Goal: Task Accomplishment & Management: Use online tool/utility

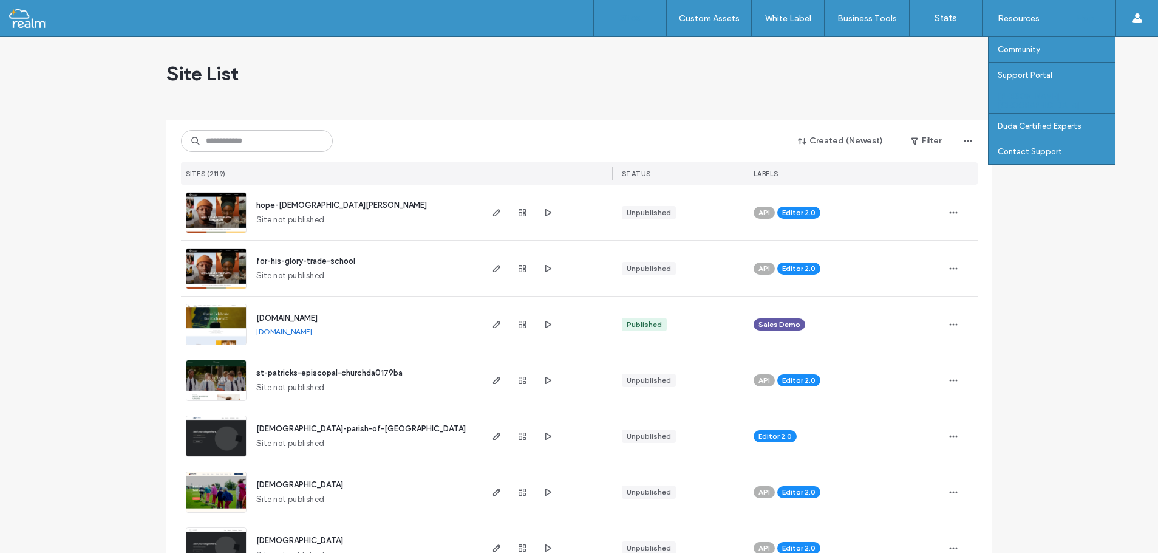
click at [1039, 100] on label "Duda University" at bounding box center [1056, 101] width 117 height 18
click at [1025, 49] on label "Community" at bounding box center [1019, 49] width 43 height 9
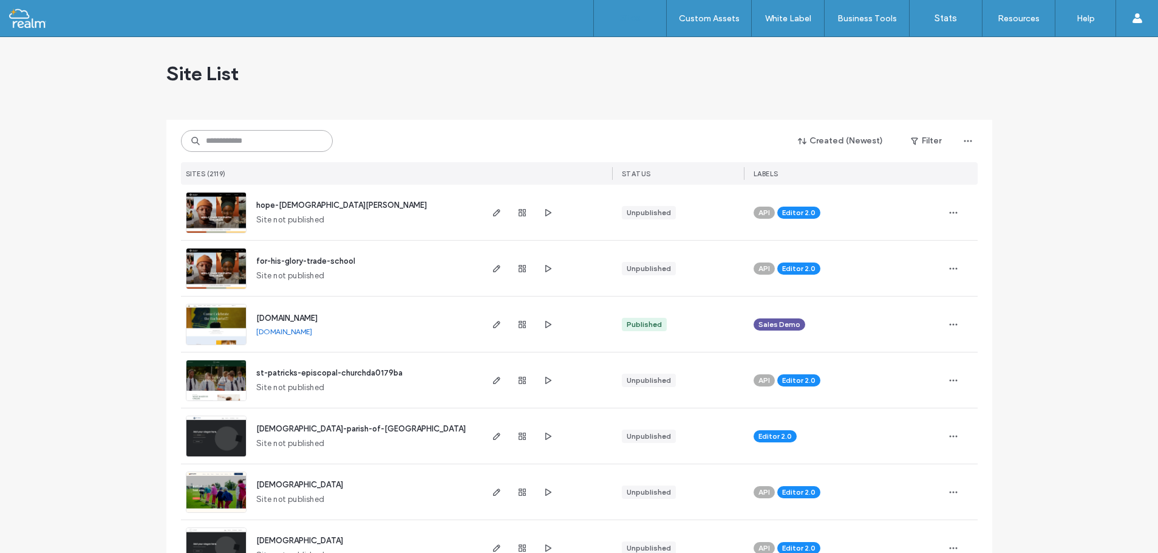
click at [224, 141] on input at bounding box center [257, 141] width 152 height 22
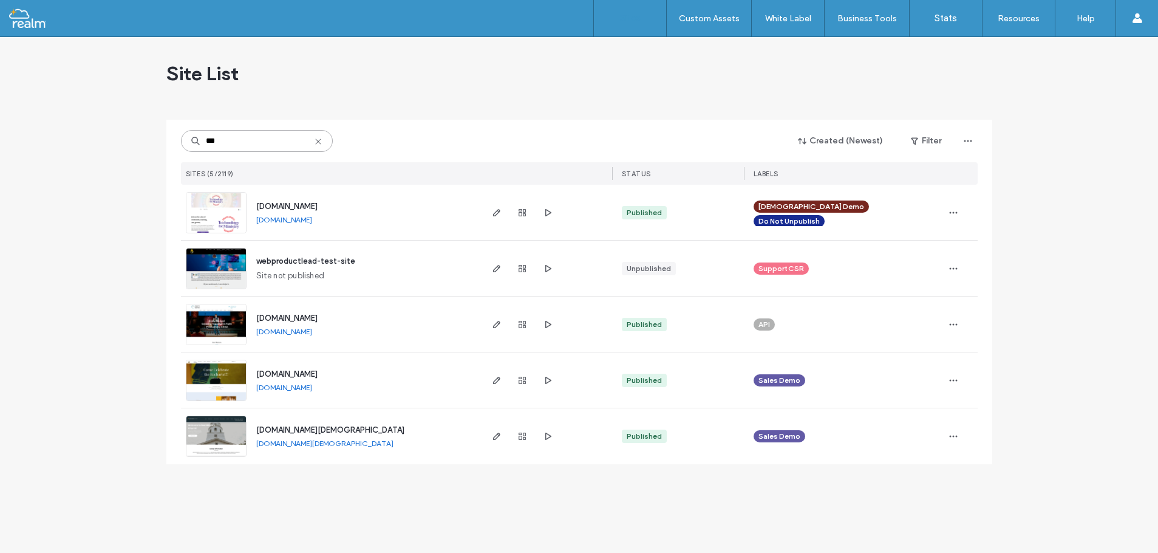
type input "***"
click at [292, 262] on span "webproductlead-test-site" at bounding box center [305, 260] width 99 height 9
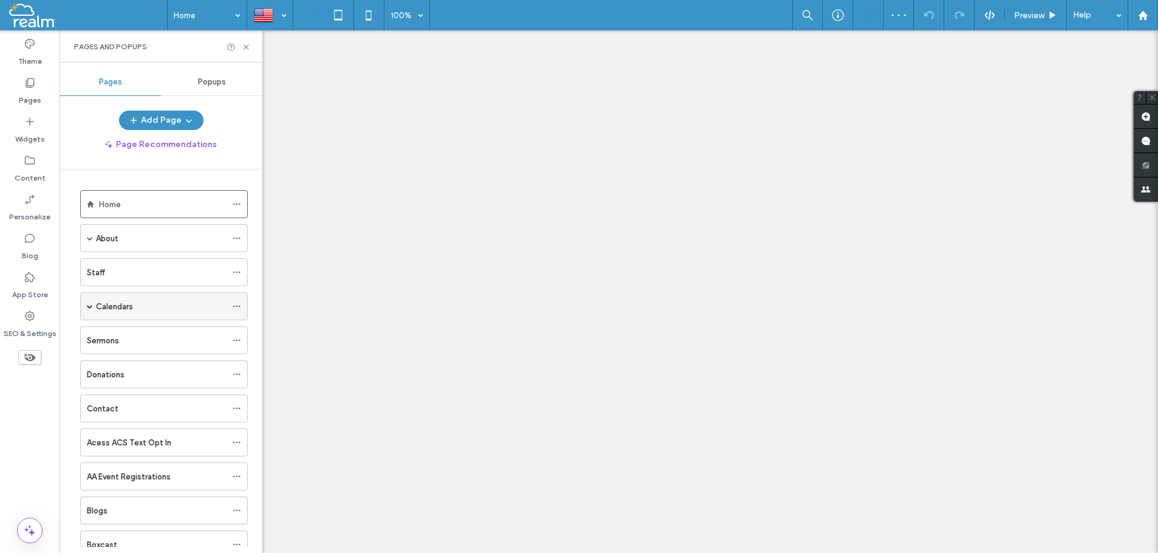
click at [88, 307] on span at bounding box center [90, 306] width 6 height 6
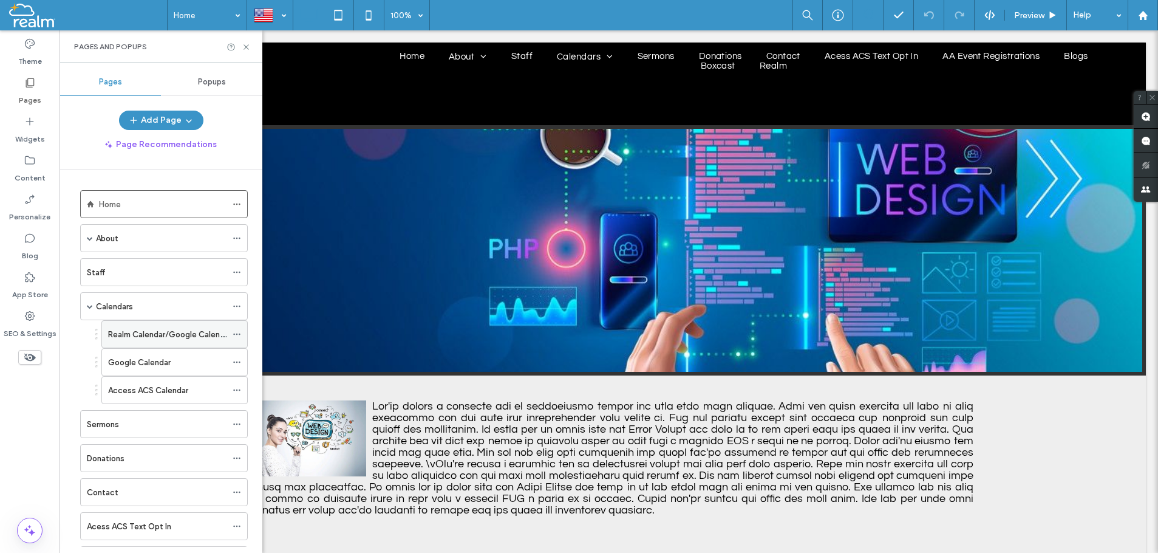
click at [145, 336] on label "Realm Calendar/Google Calendar" at bounding box center [169, 334] width 123 height 21
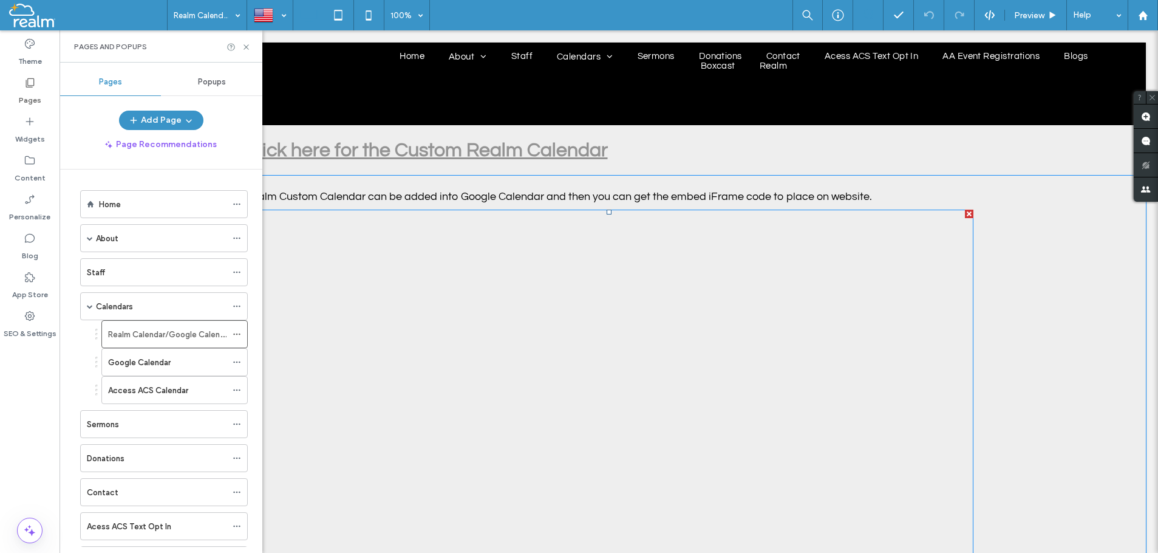
click at [366, 316] on span at bounding box center [609, 392] width 729 height 364
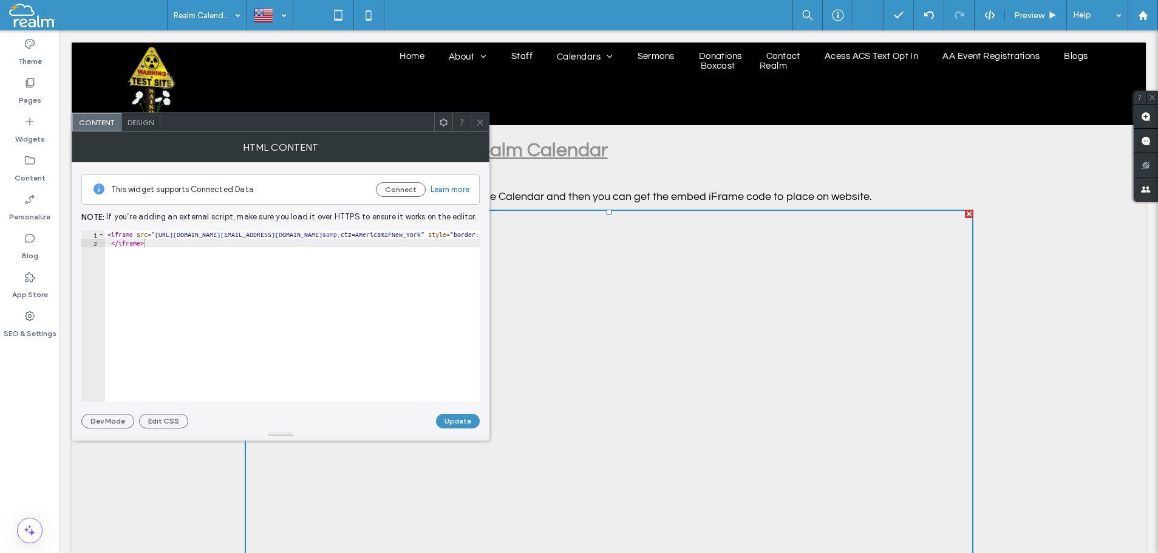
click at [480, 121] on icon at bounding box center [480, 122] width 9 height 9
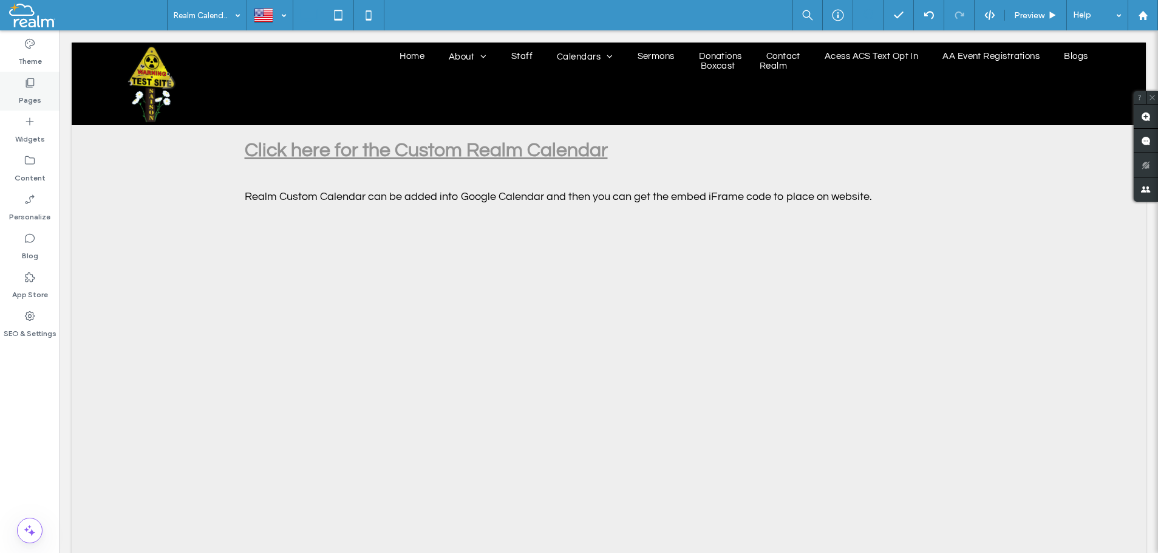
click at [26, 86] on icon at bounding box center [30, 83] width 12 height 12
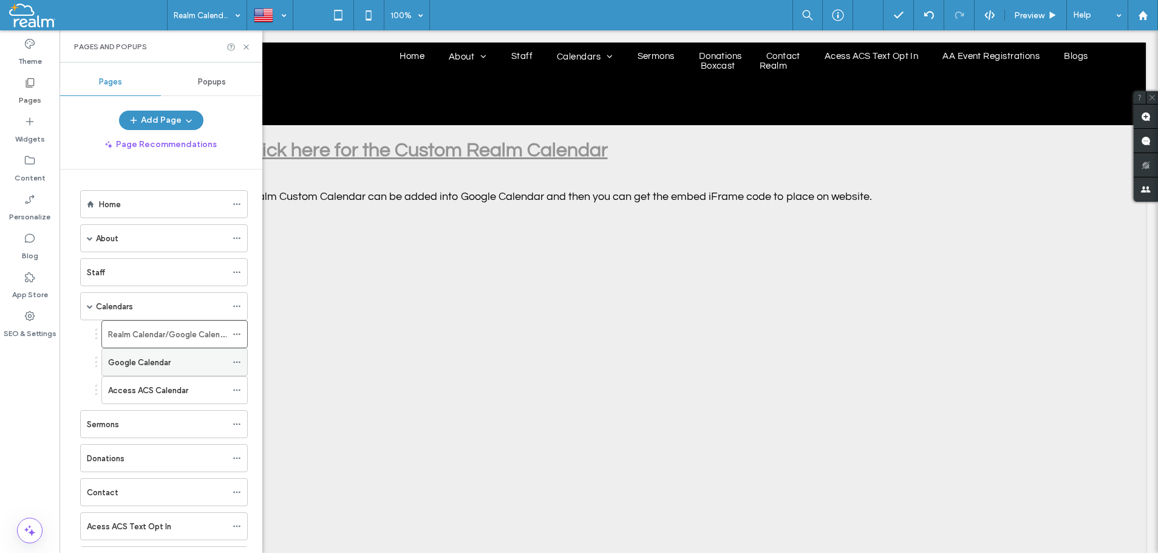
click at [134, 362] on label "Google Calendar" at bounding box center [139, 362] width 63 height 21
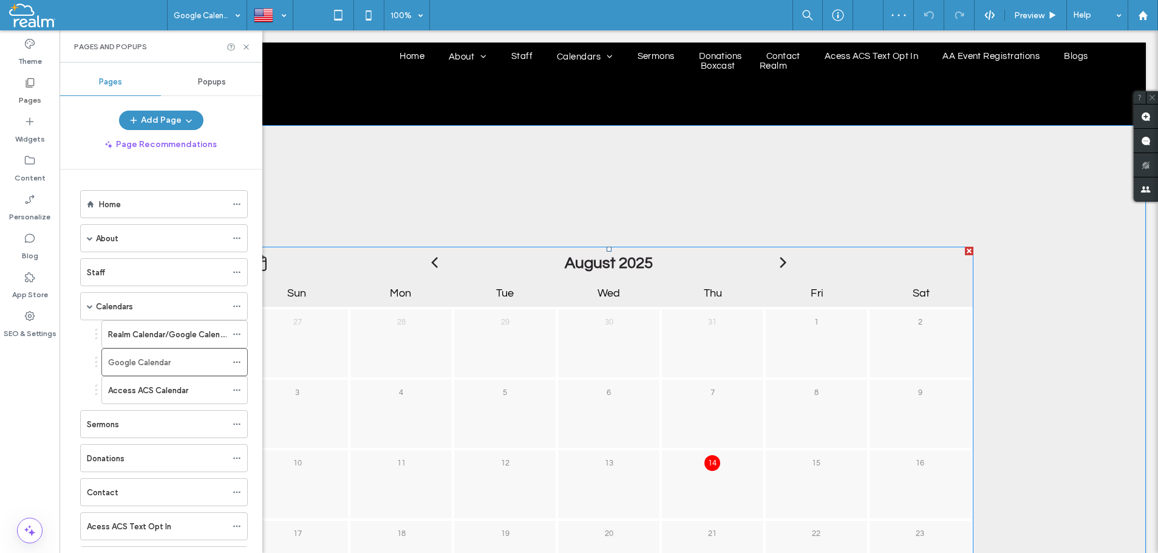
click at [337, 278] on div "August 2025" at bounding box center [609, 263] width 729 height 33
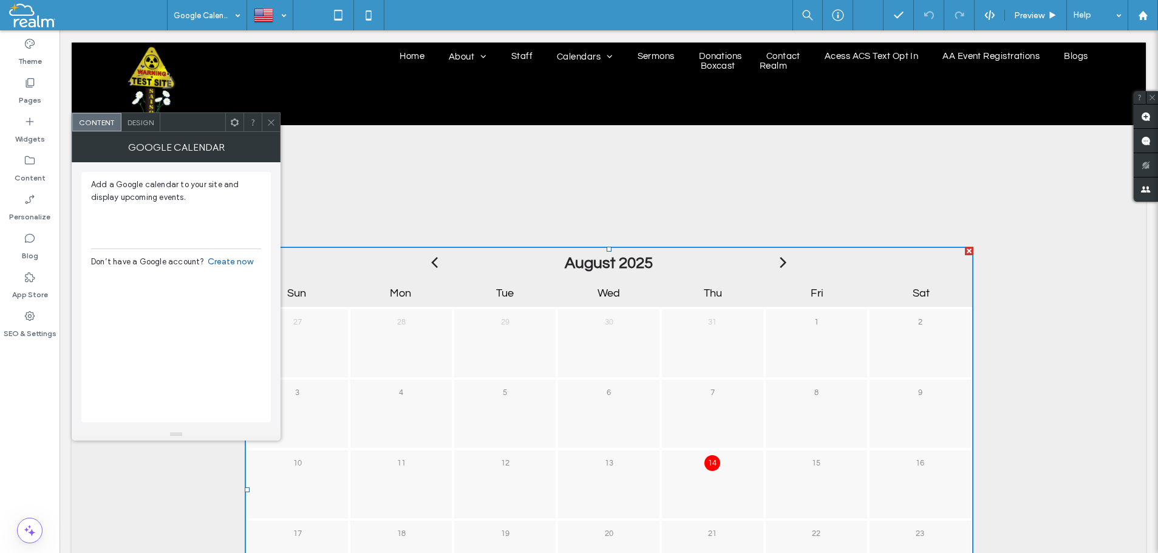
click at [270, 123] on icon at bounding box center [271, 122] width 9 height 9
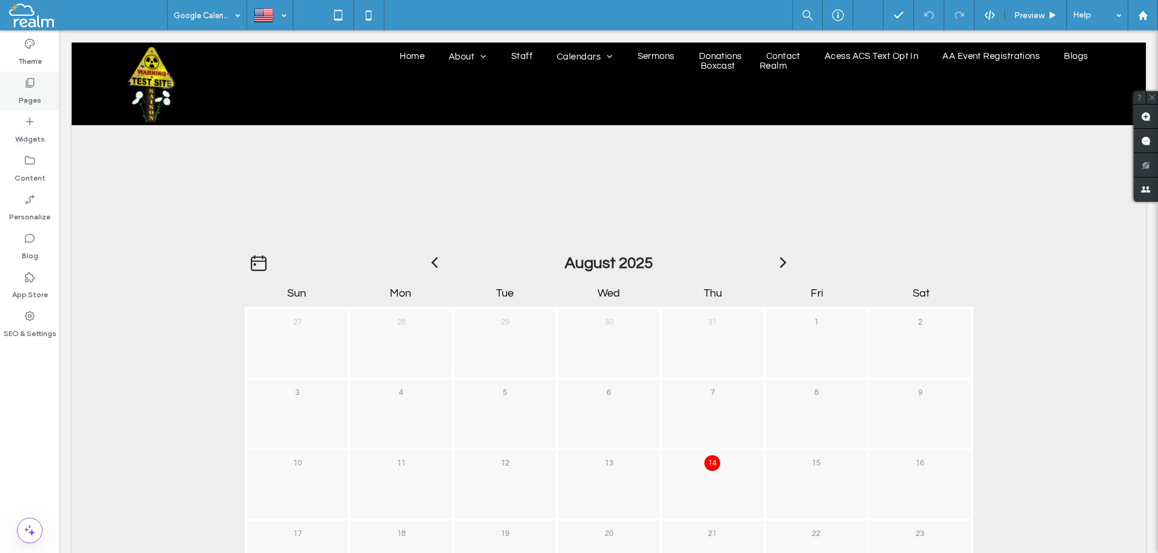
click at [29, 92] on label "Pages" at bounding box center [30, 97] width 22 height 17
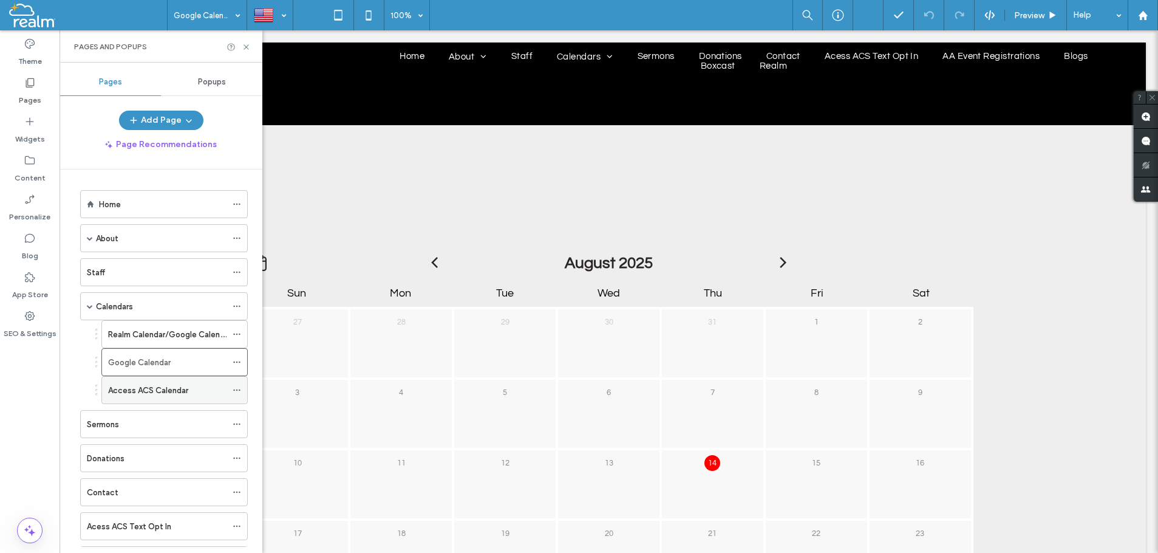
click at [123, 391] on label "Access ACS Calendar" at bounding box center [148, 390] width 80 height 21
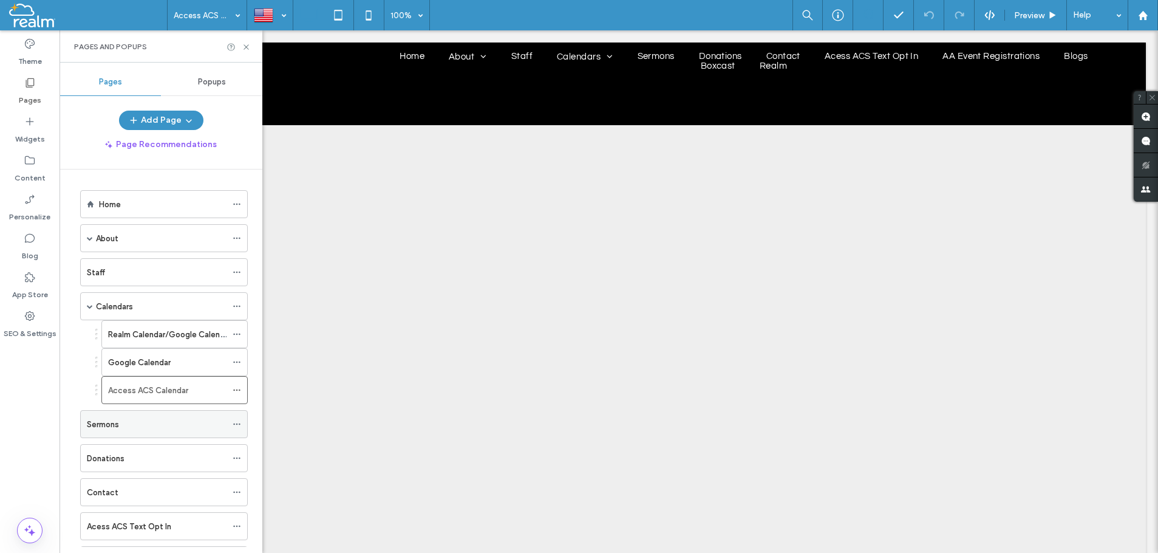
click at [121, 425] on div "Sermons" at bounding box center [157, 424] width 140 height 13
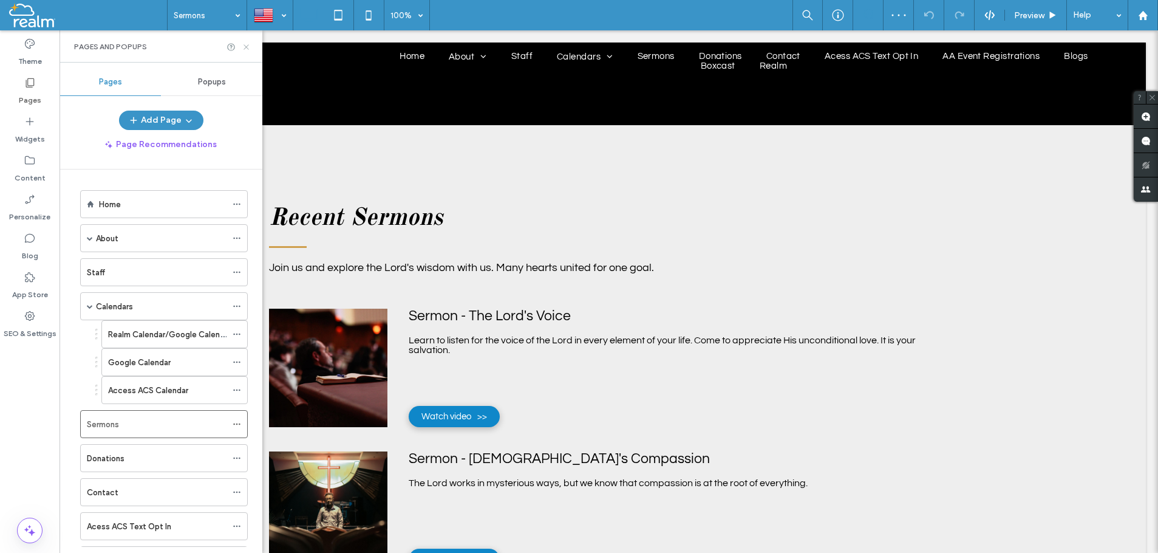
click at [247, 46] on icon at bounding box center [246, 47] width 9 height 9
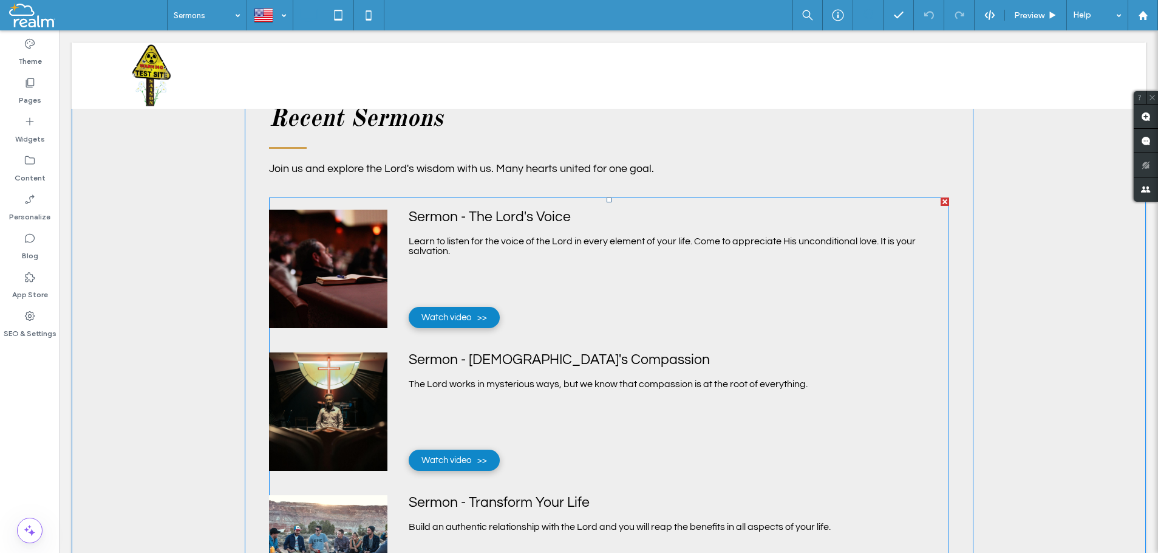
scroll to position [124, 0]
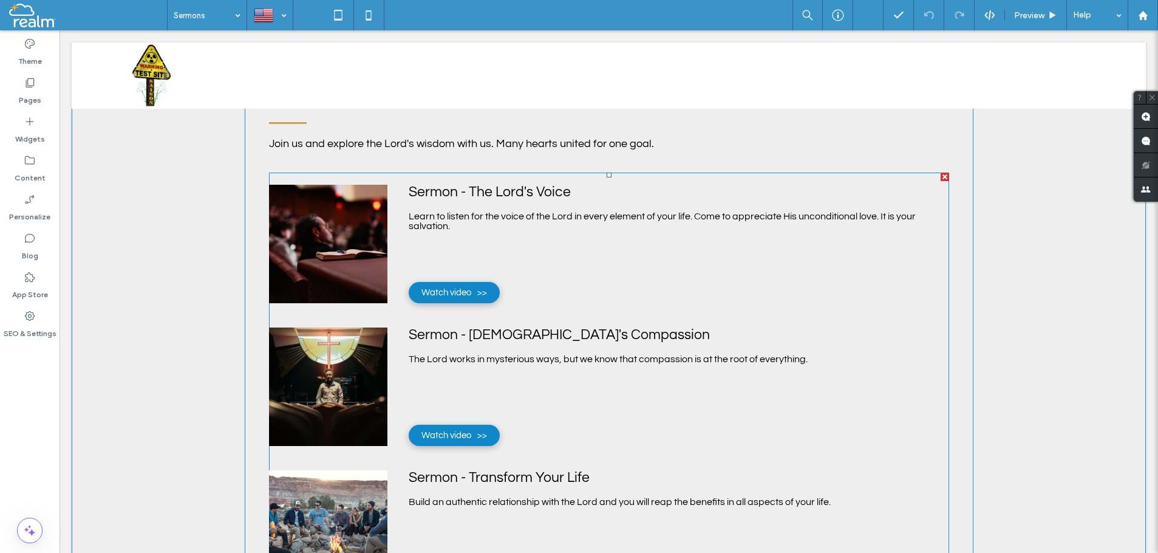
click at [507, 246] on div "Sermon - The Lord's Voice Learn to listen for the voice of the Lord in every el…" at bounding box center [609, 230] width 680 height 91
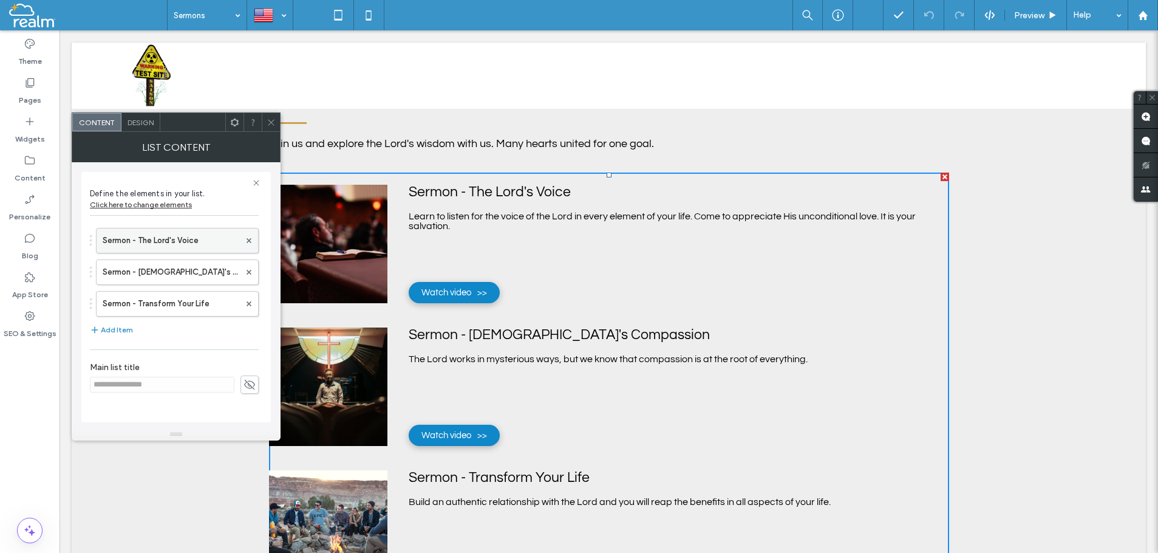
click at [202, 242] on label "Sermon - The Lord's Voice" at bounding box center [171, 240] width 137 height 24
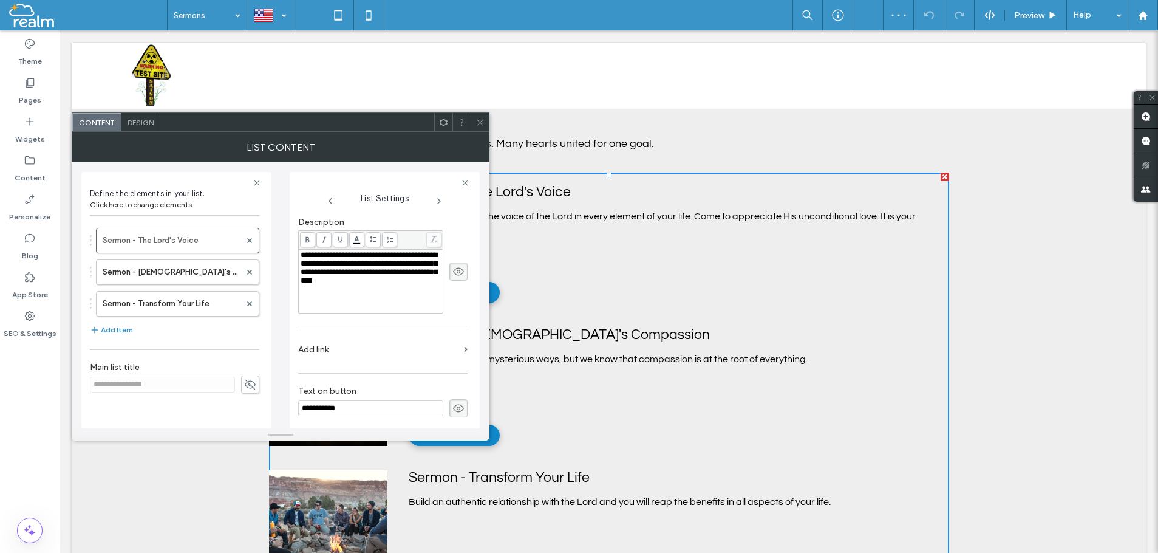
scroll to position [225, 0]
click at [479, 122] on icon at bounding box center [480, 122] width 9 height 9
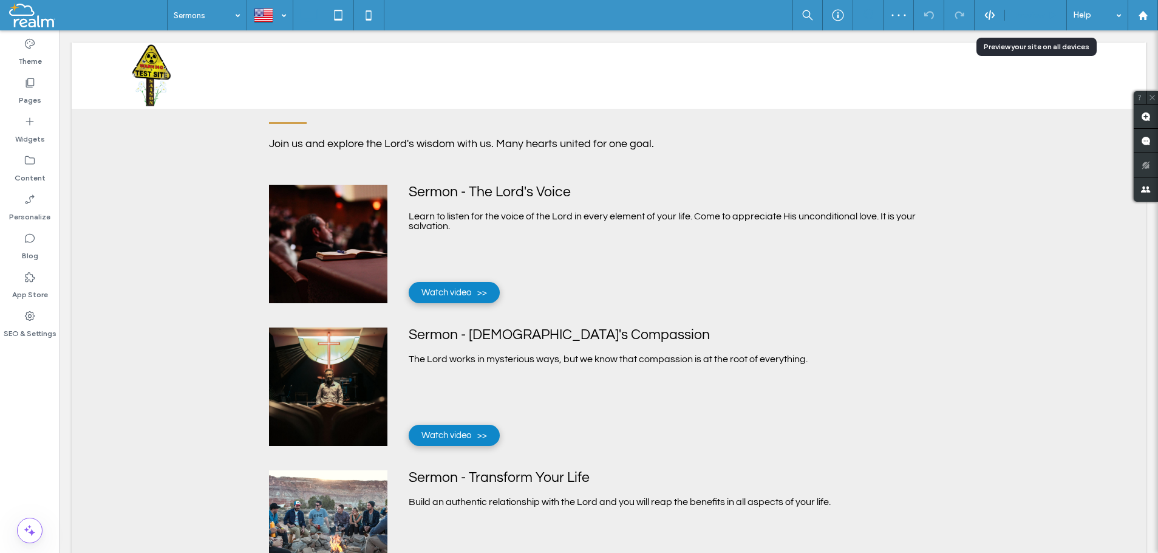
click at [1029, 14] on span "Preview" at bounding box center [1029, 15] width 30 height 10
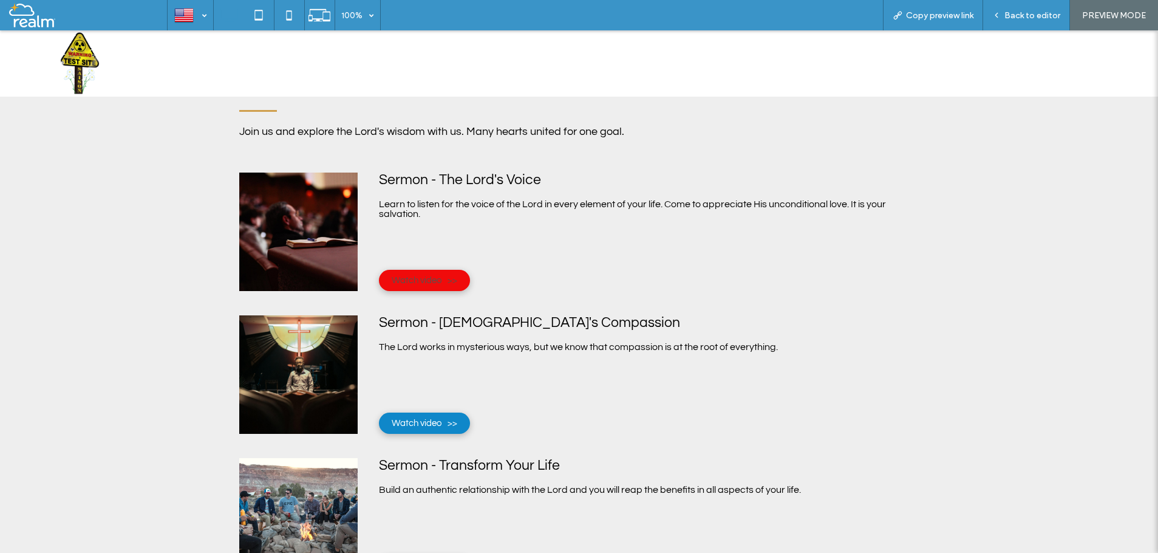
click at [414, 277] on span "Watch video" at bounding box center [425, 280] width 66 height 21
click at [437, 284] on span "Watch video" at bounding box center [425, 280] width 66 height 21
click at [421, 425] on span "Watch video" at bounding box center [425, 422] width 66 height 21
click at [424, 421] on span "Watch video" at bounding box center [425, 422] width 66 height 21
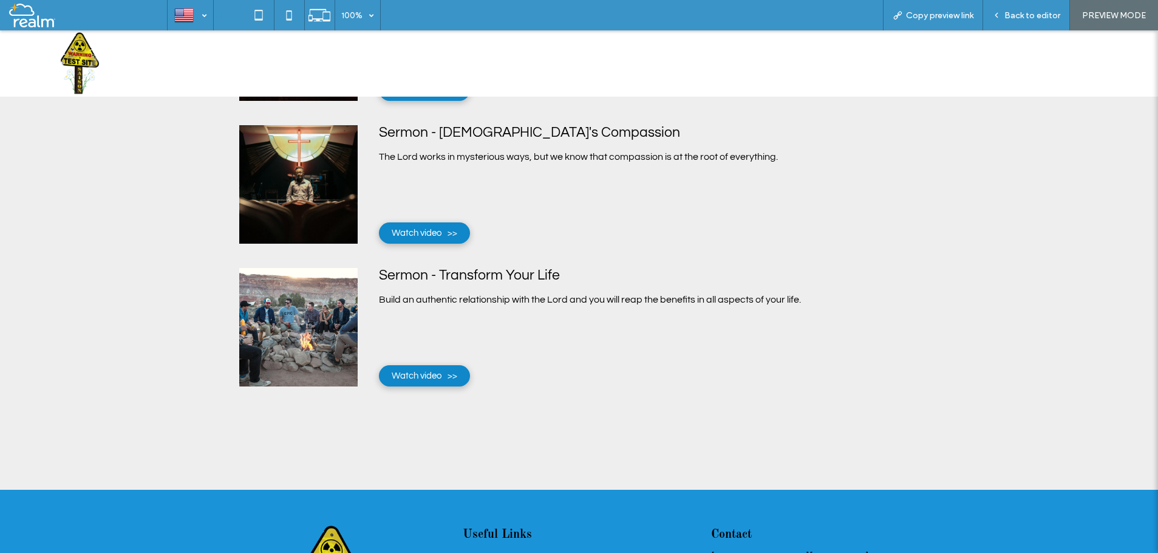
scroll to position [372, 0]
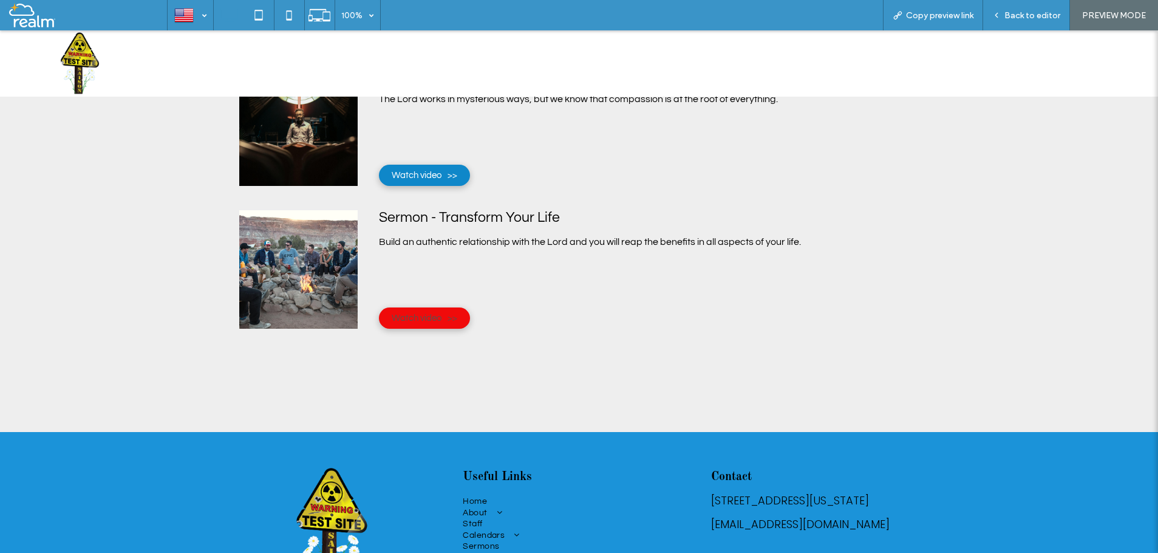
click at [436, 316] on span "Watch video" at bounding box center [425, 317] width 66 height 21
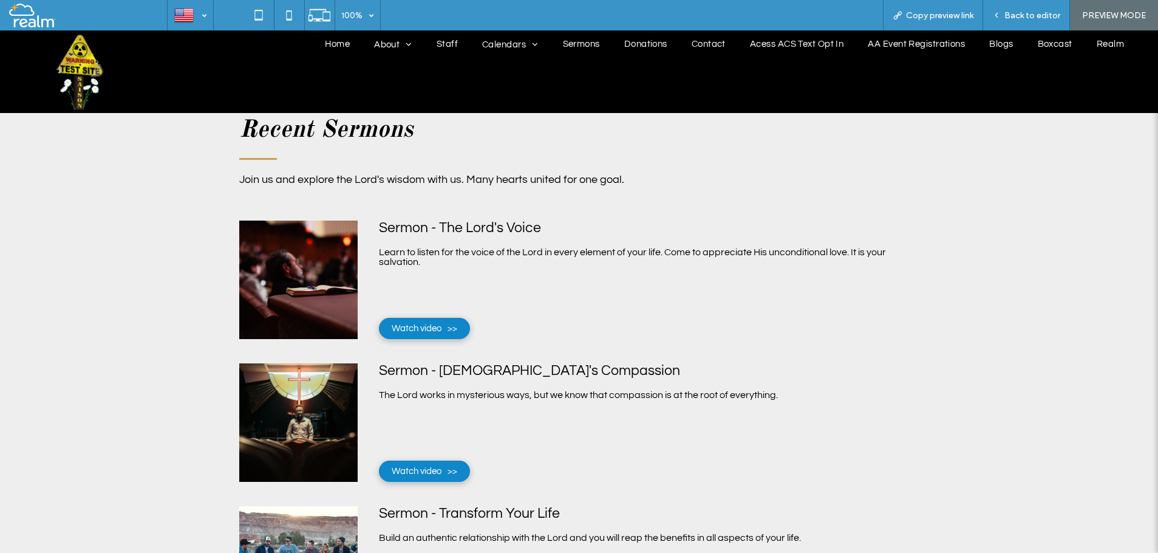
scroll to position [124, 0]
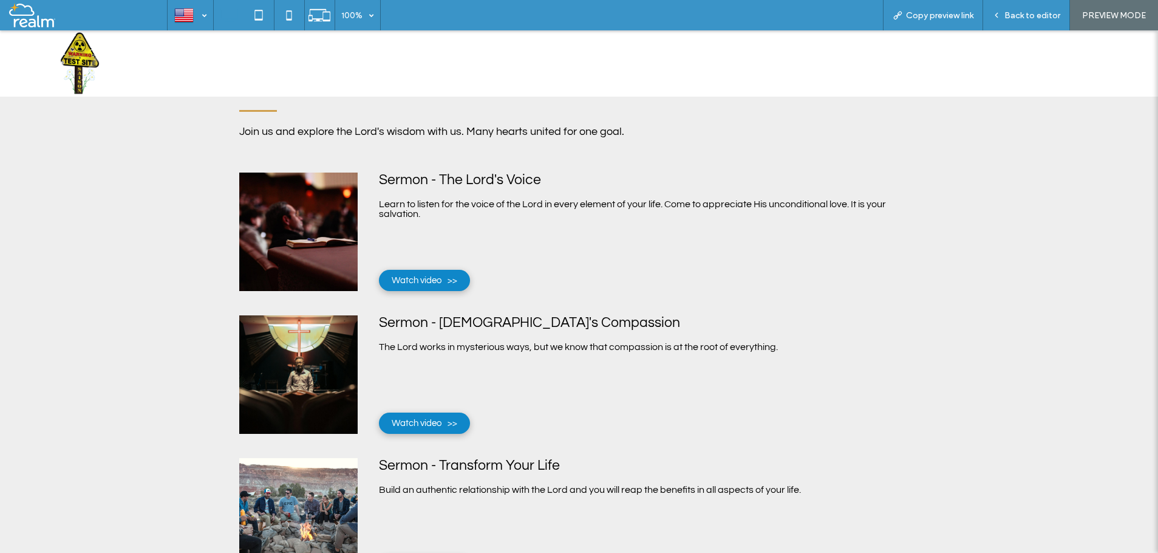
click at [558, 243] on div "Sermon - The Lord's Voice Learn to listen for the voice of the Lord in every el…" at bounding box center [579, 217] width 680 height 91
click at [550, 238] on div "Sermon - The Lord's Voice Learn to listen for the voice of the Lord in every el…" at bounding box center [579, 217] width 680 height 91
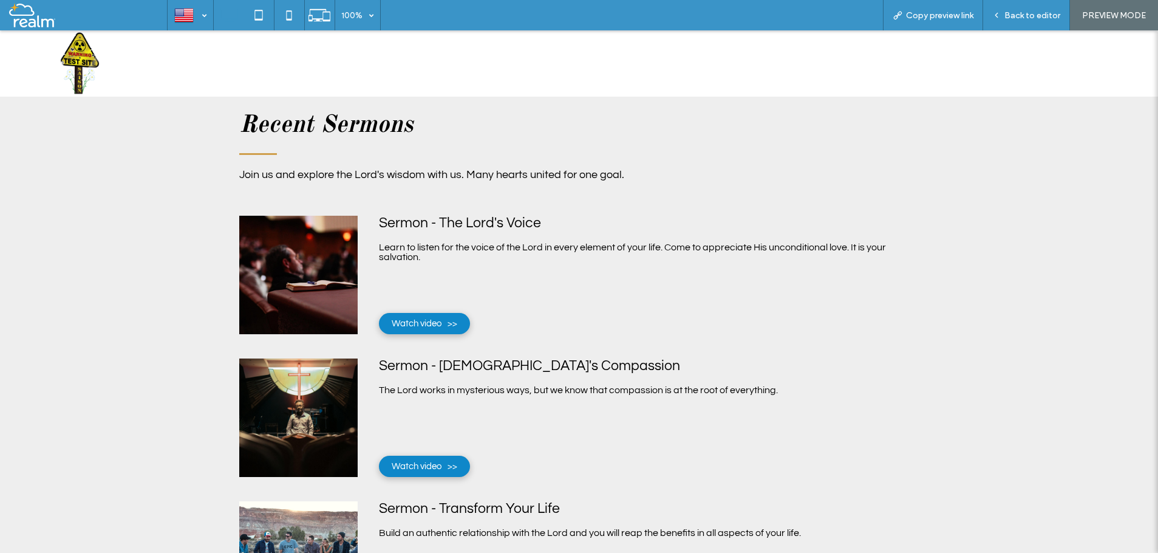
scroll to position [62, 0]
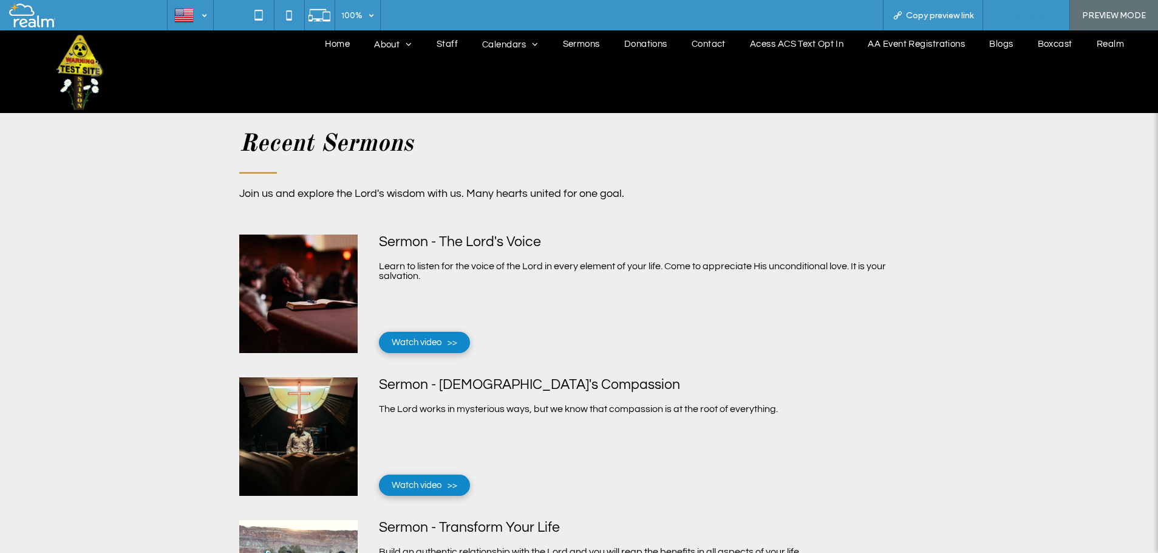
click at [1033, 16] on span "Back to editor" at bounding box center [1033, 15] width 56 height 10
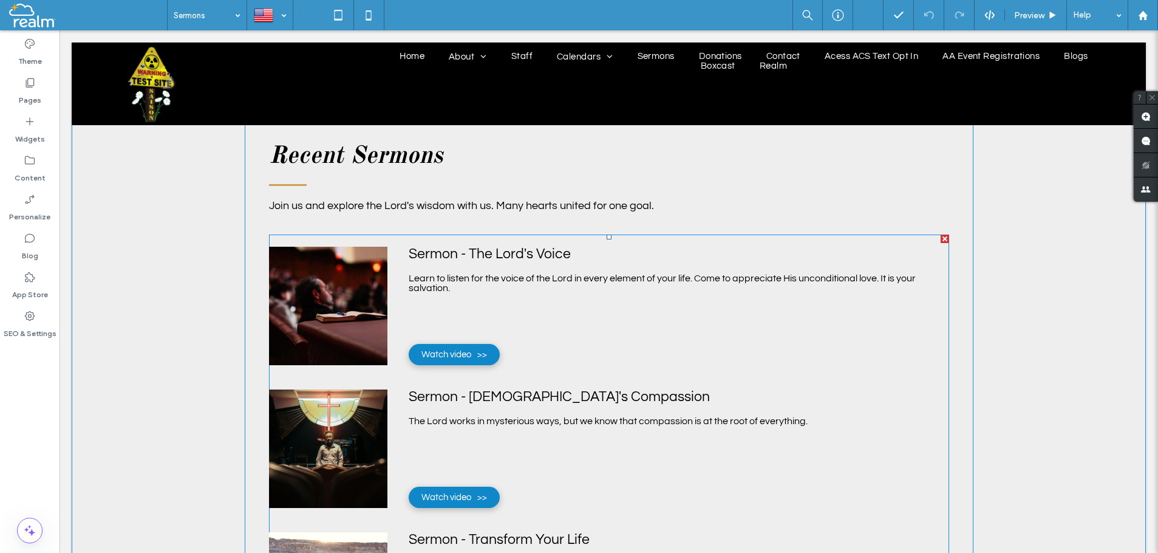
click at [515, 313] on div "Sermon - The Lord's Voice Learn to listen for the voice of the Lord in every el…" at bounding box center [609, 292] width 680 height 91
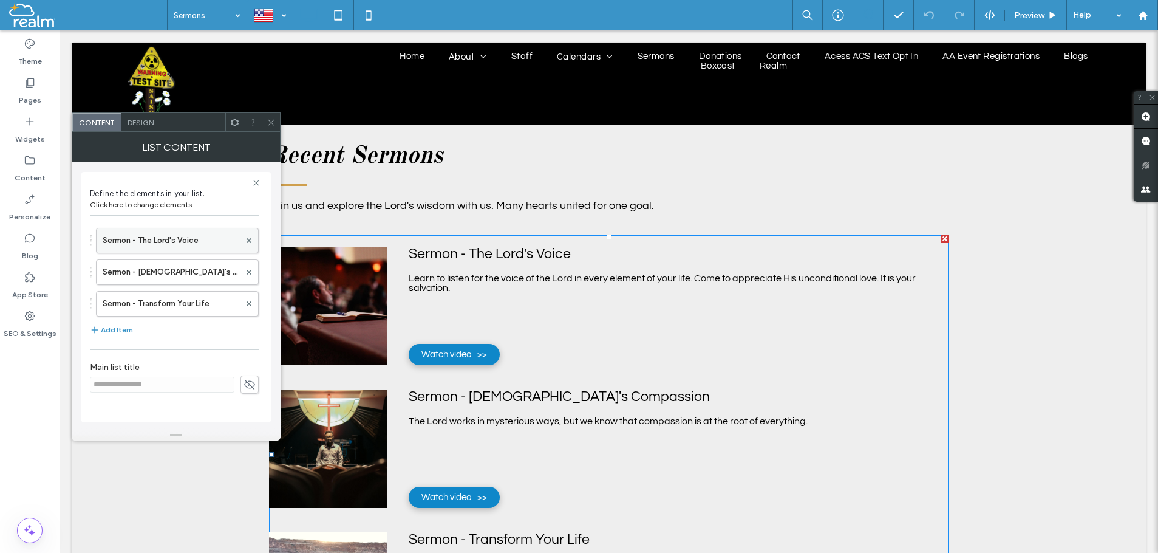
click at [176, 242] on label "Sermon - The Lord's Voice" at bounding box center [171, 240] width 137 height 24
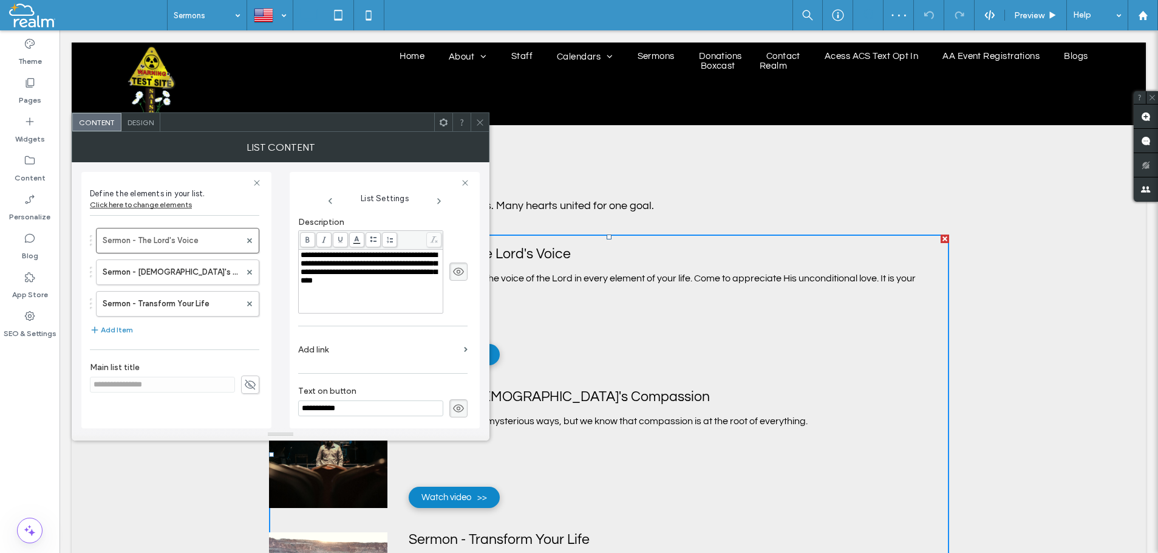
scroll to position [225, 0]
click at [320, 358] on label "Add link" at bounding box center [378, 347] width 161 height 22
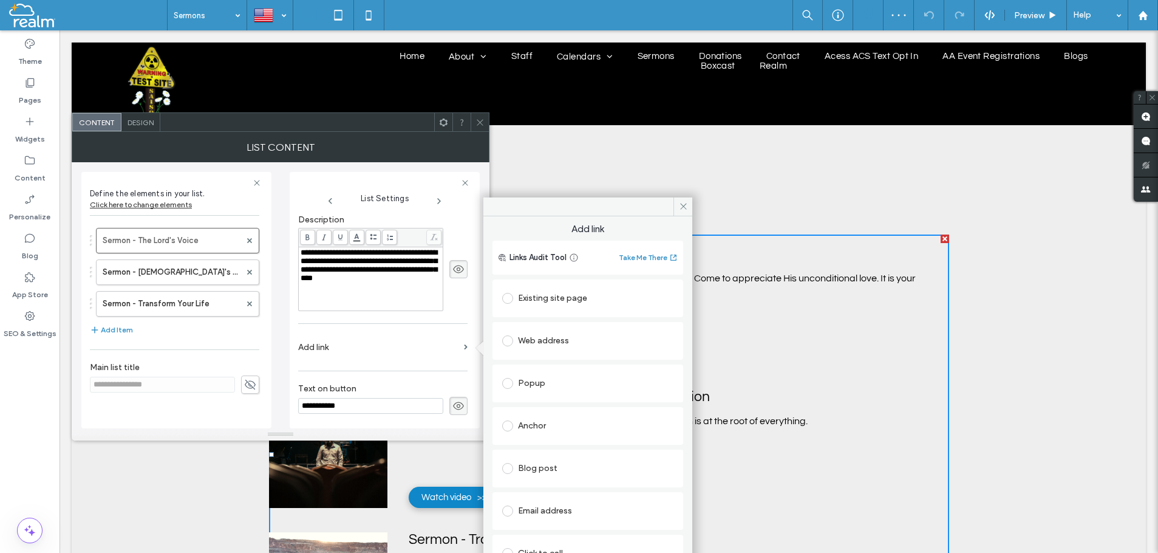
click at [506, 341] on span at bounding box center [507, 340] width 11 height 11
paste input "**********"
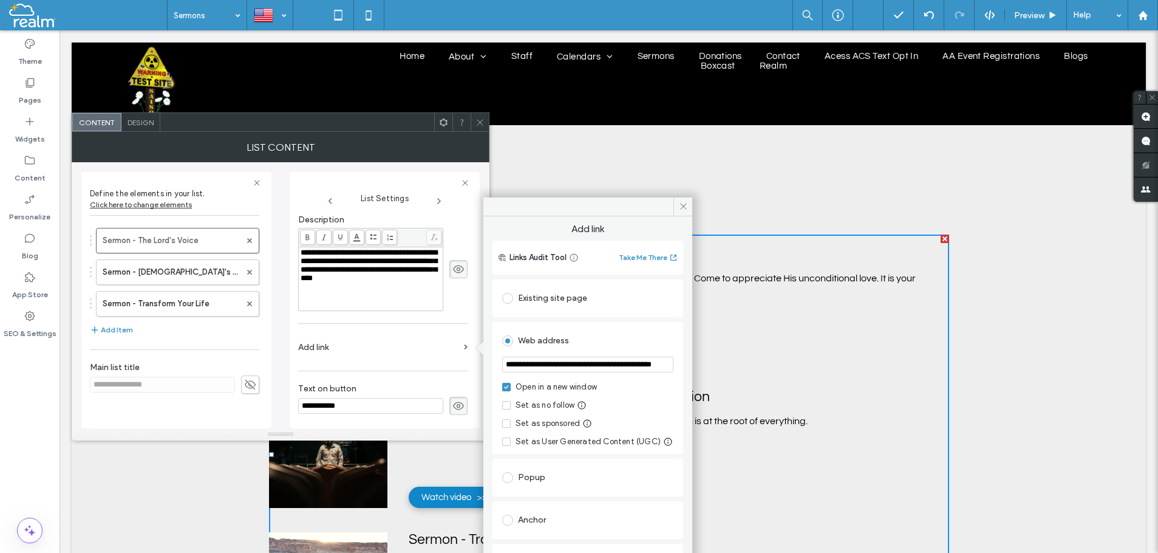
type input "**********"
click at [531, 208] on div at bounding box center [587, 206] width 209 height 19
click at [683, 206] on icon at bounding box center [683, 206] width 9 height 9
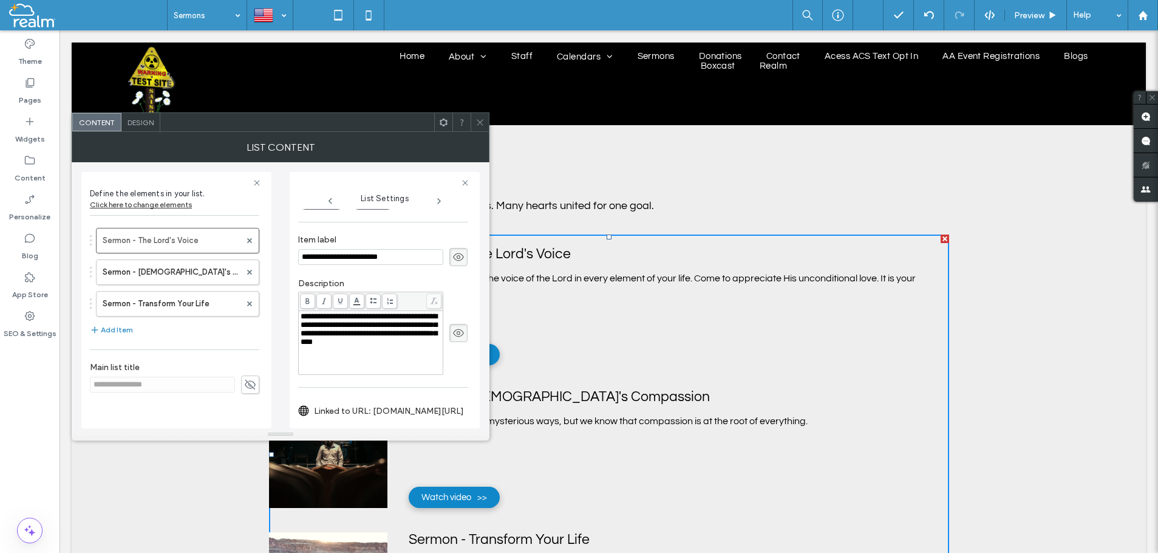
scroll to position [234, 0]
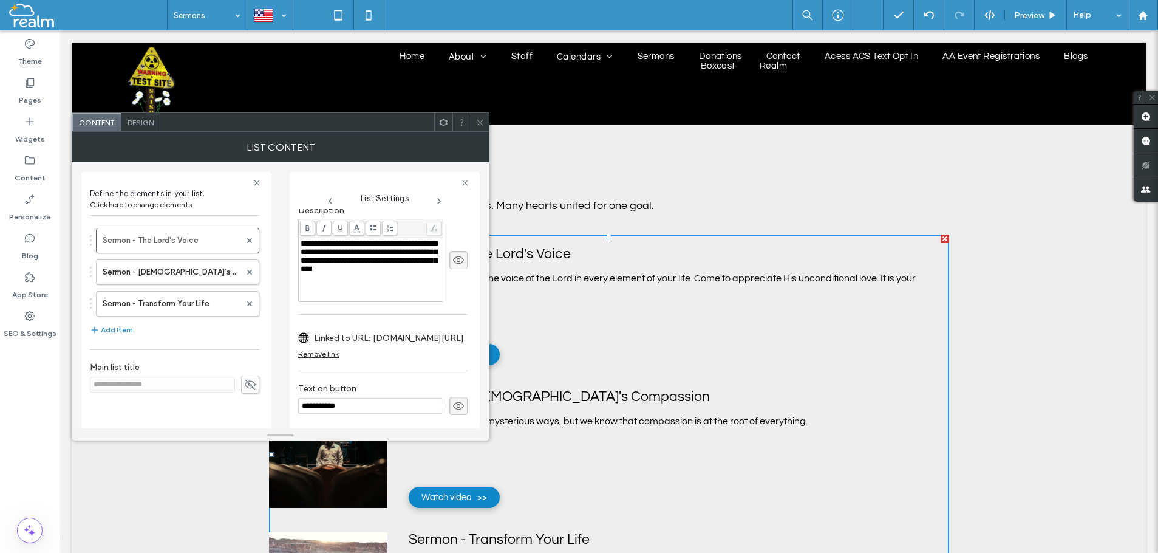
click at [478, 118] on icon at bounding box center [480, 122] width 9 height 9
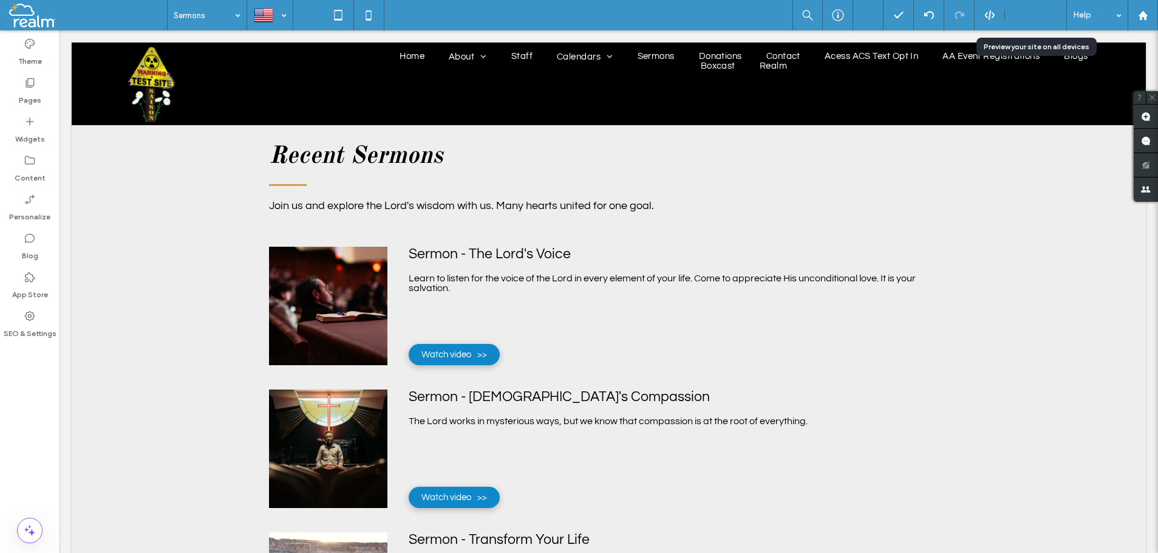
click at [1029, 17] on span "Preview" at bounding box center [1029, 15] width 30 height 10
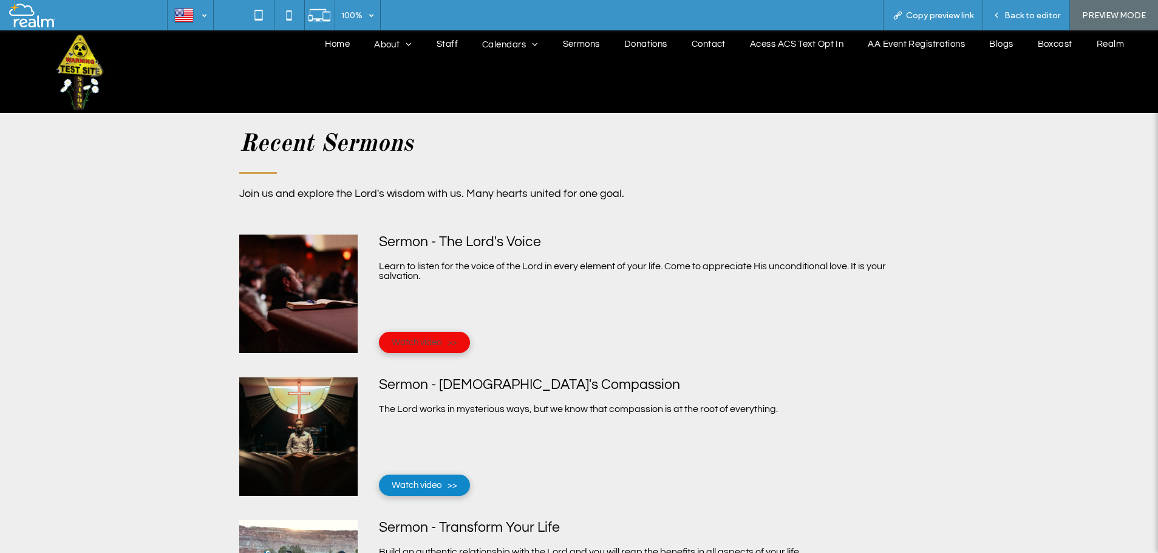
click at [417, 340] on span "Watch video" at bounding box center [425, 342] width 66 height 21
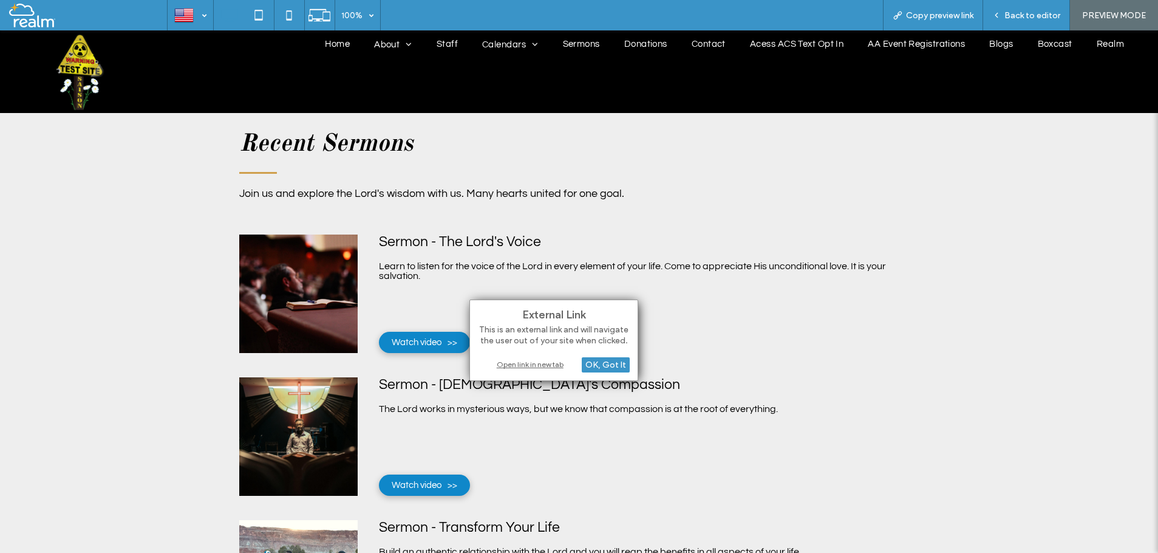
click at [529, 364] on div "Open link in new tab" at bounding box center [554, 364] width 152 height 13
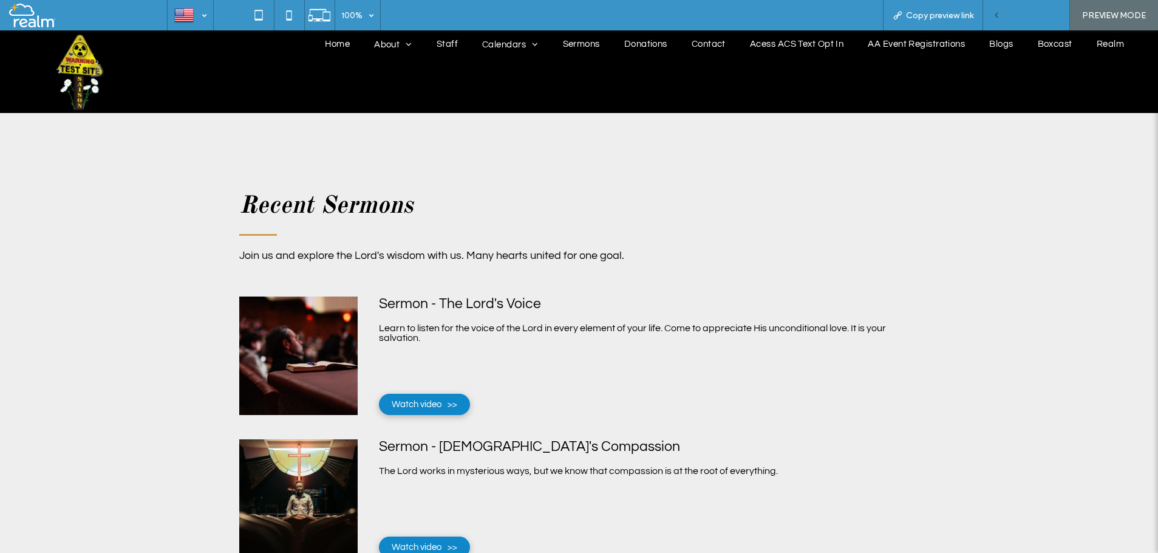
click at [1001, 16] on icon at bounding box center [996, 15] width 9 height 9
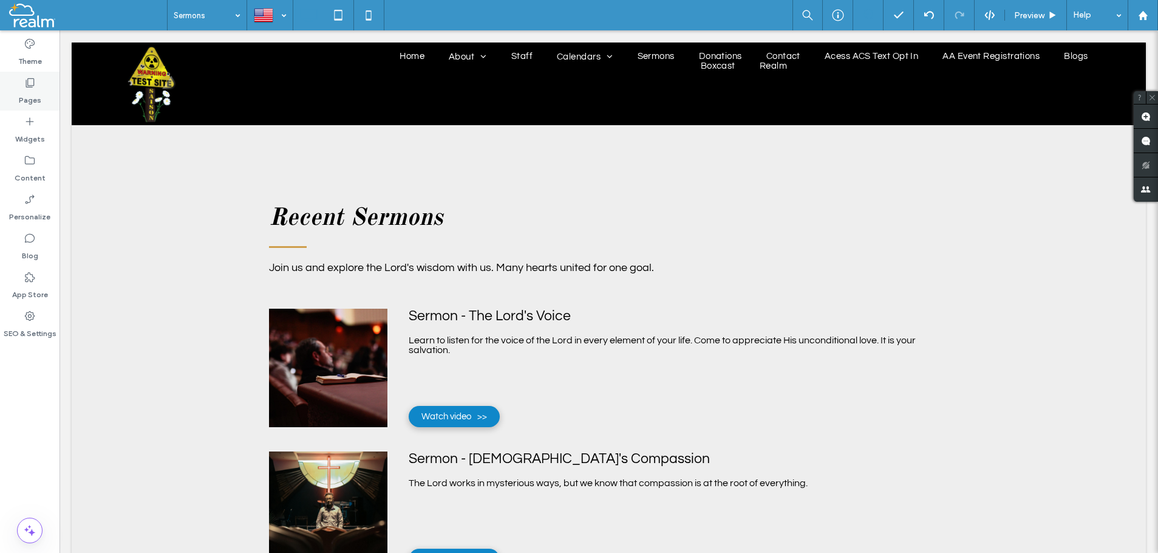
click at [29, 85] on icon at bounding box center [30, 83] width 12 height 12
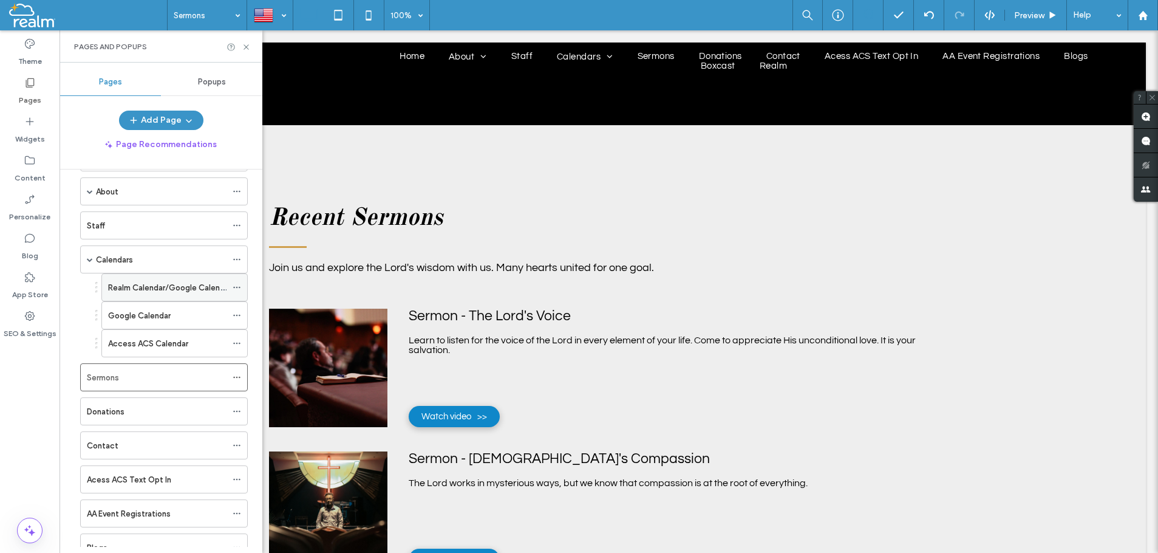
scroll to position [69, 0]
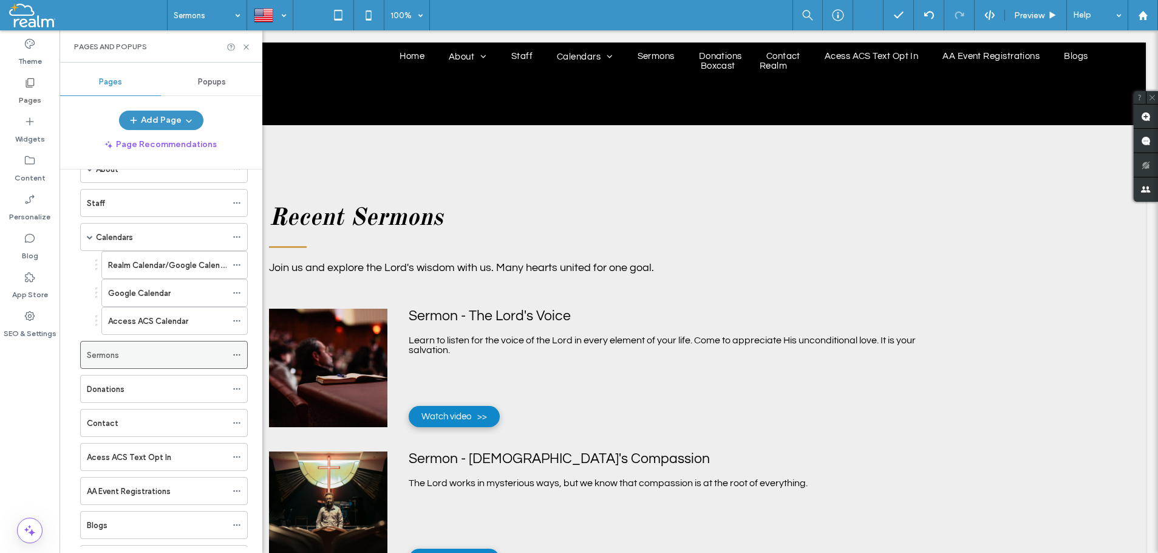
click at [137, 352] on div "Sermons" at bounding box center [157, 355] width 140 height 13
click at [135, 356] on div "Sermons" at bounding box center [157, 355] width 140 height 13
click at [138, 386] on div "Donations" at bounding box center [157, 389] width 140 height 13
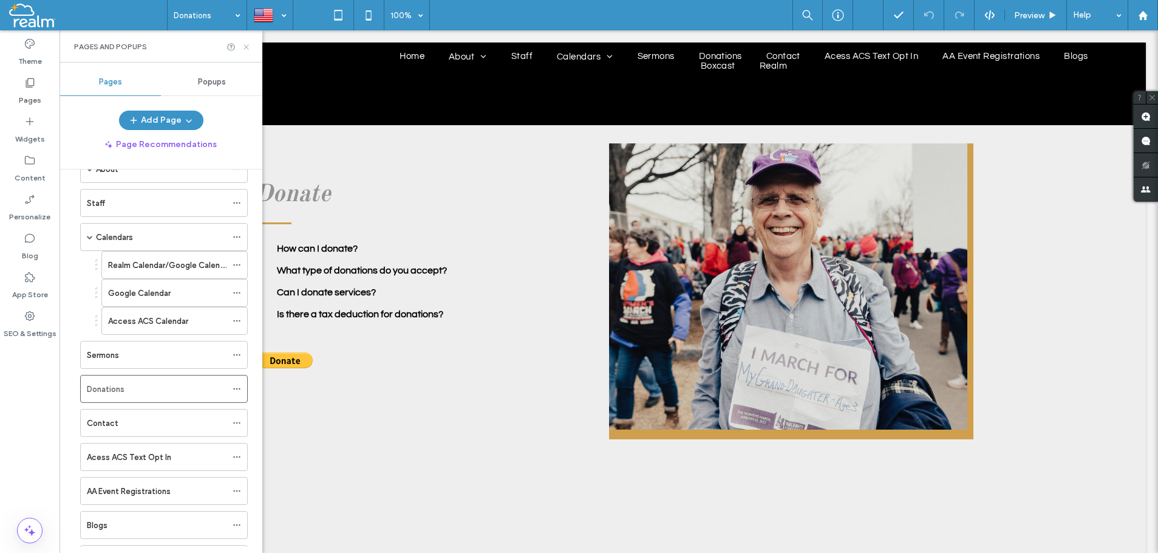
click at [245, 45] on icon at bounding box center [246, 47] width 9 height 9
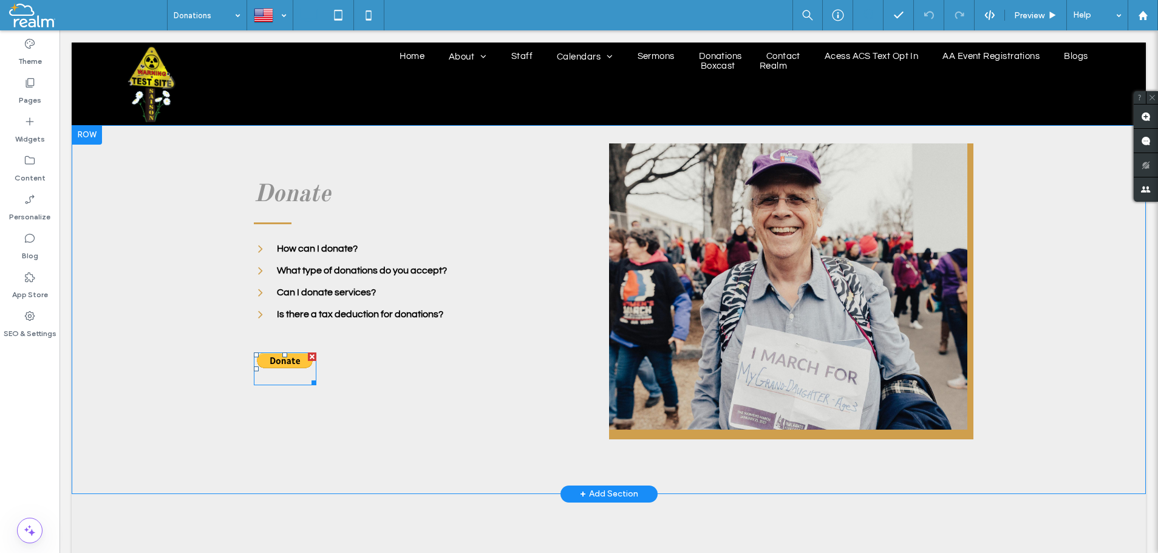
click at [281, 368] on input "image" at bounding box center [285, 360] width 56 height 16
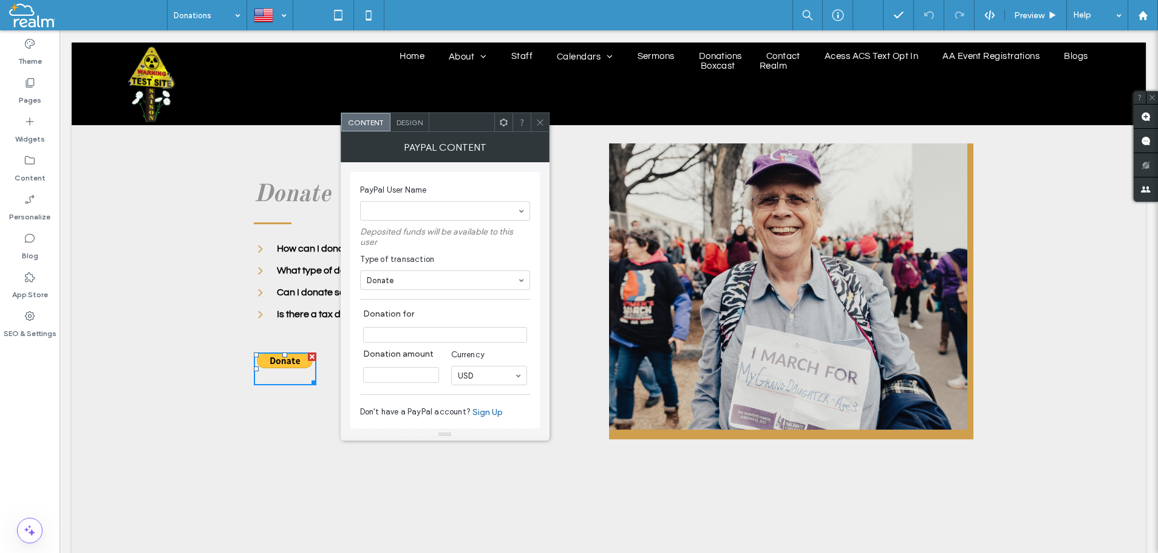
click at [541, 125] on icon at bounding box center [540, 122] width 9 height 9
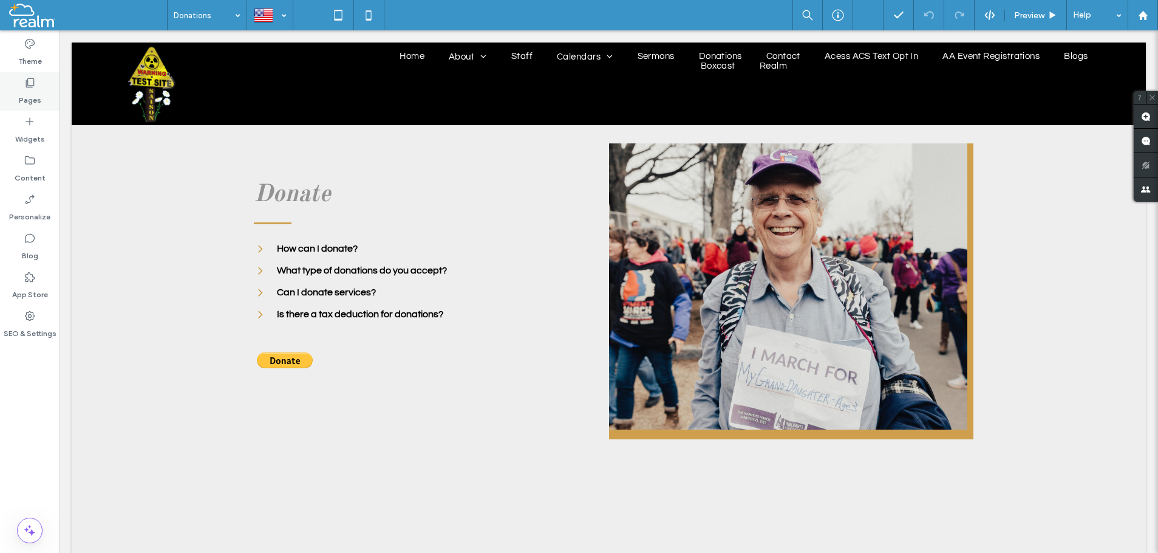
click at [25, 83] on icon at bounding box center [30, 83] width 12 height 12
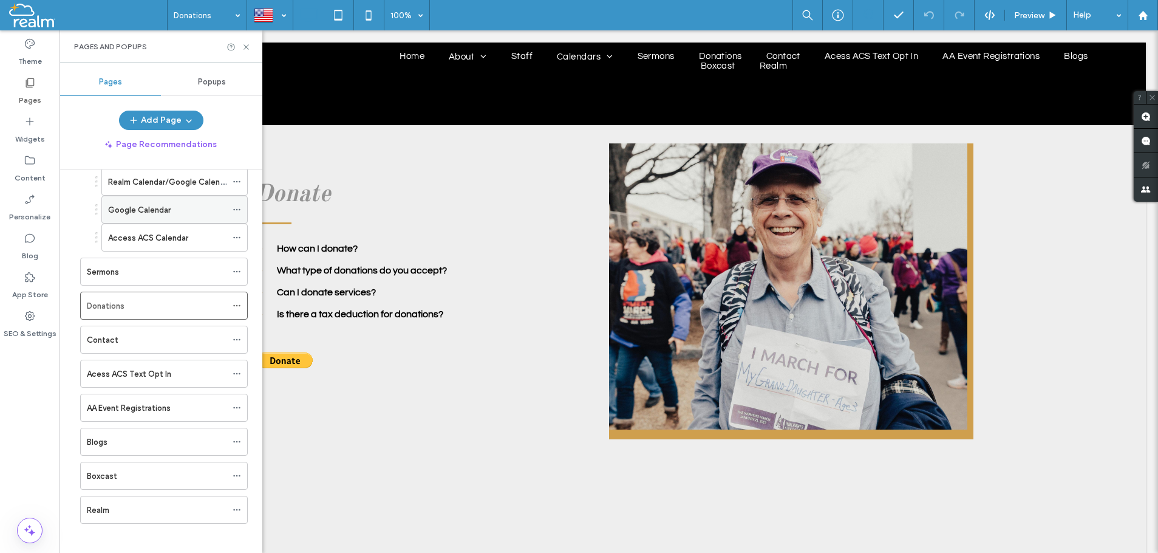
scroll to position [160, 0]
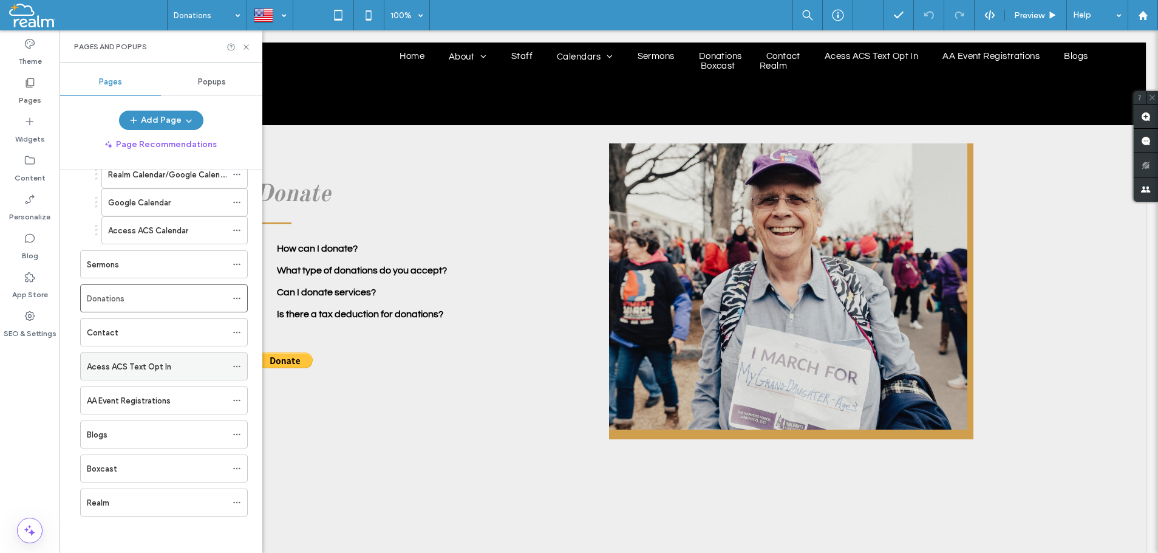
click at [133, 364] on label "Acess ACS Text Opt In" at bounding box center [129, 366] width 84 height 21
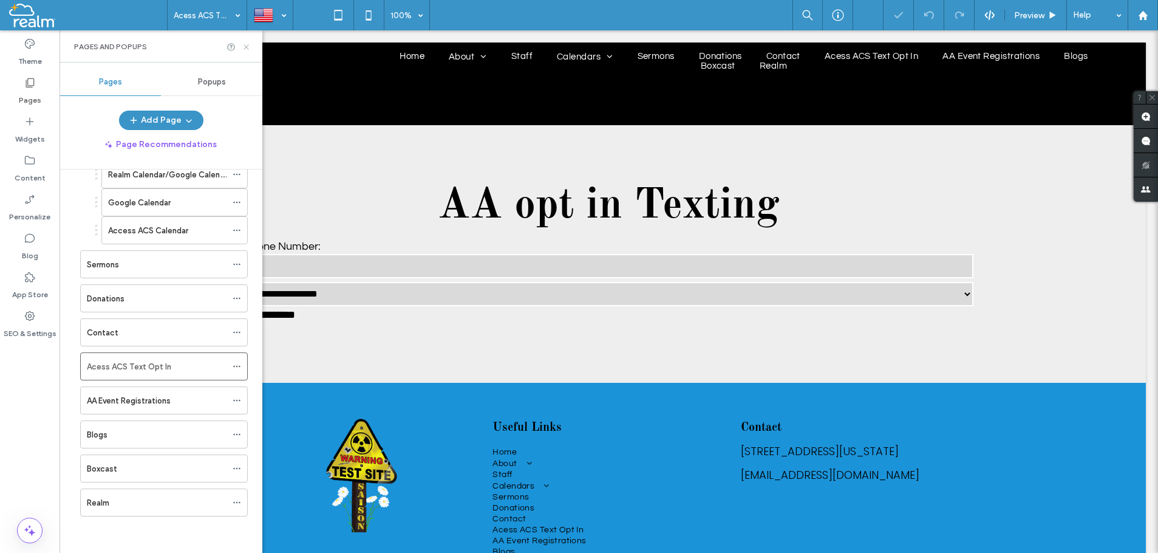
click at [245, 45] on icon at bounding box center [246, 47] width 9 height 9
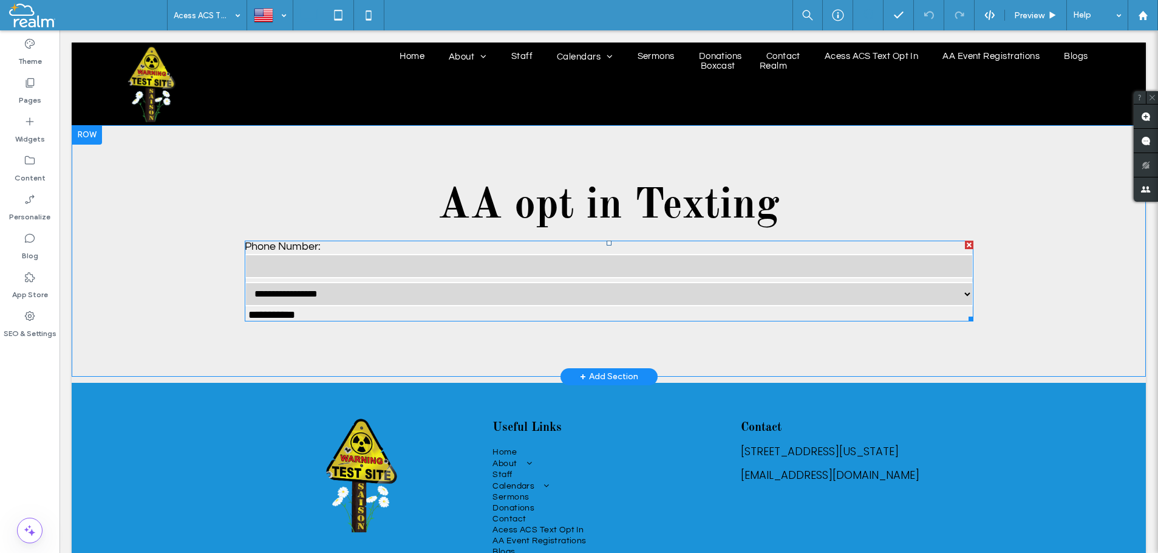
click at [329, 273] on span at bounding box center [609, 281] width 729 height 81
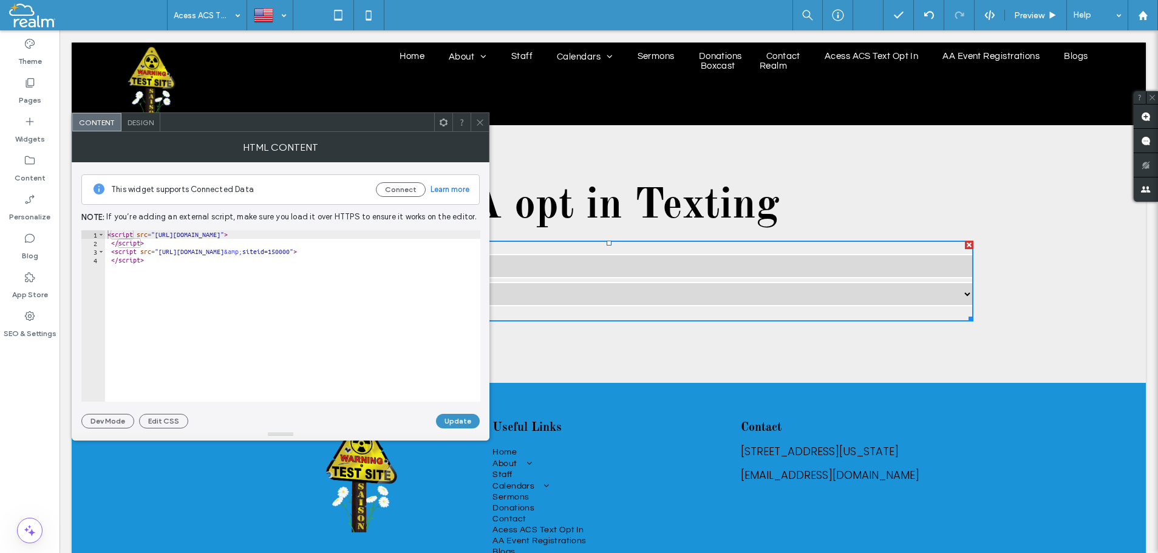
click at [479, 124] on use at bounding box center [480, 122] width 6 height 6
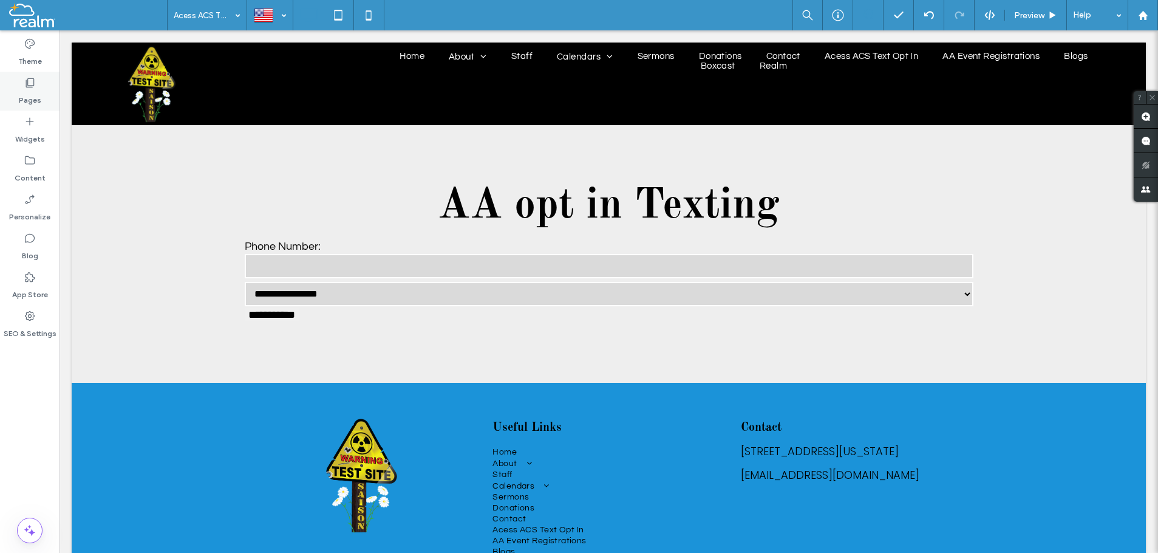
click at [29, 87] on use at bounding box center [30, 82] width 9 height 9
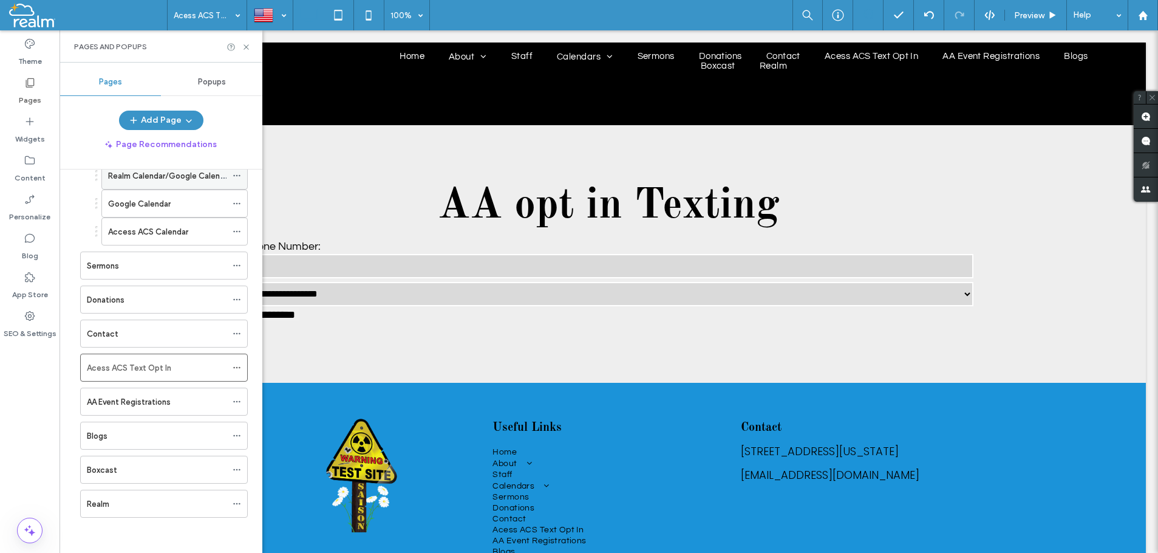
scroll to position [160, 0]
click at [111, 401] on label "AA Event Registrations" at bounding box center [129, 400] width 84 height 21
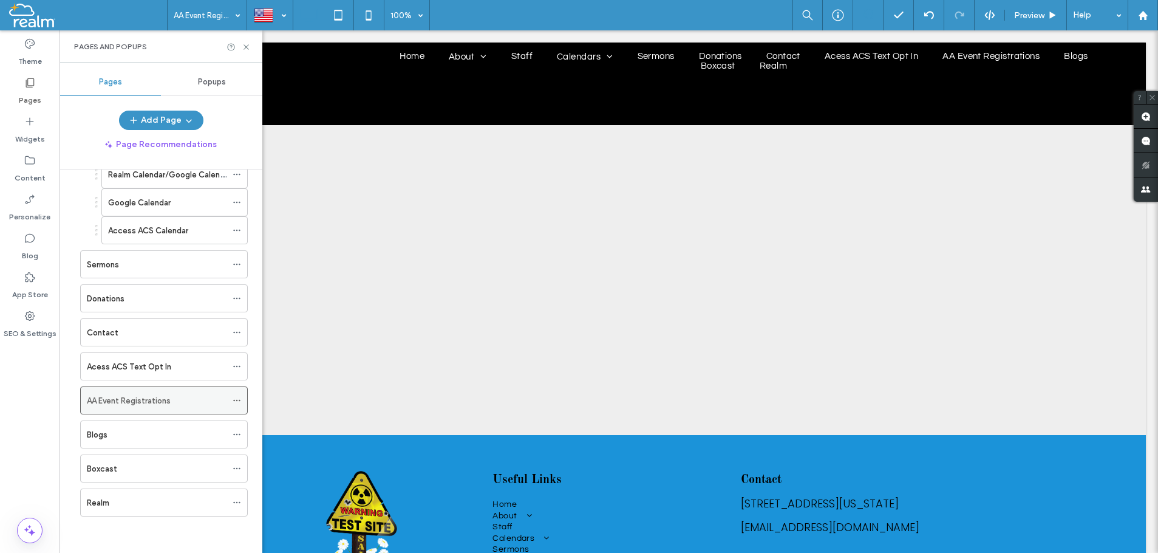
scroll to position [0, 0]
drag, startPoint x: 244, startPoint y: 45, endPoint x: 367, endPoint y: 266, distance: 252.8
click at [244, 45] on use at bounding box center [246, 46] width 5 height 5
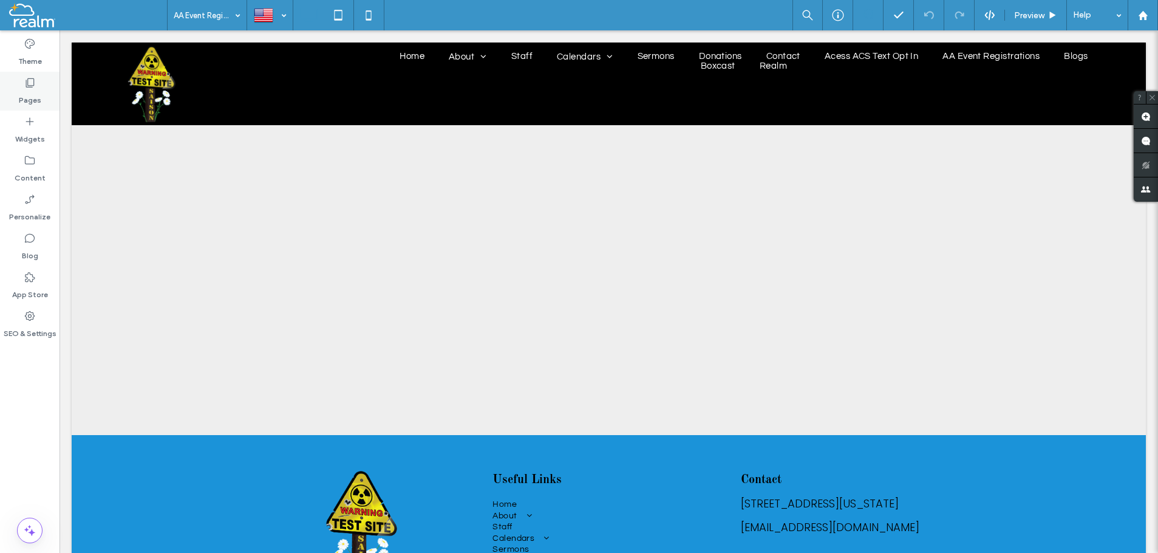
click at [30, 84] on icon at bounding box center [30, 83] width 12 height 12
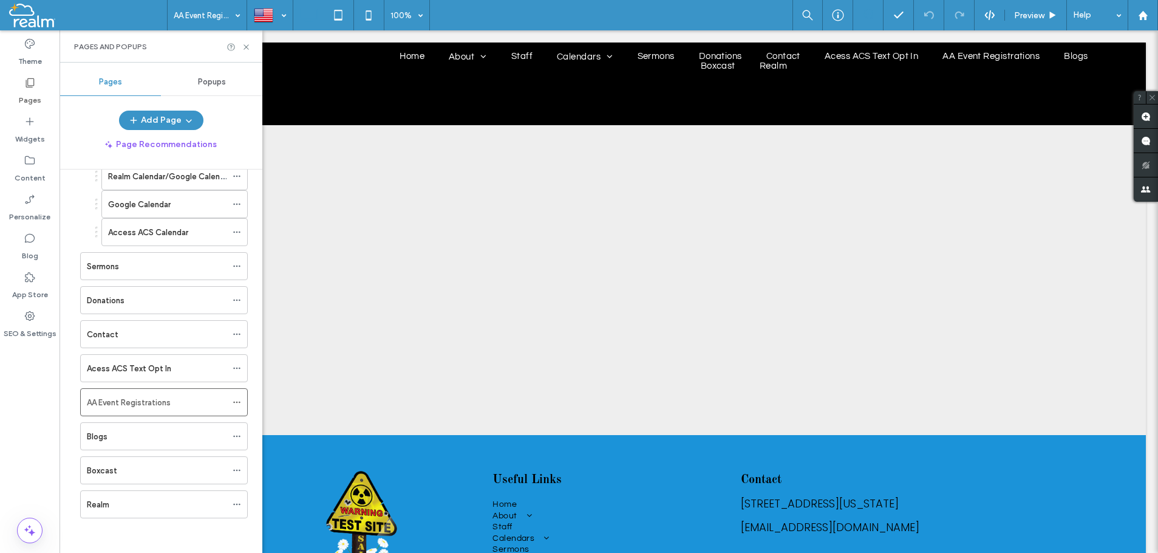
scroll to position [160, 0]
click at [124, 434] on div "Blogs" at bounding box center [157, 434] width 140 height 13
click at [137, 473] on div "Boxcast" at bounding box center [157, 468] width 140 height 13
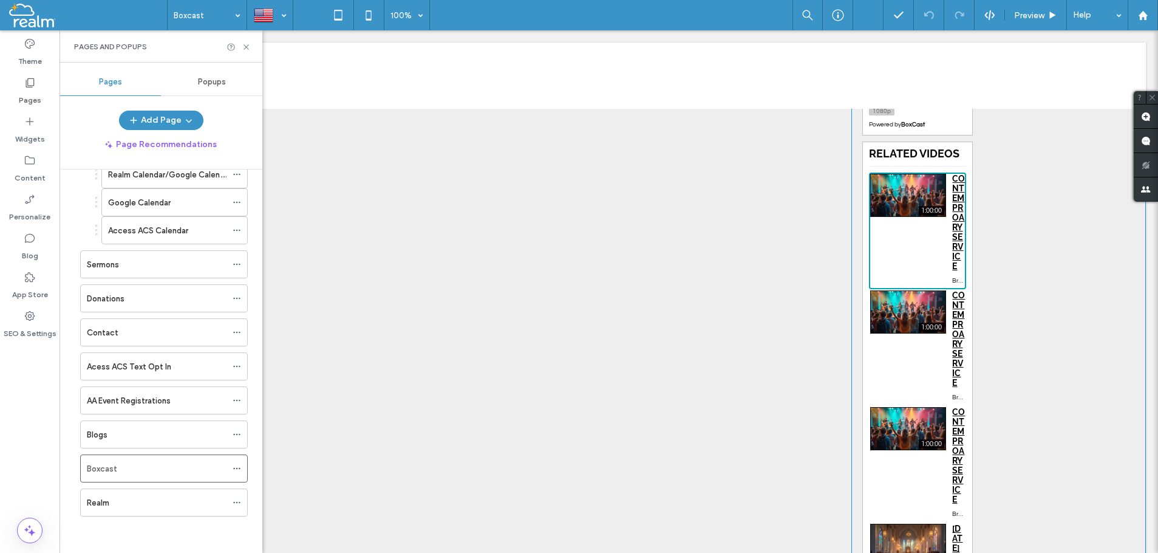
scroll to position [124, 0]
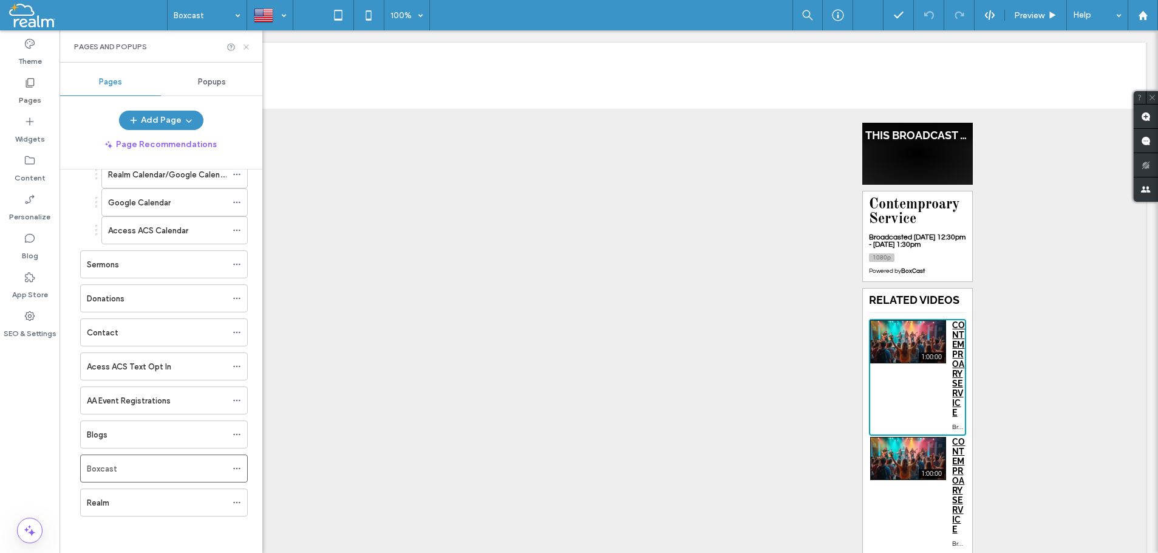
click at [247, 44] on icon at bounding box center [246, 47] width 9 height 9
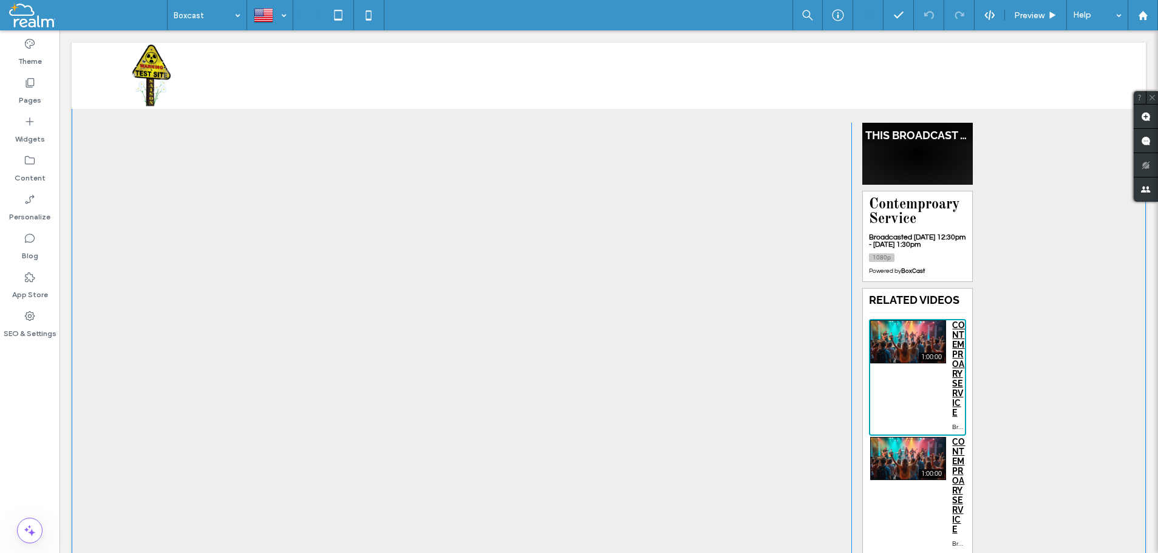
click at [1026, 267] on div "Click To Paste This Broadcast Did Not Air Contemproary Service Broadcasted 6/15…" at bounding box center [609, 523] width 1074 height 1045
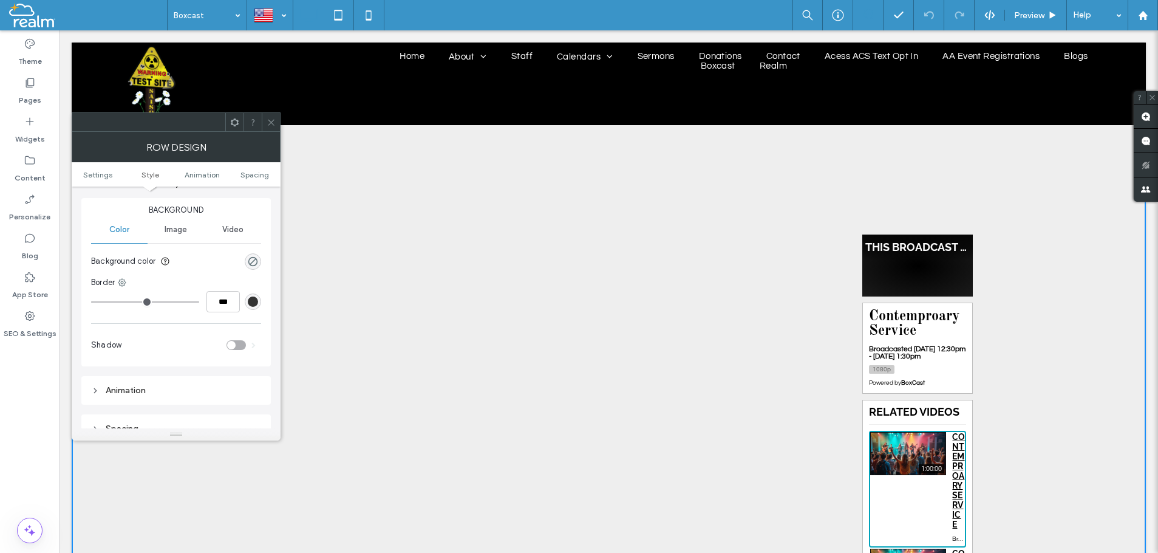
scroll to position [138, 0]
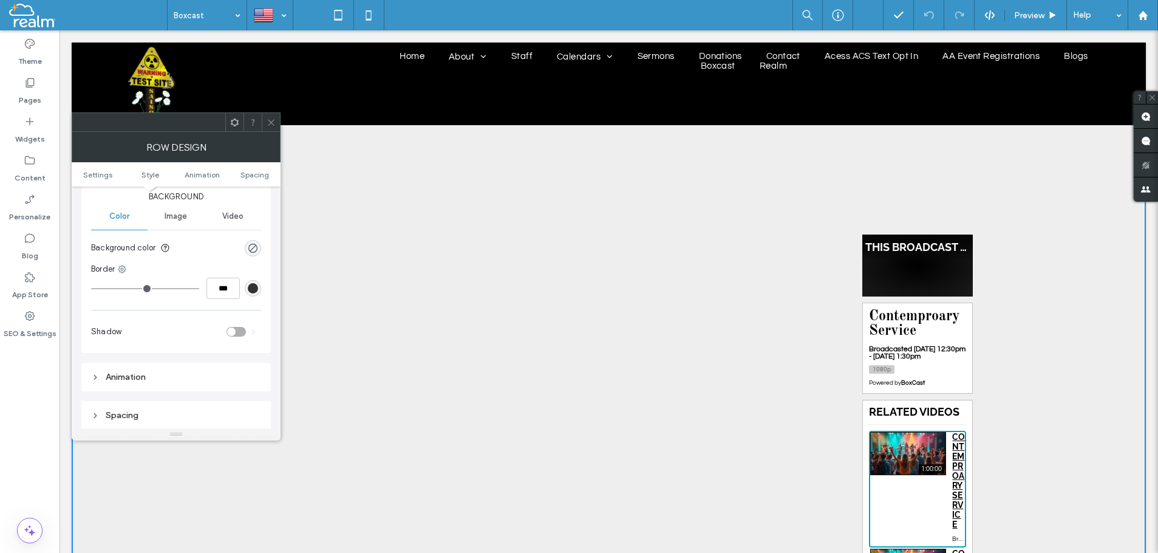
click at [271, 119] on icon at bounding box center [271, 122] width 9 height 9
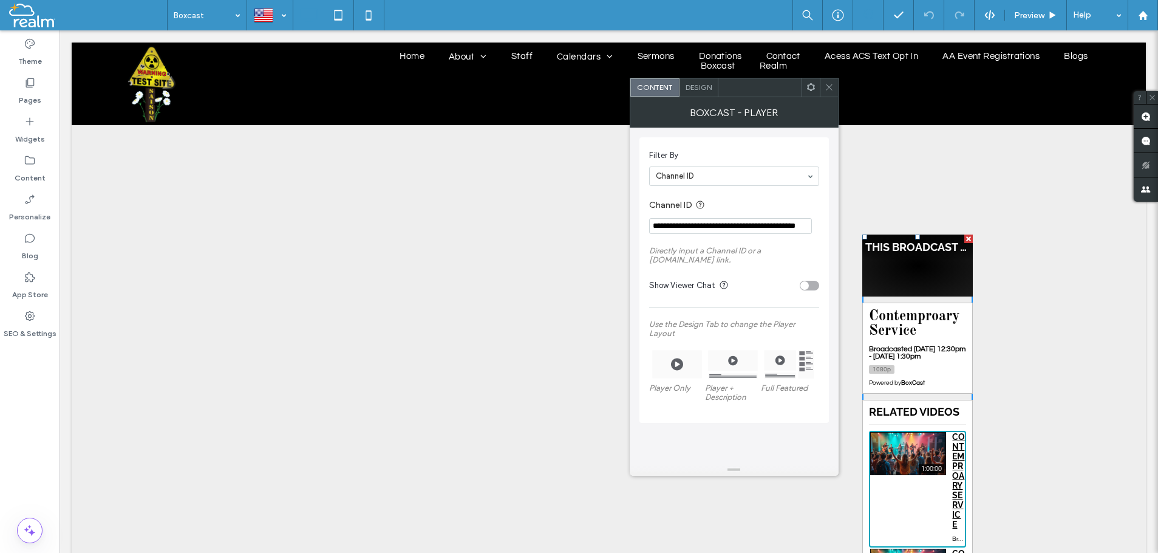
click at [697, 86] on span "Design" at bounding box center [699, 87] width 26 height 9
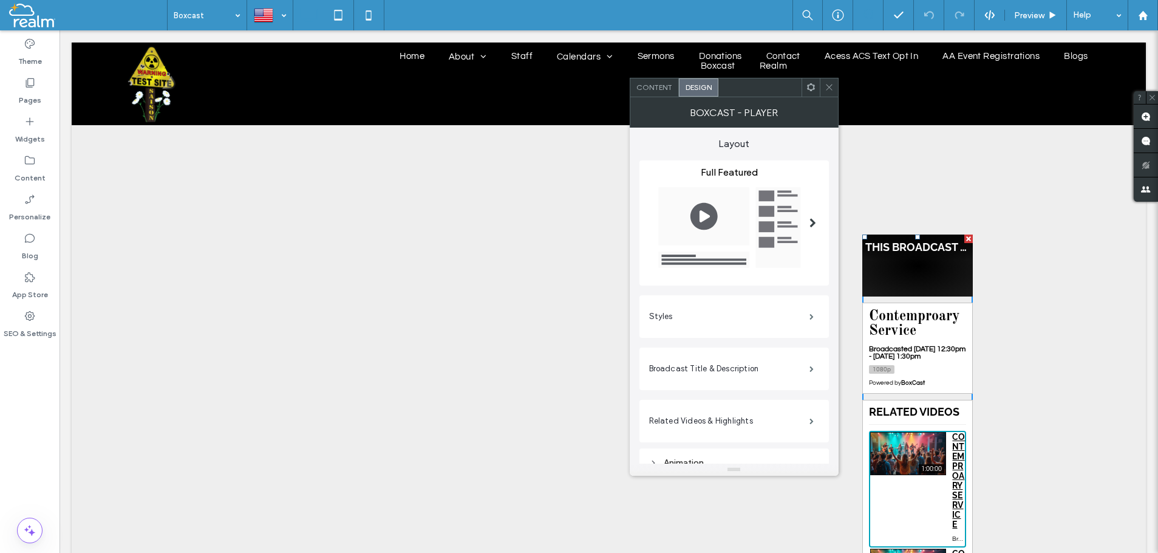
click at [813, 221] on span at bounding box center [813, 223] width 7 height 10
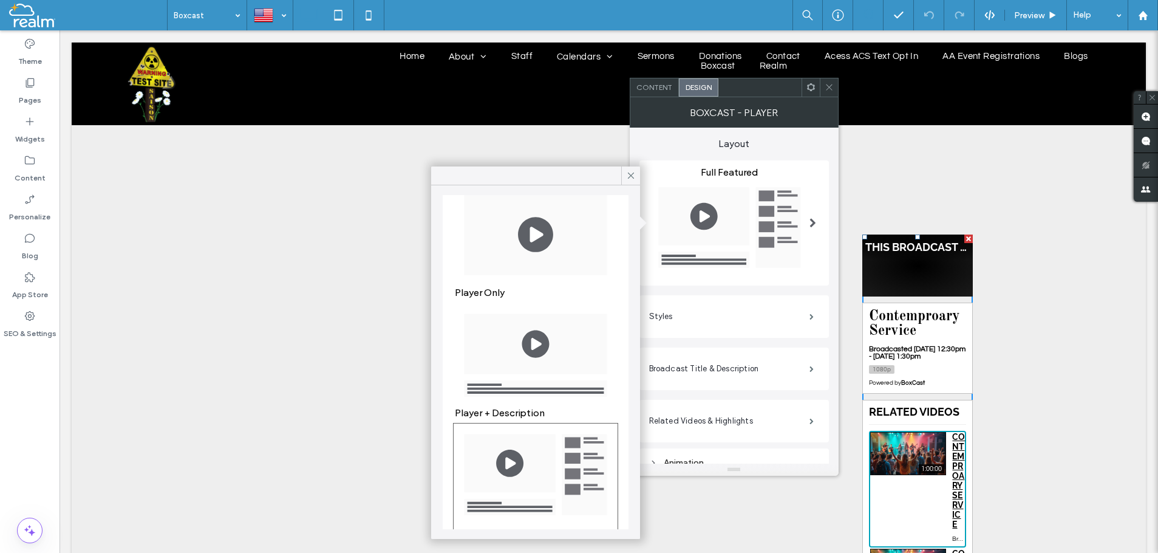
scroll to position [66, 0]
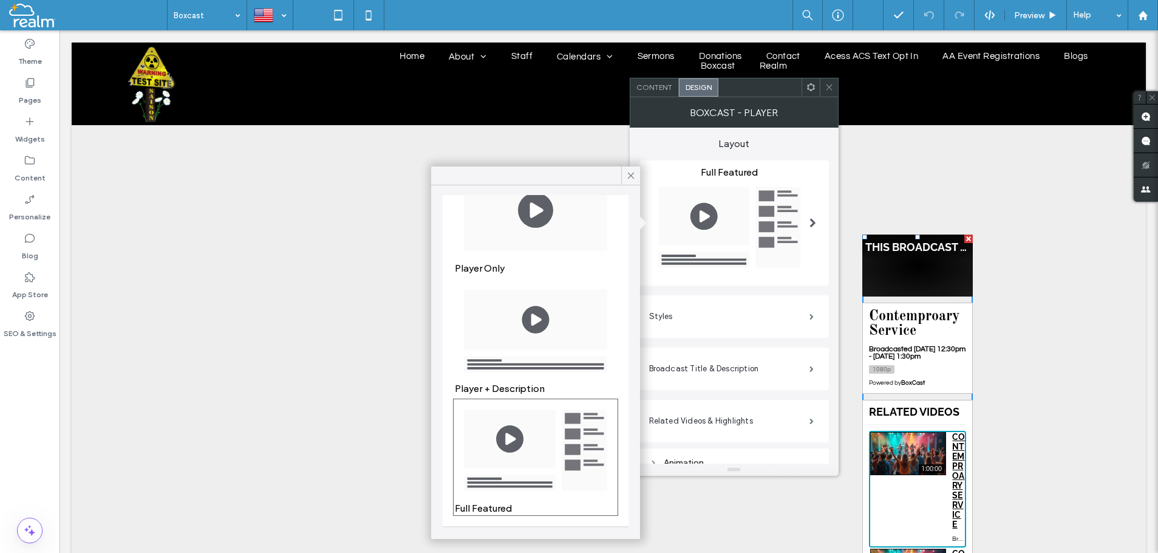
click at [507, 454] on img at bounding box center [536, 450] width 162 height 100
click at [631, 174] on icon at bounding box center [631, 175] width 11 height 11
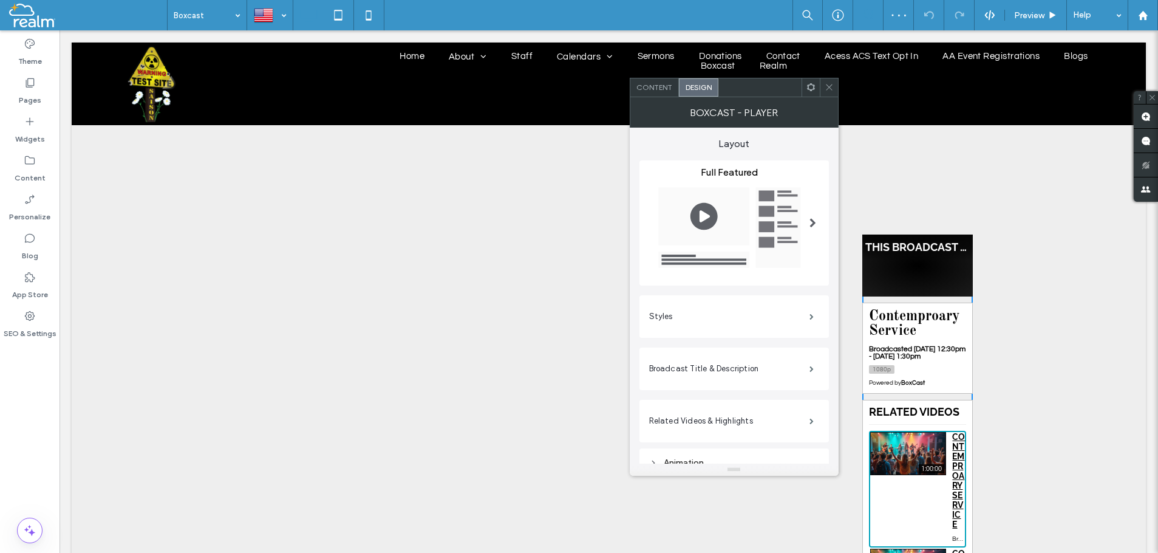
click at [830, 91] on icon at bounding box center [829, 87] width 9 height 9
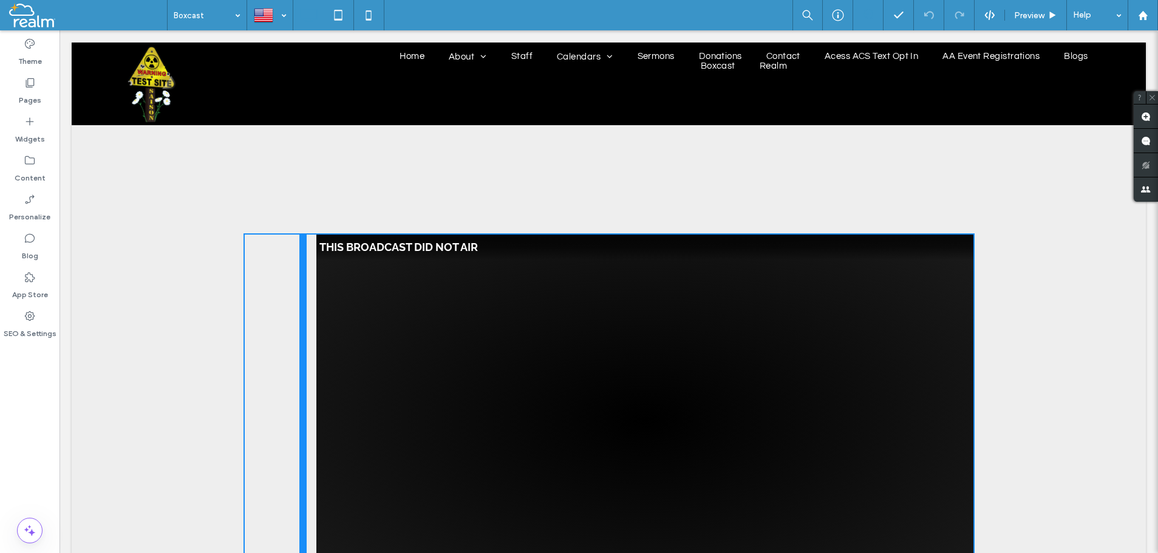
drag, startPoint x: 851, startPoint y: 318, endPoint x: 252, endPoint y: 297, distance: 599.2
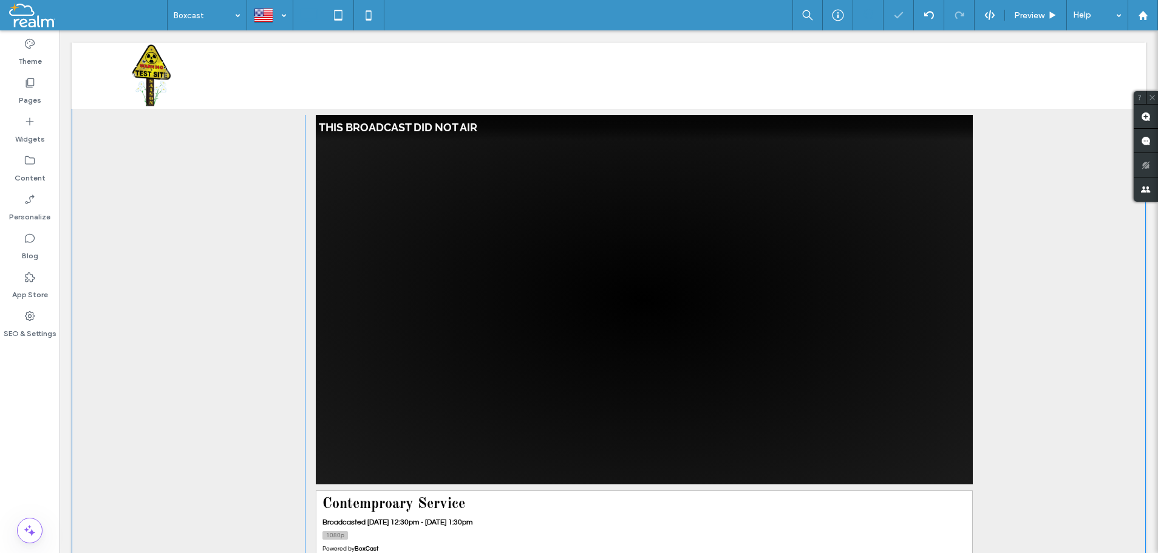
scroll to position [136, 0]
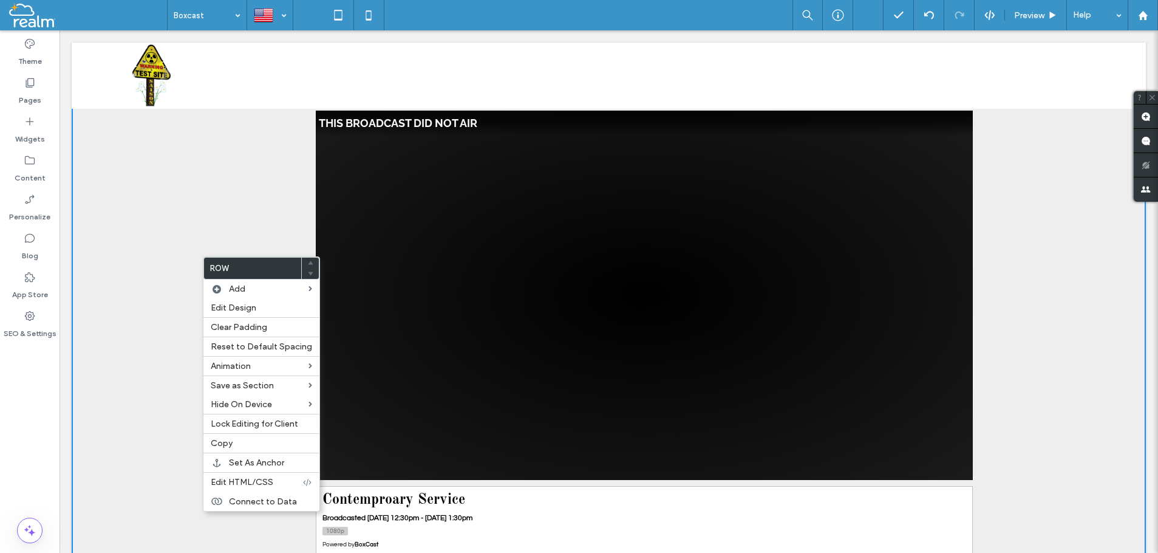
click at [156, 285] on div "Click To Paste This Broadcast Did Not Air Contemproary Service Broadcasted 6/15…" at bounding box center [609, 486] width 1074 height 995
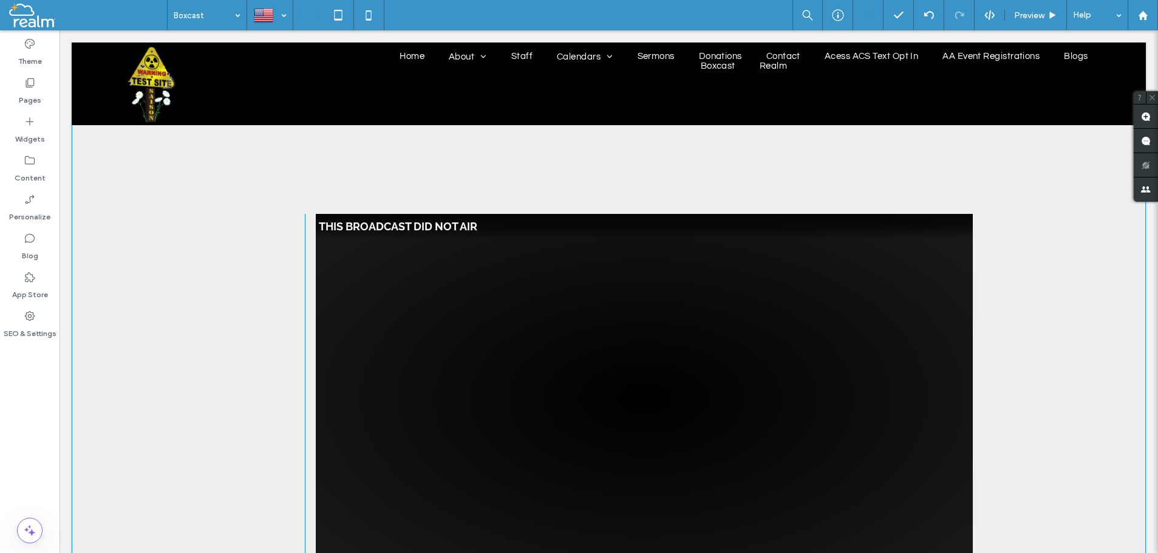
scroll to position [0, 0]
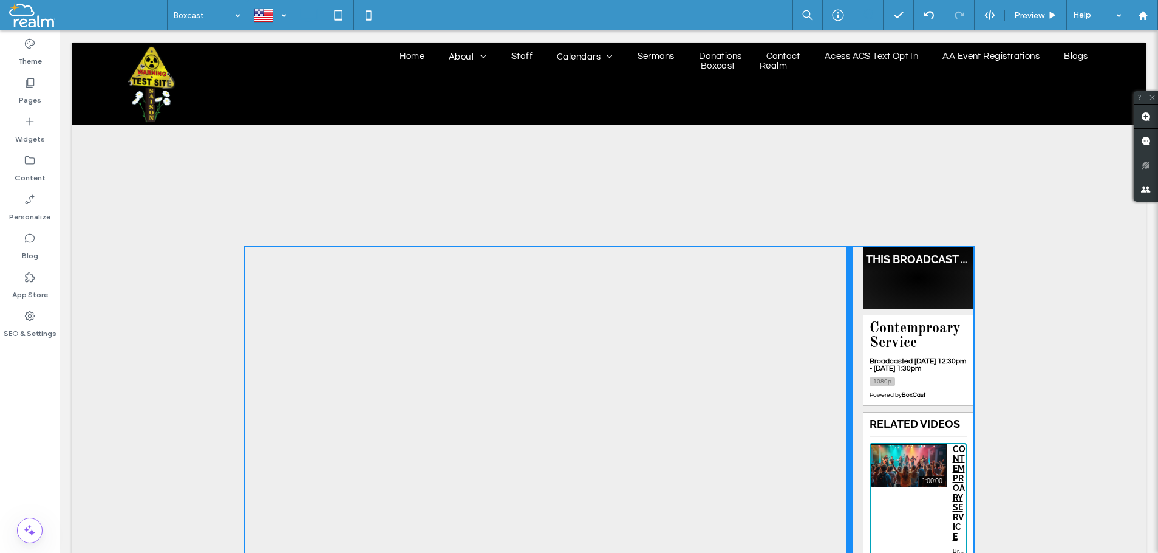
drag, startPoint x: 301, startPoint y: 273, endPoint x: 855, endPoint y: 304, distance: 554.8
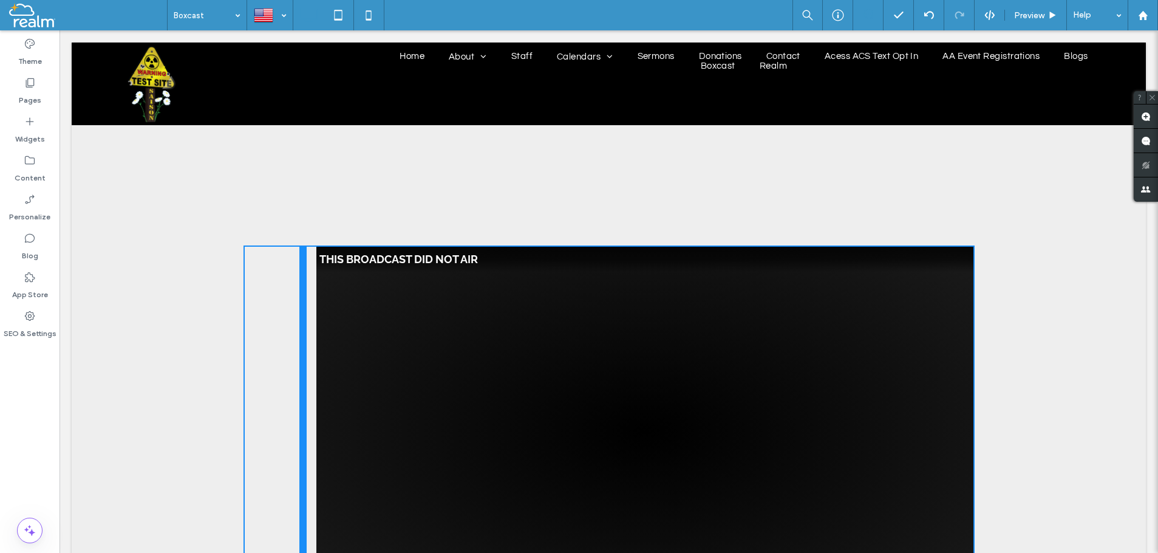
drag, startPoint x: 851, startPoint y: 295, endPoint x: 246, endPoint y: 308, distance: 605.1
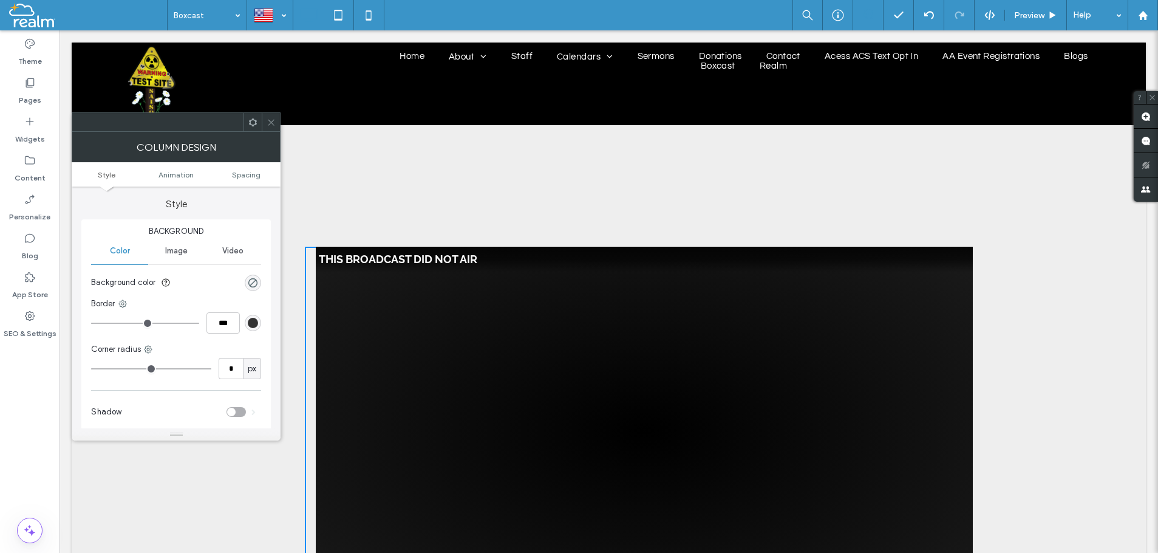
click at [272, 123] on use at bounding box center [271, 122] width 6 height 6
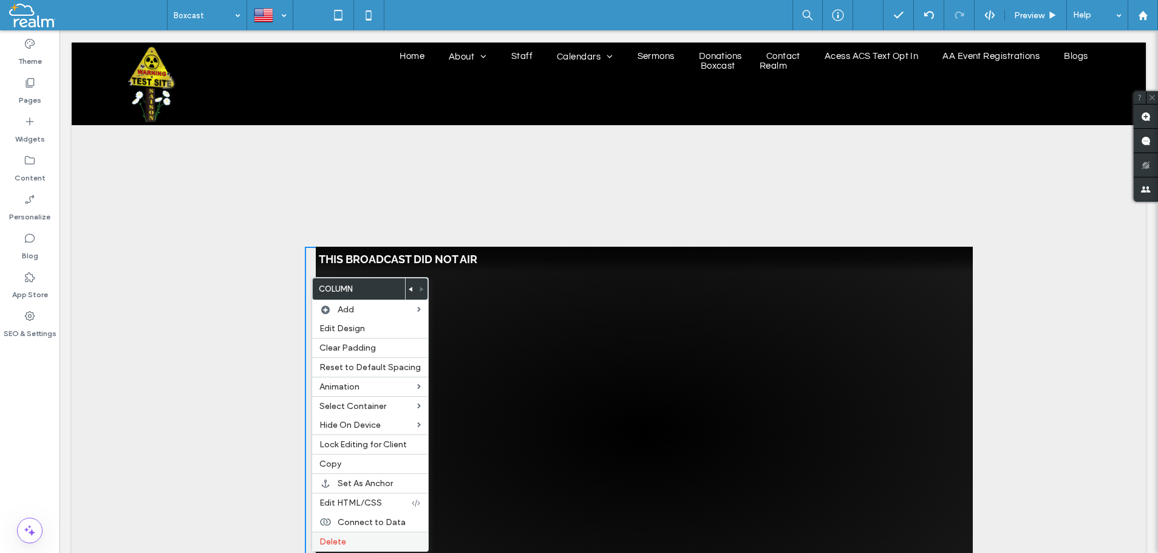
click at [324, 541] on span "Delete" at bounding box center [332, 541] width 27 height 10
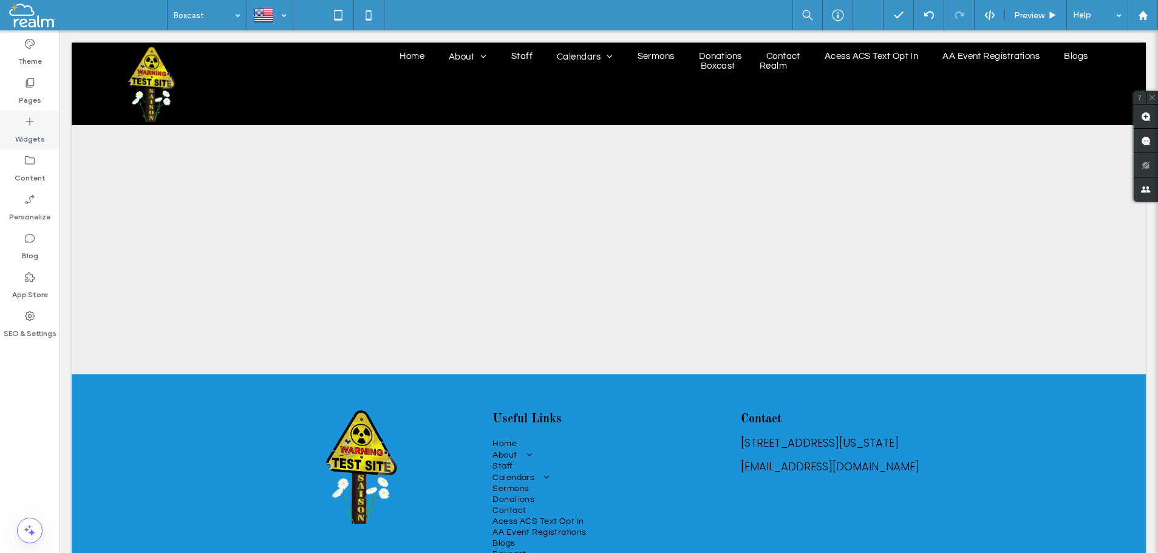
click at [28, 122] on icon at bounding box center [30, 121] width 12 height 12
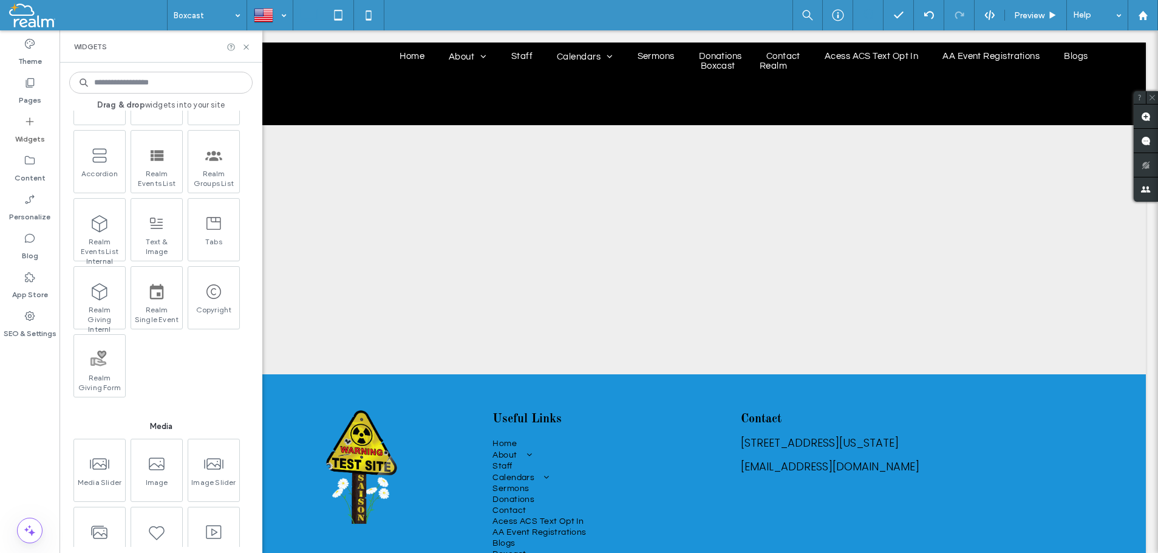
scroll to position [692, 0]
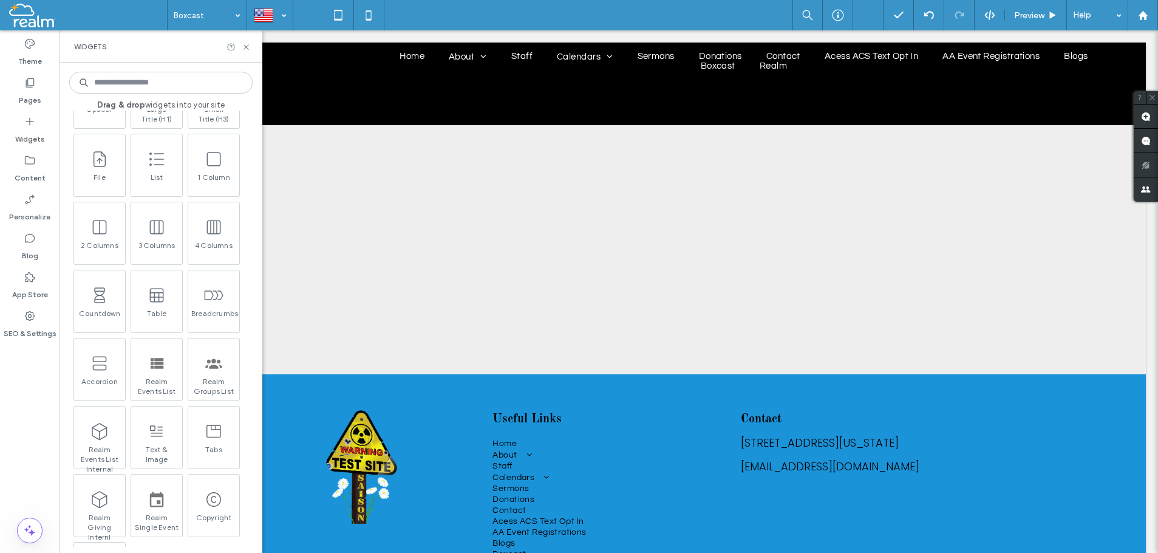
click at [119, 82] on input at bounding box center [160, 83] width 183 height 22
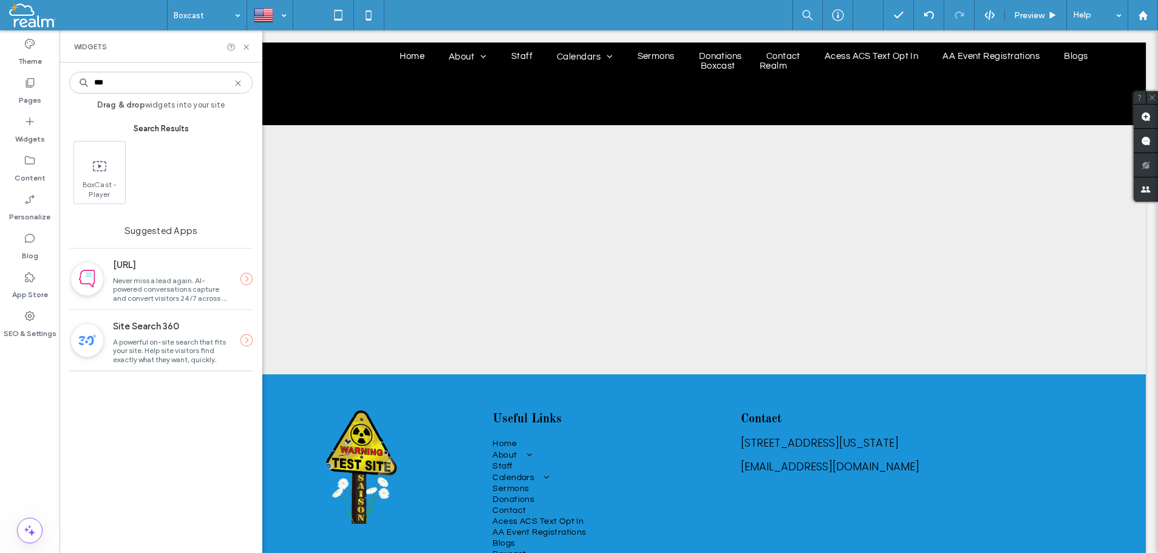
scroll to position [0, 0]
type input "***"
drag, startPoint x: 246, startPoint y: 47, endPoint x: 186, endPoint y: 17, distance: 66.5
click at [246, 47] on use at bounding box center [246, 46] width 5 height 5
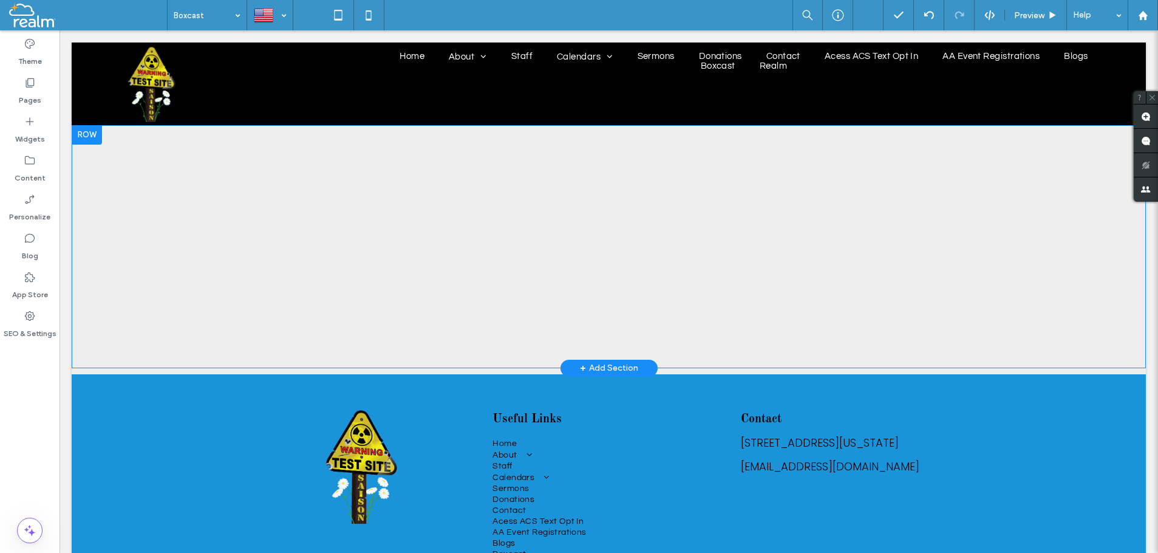
click at [84, 134] on div at bounding box center [87, 134] width 30 height 19
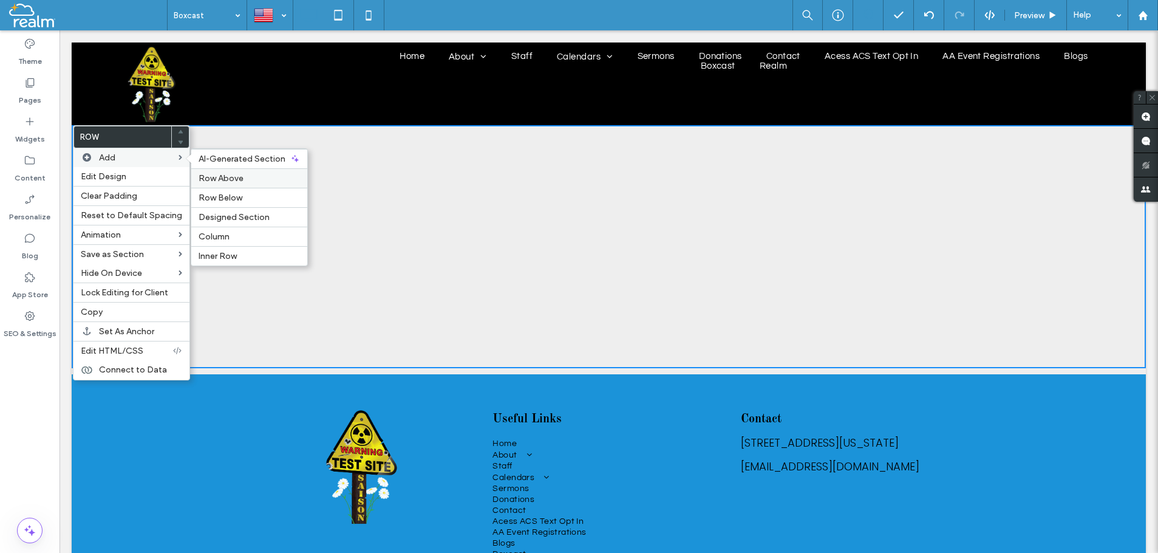
click at [224, 177] on span "Row Above" at bounding box center [221, 178] width 45 height 10
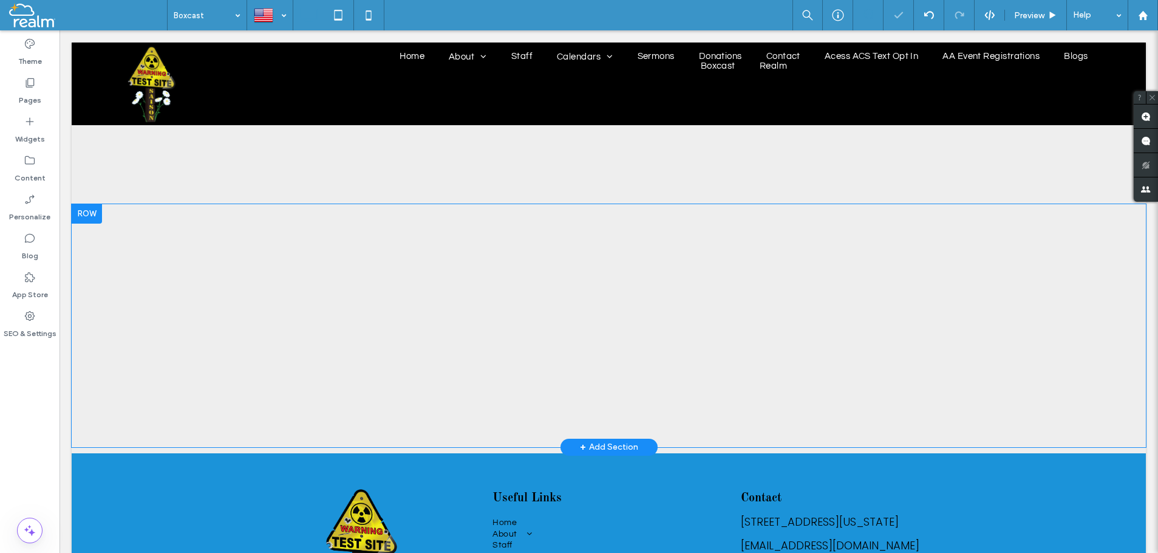
click at [90, 216] on div at bounding box center [87, 213] width 30 height 19
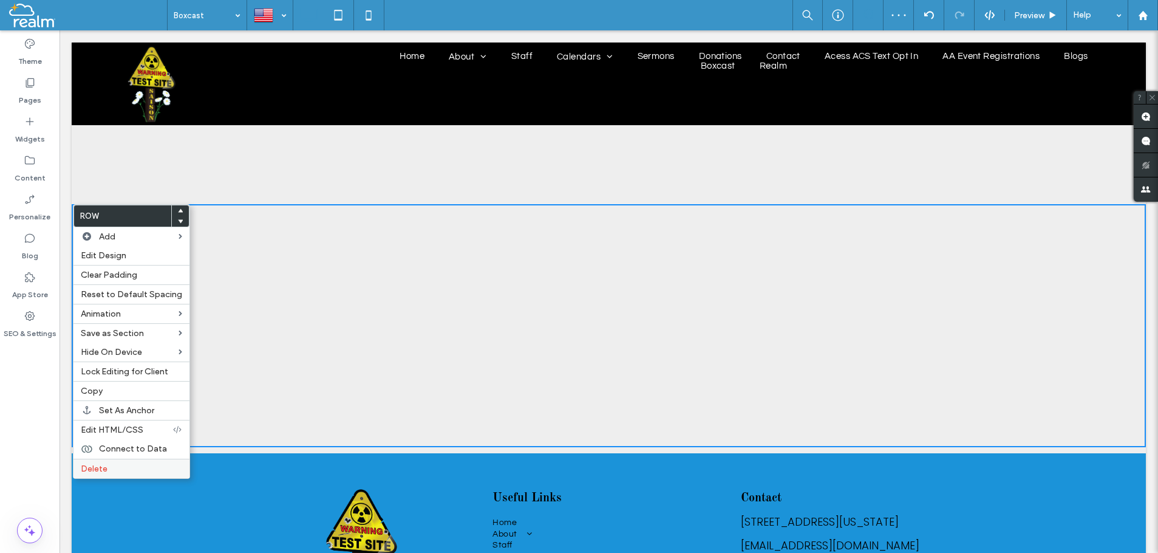
click at [95, 471] on span "Delete" at bounding box center [94, 468] width 27 height 10
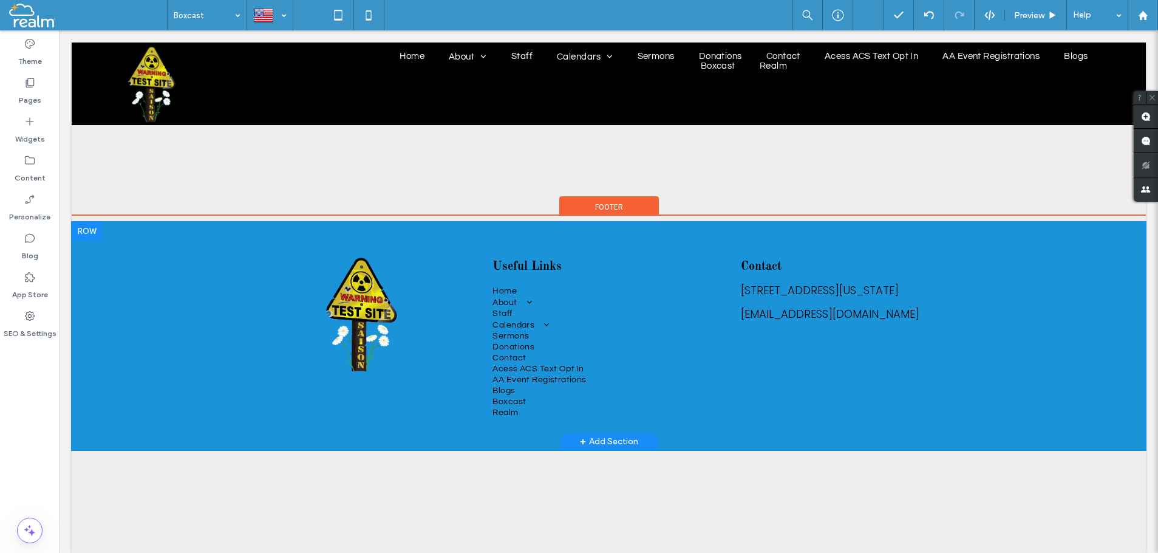
drag, startPoint x: 424, startPoint y: 214, endPoint x: 418, endPoint y: 249, distance: 35.0
click at [418, 249] on div "Click To Paste Useful Links Home About Our News Blogs Staff Calendars Realm Cal…" at bounding box center [609, 336] width 1074 height 241
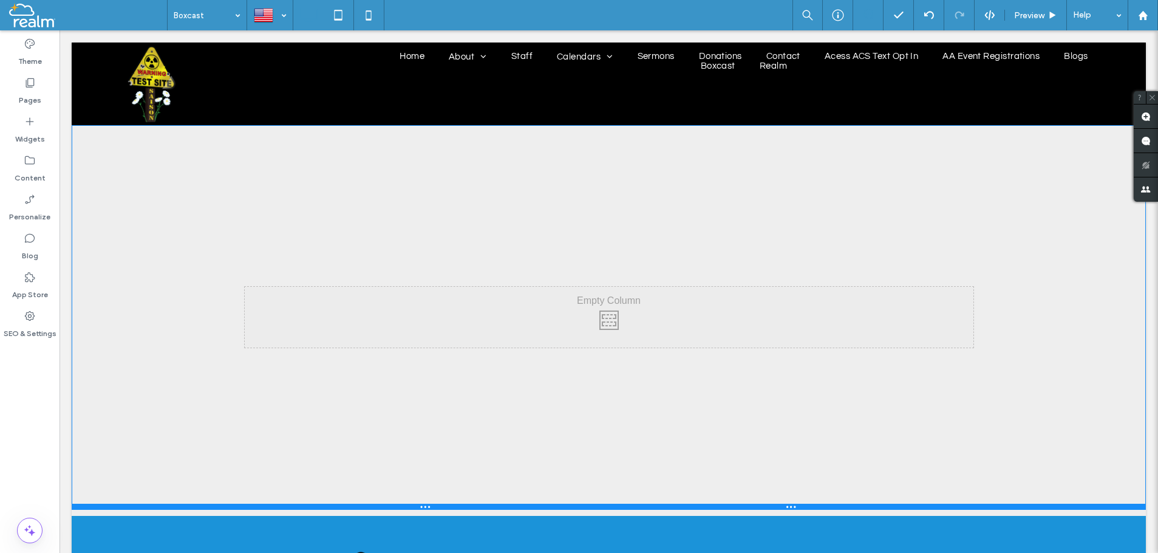
drag, startPoint x: 315, startPoint y: 202, endPoint x: 270, endPoint y: 508, distance: 309.5
click at [270, 508] on div at bounding box center [609, 506] width 1074 height 6
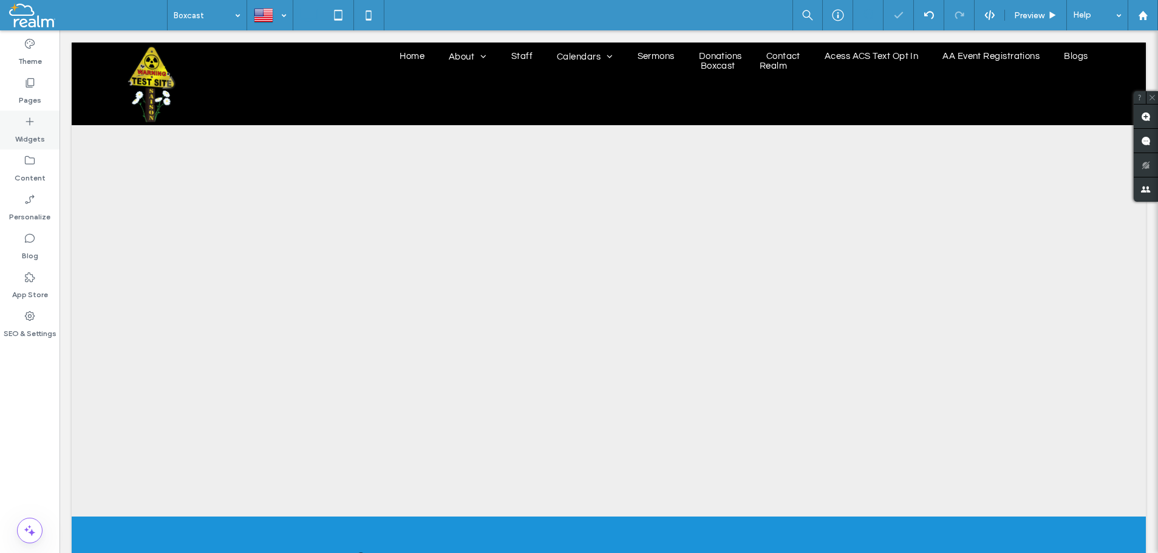
click at [30, 123] on use at bounding box center [30, 122] width 8 height 8
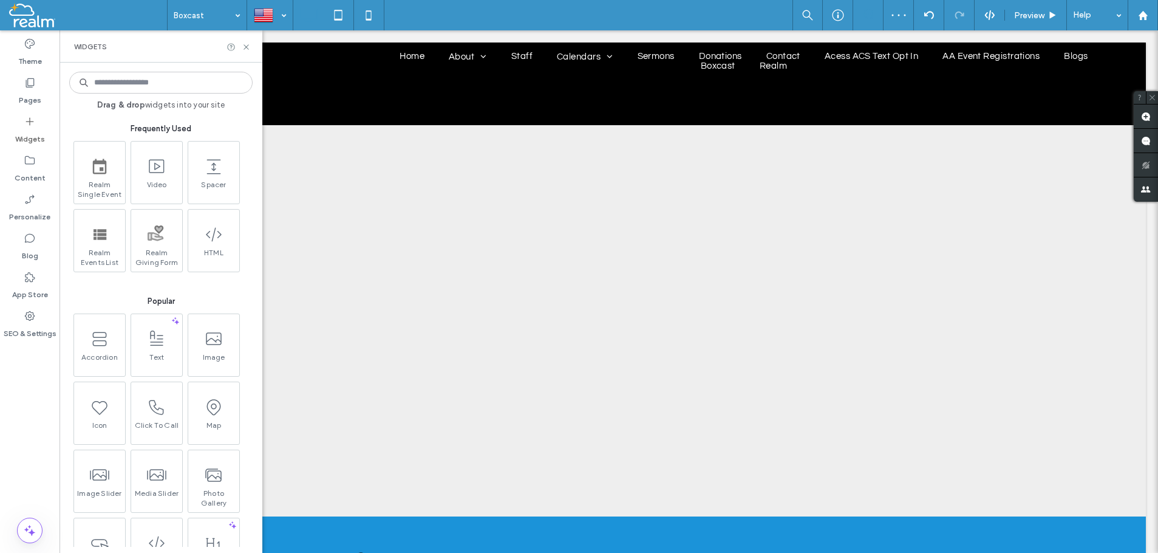
click at [115, 85] on input at bounding box center [160, 83] width 183 height 22
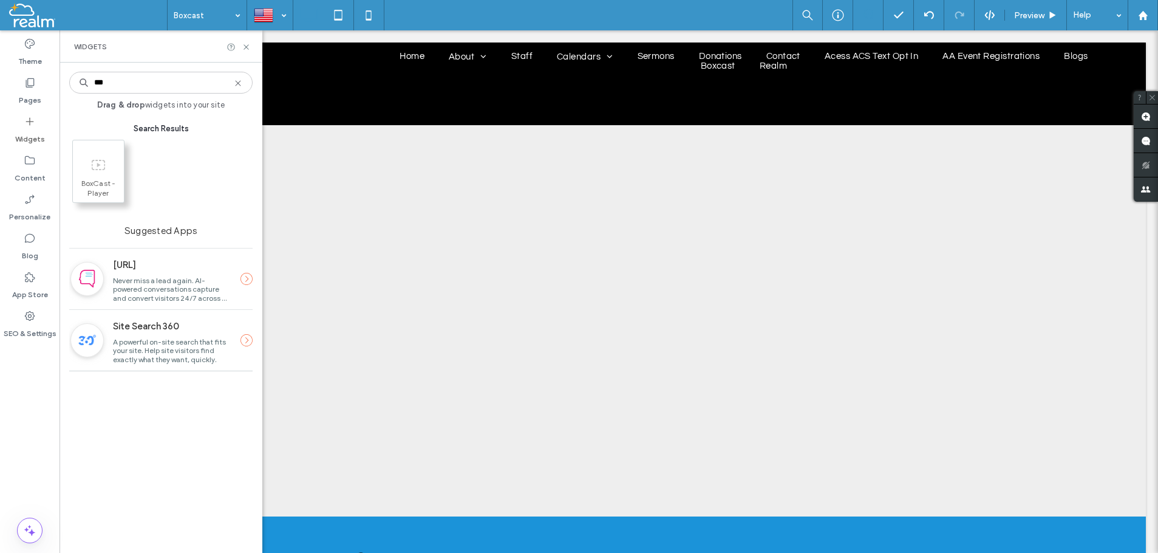
type input "***"
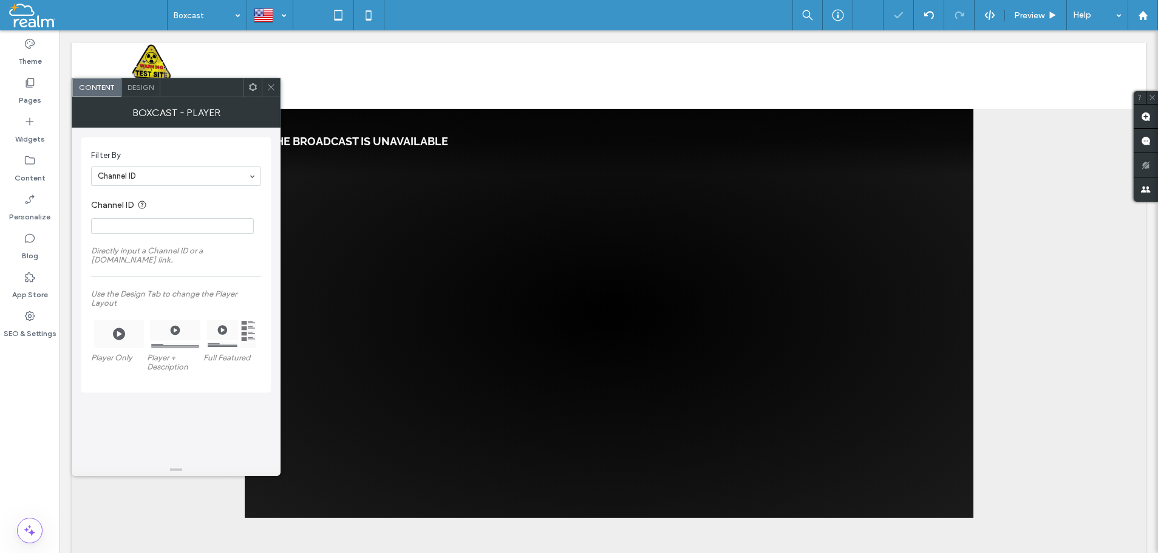
scroll to position [176, 0]
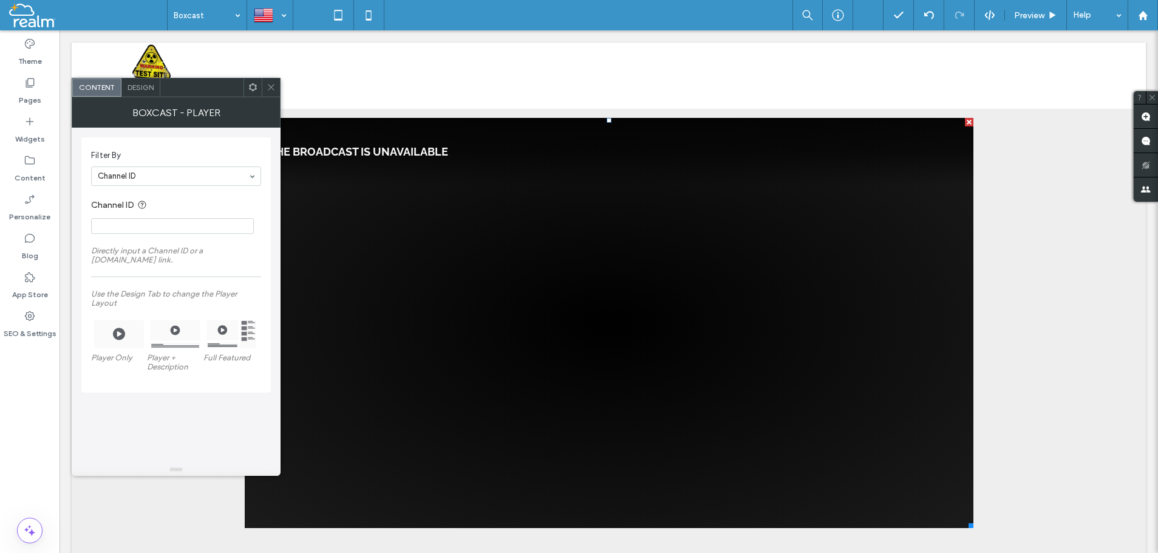
paste input "**********"
type input "**********"
click at [145, 85] on span "Design" at bounding box center [141, 87] width 26 height 9
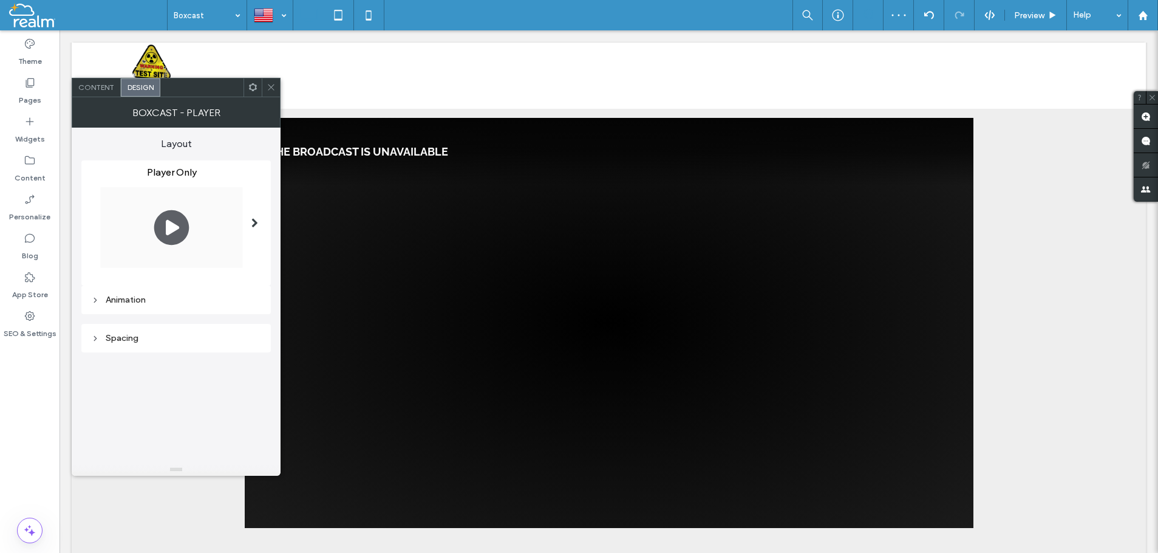
click at [254, 223] on span at bounding box center [254, 223] width 7 height 10
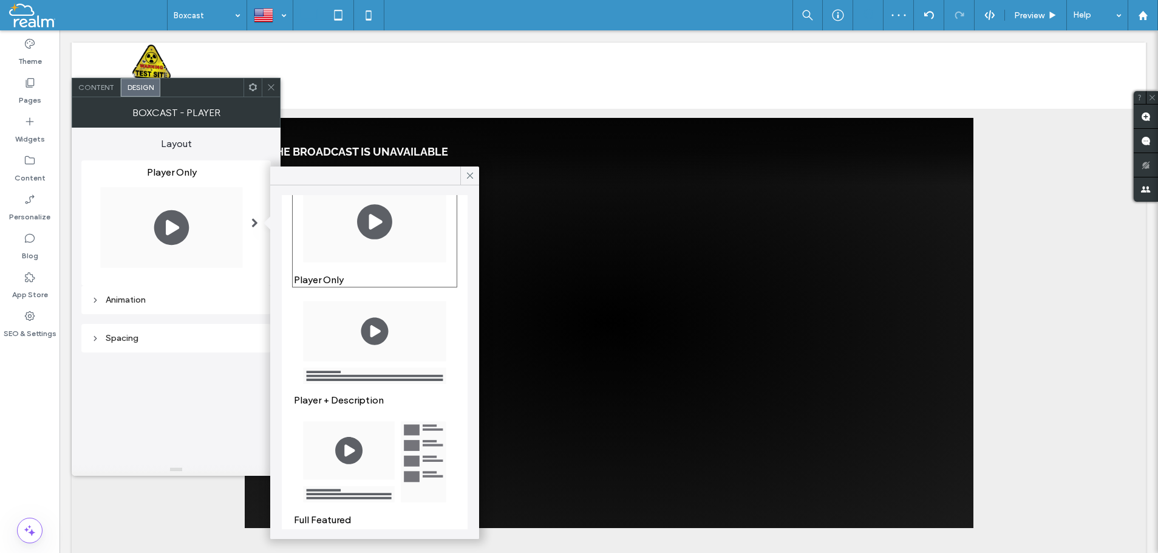
scroll to position [66, 0]
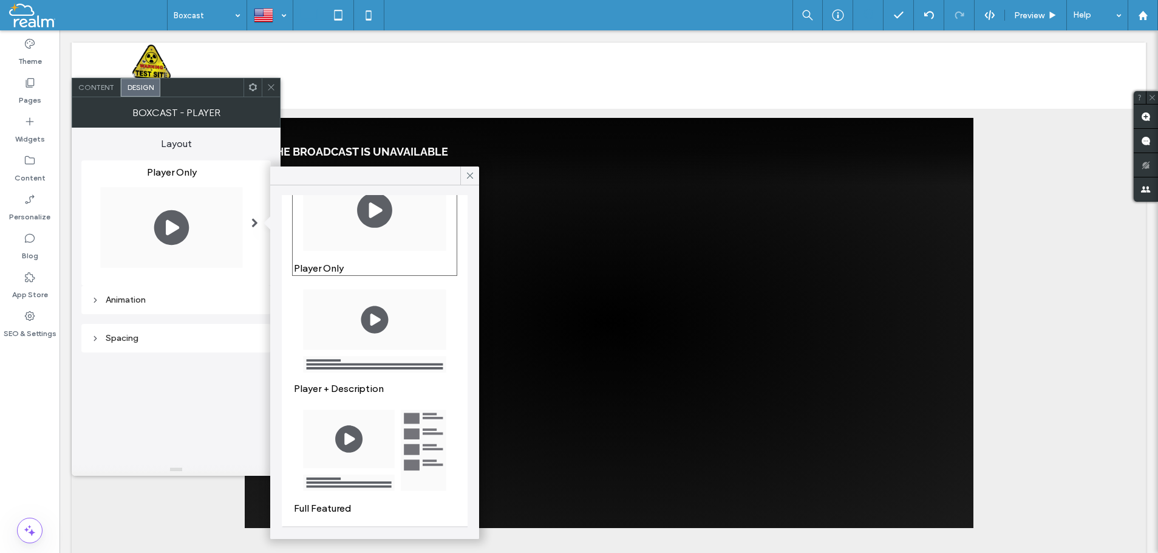
click at [351, 428] on img at bounding box center [375, 450] width 162 height 100
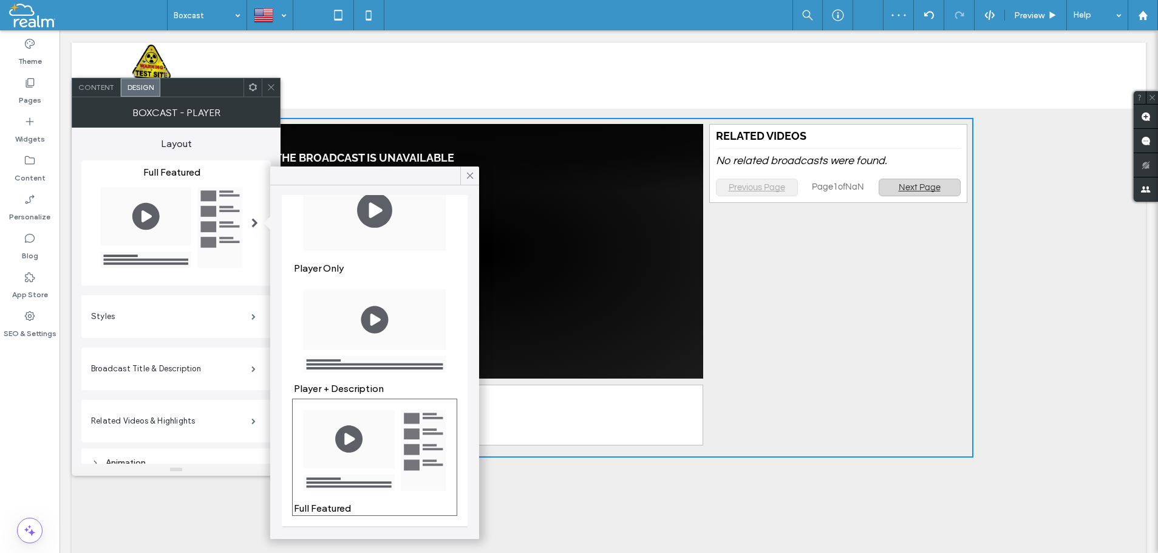
click at [347, 340] on img at bounding box center [375, 330] width 162 height 100
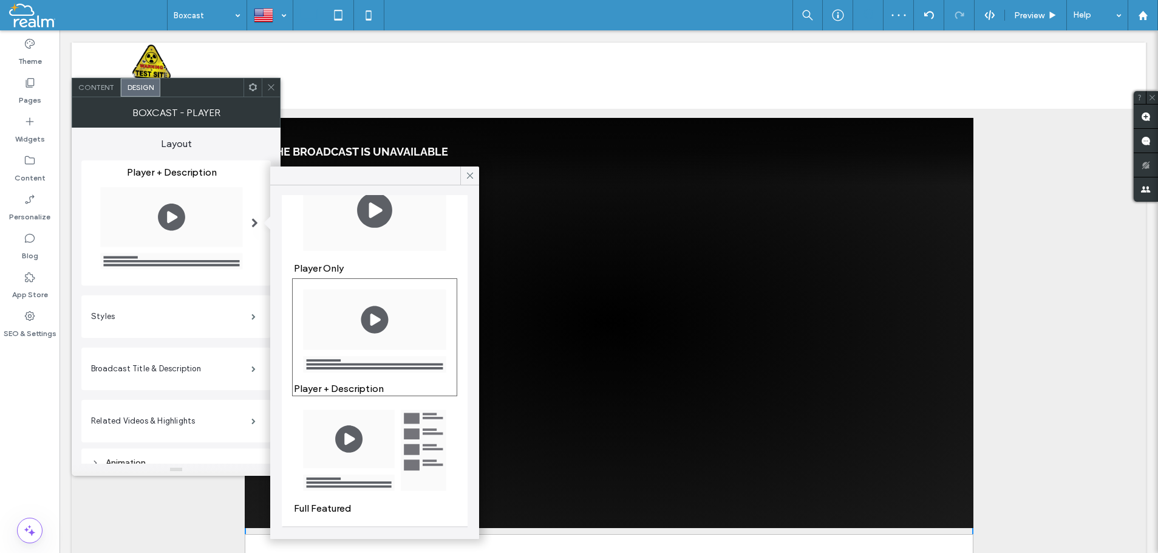
click at [360, 437] on img at bounding box center [375, 450] width 162 height 100
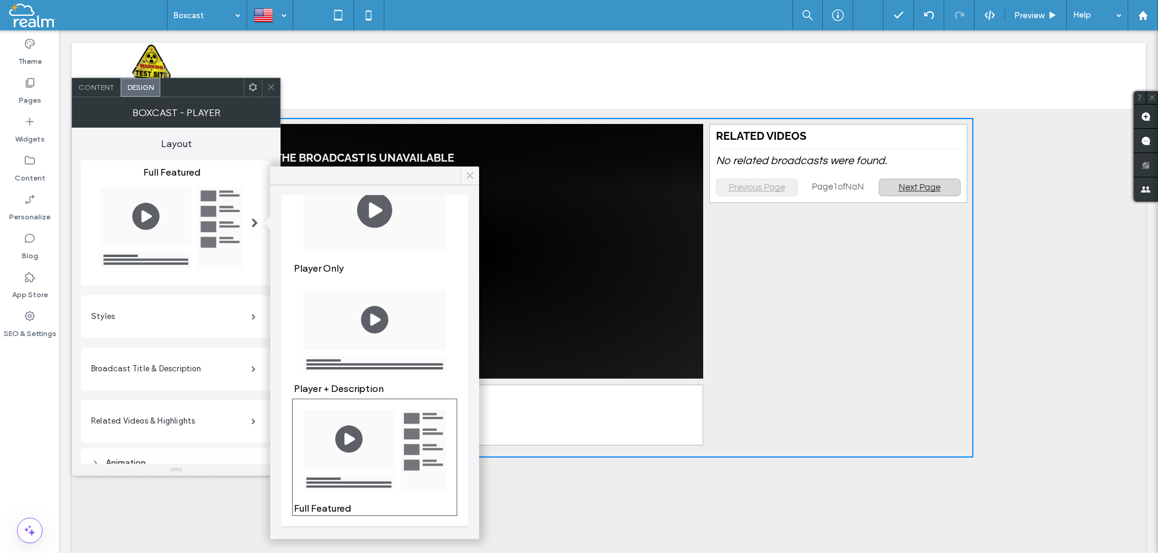
click at [466, 175] on icon at bounding box center [470, 175] width 11 height 11
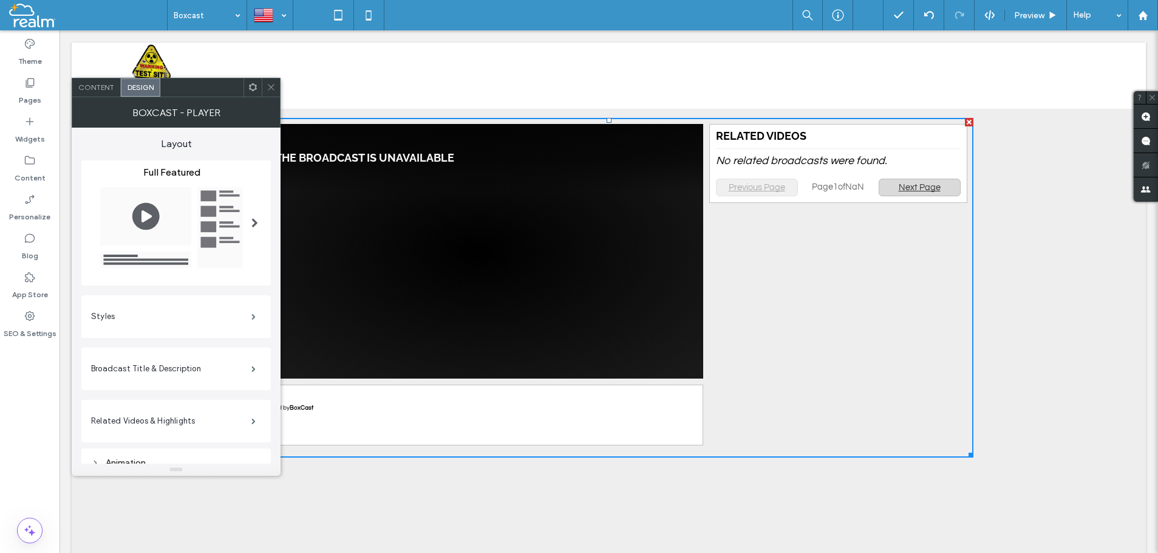
click at [269, 86] on icon at bounding box center [271, 87] width 9 height 9
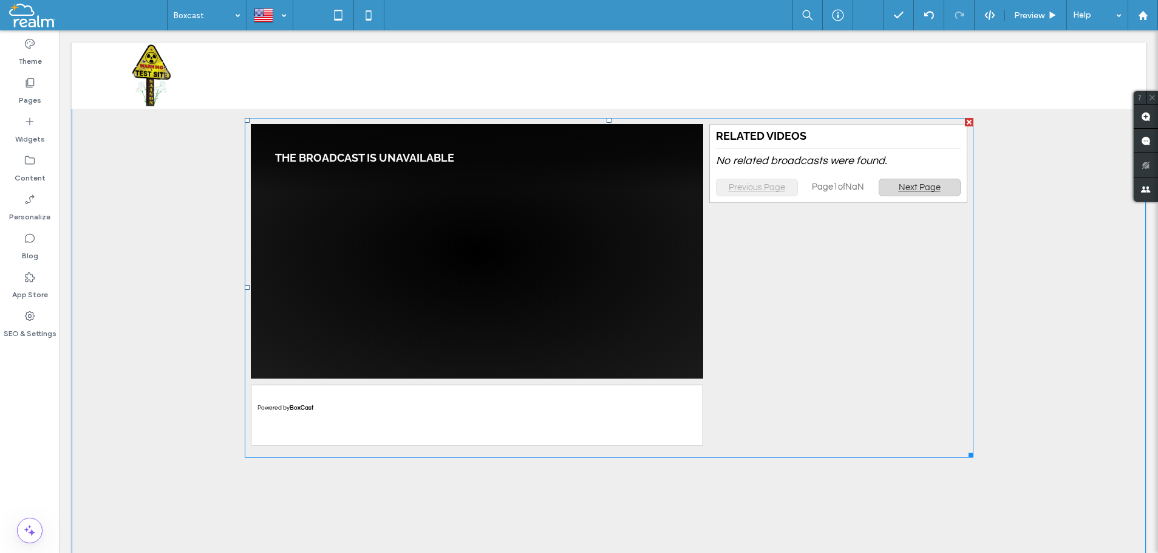
click at [967, 123] on div at bounding box center [969, 122] width 9 height 9
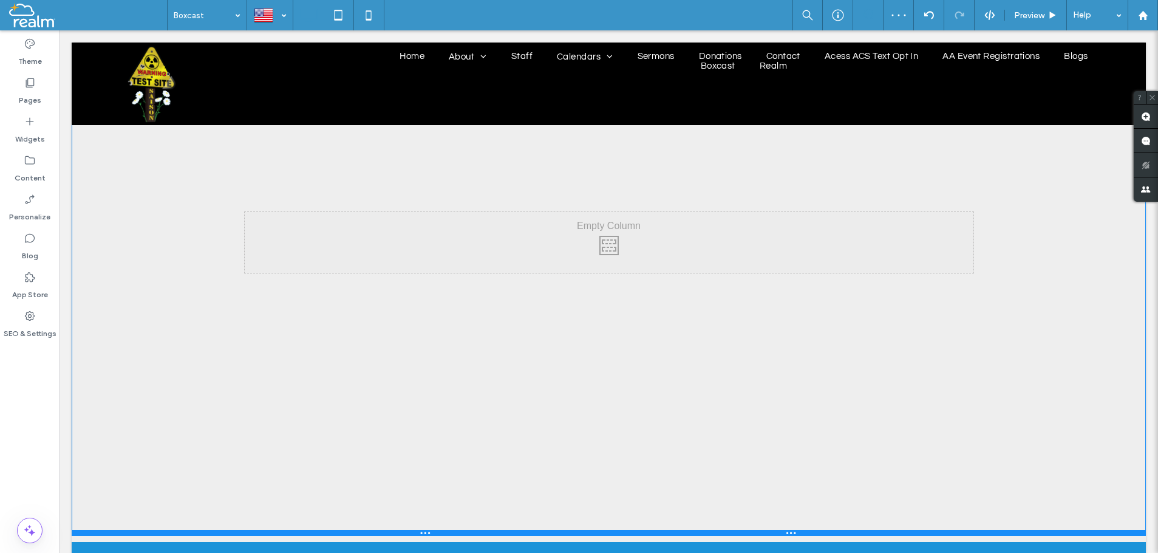
drag, startPoint x: 394, startPoint y: 332, endPoint x: 369, endPoint y: 533, distance: 202.6
click at [369, 533] on div at bounding box center [609, 533] width 1074 height 6
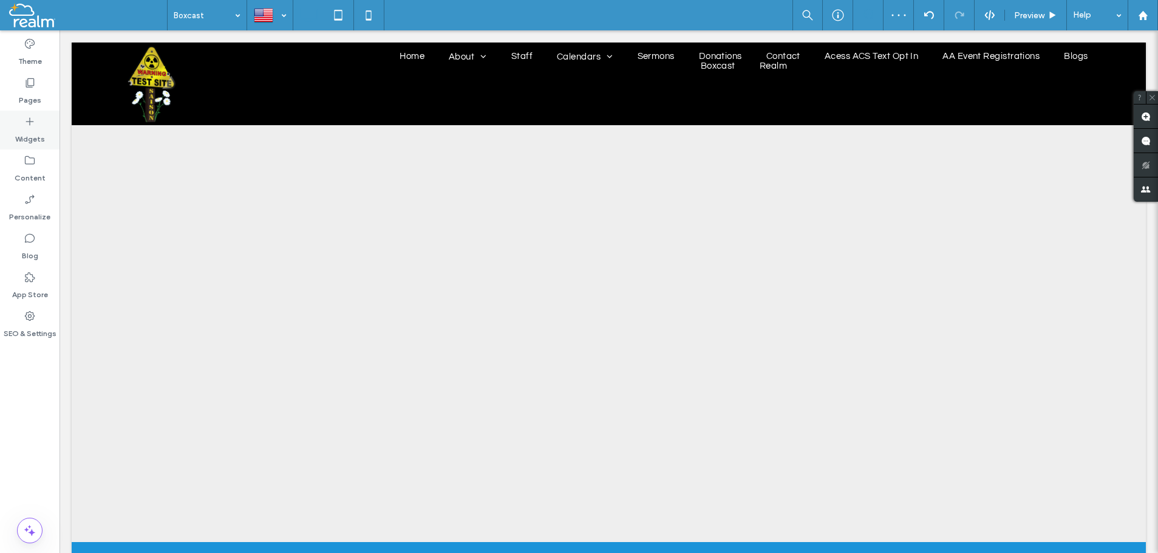
click at [28, 128] on label "Widgets" at bounding box center [30, 136] width 30 height 17
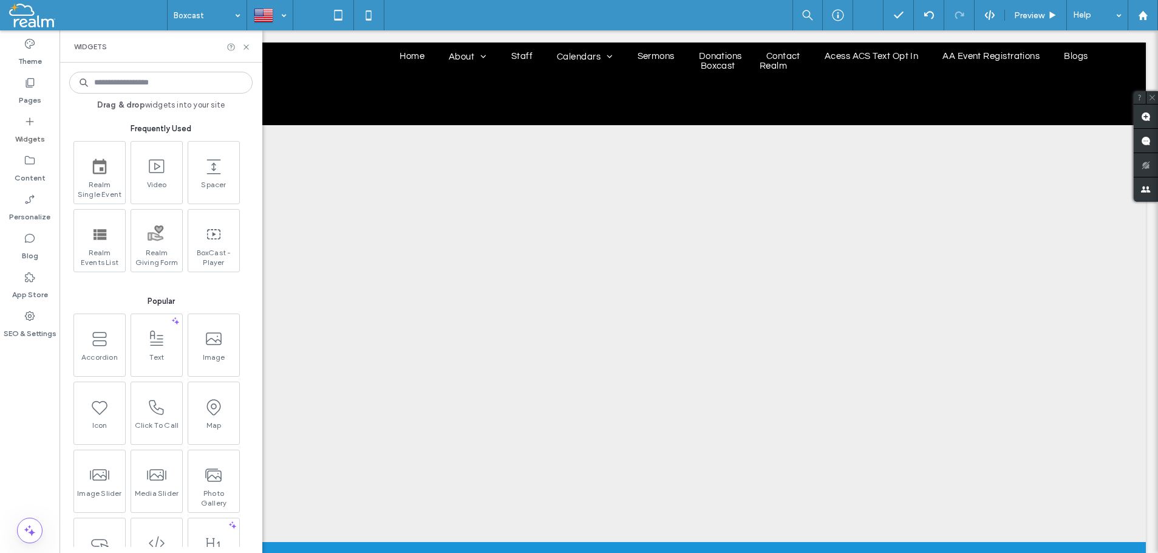
click at [95, 82] on input at bounding box center [160, 83] width 183 height 22
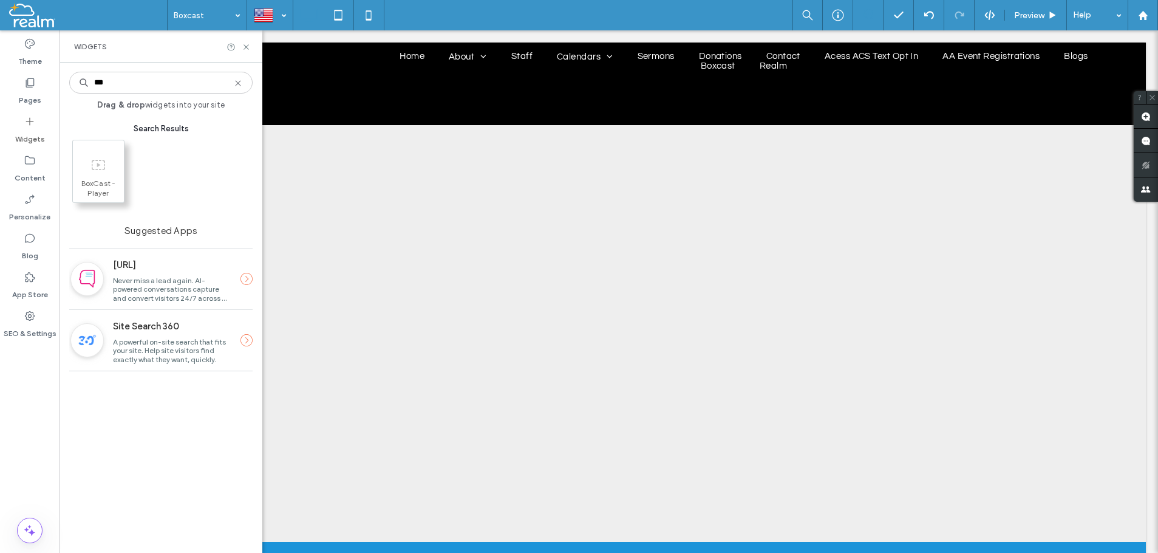
type input "***"
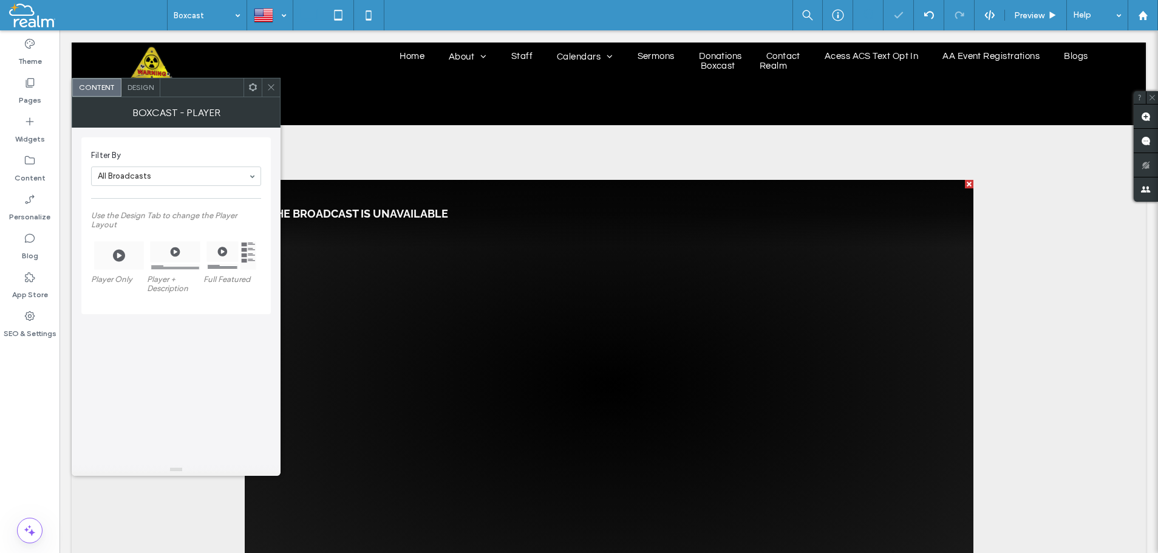
scroll to position [237, 0]
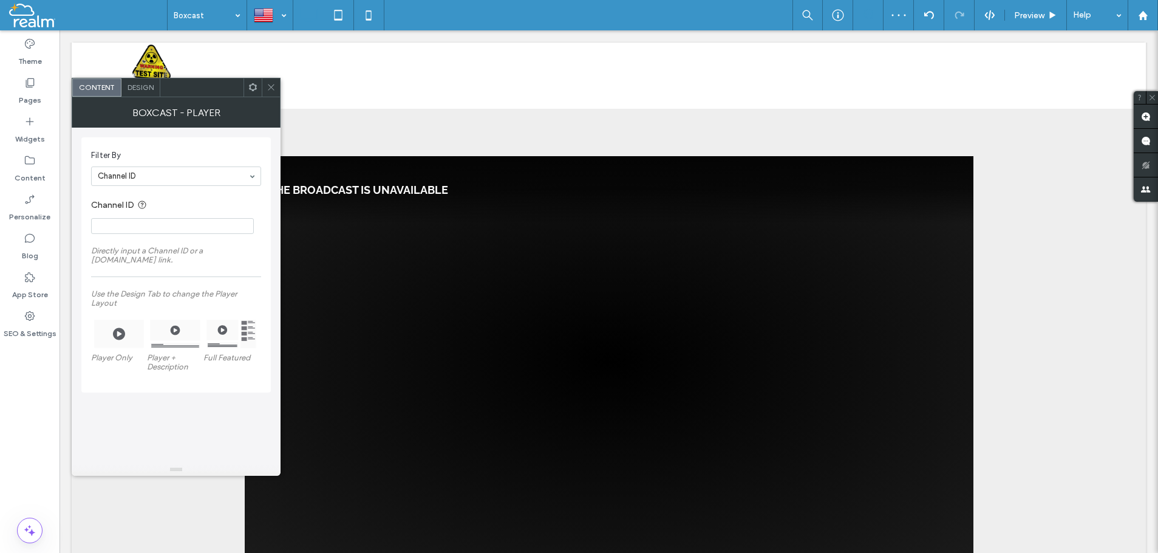
paste input "**********"
type input "**********"
click at [144, 86] on span "Design" at bounding box center [141, 87] width 26 height 9
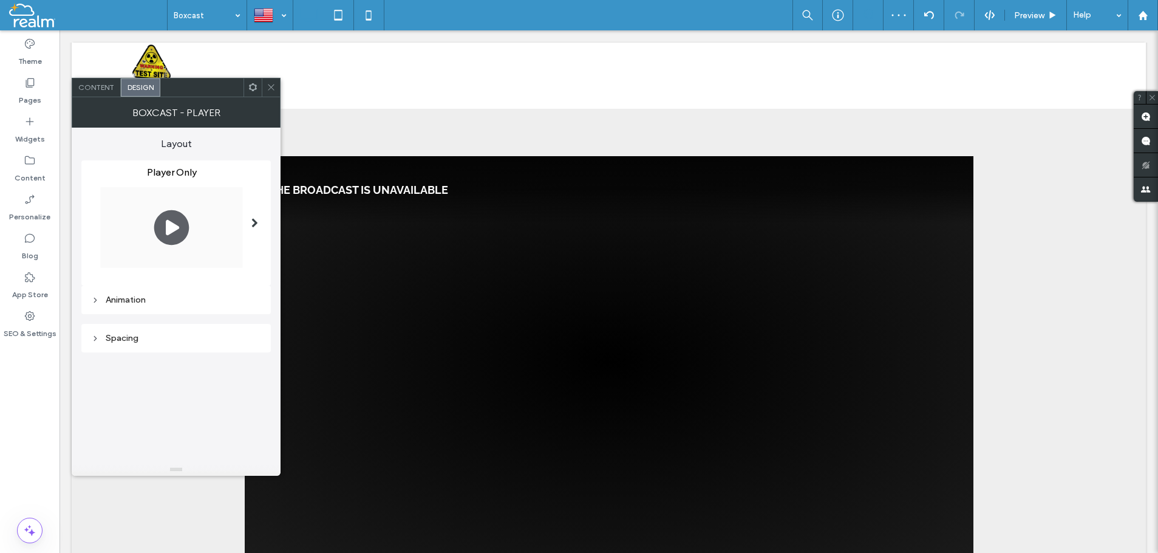
click at [249, 220] on div at bounding box center [254, 223] width 25 height 132
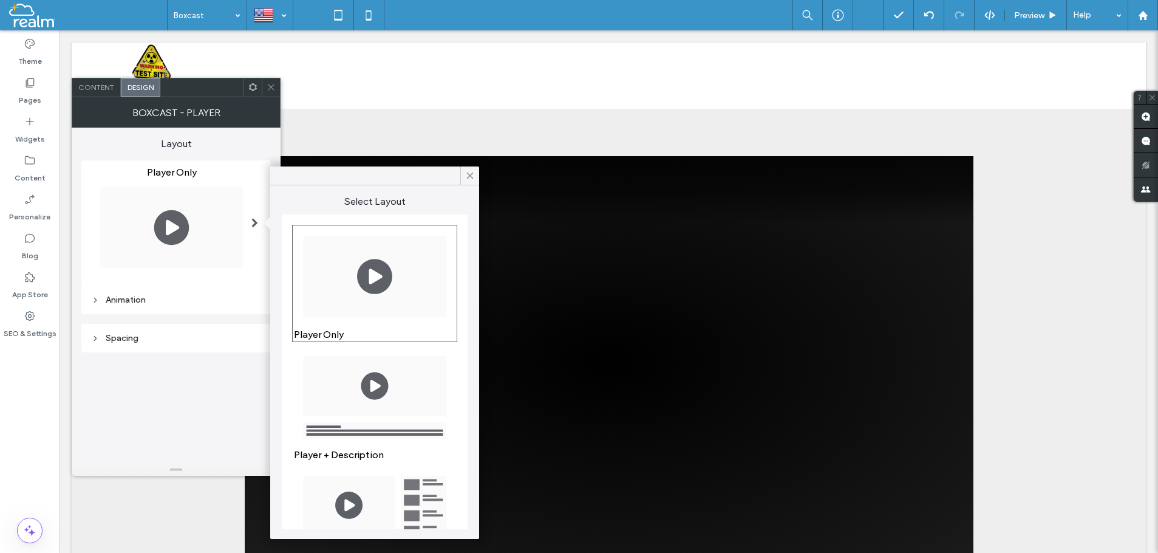
click at [374, 389] on img at bounding box center [375, 396] width 162 height 100
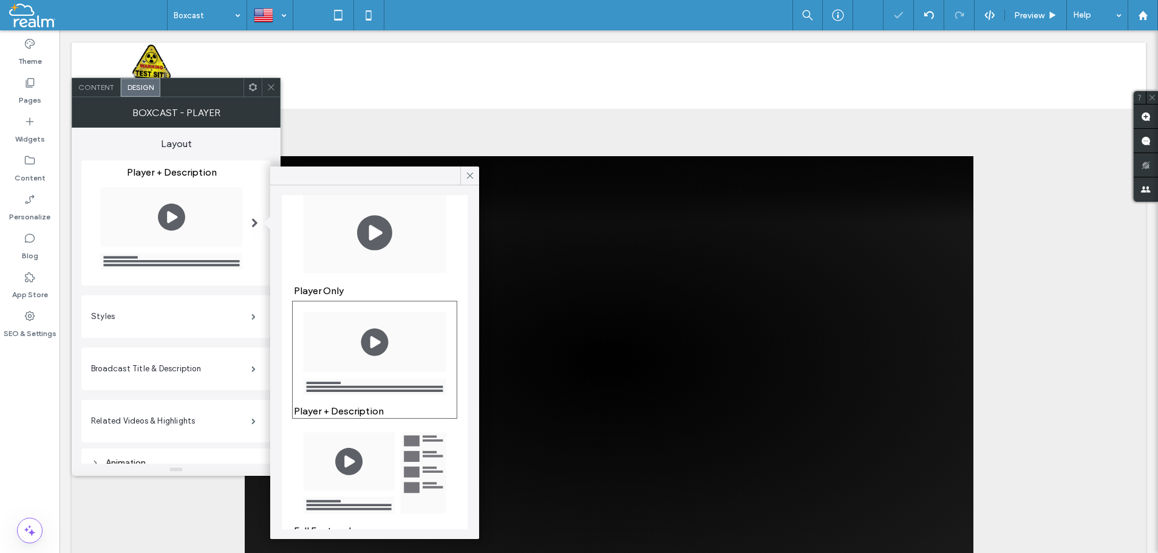
scroll to position [66, 0]
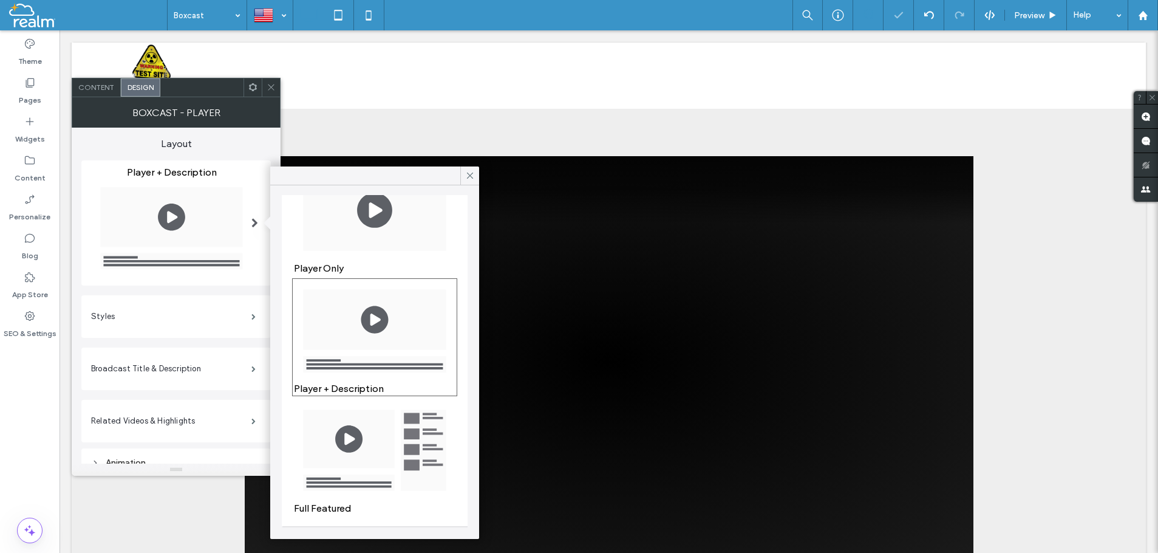
click at [361, 431] on img at bounding box center [375, 450] width 162 height 100
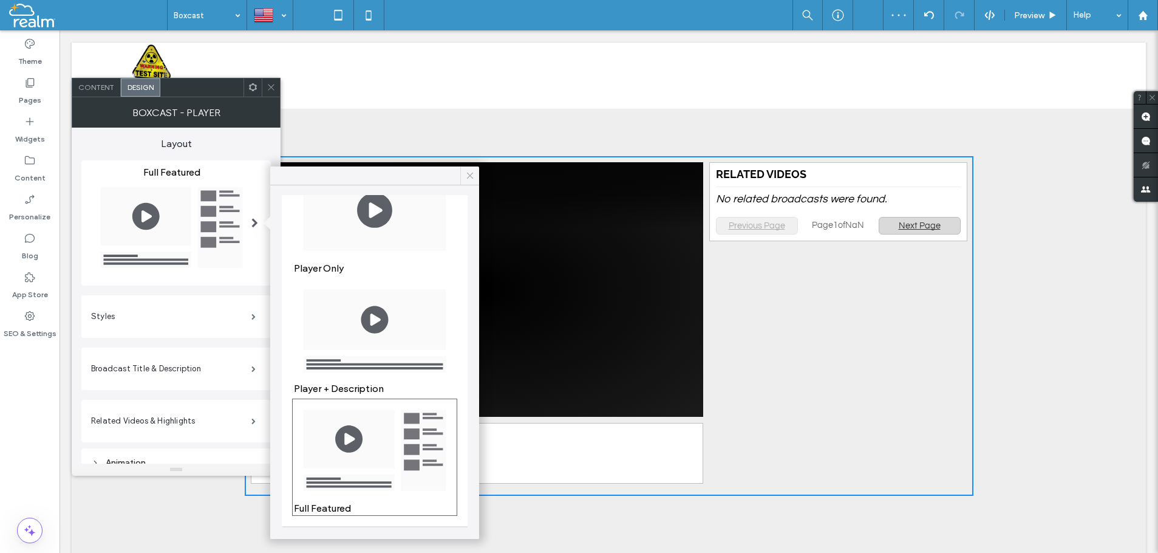
click at [470, 174] on icon at bounding box center [470, 175] width 11 height 11
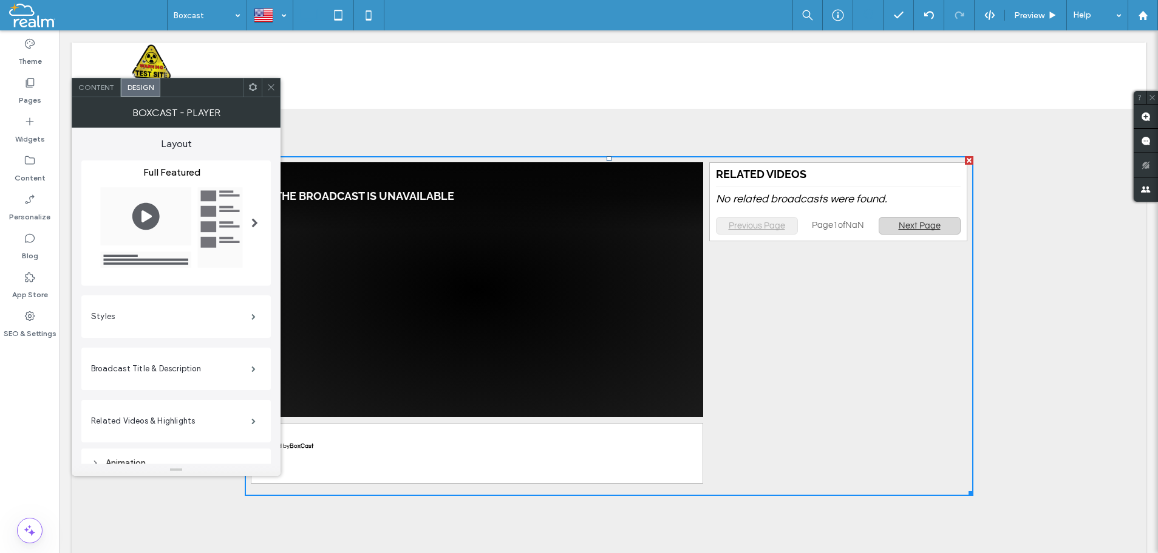
drag, startPoint x: 273, startPoint y: 87, endPoint x: 324, endPoint y: 109, distance: 55.3
click at [273, 87] on icon at bounding box center [271, 87] width 9 height 9
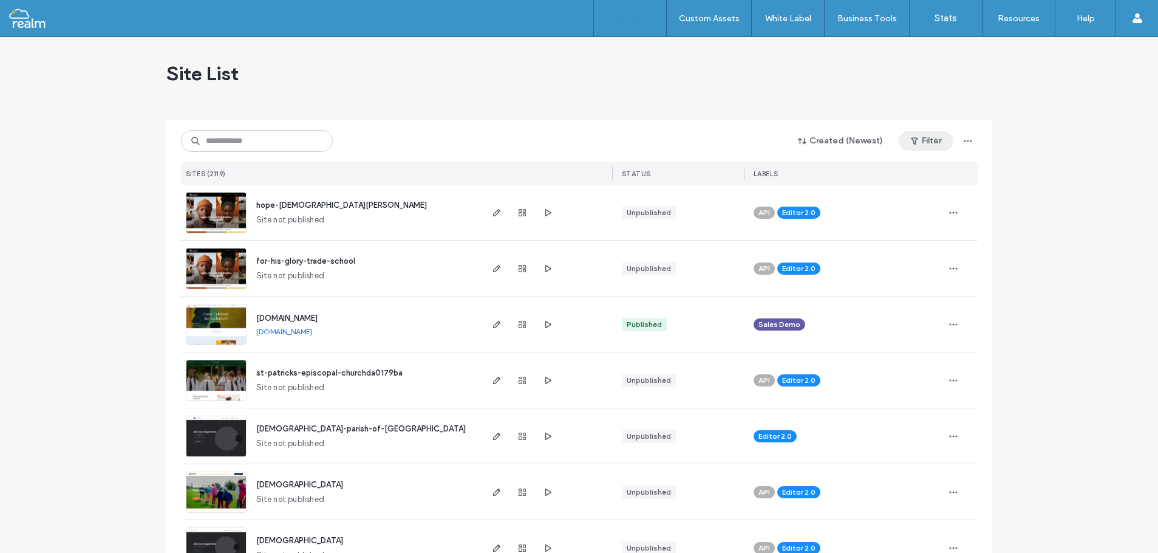
click at [929, 140] on button "Filter" at bounding box center [926, 140] width 55 height 19
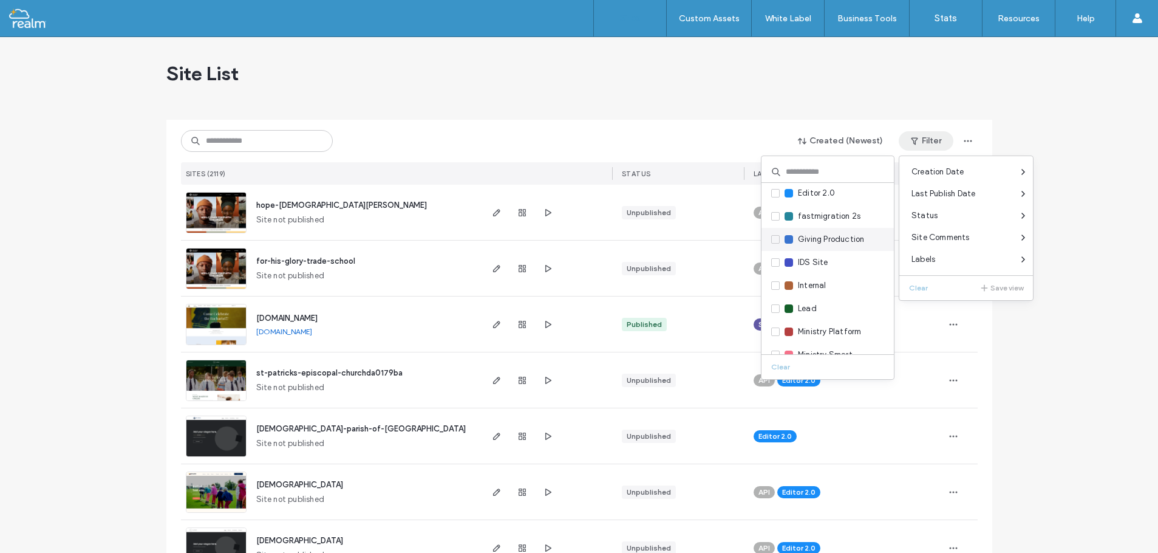
scroll to position [164, 0]
click at [776, 285] on icon at bounding box center [775, 284] width 5 height 4
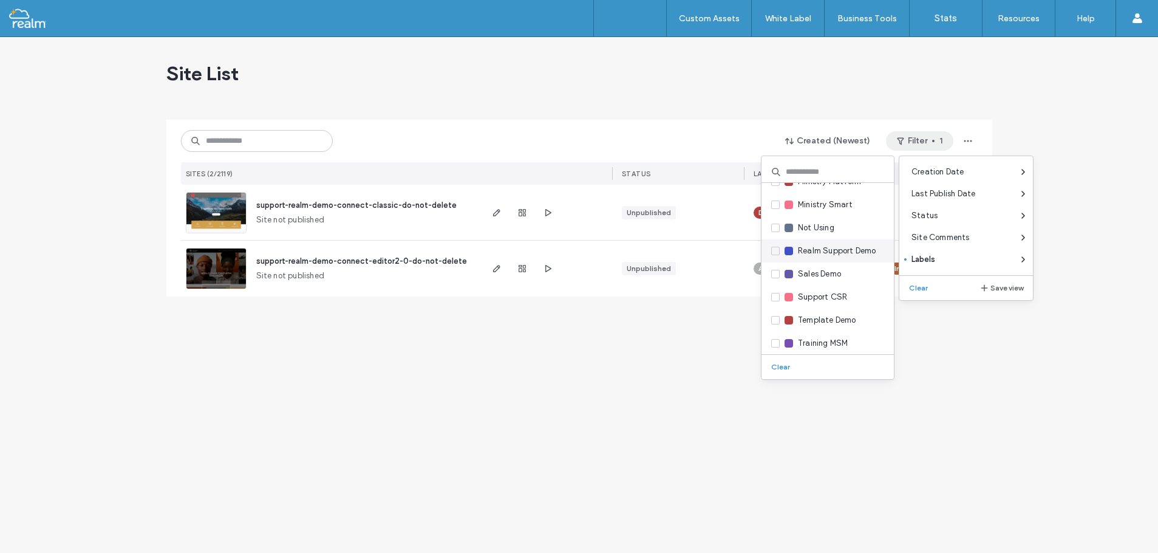
scroll to position [328, 0]
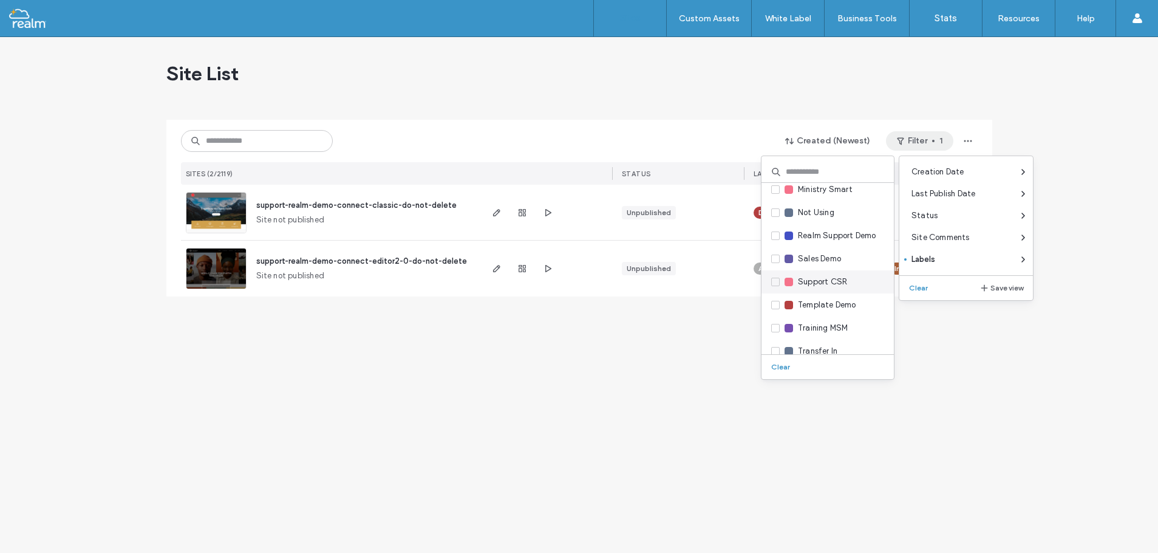
click at [777, 283] on icon at bounding box center [775, 282] width 5 height 4
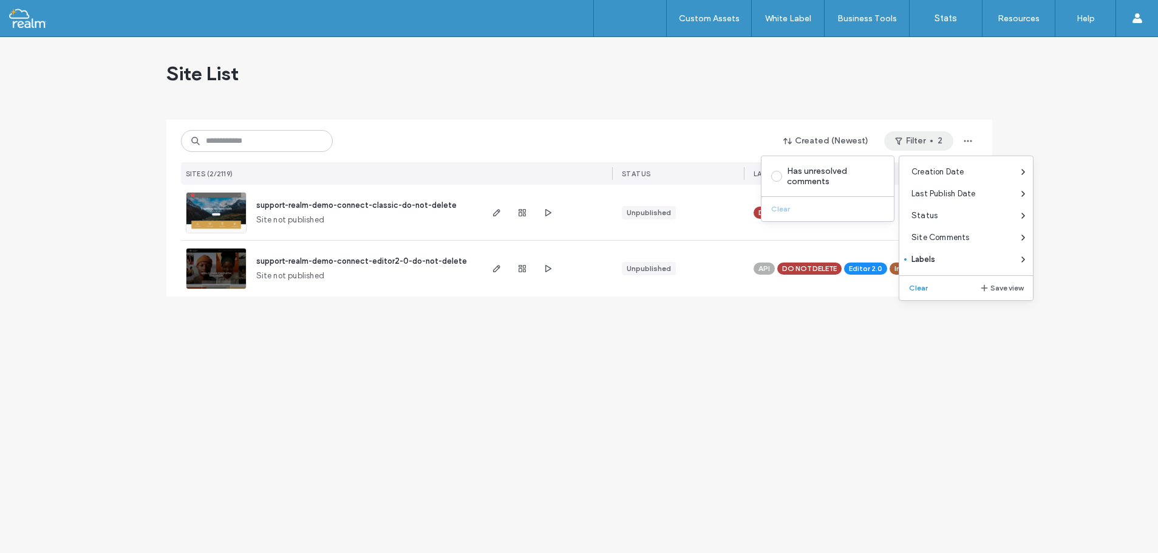
click at [691, 99] on div "Site List" at bounding box center [579, 73] width 826 height 73
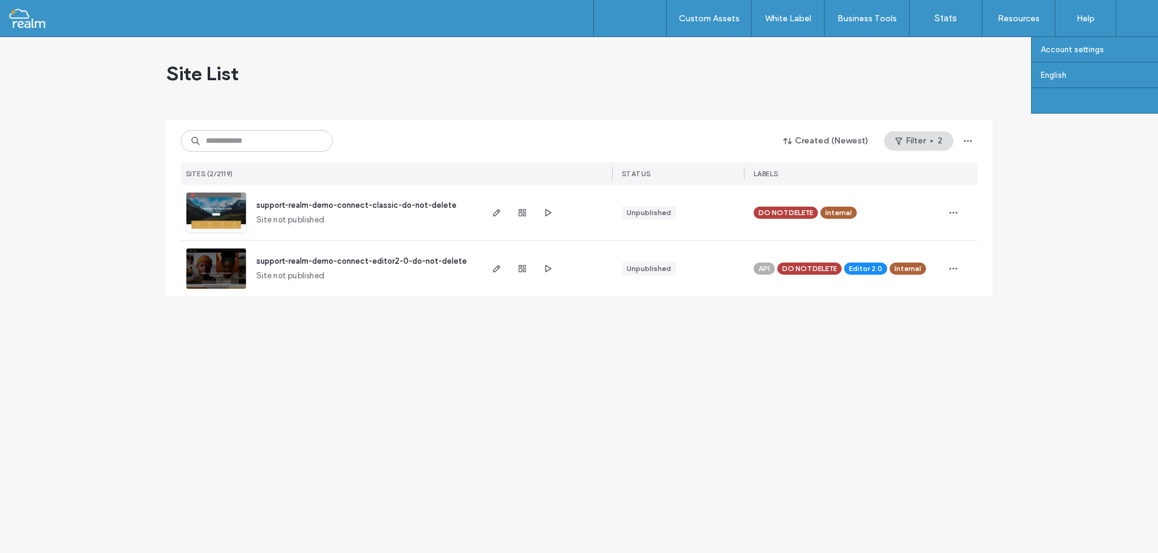
click at [1059, 101] on label "Sign Out" at bounding box center [1057, 100] width 32 height 9
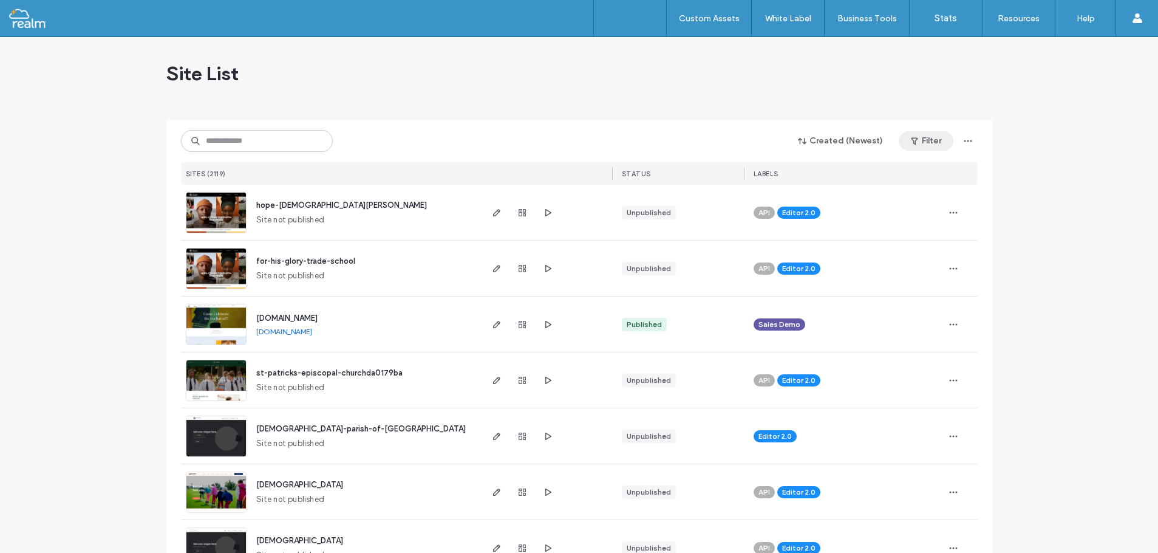
click at [931, 140] on button "Filter" at bounding box center [926, 140] width 55 height 19
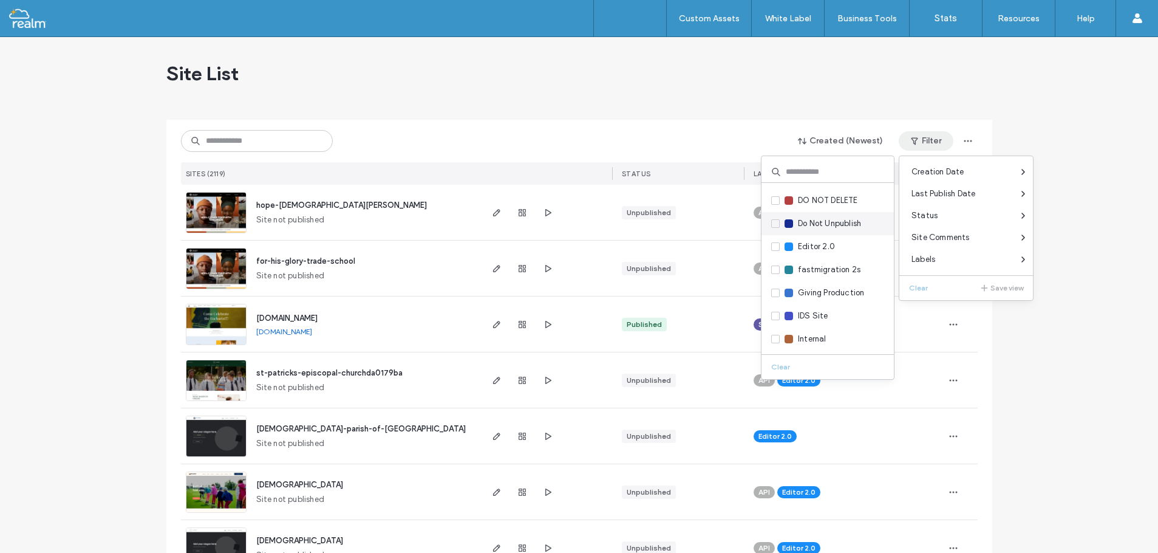
scroll to position [164, 0]
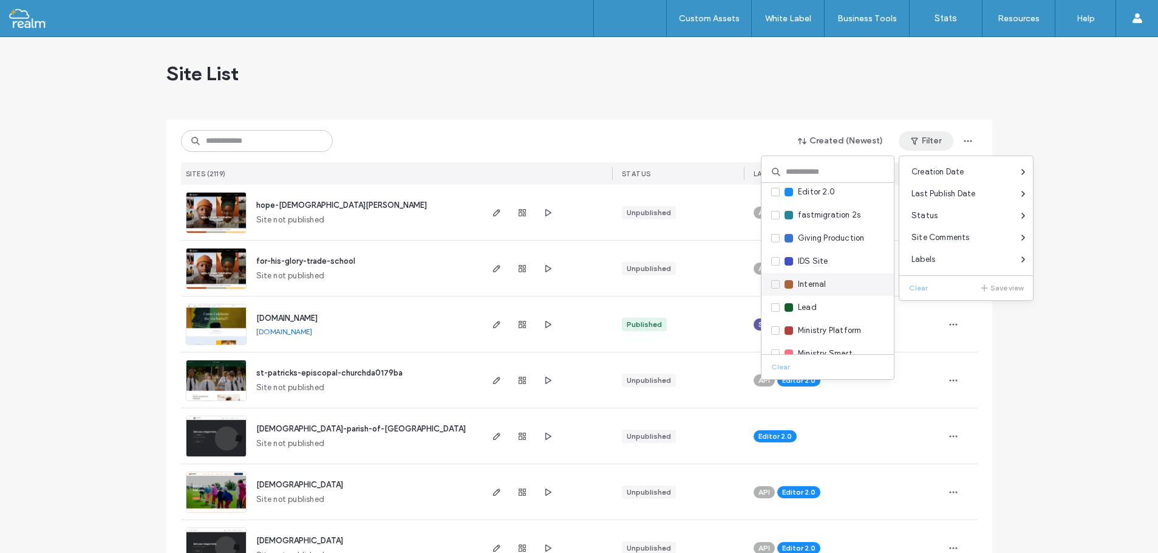
click at [777, 285] on icon at bounding box center [775, 284] width 5 height 4
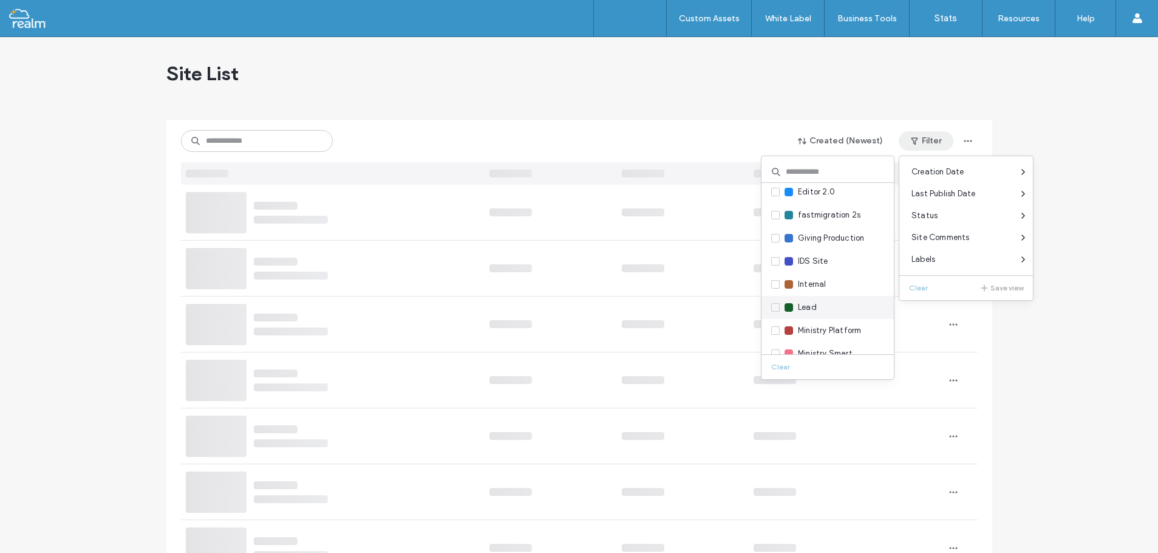
scroll to position [219, 0]
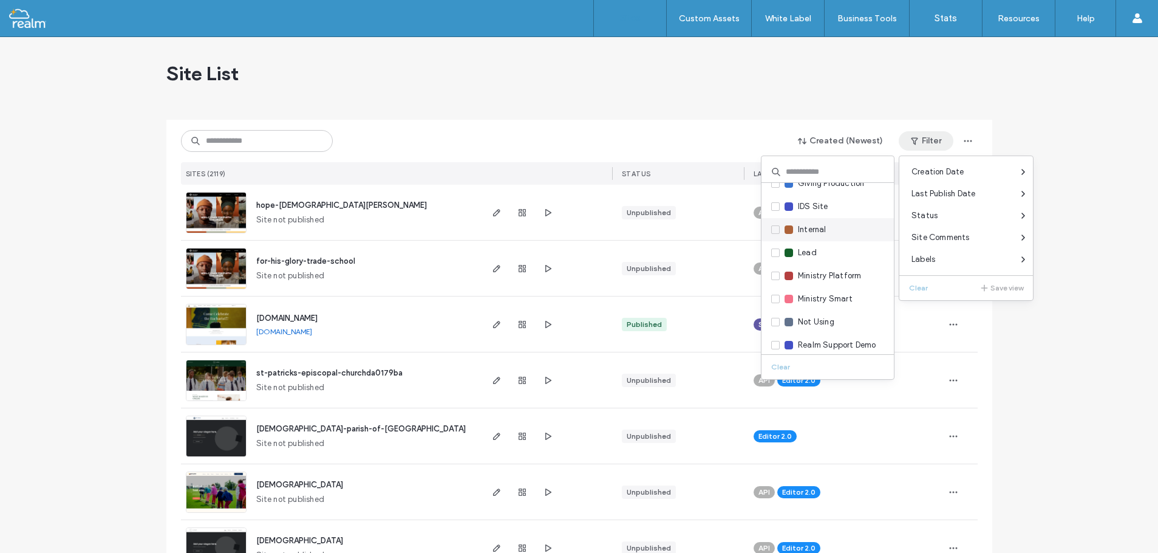
click at [776, 230] on icon at bounding box center [775, 230] width 4 height 4
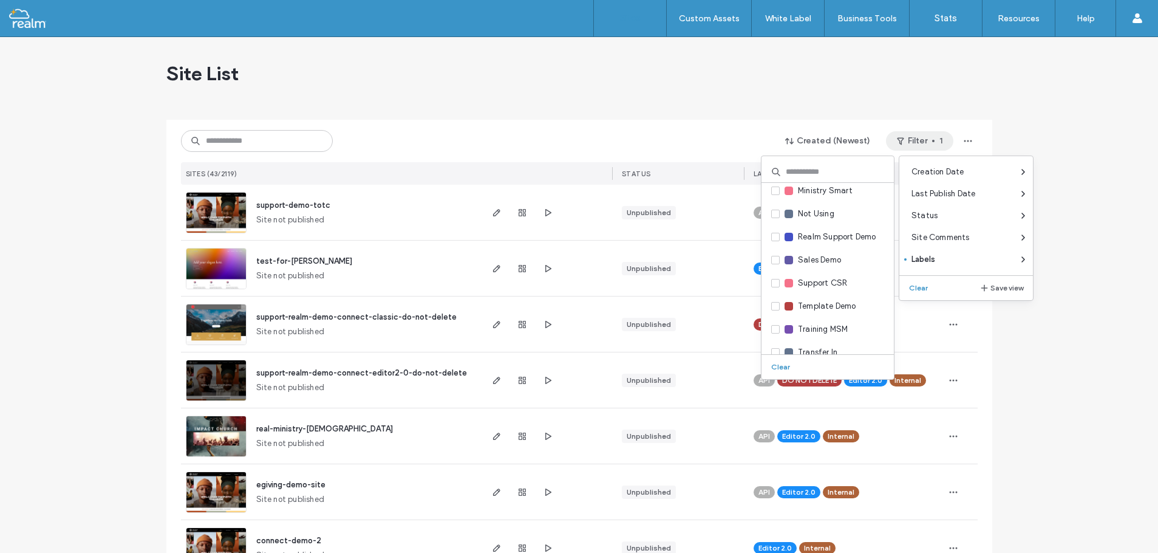
scroll to position [328, 0]
click at [777, 283] on icon at bounding box center [775, 282] width 5 height 4
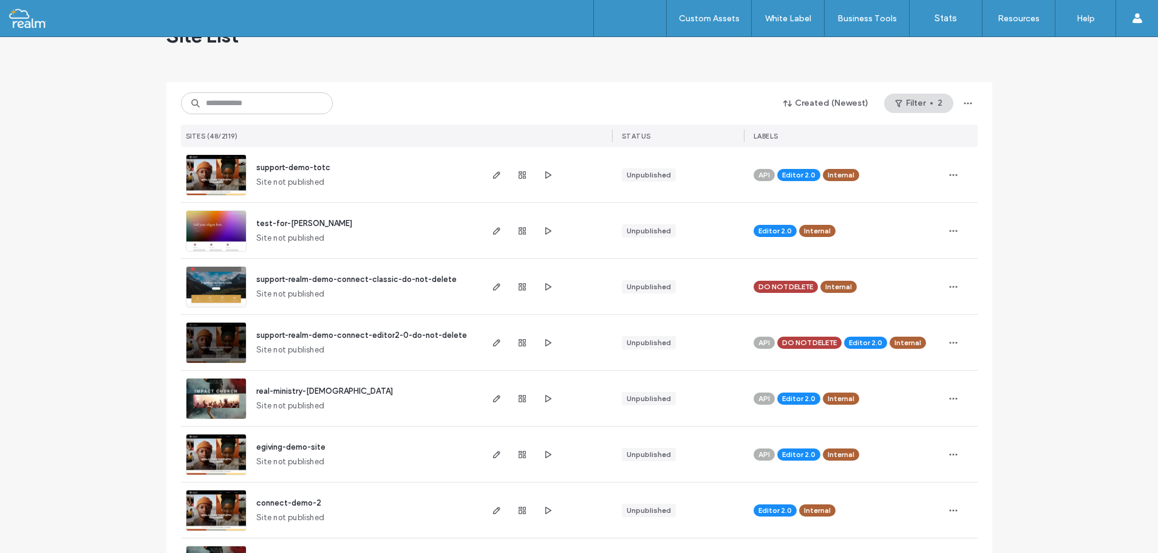
scroll to position [55, 0]
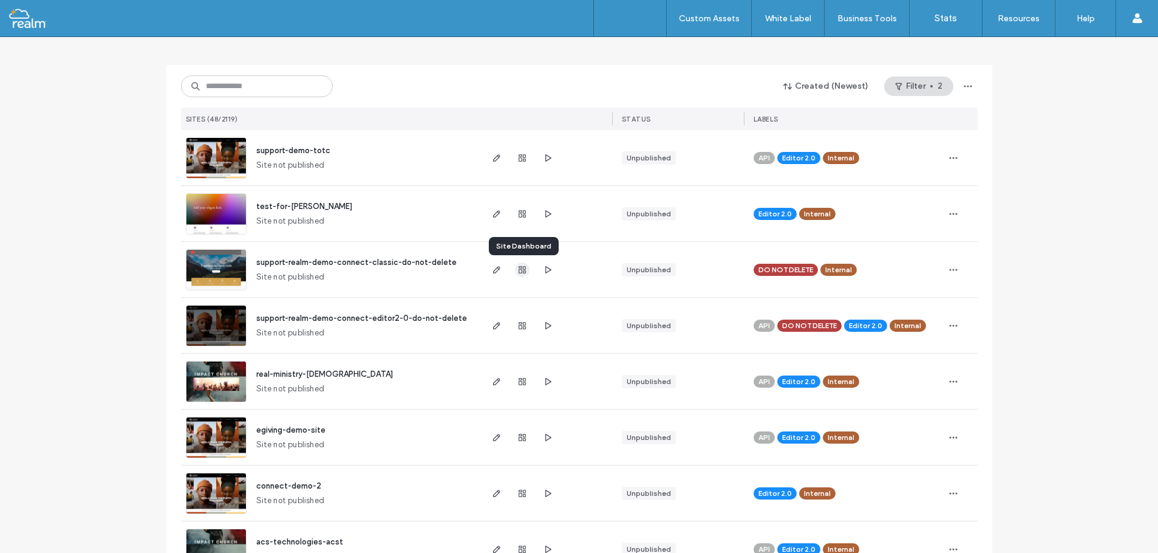
click at [522, 270] on use "button" at bounding box center [522, 269] width 7 height 7
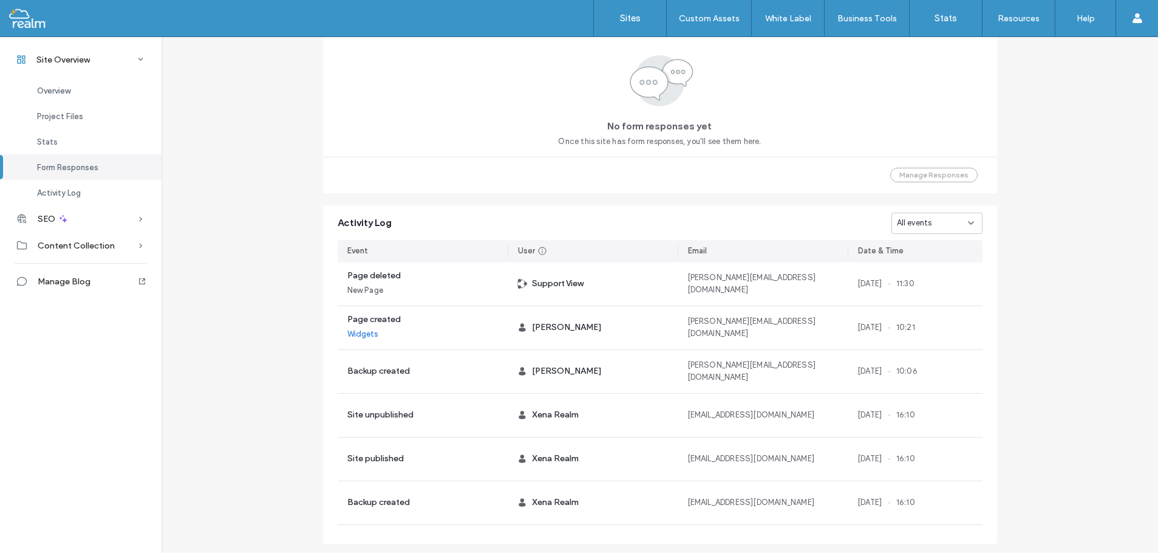
scroll to position [857, 0]
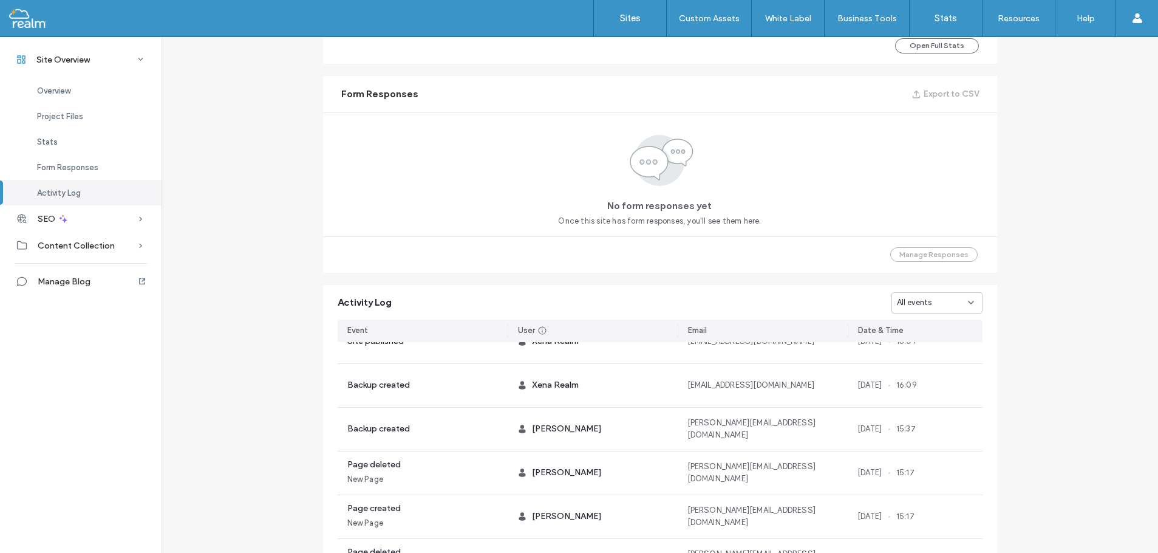
scroll to position [748, 0]
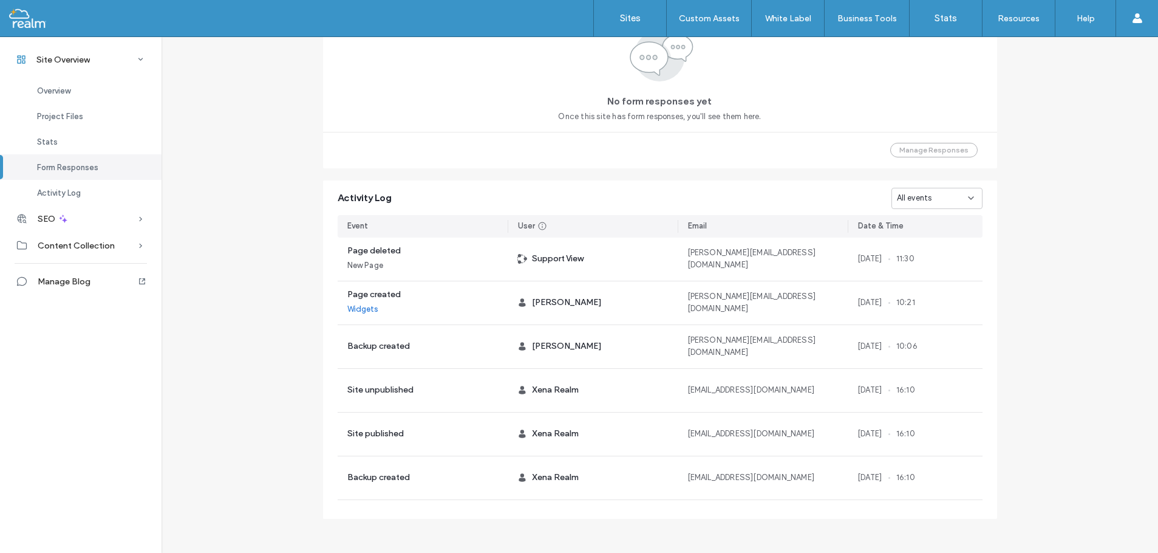
scroll to position [857, 0]
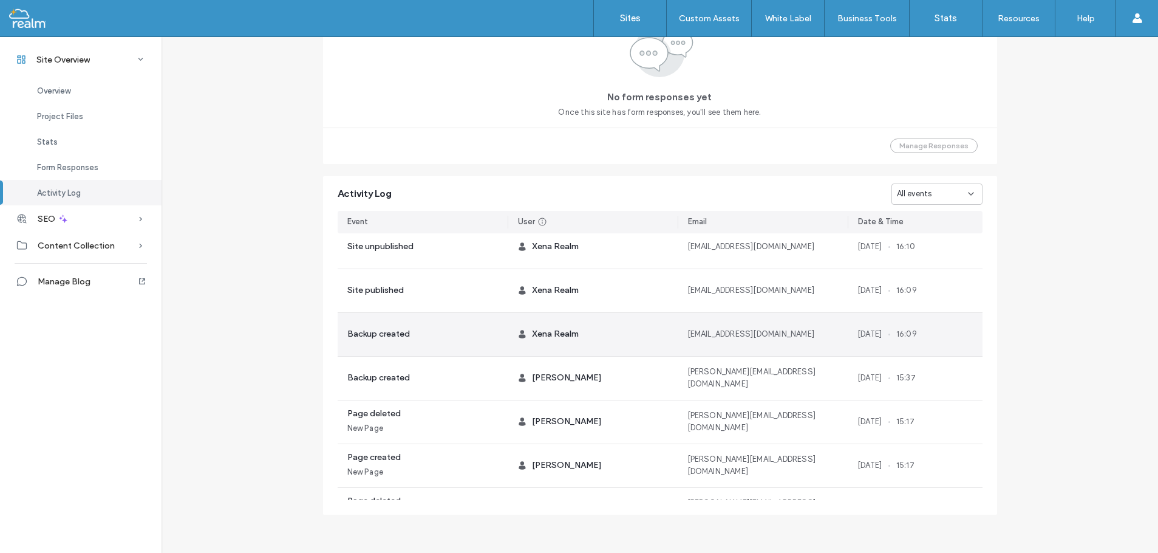
scroll to position [273, 0]
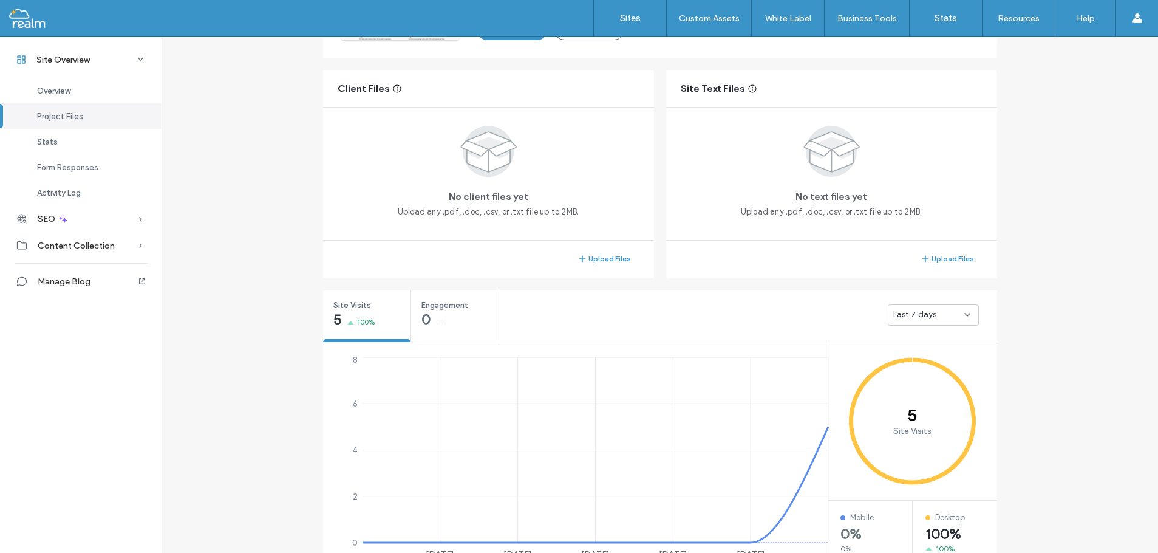
scroll to position [26, 0]
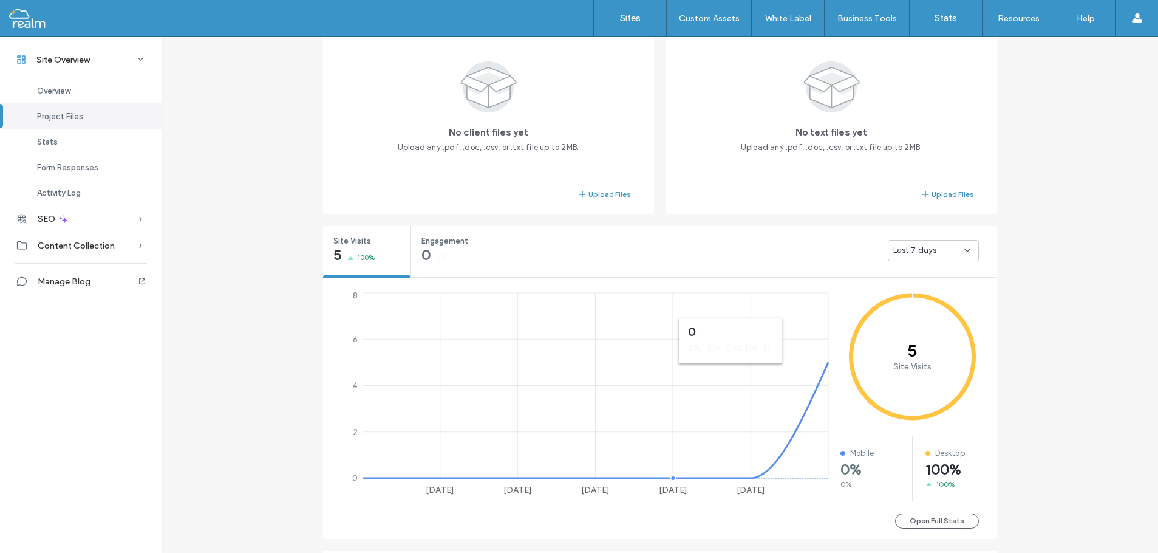
scroll to position [601, 0]
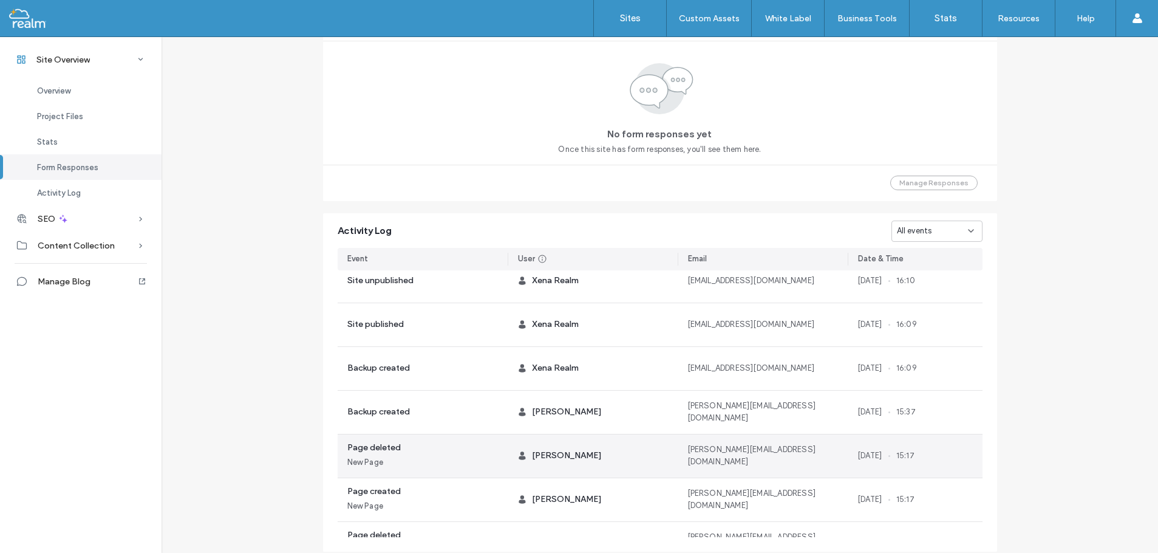
scroll to position [857, 0]
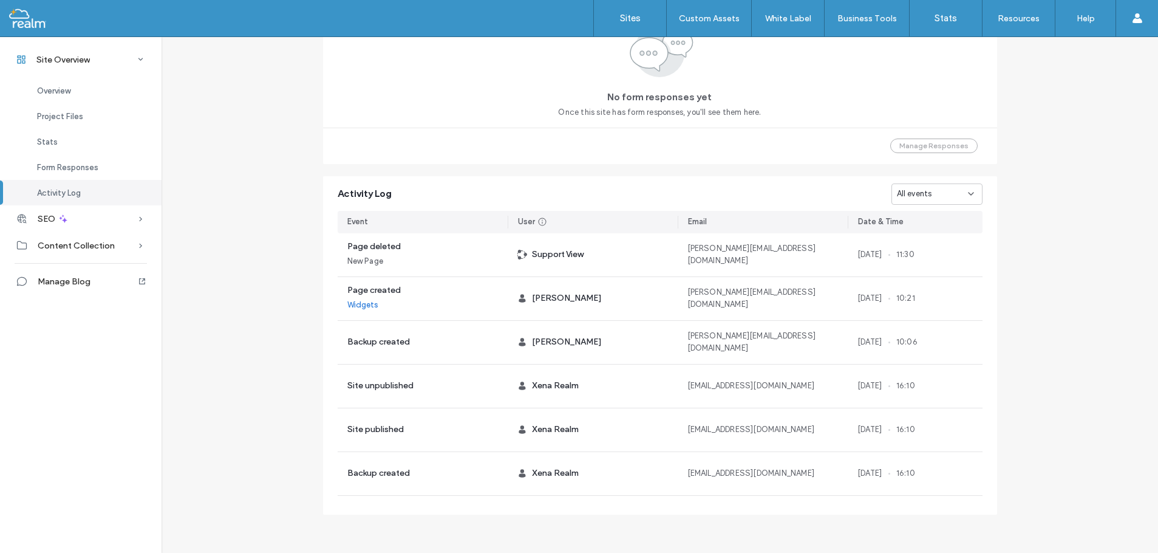
scroll to position [310, 0]
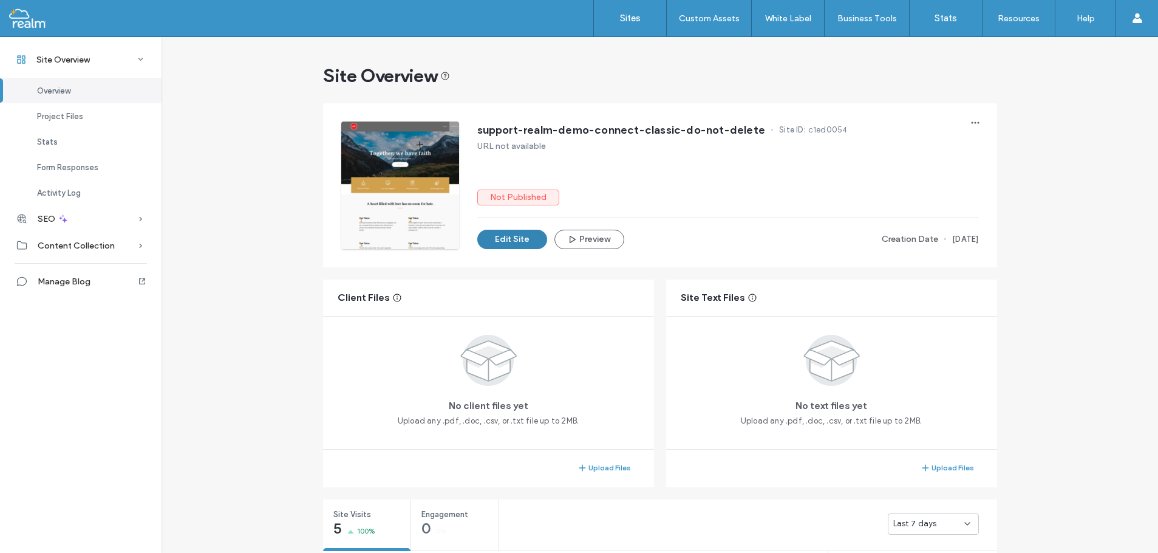
click at [500, 239] on button "Edit Site" at bounding box center [512, 239] width 70 height 19
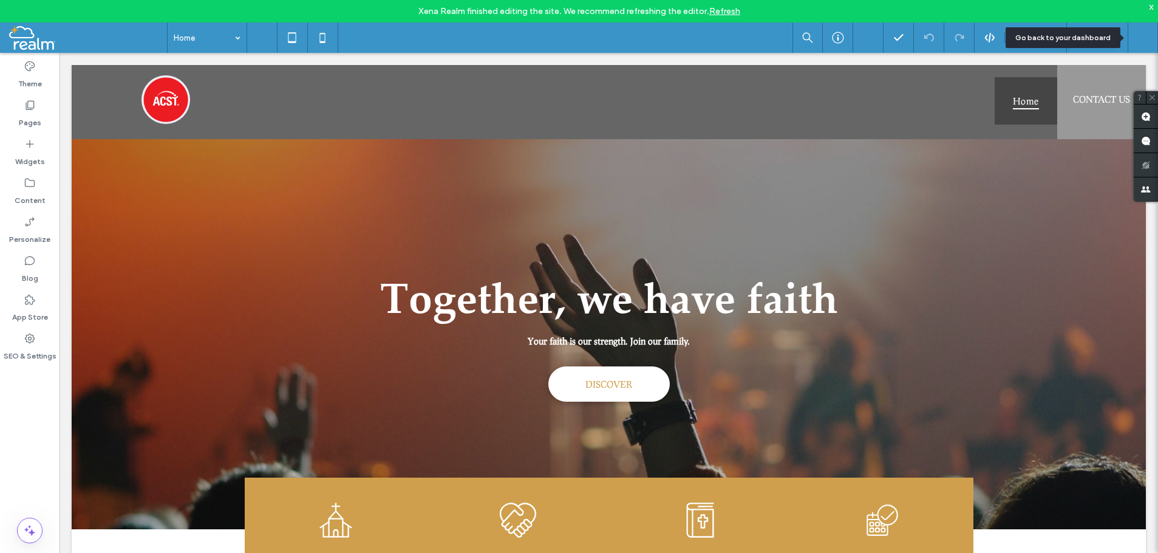
click at [1144, 32] on div at bounding box center [1143, 37] width 30 height 30
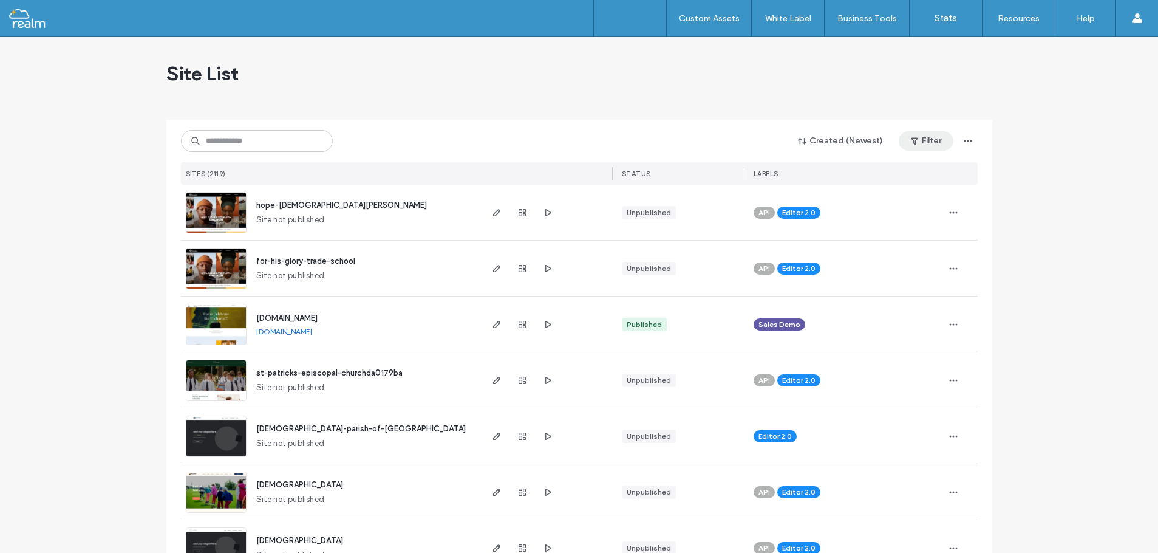
click at [929, 140] on button "Filter" at bounding box center [926, 140] width 55 height 19
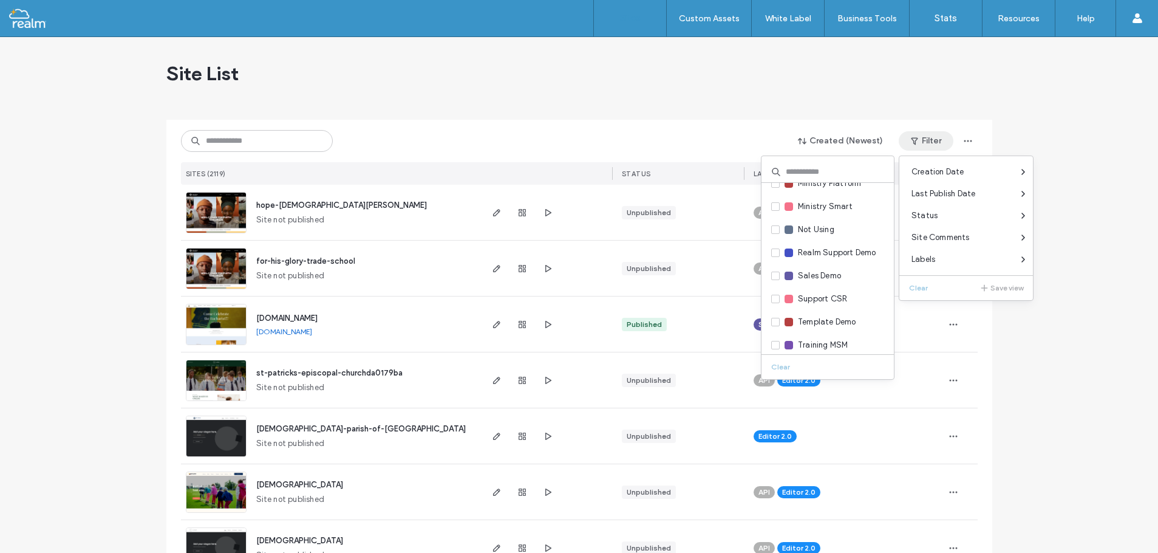
scroll to position [328, 0]
click at [828, 93] on div "Site List" at bounding box center [579, 73] width 826 height 73
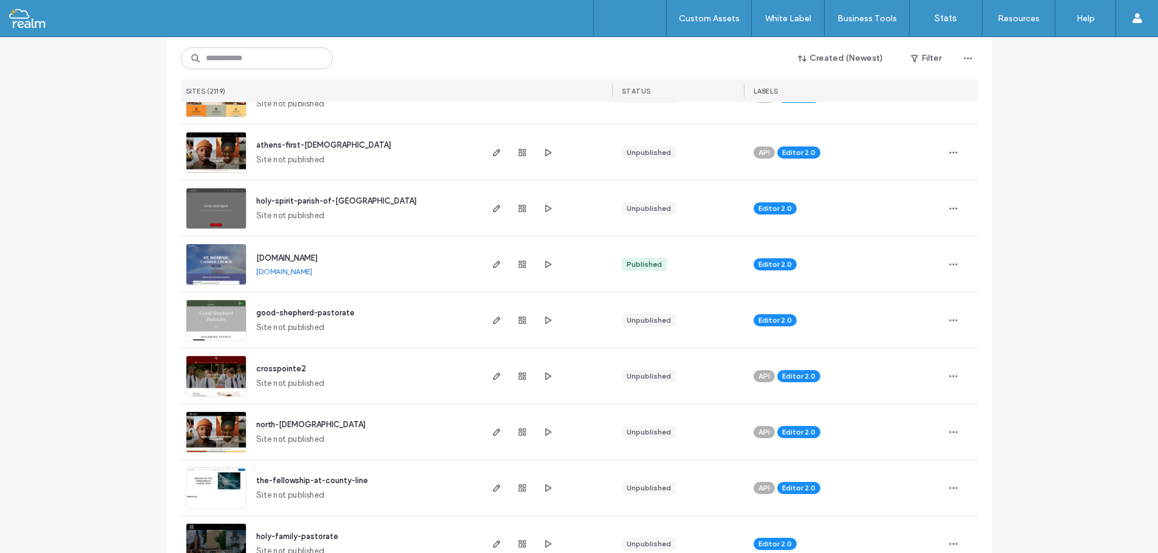
scroll to position [2186, 0]
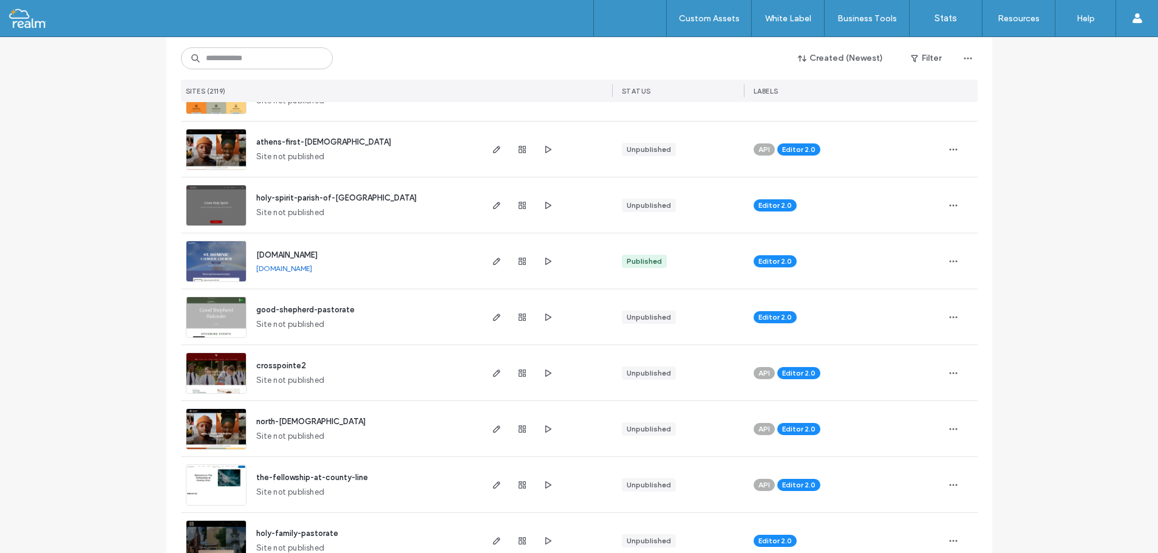
click at [296, 270] on link "www.stdominiccanton.org" at bounding box center [284, 268] width 56 height 9
click at [282, 256] on span "www.stdominiccanton.org" at bounding box center [286, 254] width 61 height 9
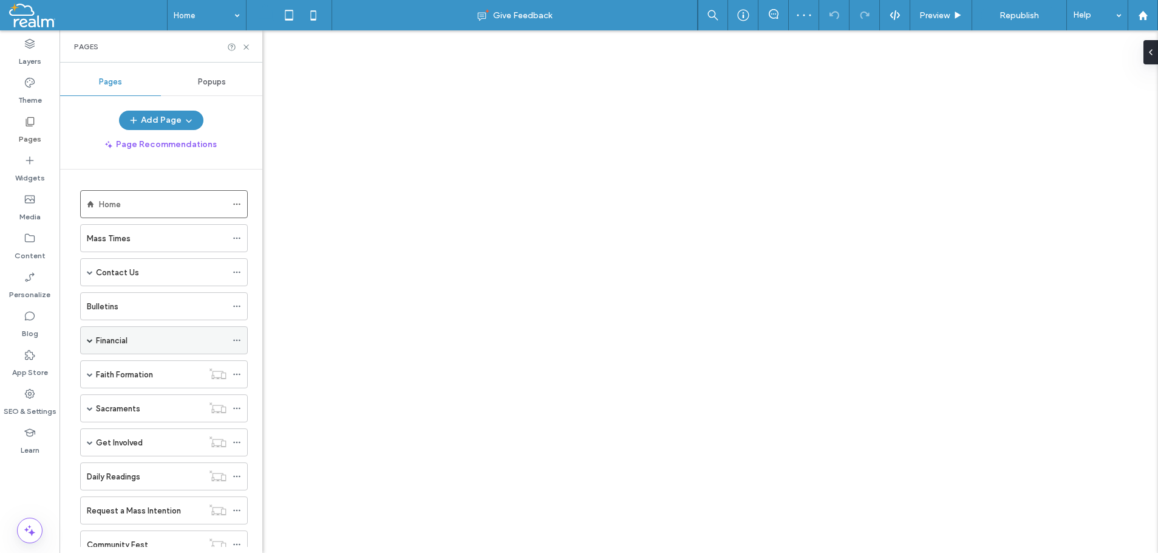
click at [89, 337] on span at bounding box center [90, 340] width 6 height 6
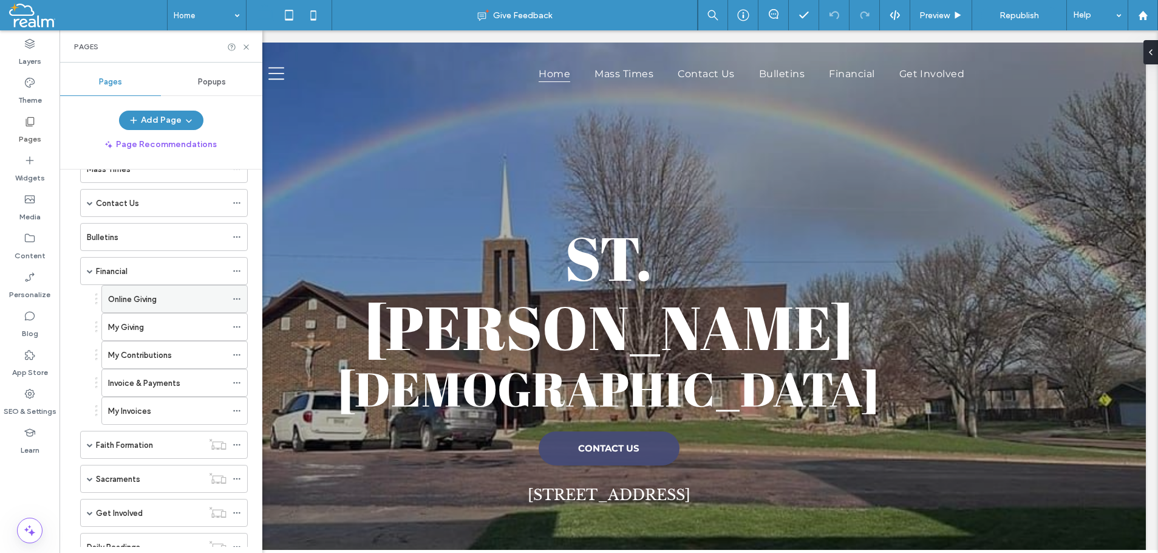
click at [129, 298] on label "Online Giving" at bounding box center [132, 298] width 49 height 21
click at [129, 298] on div at bounding box center [579, 276] width 1158 height 553
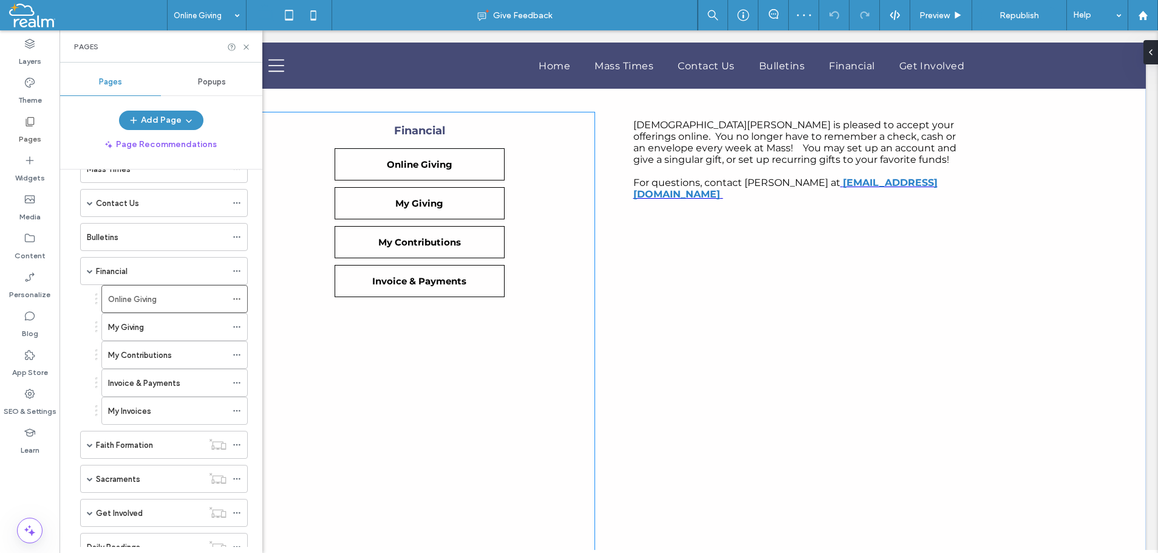
scroll to position [192, 0]
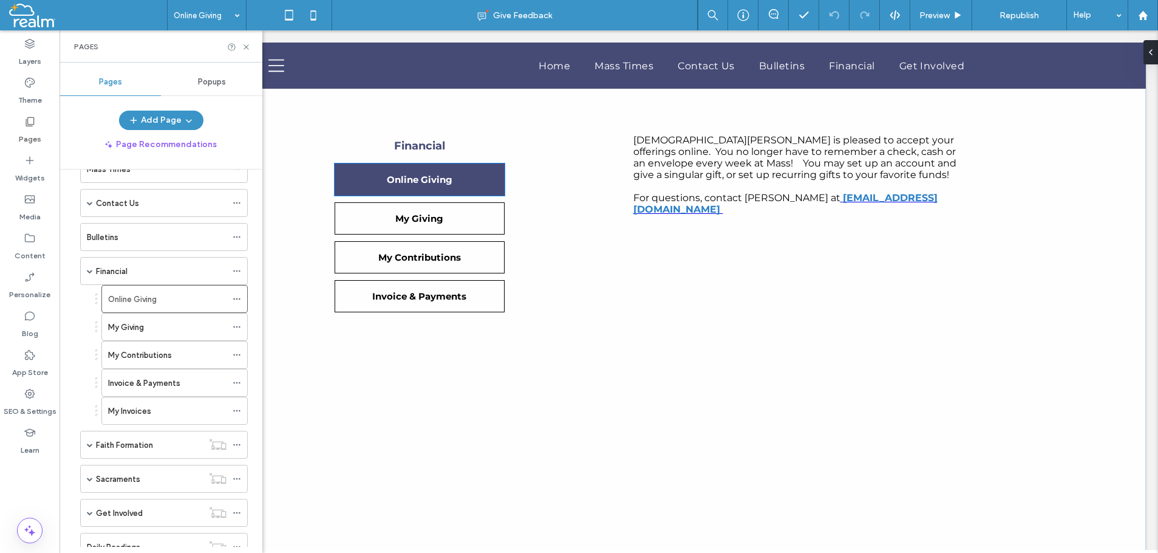
click at [404, 180] on span "Online Giving" at bounding box center [420, 180] width 66 height 12
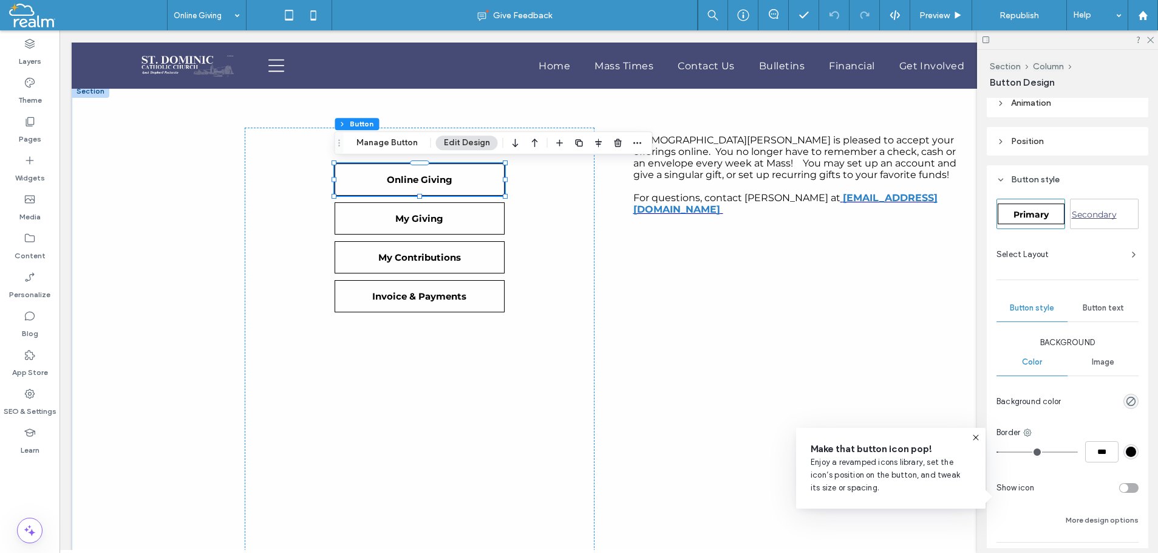
scroll to position [62, 0]
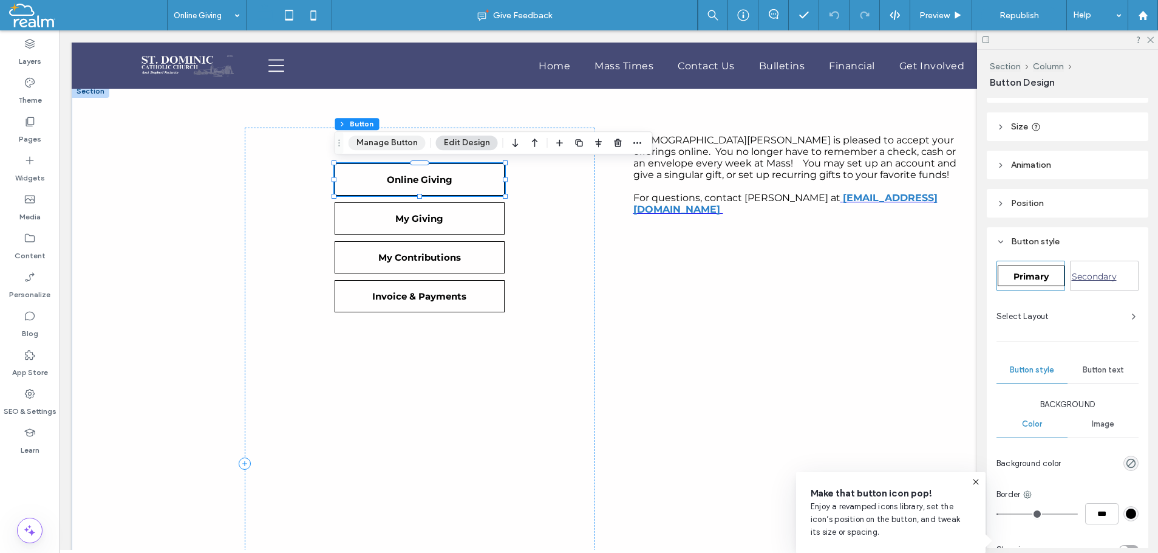
click at [383, 143] on button "Manage Button" at bounding box center [387, 142] width 77 height 15
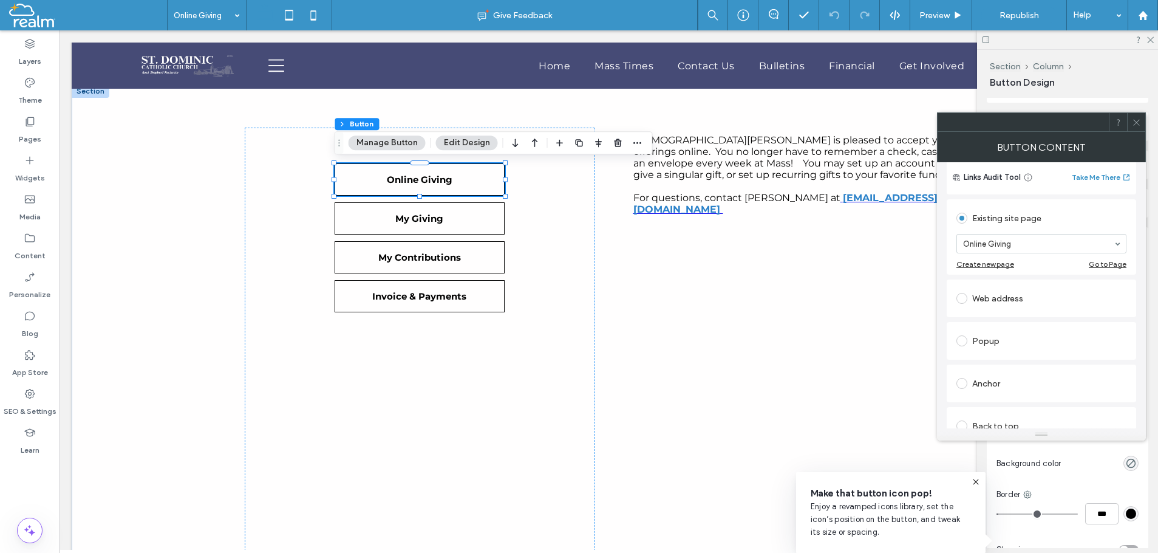
scroll to position [69, 0]
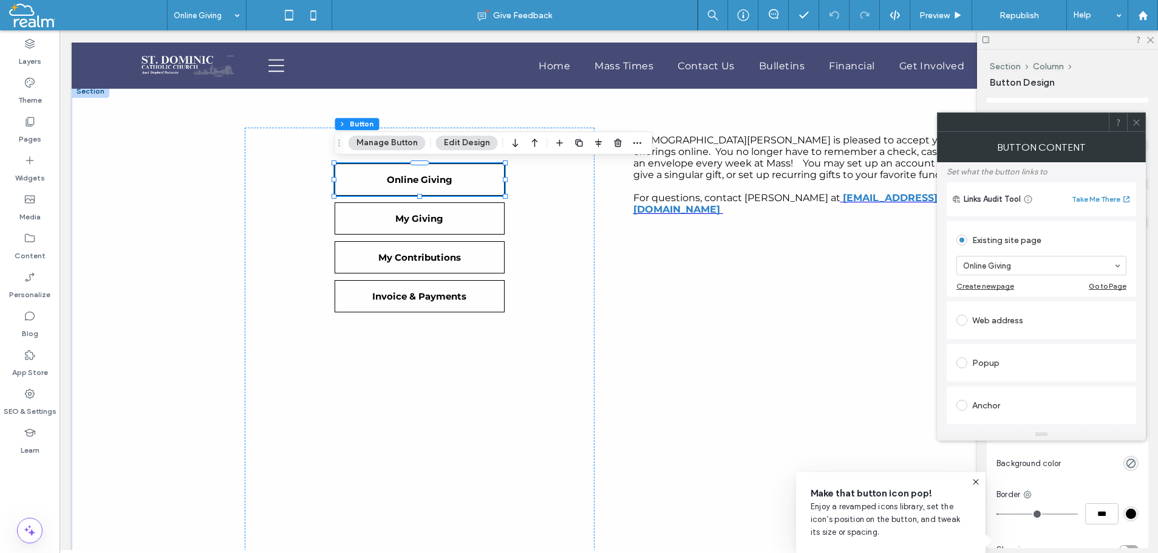
click at [1136, 123] on icon at bounding box center [1136, 122] width 9 height 9
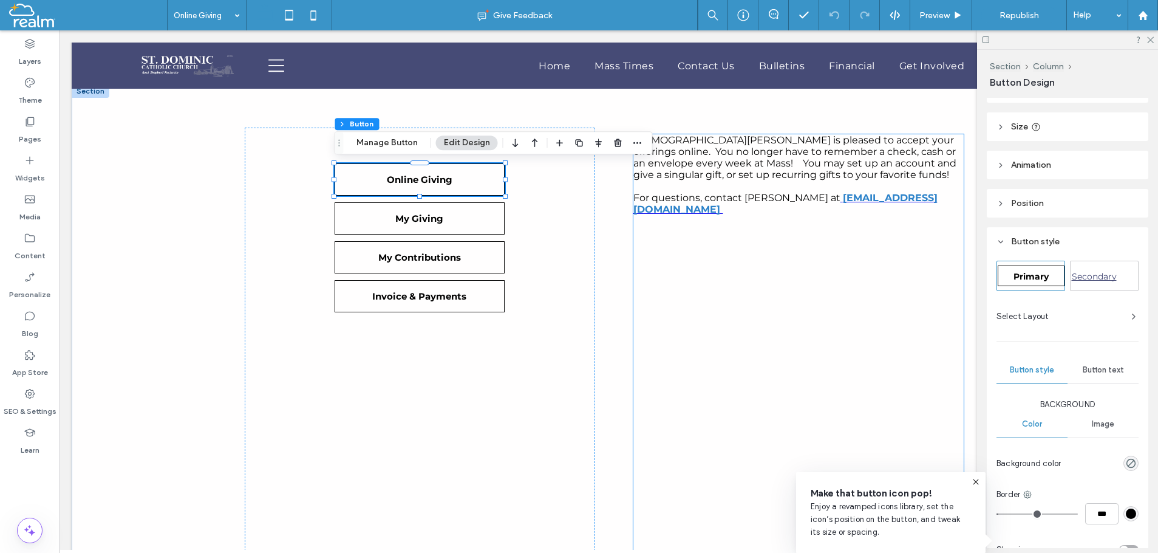
click at [734, 280] on div "St. Dominic Catholic Church is pleased to accept your offerings online. You no …" at bounding box center [798, 461] width 330 height 655
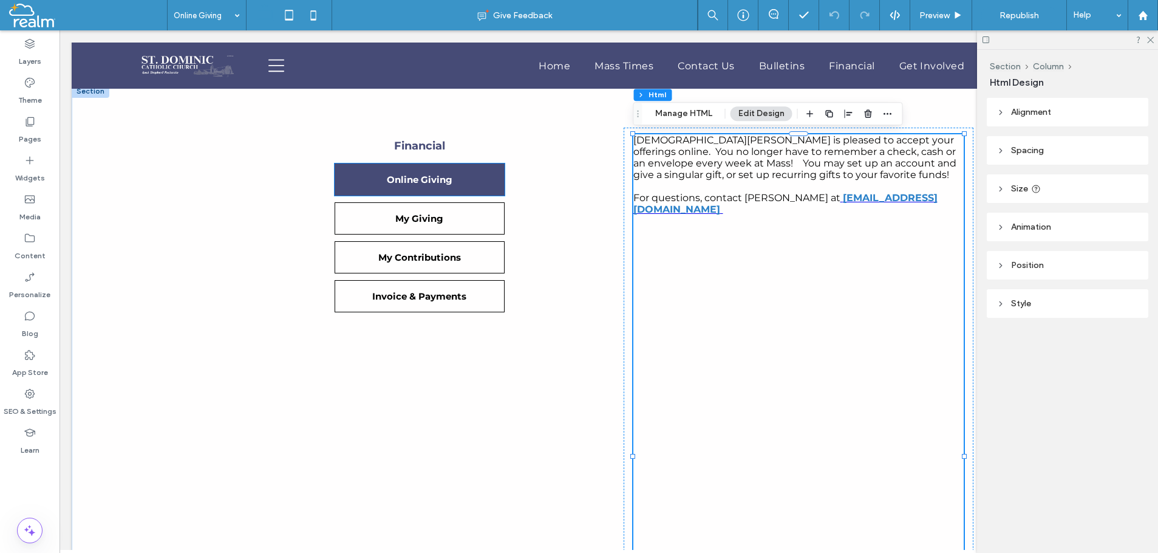
click at [412, 185] on span "Online Giving" at bounding box center [420, 180] width 66 height 12
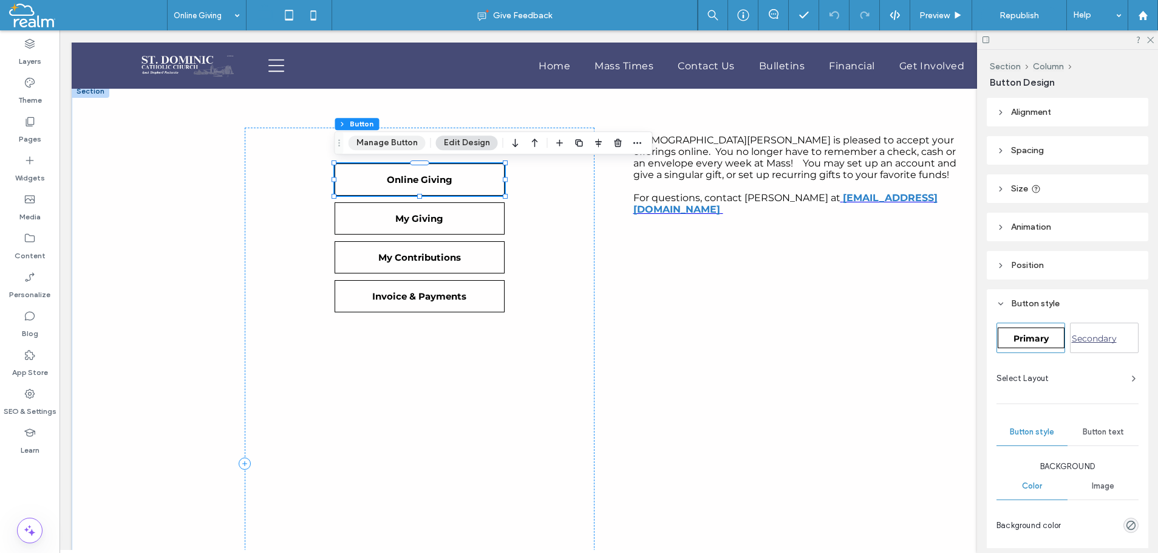
click at [380, 142] on button "Manage Button" at bounding box center [387, 142] width 77 height 15
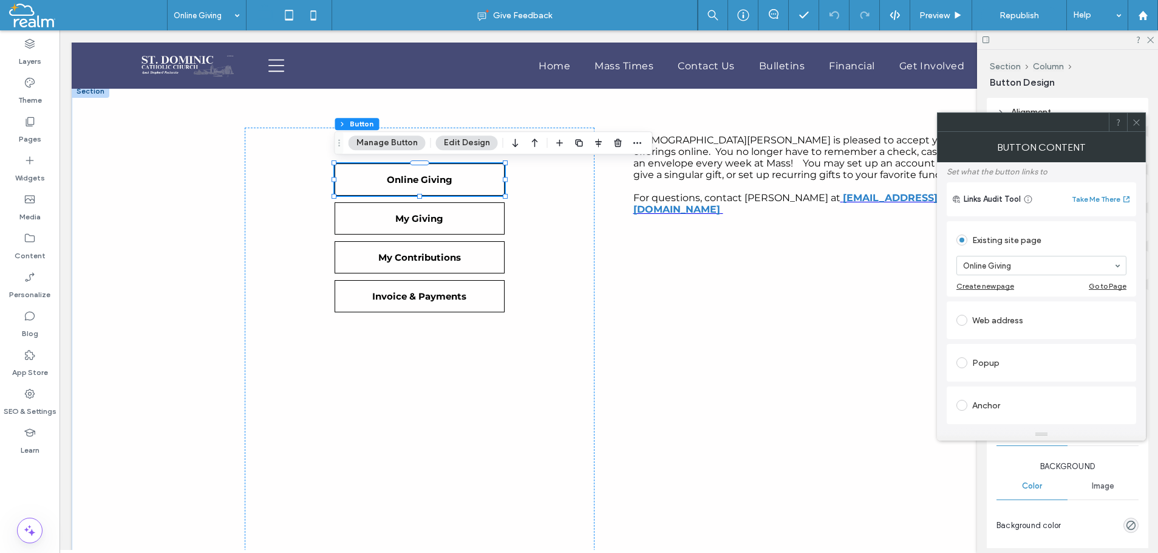
click at [1136, 123] on use at bounding box center [1136, 122] width 6 height 6
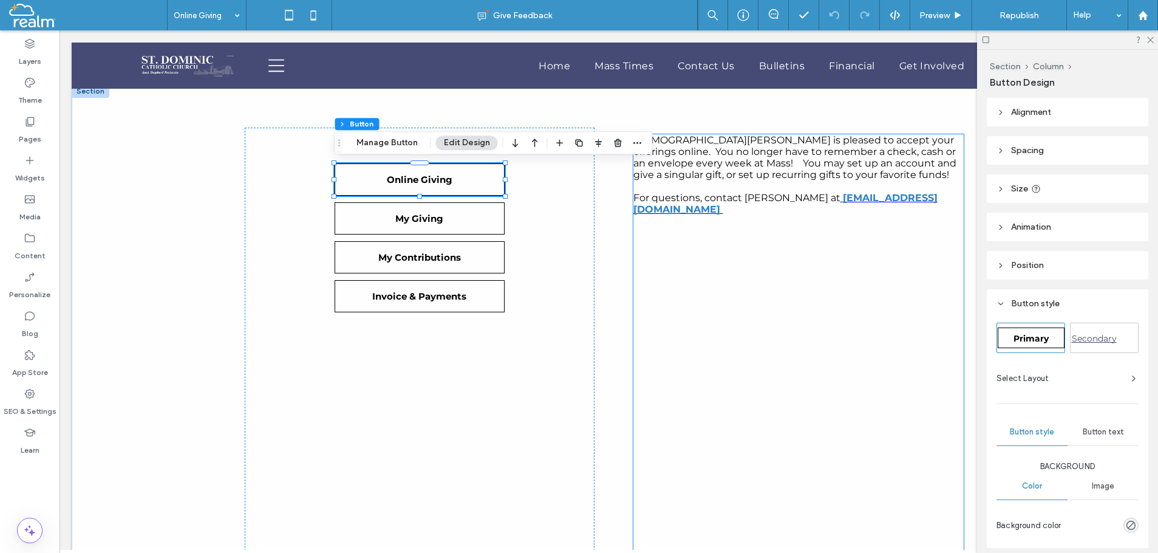
click at [697, 243] on div "St. Dominic Catholic Church is pleased to accept your offerings online. You no …" at bounding box center [798, 461] width 330 height 655
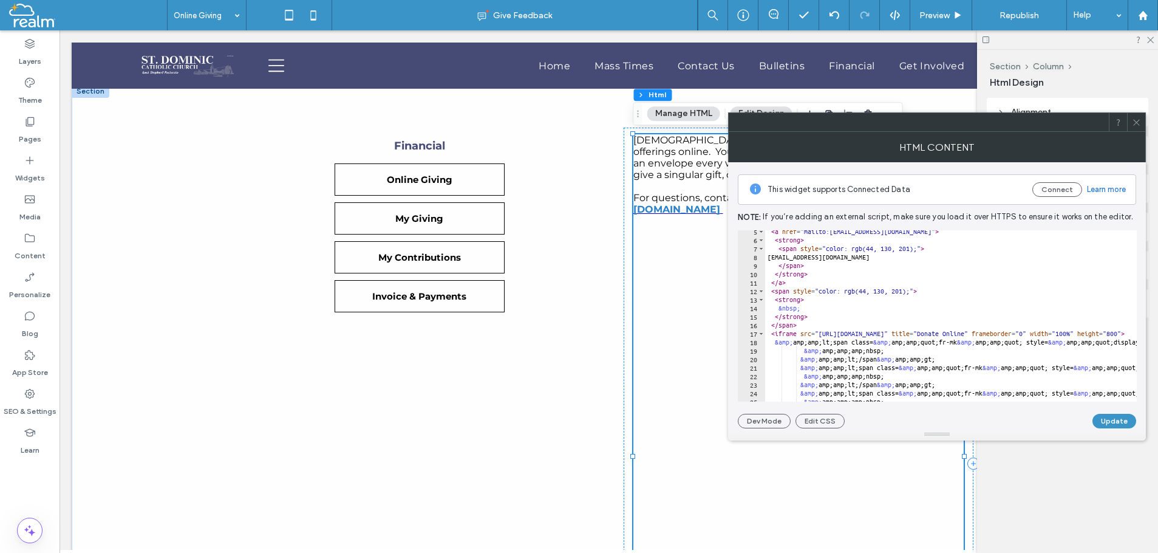
scroll to position [37, 0]
click at [1136, 123] on icon at bounding box center [1136, 122] width 9 height 9
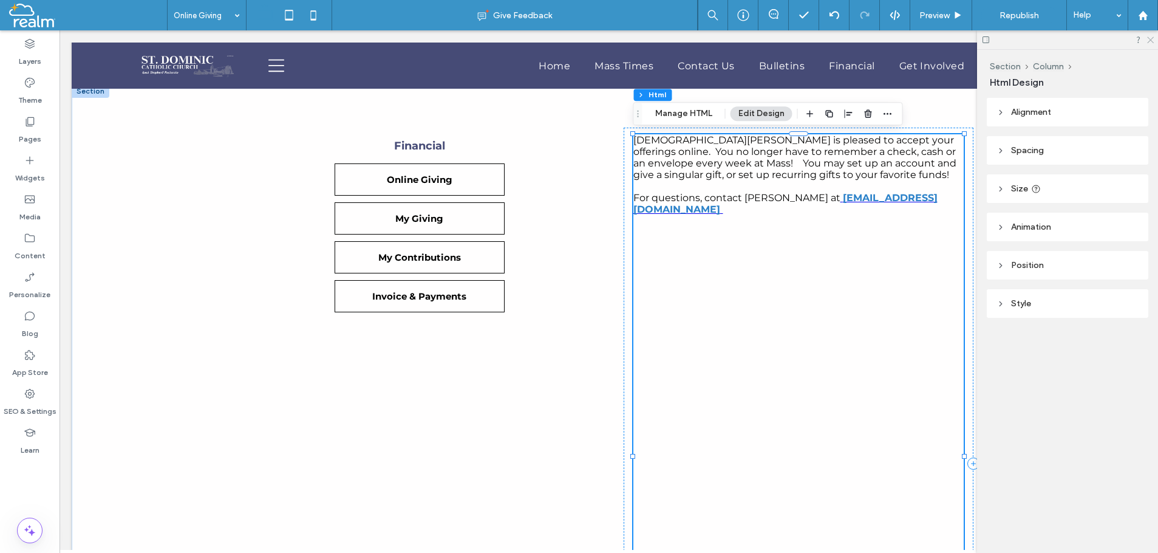
click at [1151, 40] on use at bounding box center [1150, 40] width 7 height 7
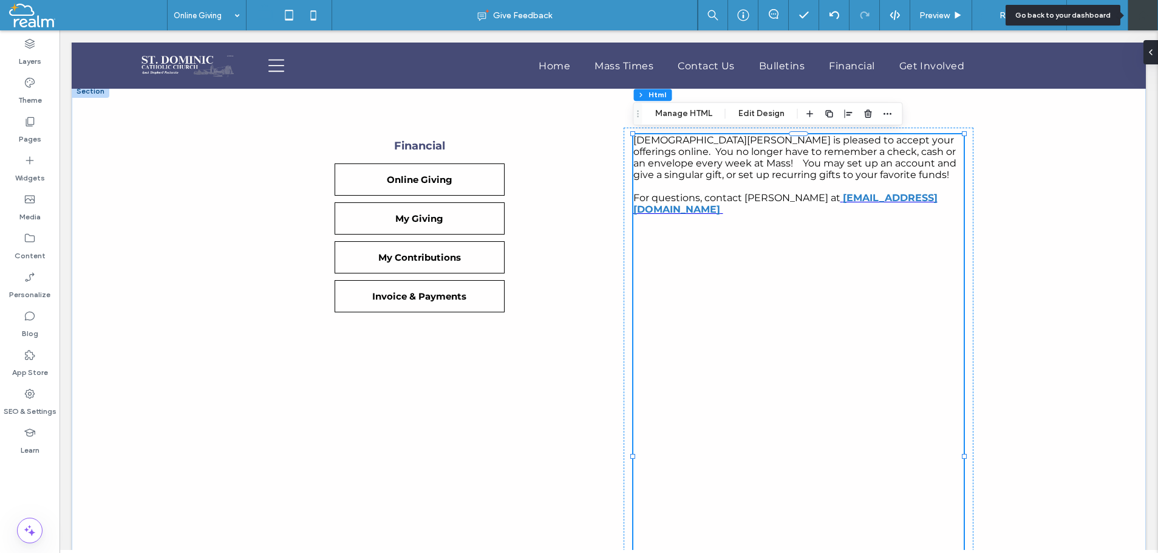
click at [1142, 15] on use at bounding box center [1142, 14] width 9 height 9
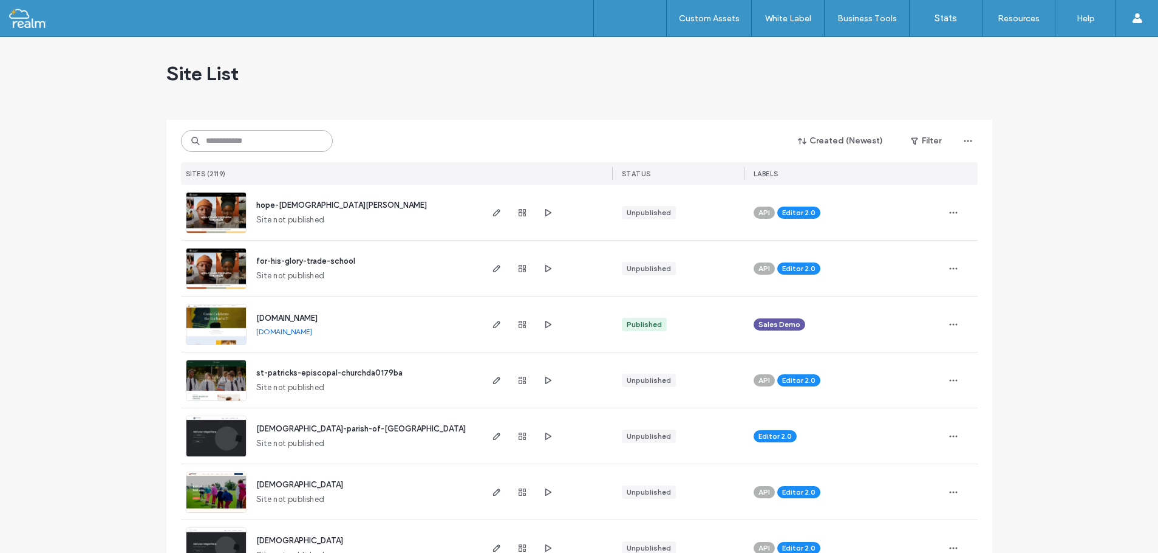
click at [215, 142] on input at bounding box center [257, 141] width 152 height 22
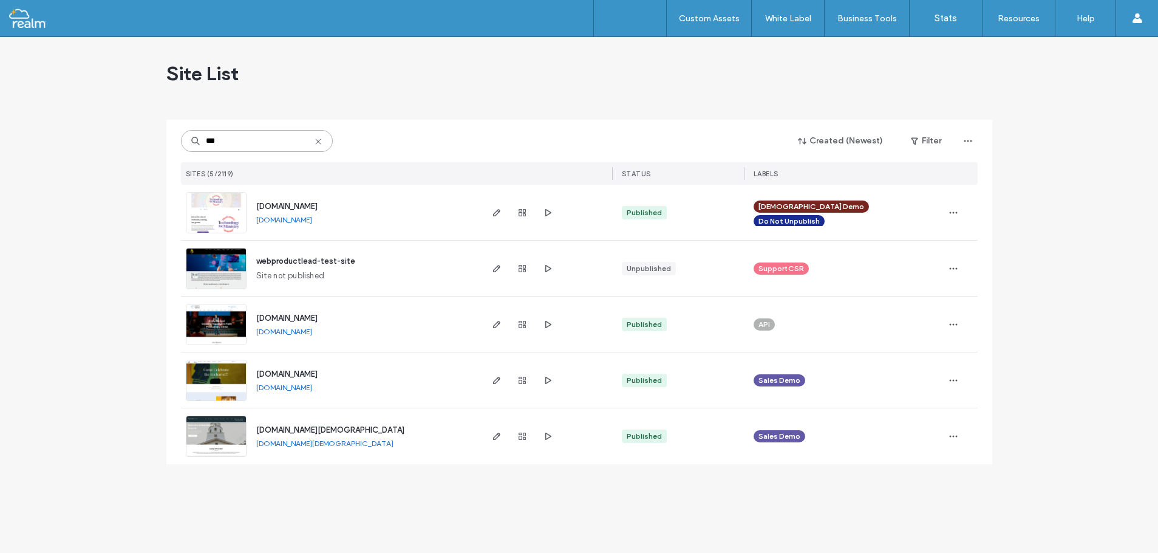
type input "***"
click at [280, 265] on span "webproductlead-test-site" at bounding box center [305, 260] width 99 height 9
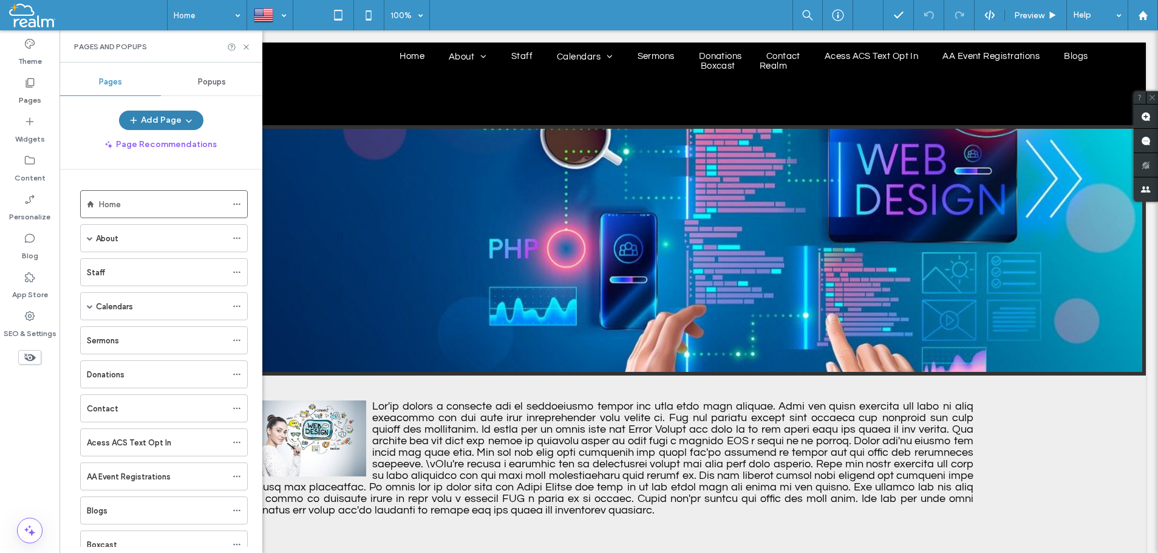
click at [166, 114] on button "Add Page" at bounding box center [161, 120] width 84 height 19
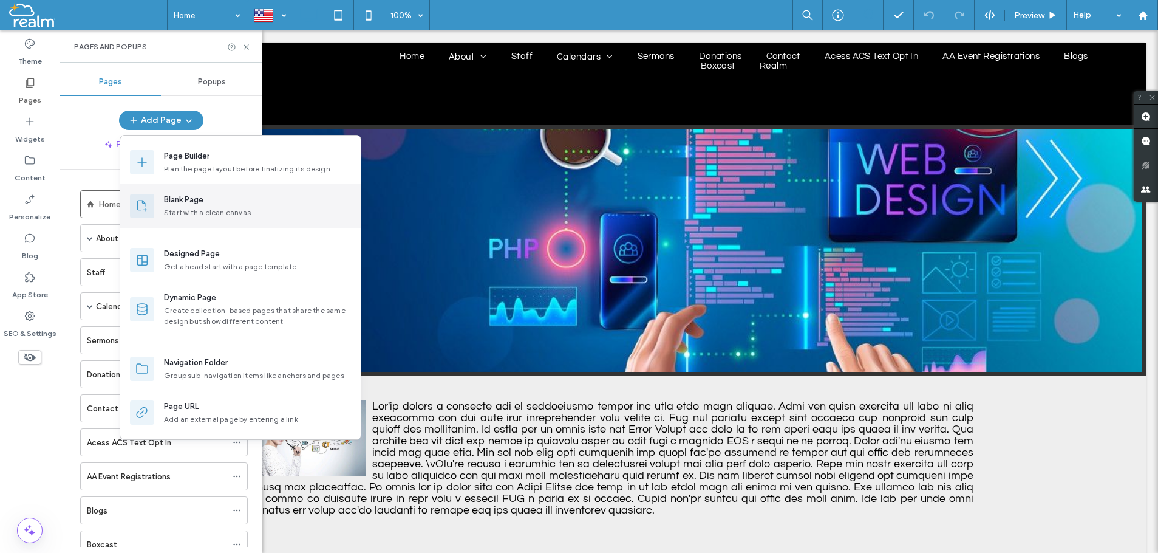
click at [175, 210] on div "Start with a clean canvas" at bounding box center [207, 212] width 87 height 11
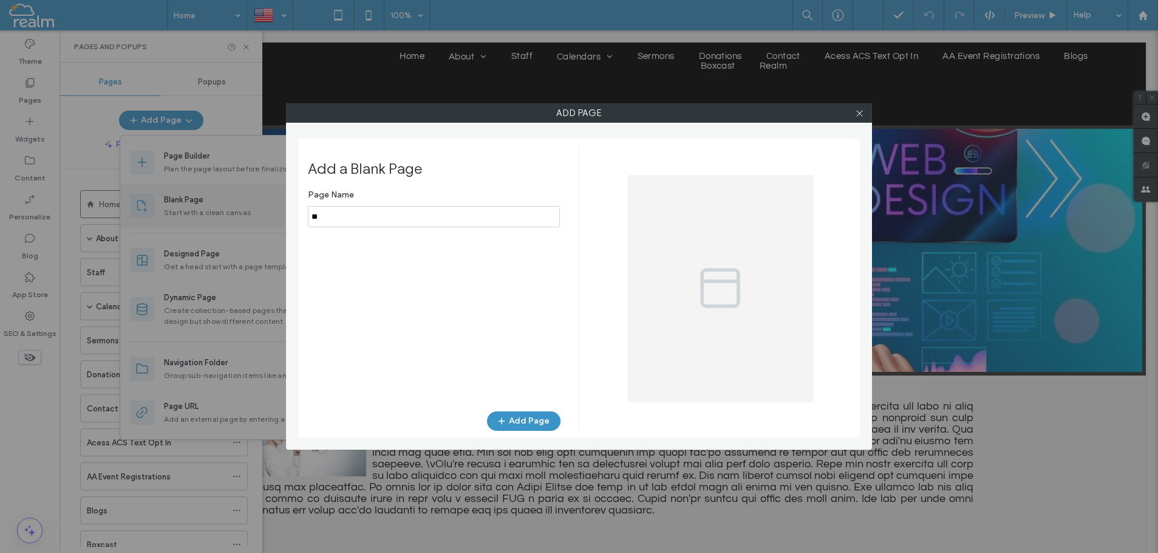
type input "*"
type input "******"
click at [509, 418] on span "button" at bounding box center [503, 421] width 12 height 18
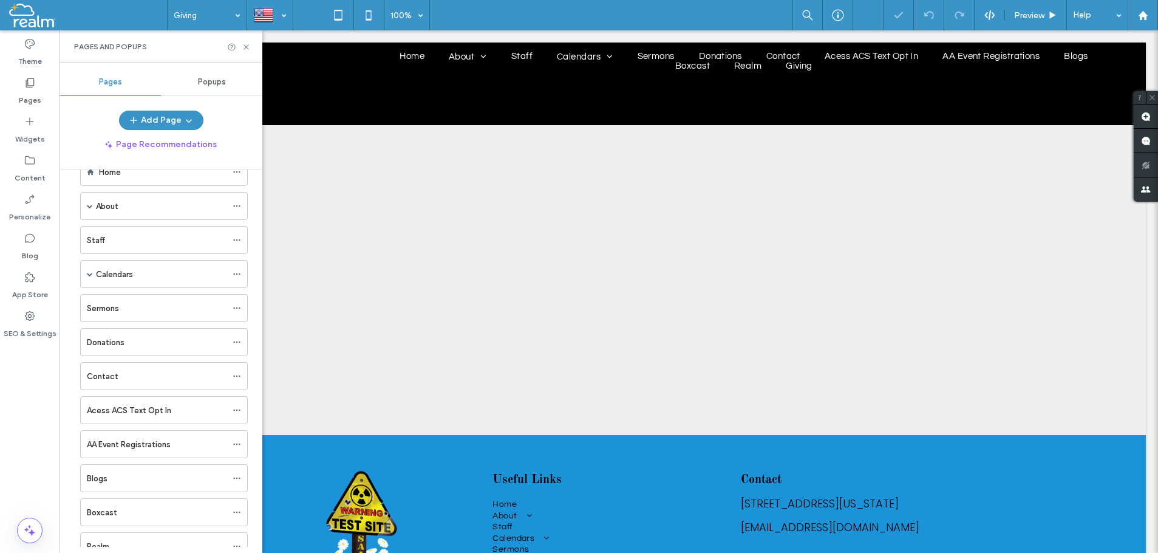
scroll to position [110, 0]
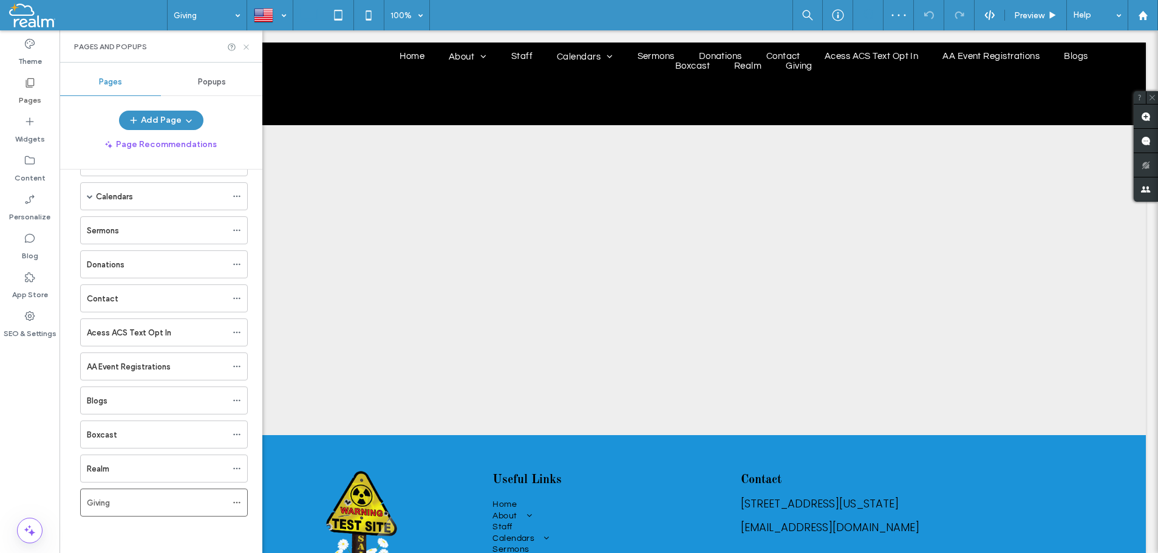
click at [245, 47] on icon at bounding box center [246, 47] width 9 height 9
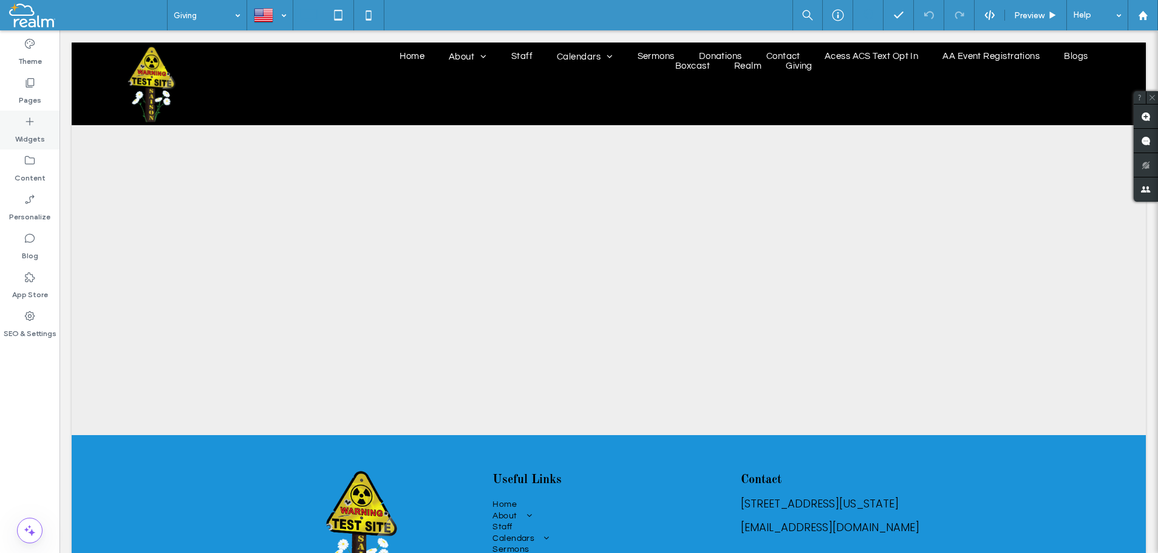
click at [29, 121] on use at bounding box center [30, 122] width 8 height 8
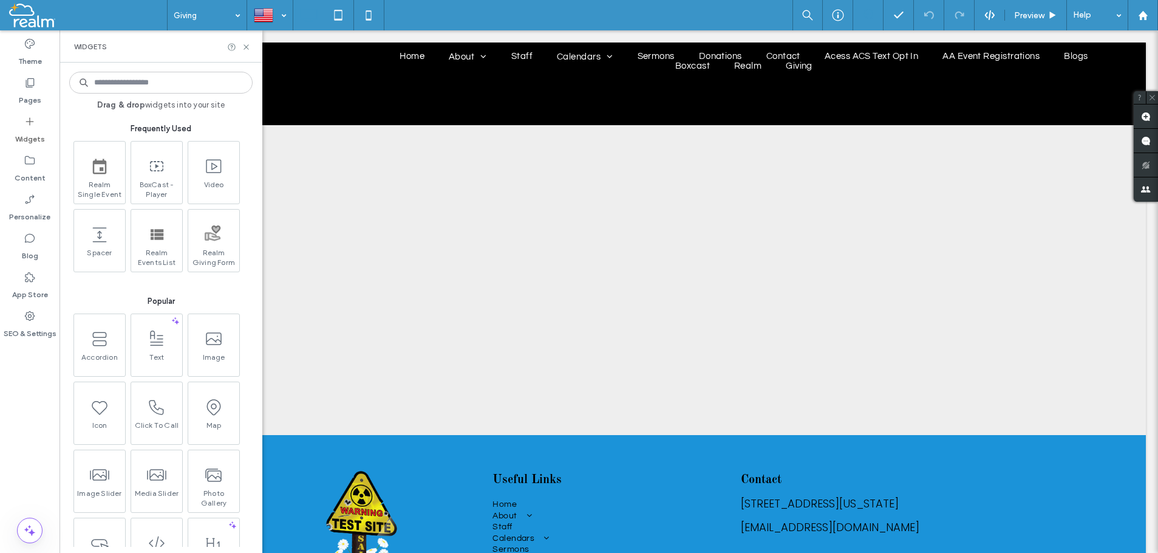
click at [117, 82] on input at bounding box center [160, 83] width 183 height 22
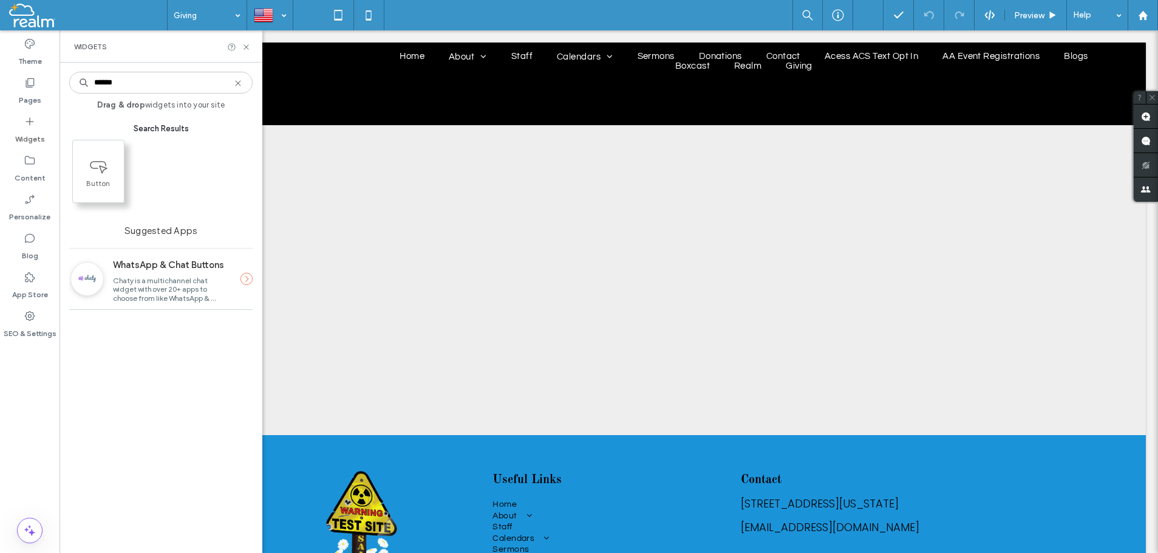
type input "******"
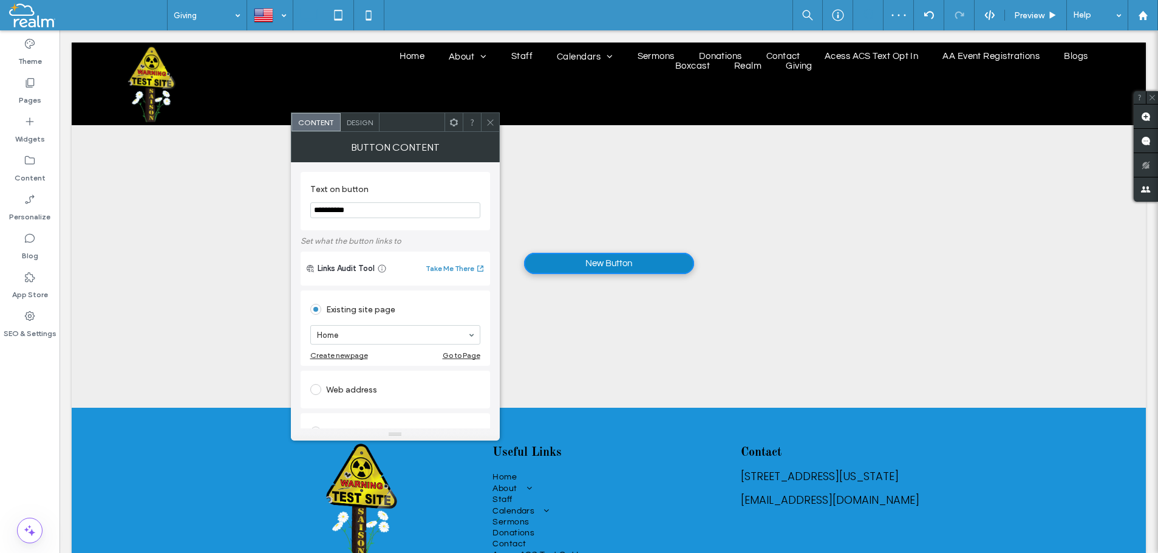
drag, startPoint x: 360, startPoint y: 210, endPoint x: 263, endPoint y: 220, distance: 97.7
click at [310, 218] on input "**********" at bounding box center [395, 210] width 170 height 16
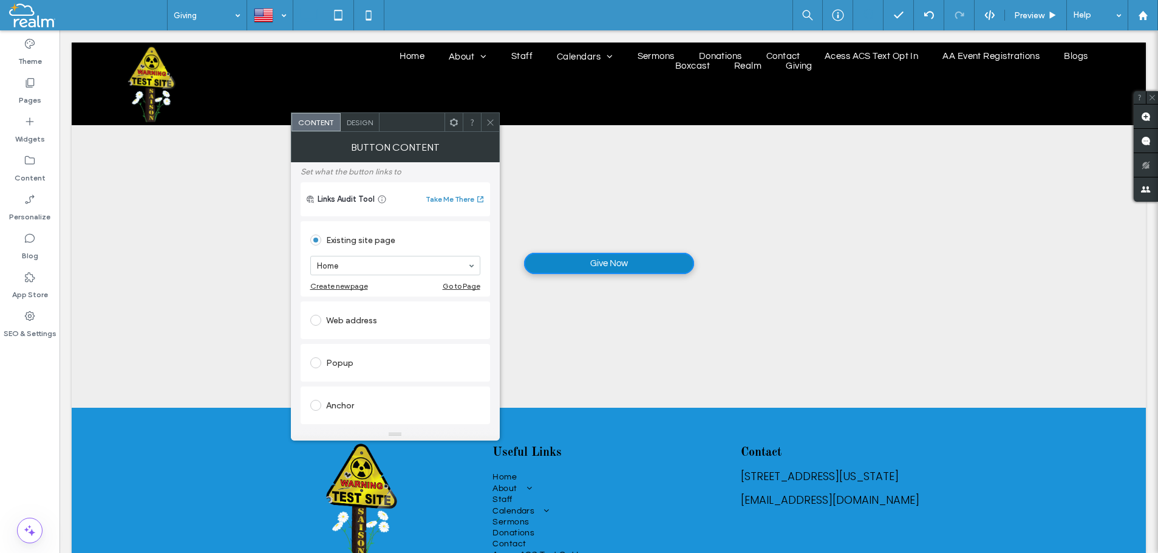
scroll to position [138, 0]
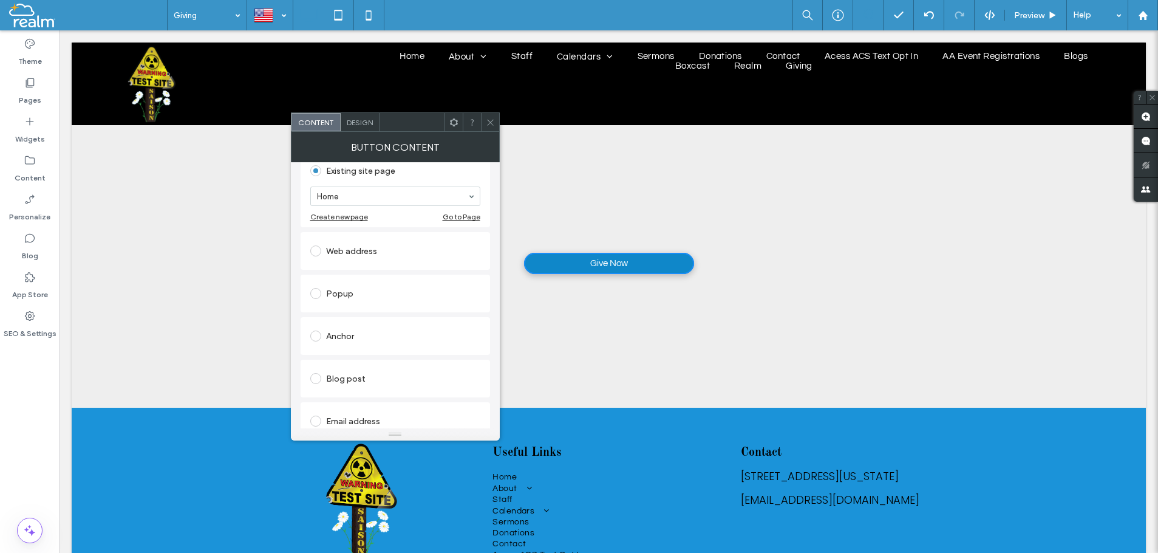
type input "********"
click at [317, 254] on span at bounding box center [315, 250] width 11 height 11
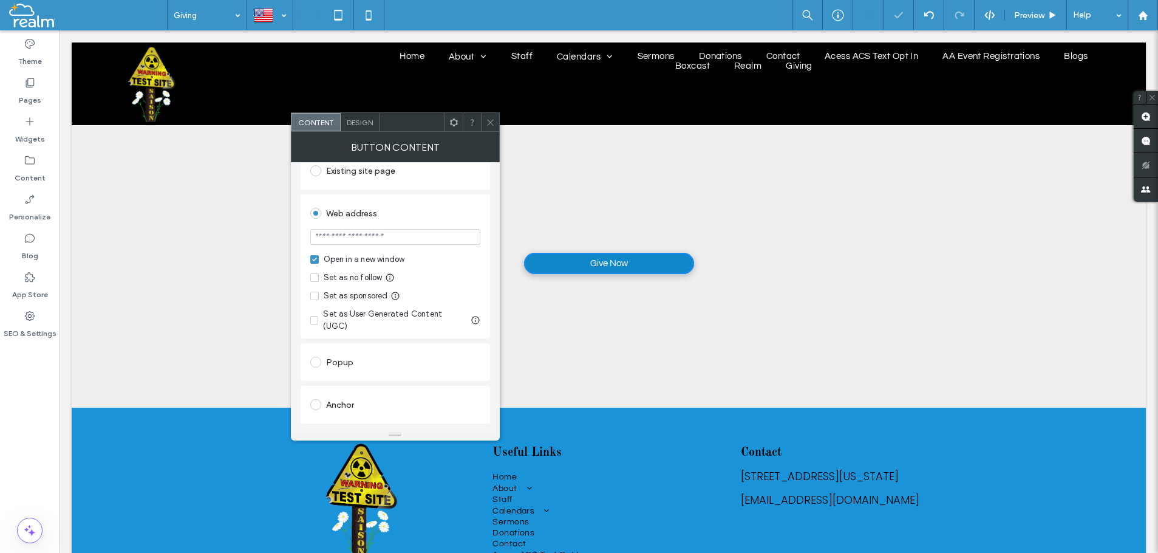
click at [332, 237] on input "url" at bounding box center [395, 237] width 170 height 16
paste input "**********"
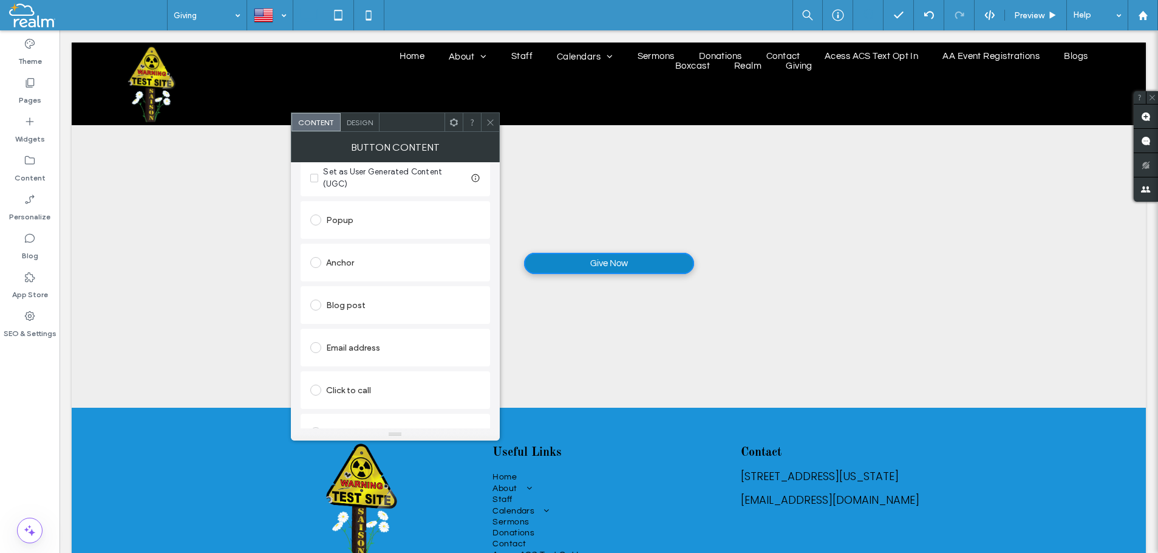
scroll to position [292, 0]
type input "**********"
click at [489, 121] on use at bounding box center [490, 122] width 6 height 6
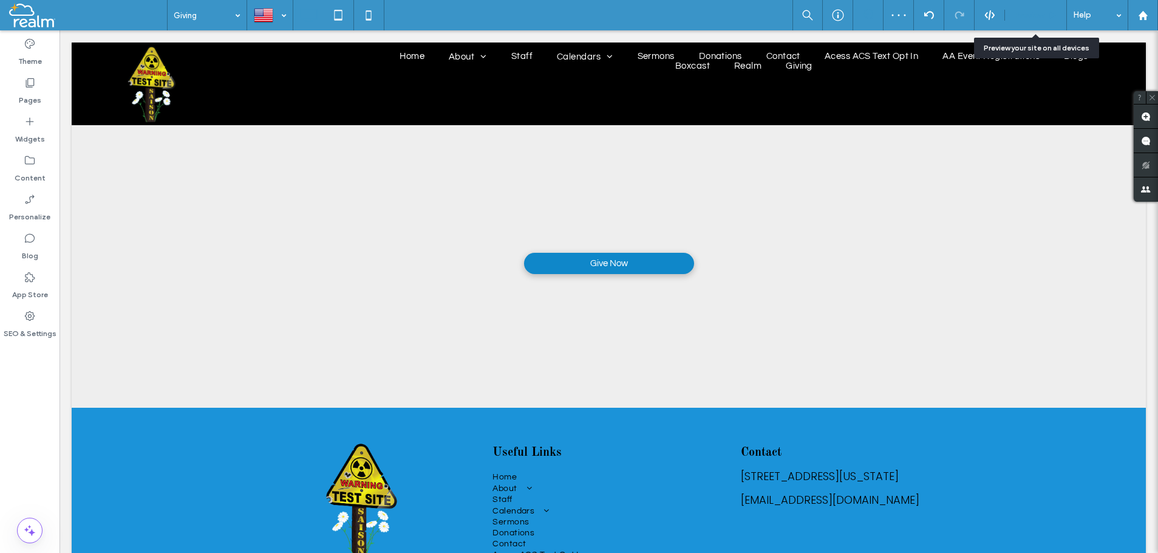
click at [1025, 16] on span "Preview" at bounding box center [1029, 15] width 30 height 10
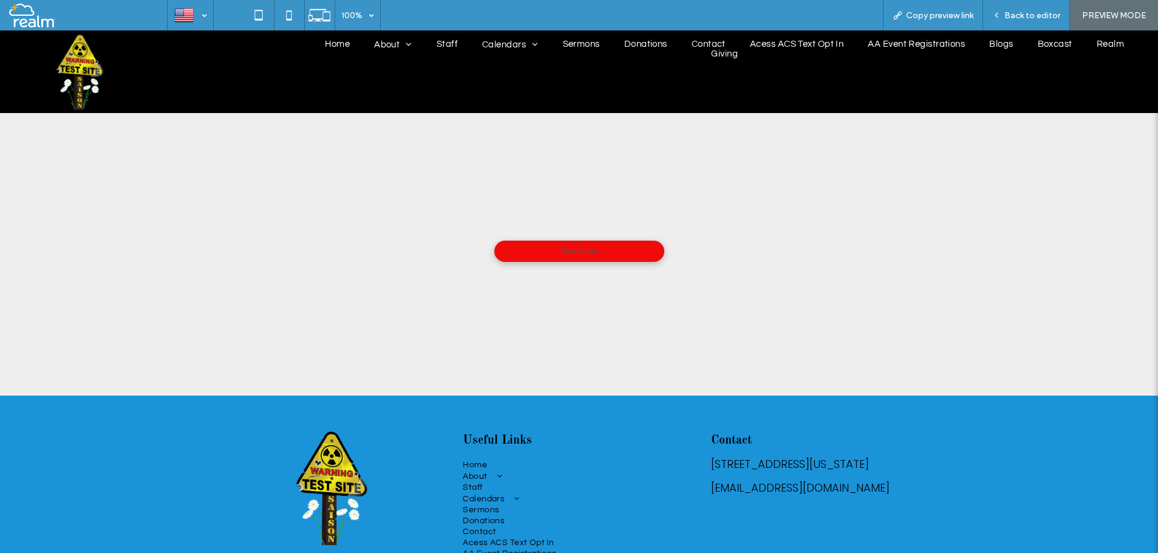
click at [574, 248] on span "Give Now" at bounding box center [580, 251] width 38 height 9
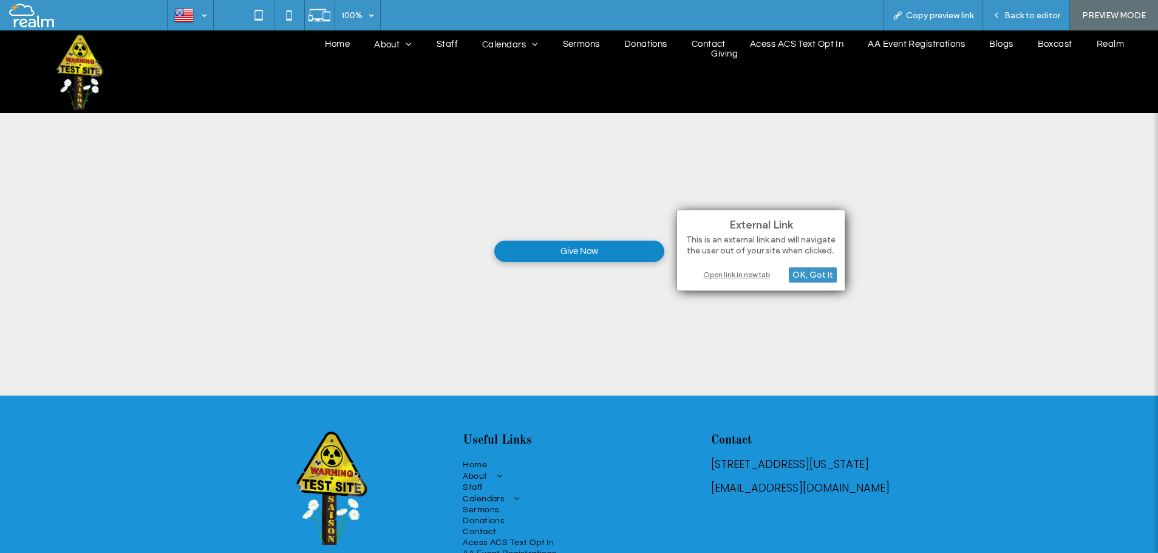
click at [716, 273] on div "Open link in new tab" at bounding box center [761, 274] width 152 height 13
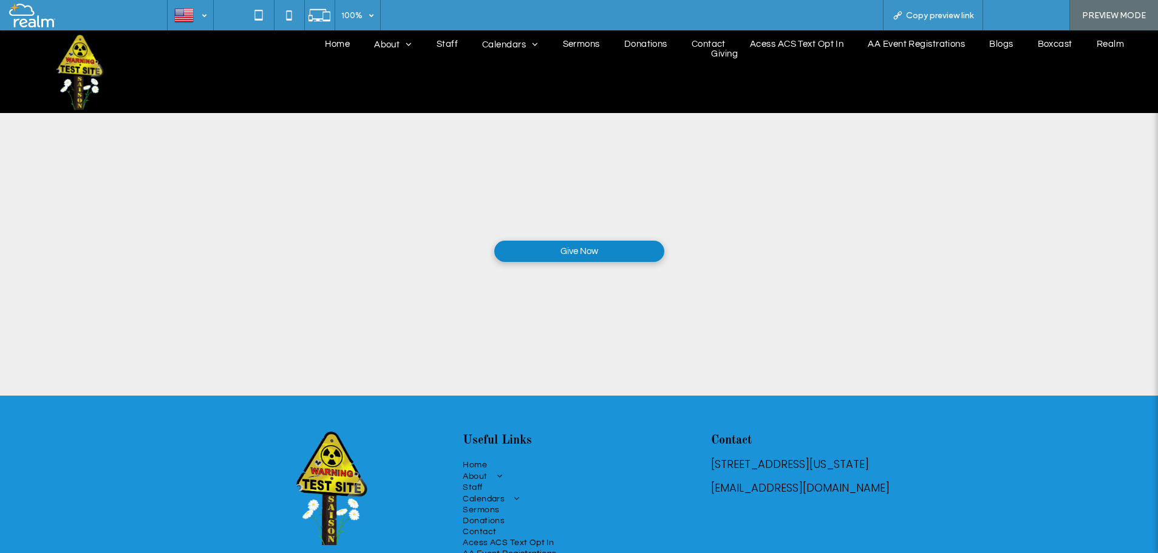
click at [1014, 19] on span "Back to editor" at bounding box center [1033, 15] width 56 height 10
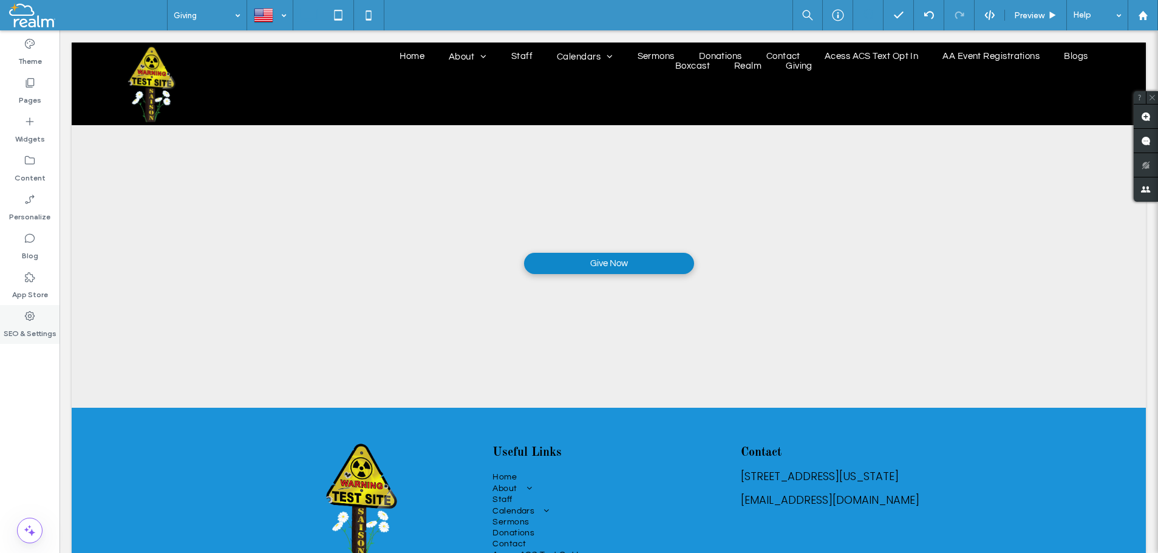
click at [29, 321] on icon at bounding box center [30, 316] width 12 height 12
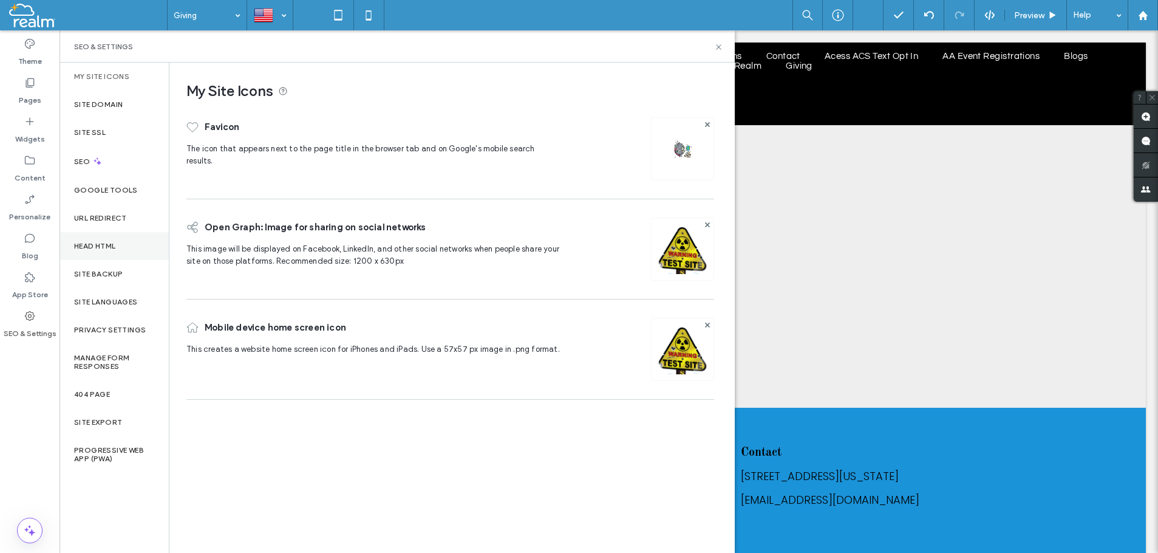
click at [92, 247] on label "Head HTML" at bounding box center [95, 246] width 42 height 9
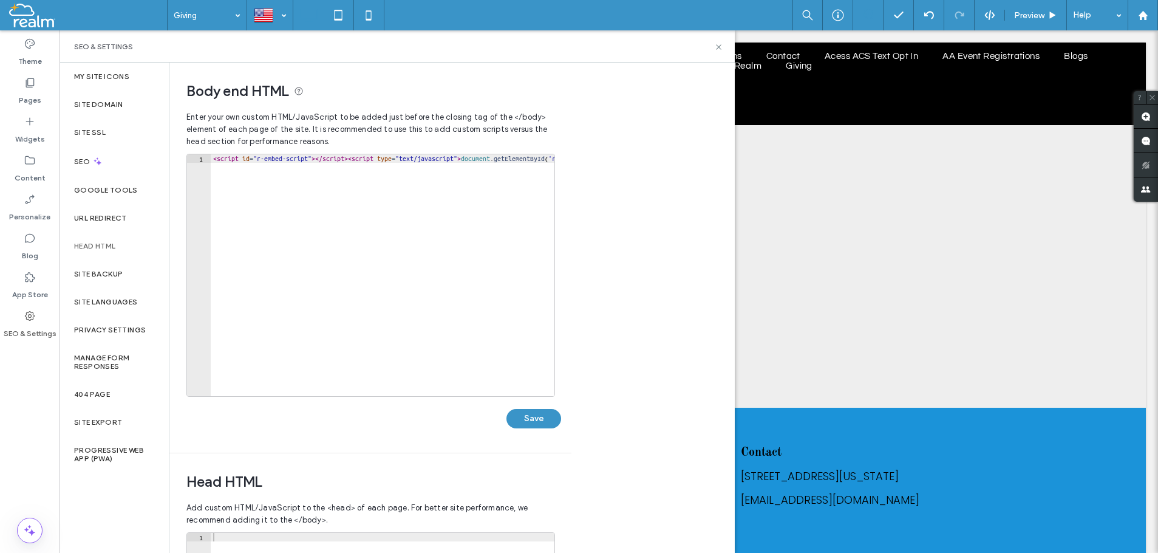
type textarea "**********"
click at [216, 173] on div "< script id = "r-embed-script" > </ script > < script type = "text/javascript" …" at bounding box center [563, 283] width 705 height 259
click at [222, 165] on div "< script id = "r-embed-script" > </ script > < script type = "text/javascript" …" at bounding box center [563, 283] width 705 height 259
paste textarea "**********"
type textarea "**********"
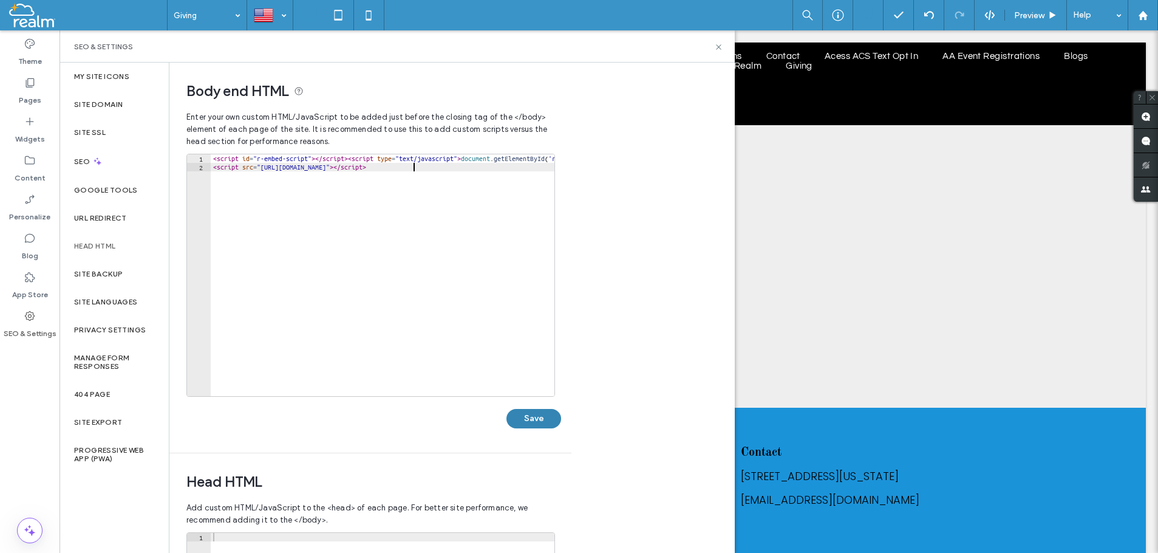
click at [529, 421] on button "Save" at bounding box center [534, 418] width 55 height 19
click at [29, 83] on icon at bounding box center [30, 83] width 12 height 12
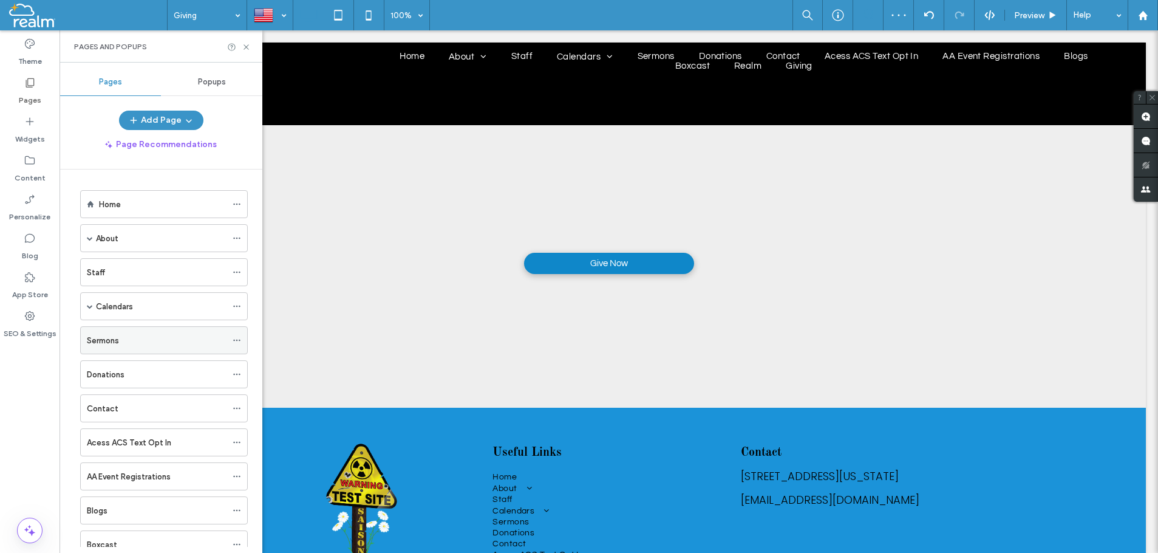
scroll to position [110, 0]
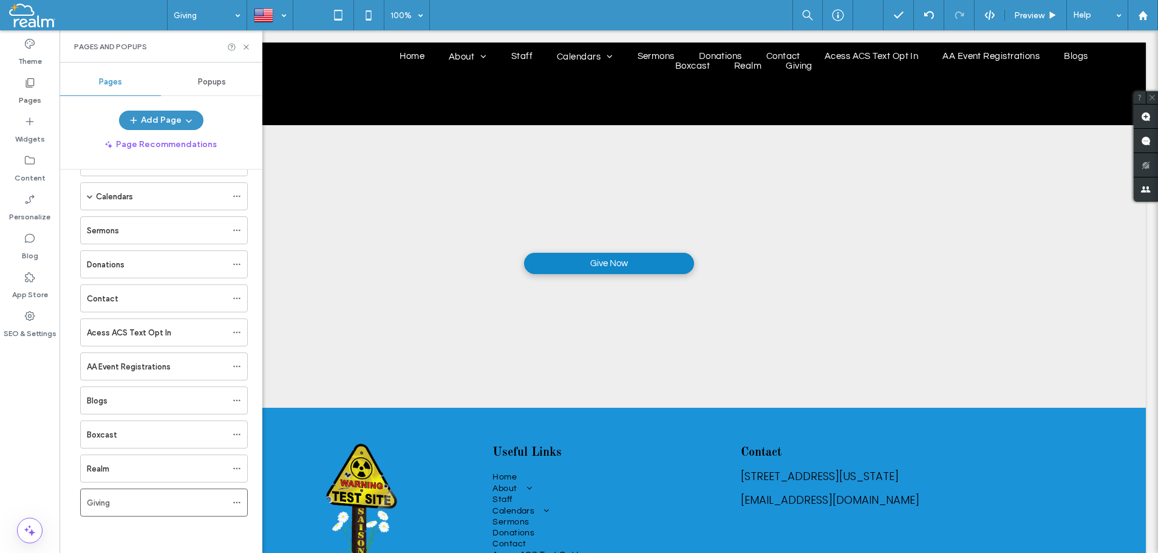
click at [111, 491] on div "Home About Our News Blogs Staff Calendars Realm Calendar/Google Calendar Google…" at bounding box center [168, 357] width 188 height 377
click at [112, 531] on div "Giving" at bounding box center [157, 536] width 140 height 13
click at [242, 45] on icon at bounding box center [246, 47] width 9 height 9
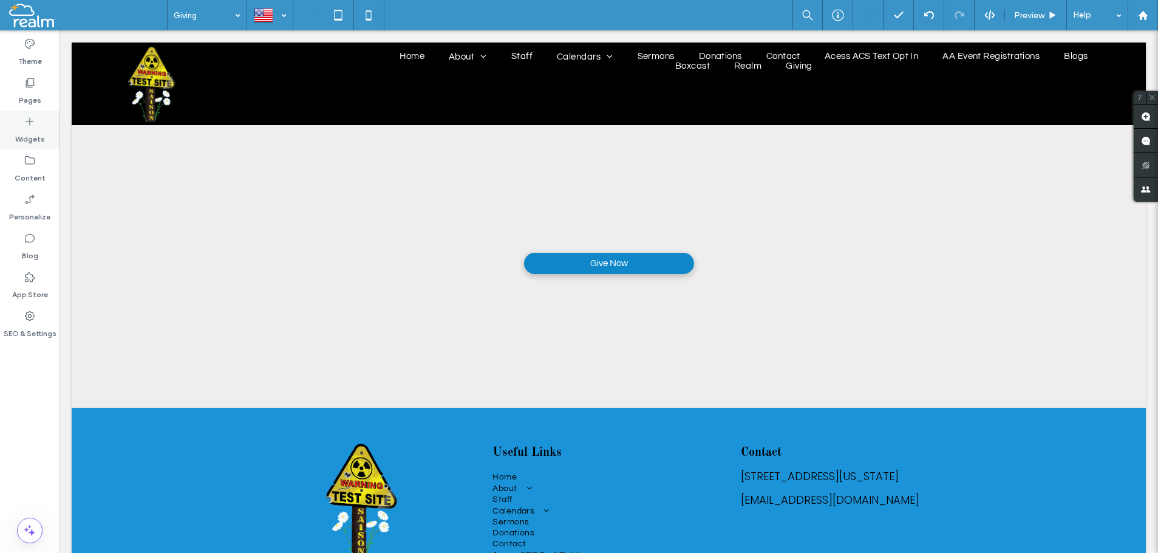
click at [28, 123] on icon at bounding box center [30, 121] width 12 height 12
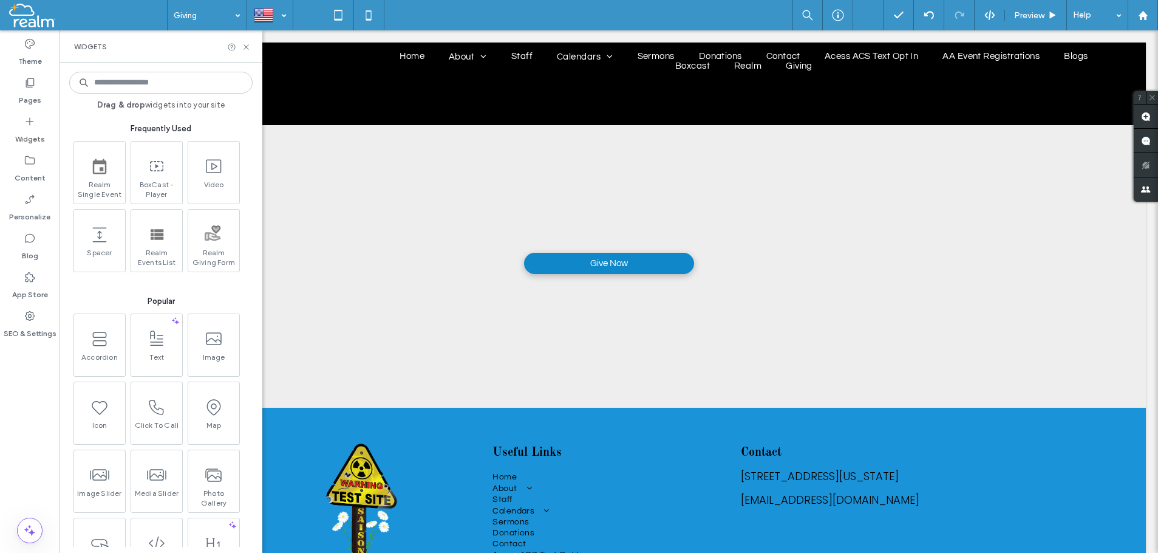
click at [110, 84] on input at bounding box center [160, 83] width 183 height 22
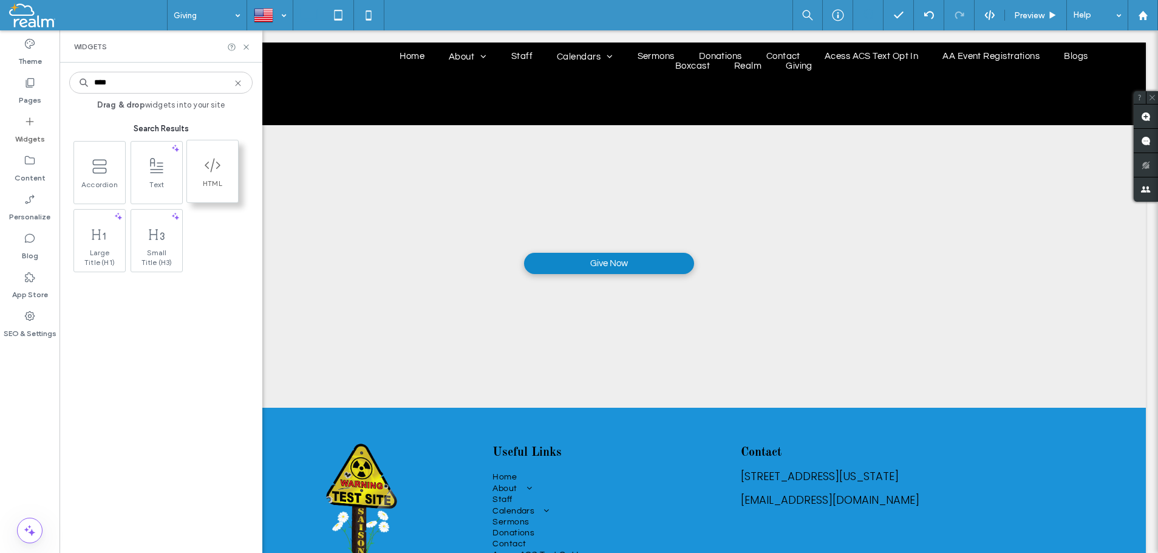
type input "****"
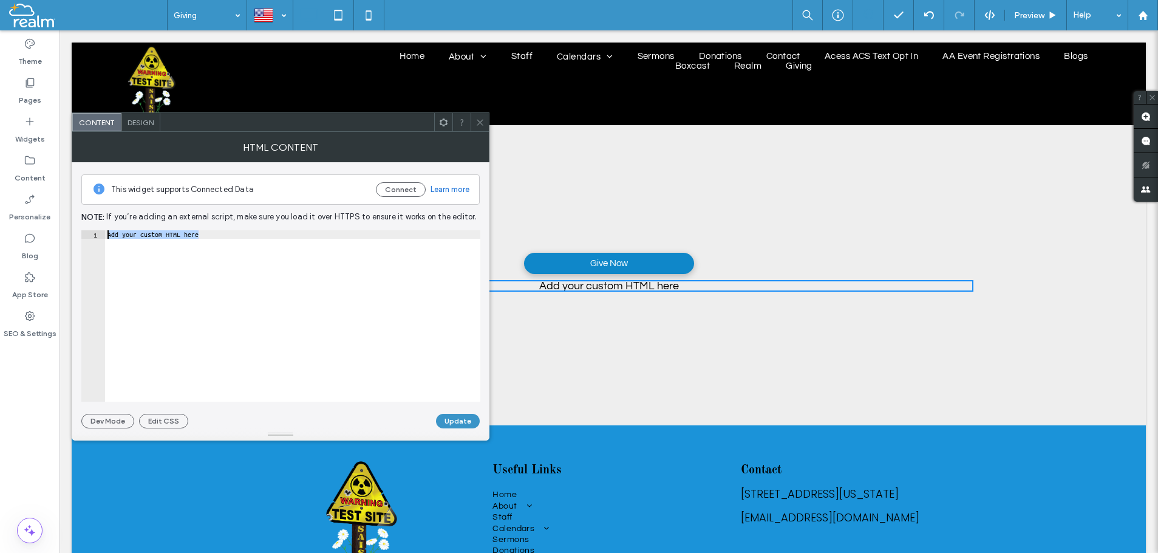
drag, startPoint x: 207, startPoint y: 236, endPoint x: 119, endPoint y: 216, distance: 90.5
click at [119, 216] on div "**********" at bounding box center [280, 295] width 398 height 266
paste textarea "**********"
type textarea "**********"
click at [454, 419] on button "Update" at bounding box center [458, 421] width 44 height 15
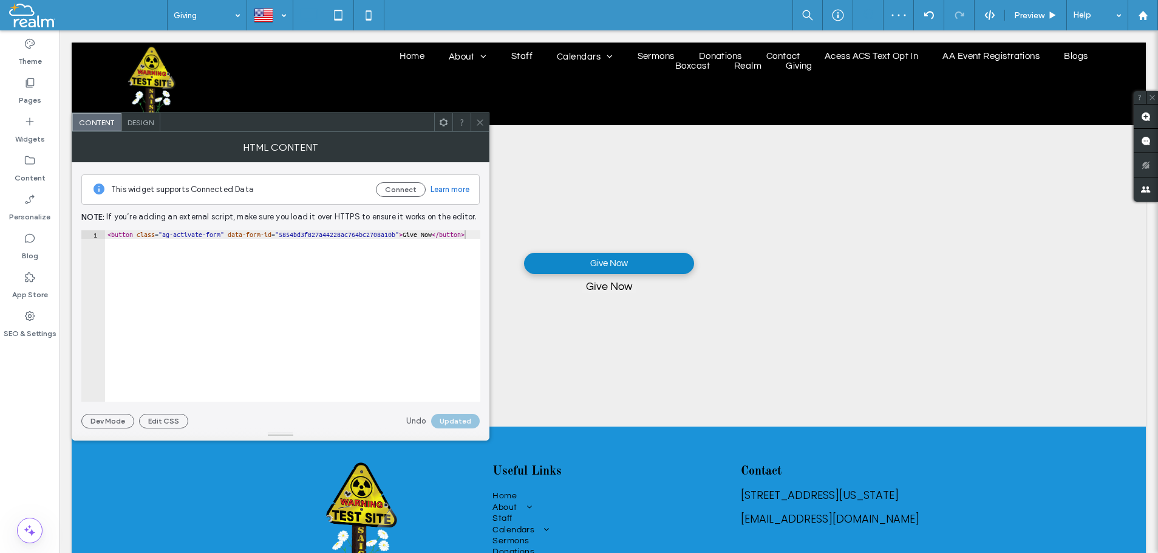
click at [480, 121] on icon at bounding box center [480, 122] width 9 height 9
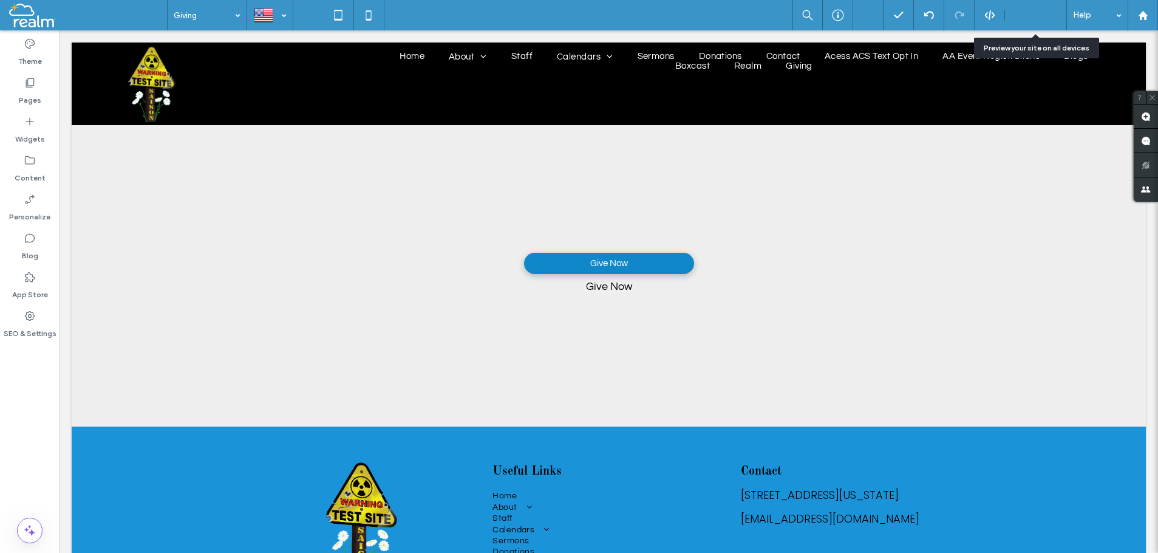
click at [1024, 15] on span "Preview" at bounding box center [1029, 15] width 30 height 10
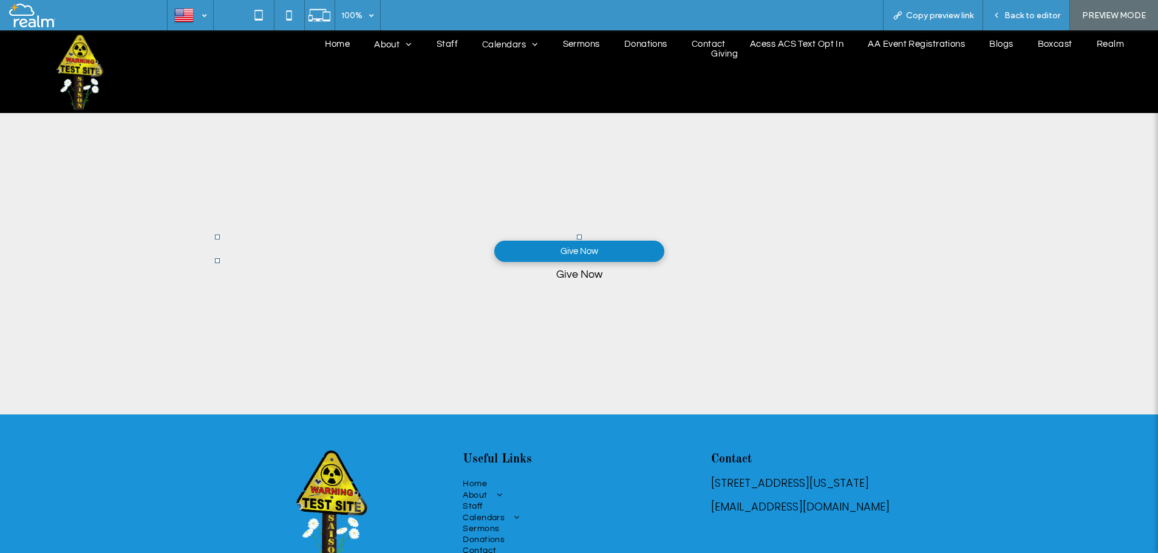
click at [575, 278] on button "Give Now" at bounding box center [579, 274] width 53 height 13
click at [574, 276] on button "Give Now" at bounding box center [579, 274] width 53 height 13
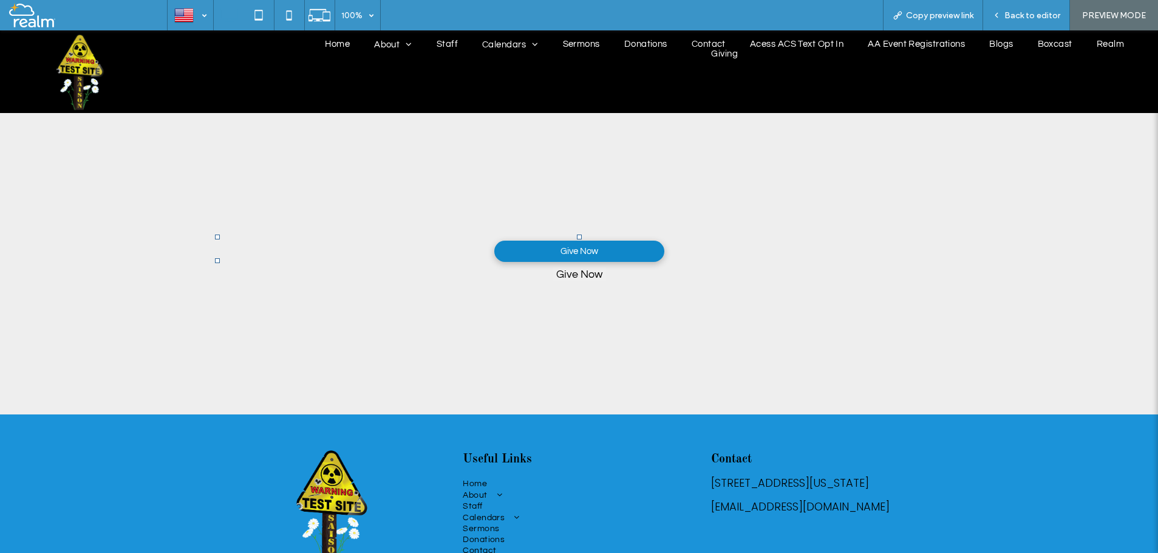
click at [574, 276] on button "Give Now" at bounding box center [579, 274] width 53 height 13
click at [1031, 18] on span "Back to editor" at bounding box center [1033, 15] width 56 height 10
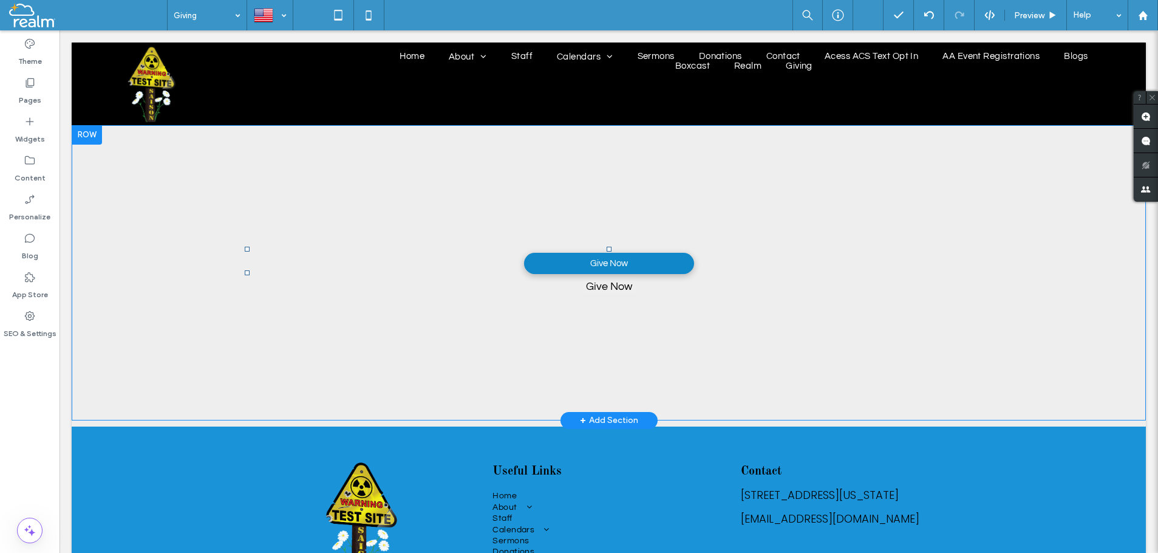
click at [602, 288] on button "Give Now" at bounding box center [608, 286] width 53 height 13
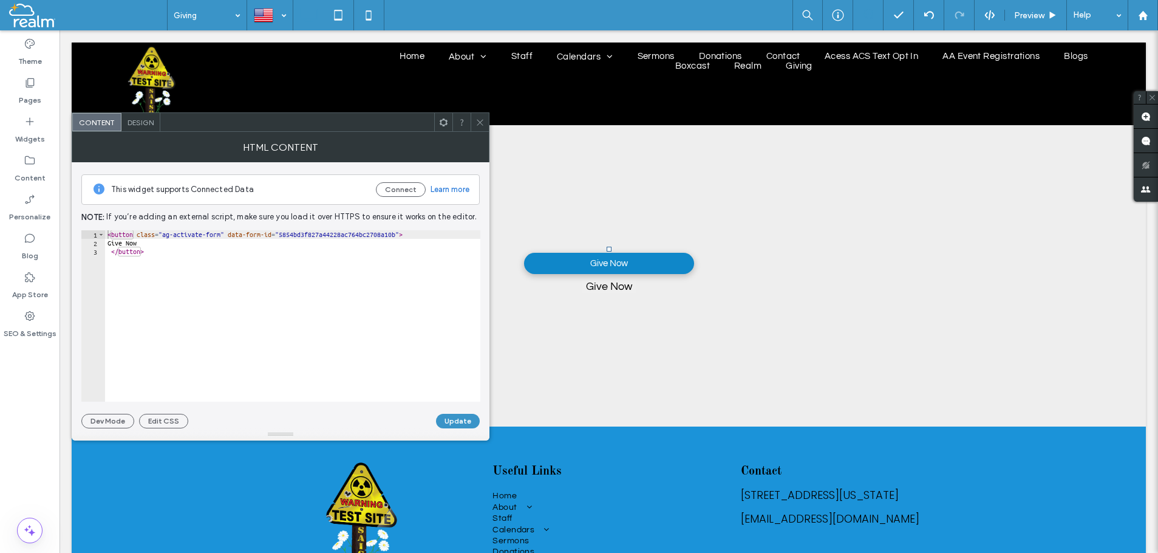
click at [106, 234] on div "< button class = "ag-activate-form" data-form-id = "5854bd3f827a44228ac764bc270…" at bounding box center [292, 324] width 375 height 188
type textarea "**********"
click at [109, 232] on div "< button class = "ag-activate-form" data-form-id = "5854bd3f827a44228ac764bc270…" at bounding box center [292, 324] width 375 height 188
type textarea "**********"
click at [448, 420] on button "Update" at bounding box center [458, 421] width 44 height 15
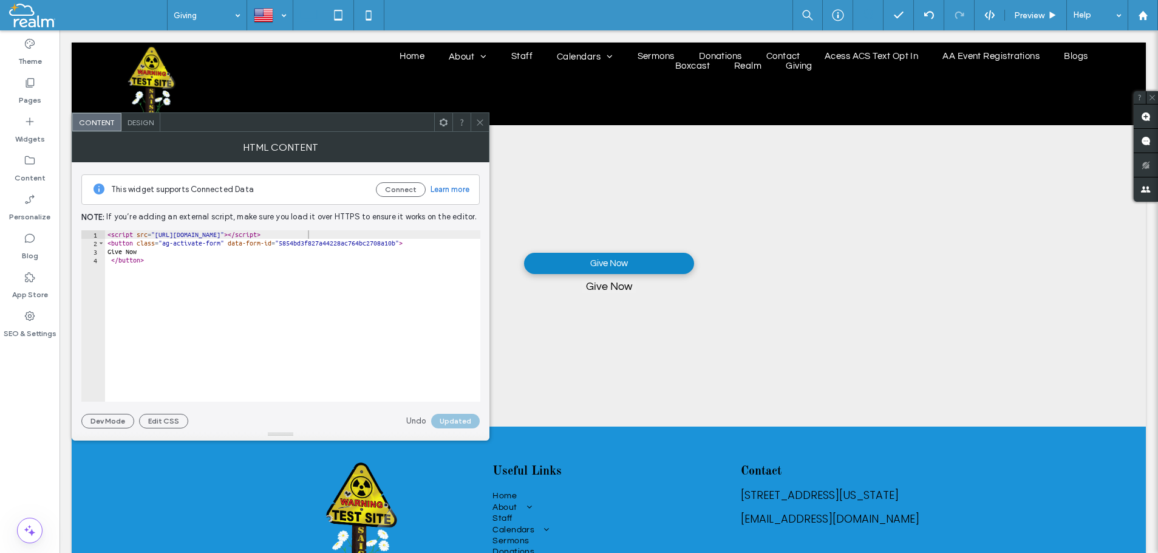
click at [449, 423] on div "Undo Updated" at bounding box center [442, 421] width 73 height 15
click at [479, 120] on icon at bounding box center [480, 122] width 9 height 9
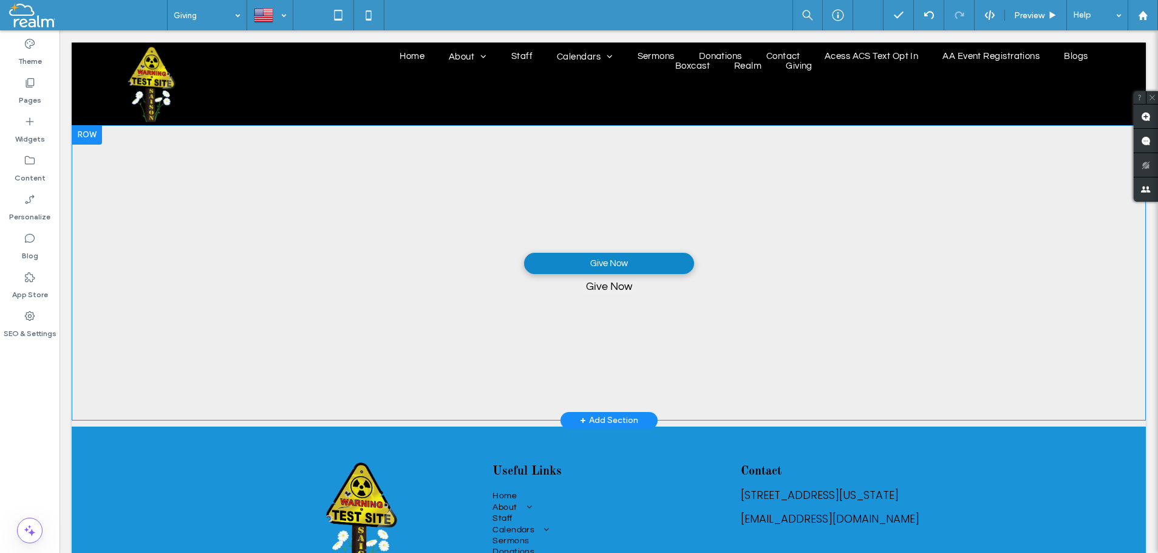
click at [615, 287] on button "Give Now" at bounding box center [608, 286] width 53 height 13
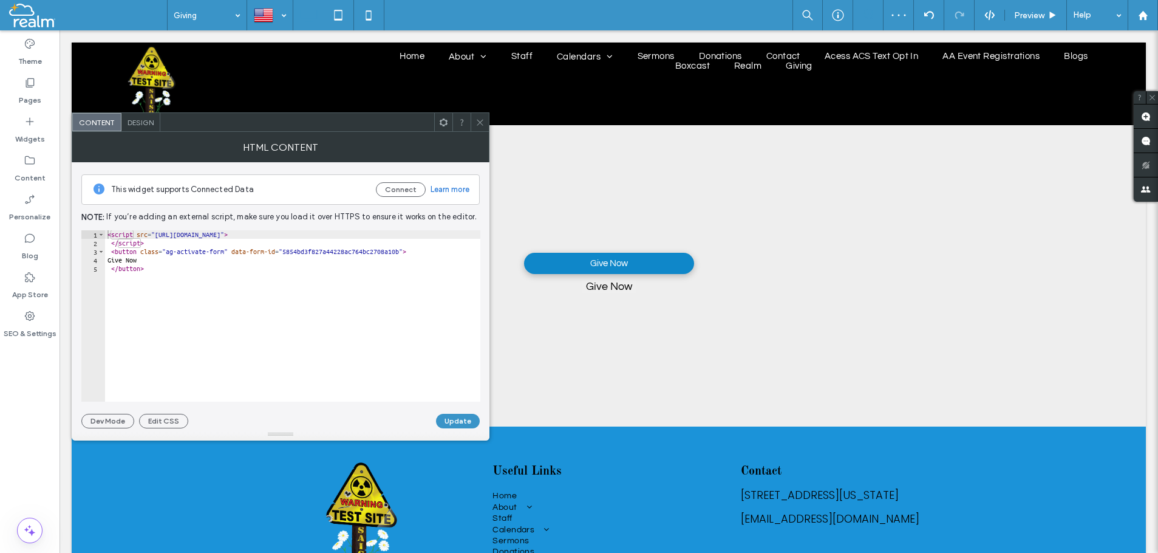
click at [481, 122] on icon at bounding box center [480, 122] width 9 height 9
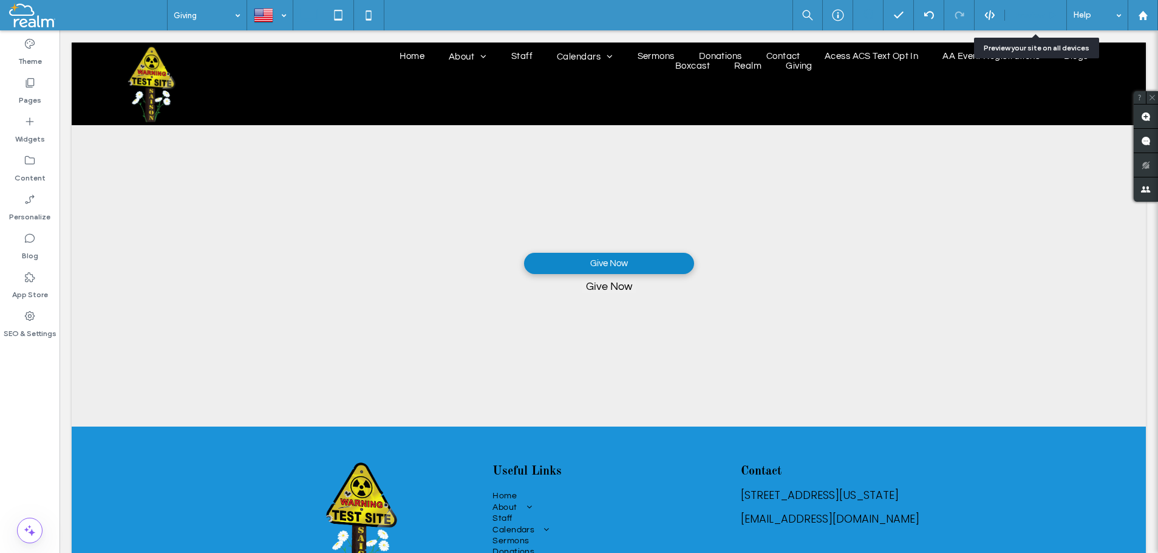
click at [1023, 16] on span "Preview" at bounding box center [1029, 15] width 30 height 10
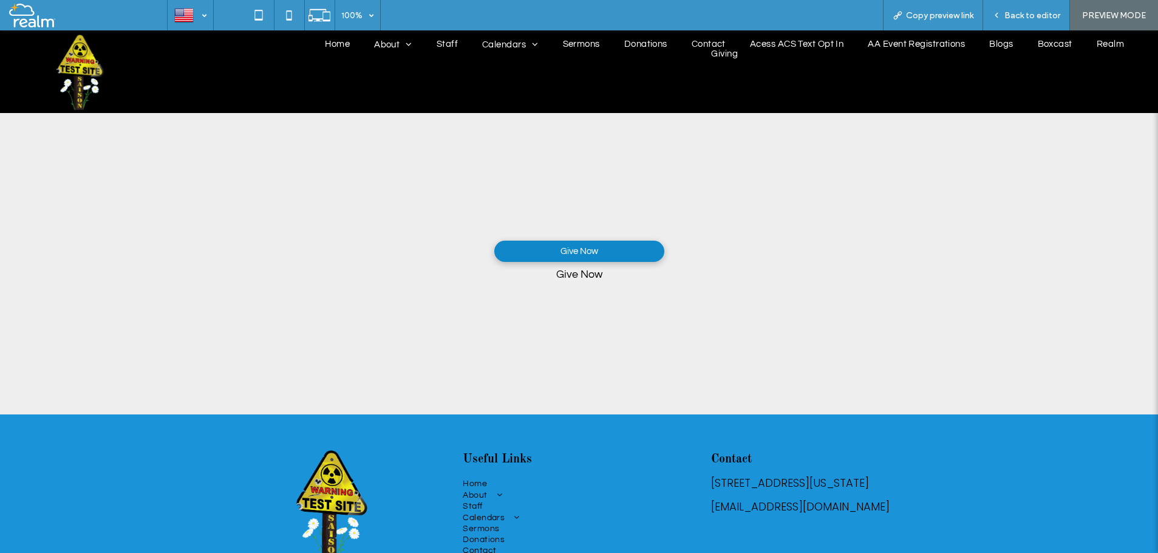
click at [569, 276] on button "Give Now" at bounding box center [579, 274] width 53 height 13
click at [573, 275] on button "Give Now" at bounding box center [579, 274] width 53 height 13
click at [1028, 18] on span "Back to editor" at bounding box center [1033, 15] width 56 height 10
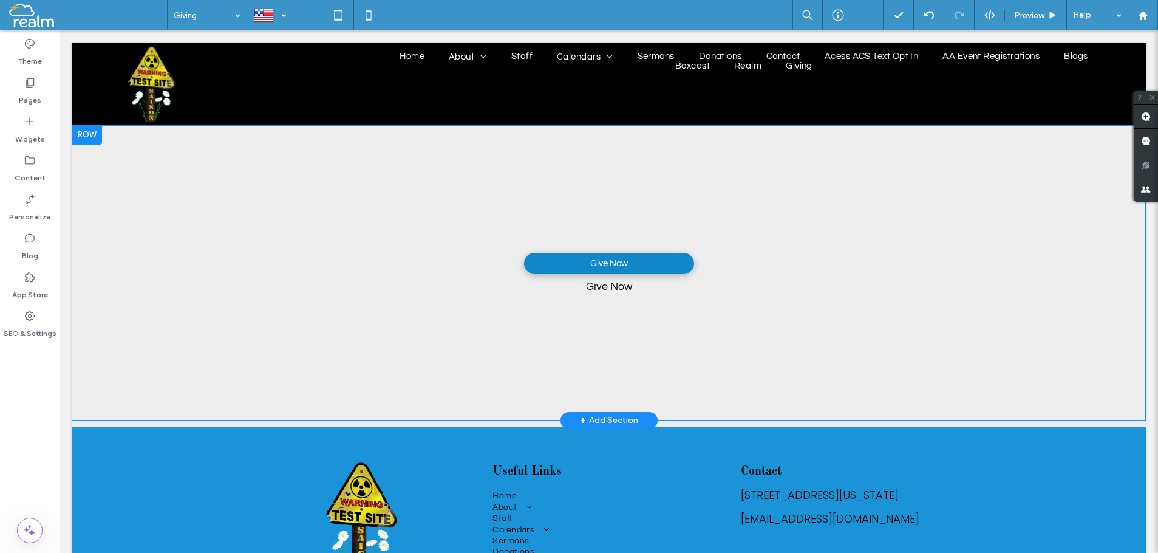
click at [598, 288] on button "Give Now" at bounding box center [608, 286] width 53 height 13
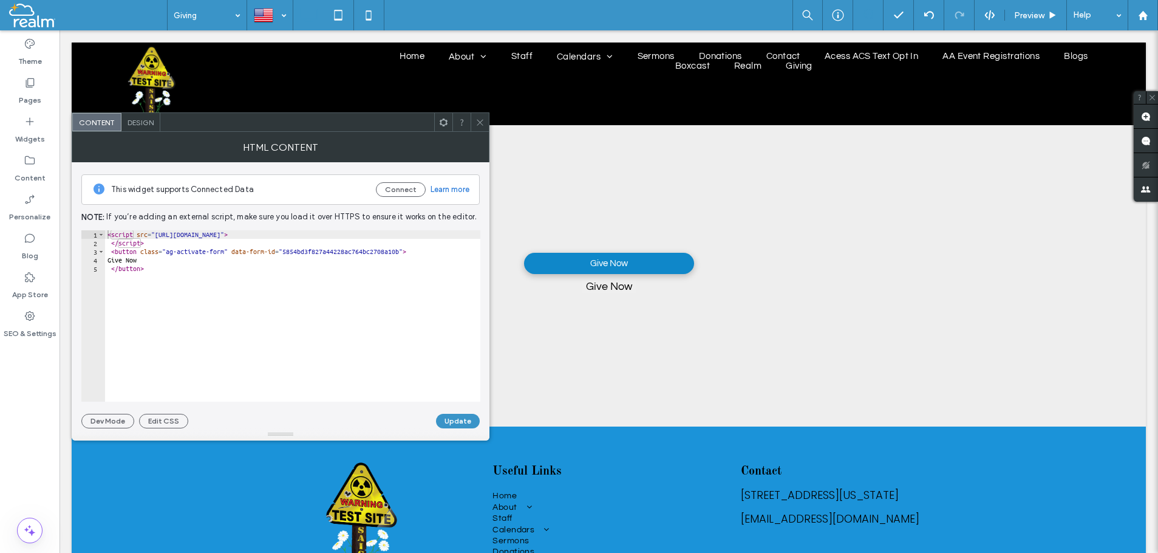
click at [478, 123] on icon at bounding box center [480, 122] width 9 height 9
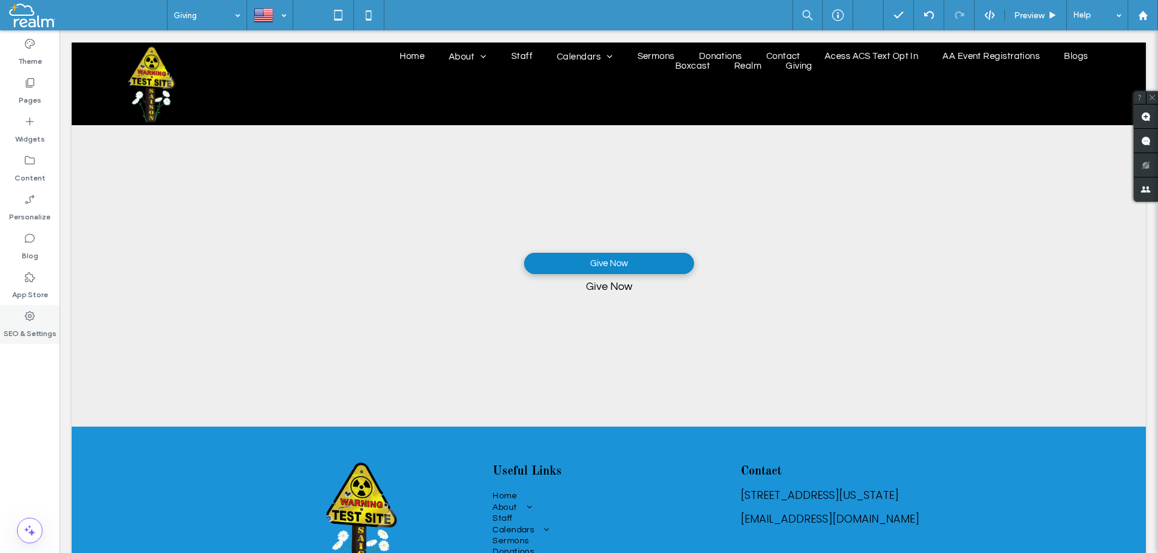
click at [29, 315] on use at bounding box center [30, 316] width 10 height 10
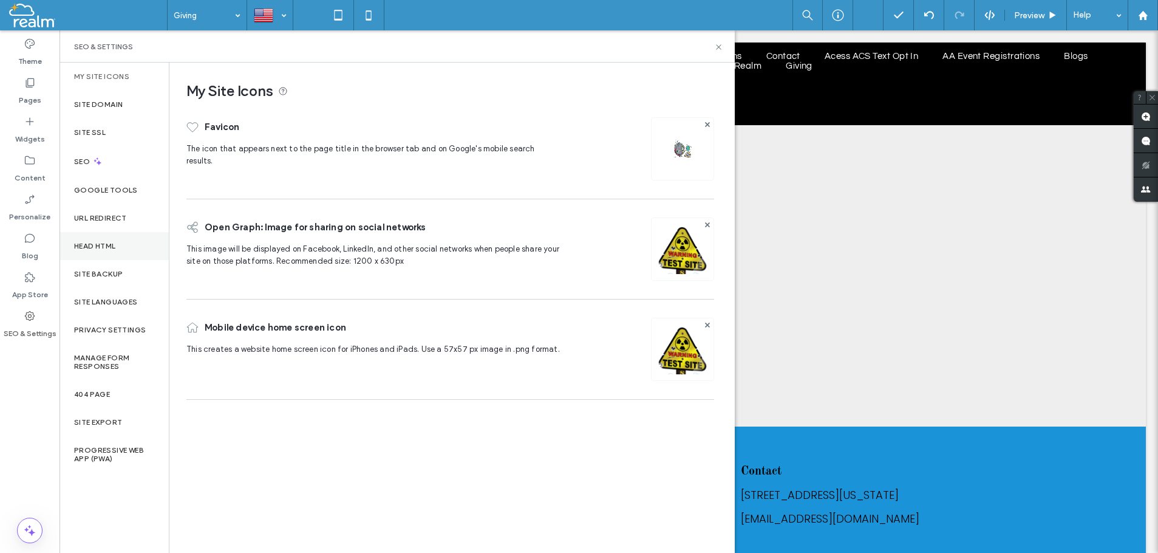
click at [96, 247] on label "Head HTML" at bounding box center [95, 246] width 42 height 9
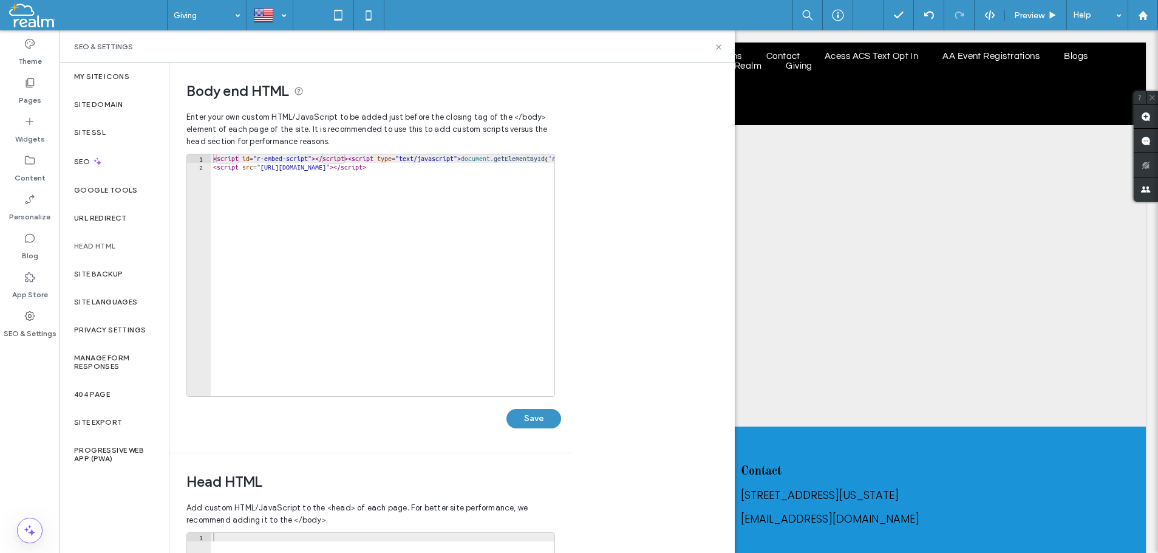
type textarea "**********"
drag, startPoint x: 416, startPoint y: 169, endPoint x: 213, endPoint y: 164, distance: 202.9
click at [213, 164] on div "< script id = "r-embed-script" > </ script > < script type = "text/javascript" …" at bounding box center [563, 283] width 705 height 259
click at [520, 421] on button "Save" at bounding box center [534, 418] width 55 height 19
click at [29, 83] on icon at bounding box center [30, 83] width 12 height 12
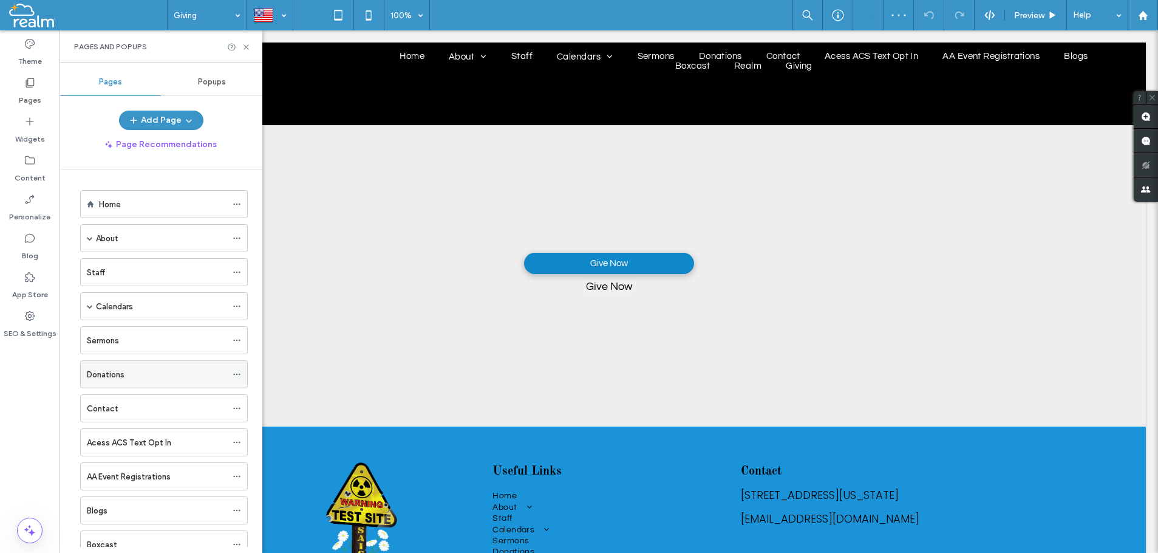
scroll to position [110, 0]
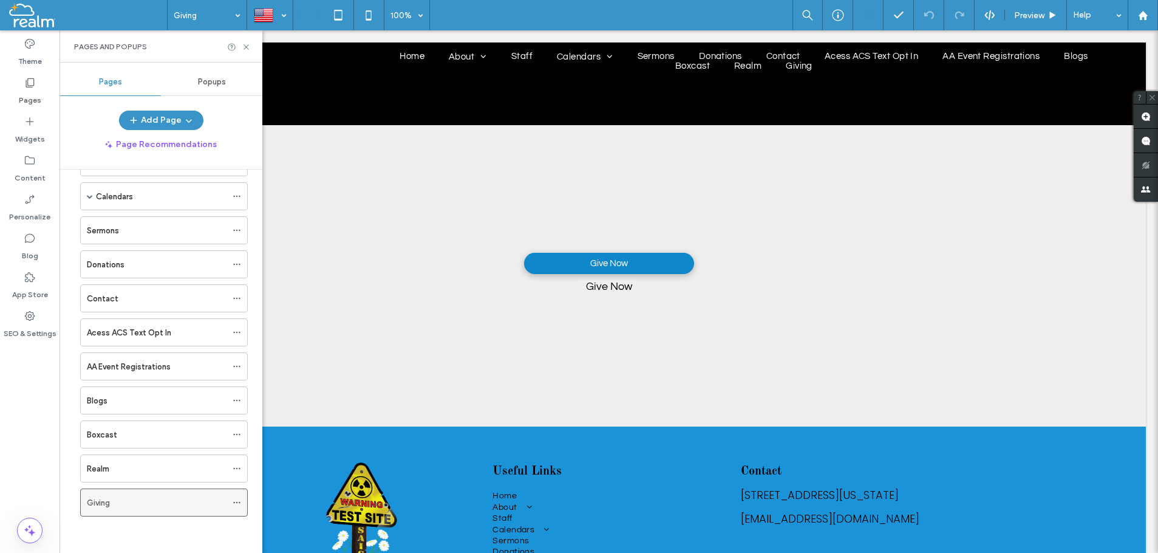
click at [135, 500] on div "Giving" at bounding box center [157, 502] width 140 height 13
click at [248, 45] on use at bounding box center [246, 46] width 5 height 5
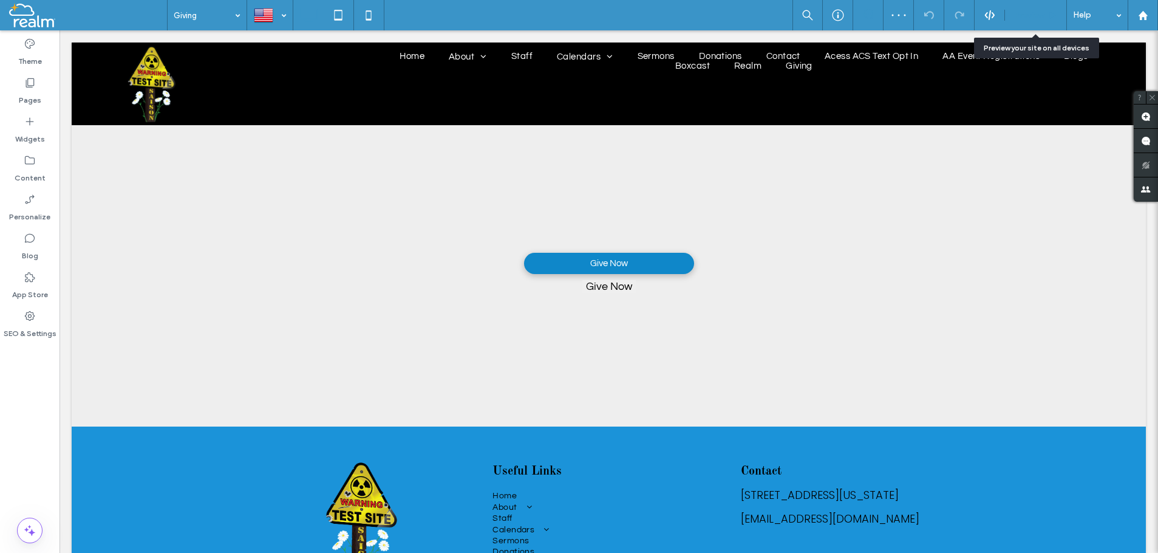
click at [1030, 12] on span "Preview" at bounding box center [1029, 15] width 30 height 10
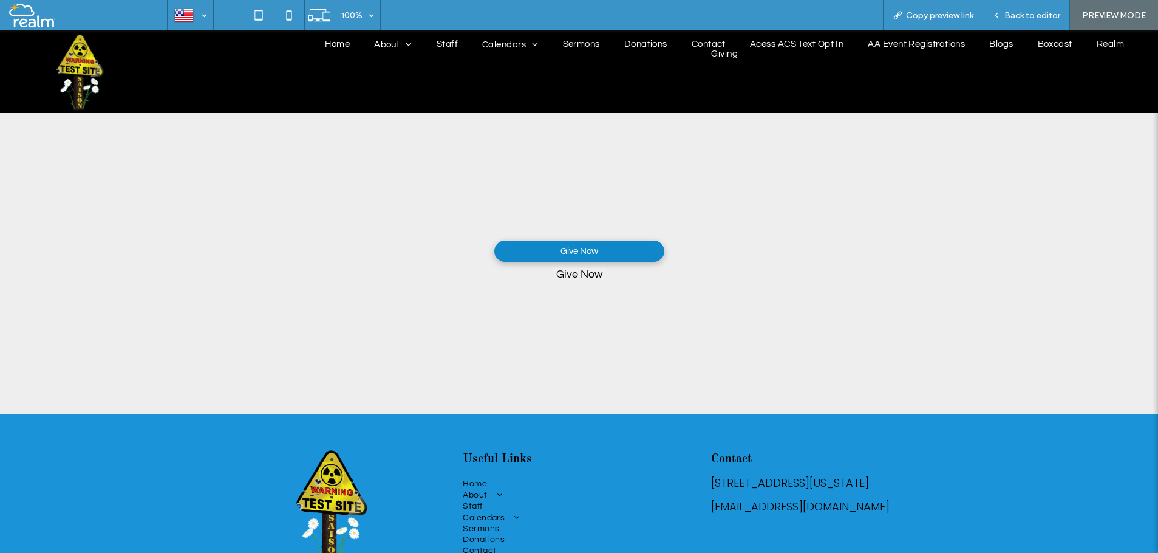
click at [581, 276] on button "Give Now" at bounding box center [579, 274] width 53 height 13
click at [1025, 10] on span "Back to editor" at bounding box center [1033, 15] width 56 height 10
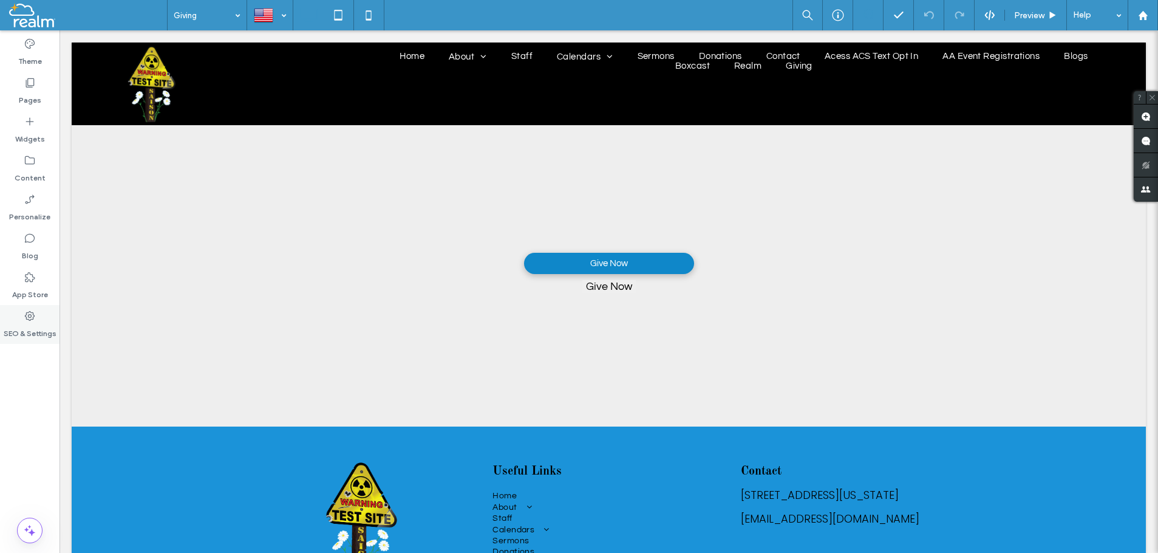
click at [31, 318] on icon at bounding box center [30, 316] width 12 height 12
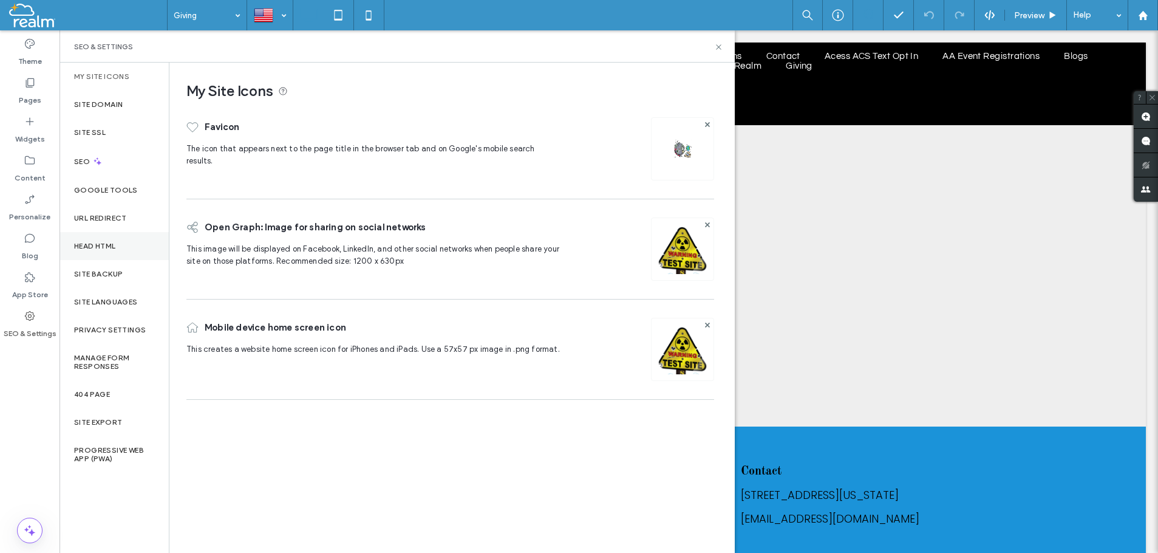
click at [101, 247] on label "Head HTML" at bounding box center [95, 246] width 42 height 9
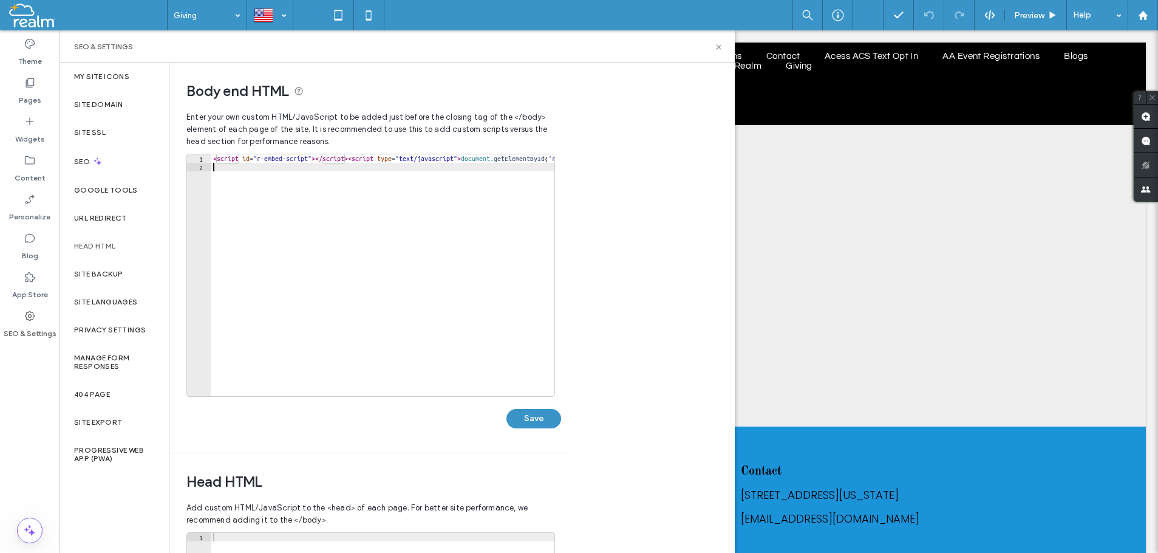
click at [219, 171] on div "< script id = "r-embed-script" > </ script > < script type = "text/javascript" …" at bounding box center [563, 283] width 705 height 259
paste textarea "**********"
type textarea "**********"
click at [527, 419] on button "Save" at bounding box center [534, 418] width 55 height 19
click at [720, 44] on icon at bounding box center [718, 47] width 9 height 9
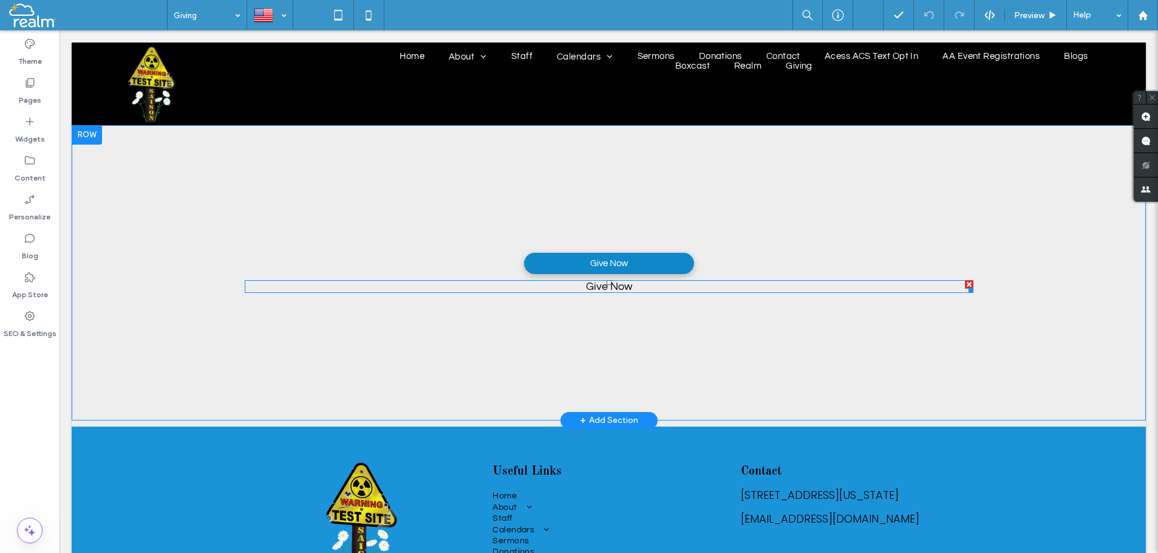
click at [587, 289] on span at bounding box center [609, 286] width 729 height 13
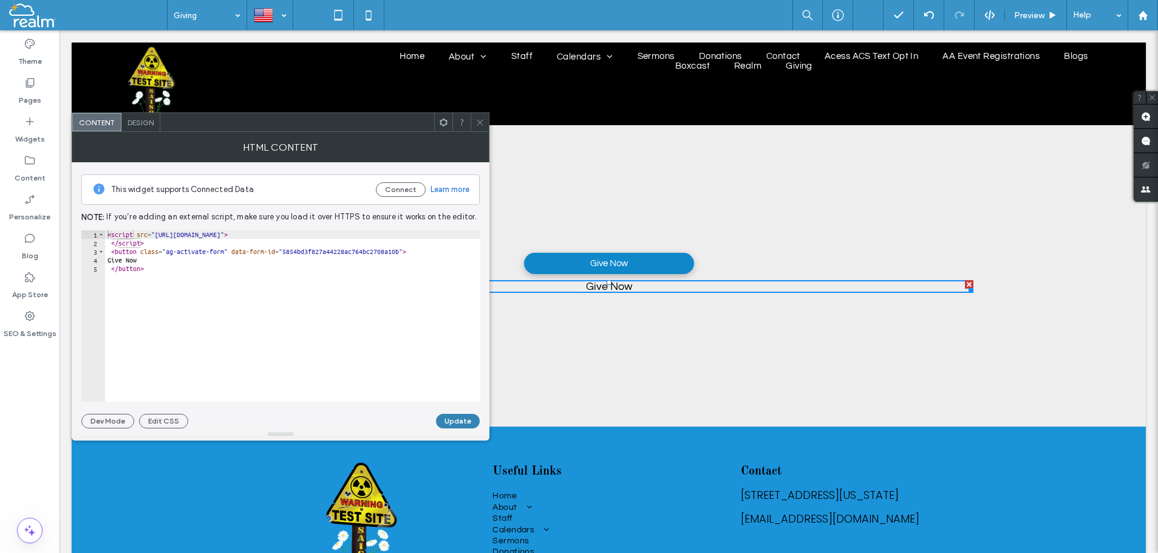
click at [450, 422] on button "Update" at bounding box center [458, 421] width 44 height 15
click at [481, 123] on icon at bounding box center [480, 122] width 9 height 9
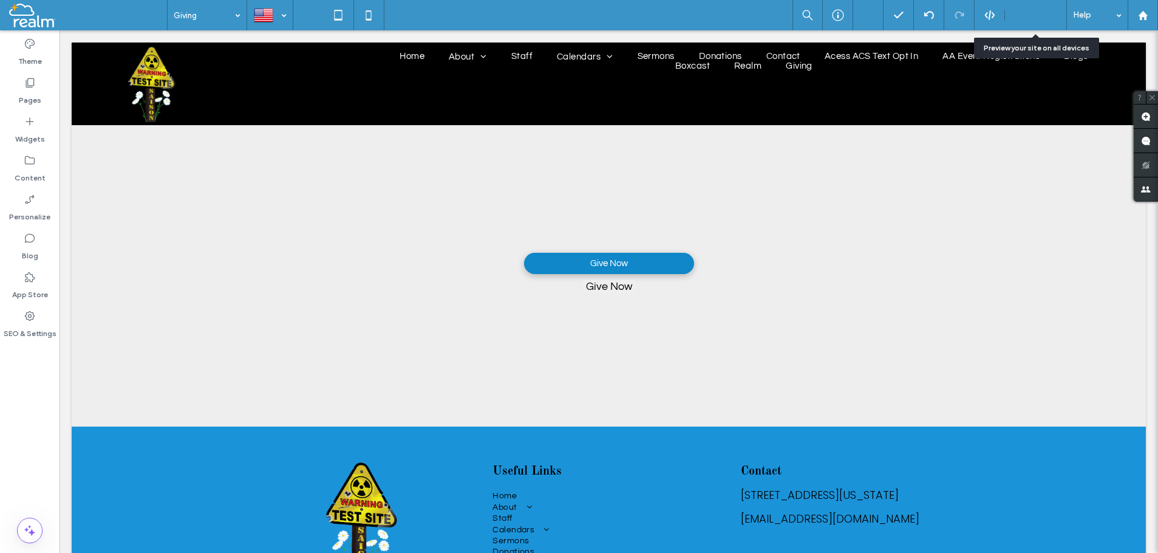
click at [1022, 10] on span "Preview" at bounding box center [1029, 15] width 30 height 10
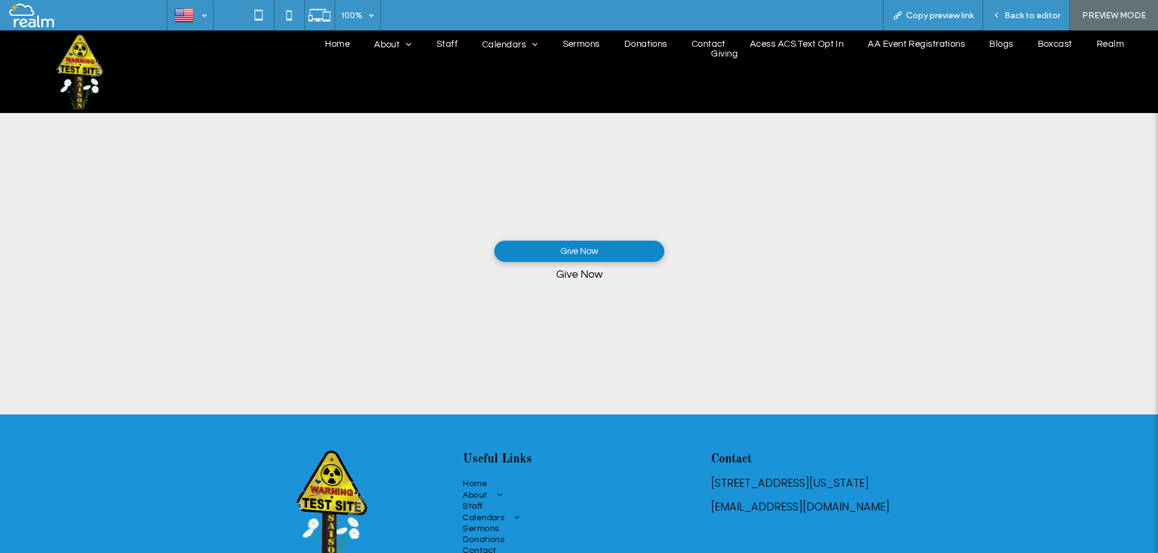
click at [569, 276] on button "Give Now" at bounding box center [579, 274] width 53 height 13
click at [568, 277] on button "Give Now" at bounding box center [579, 274] width 53 height 13
click at [1020, 10] on span "Back to editor" at bounding box center [1033, 15] width 56 height 10
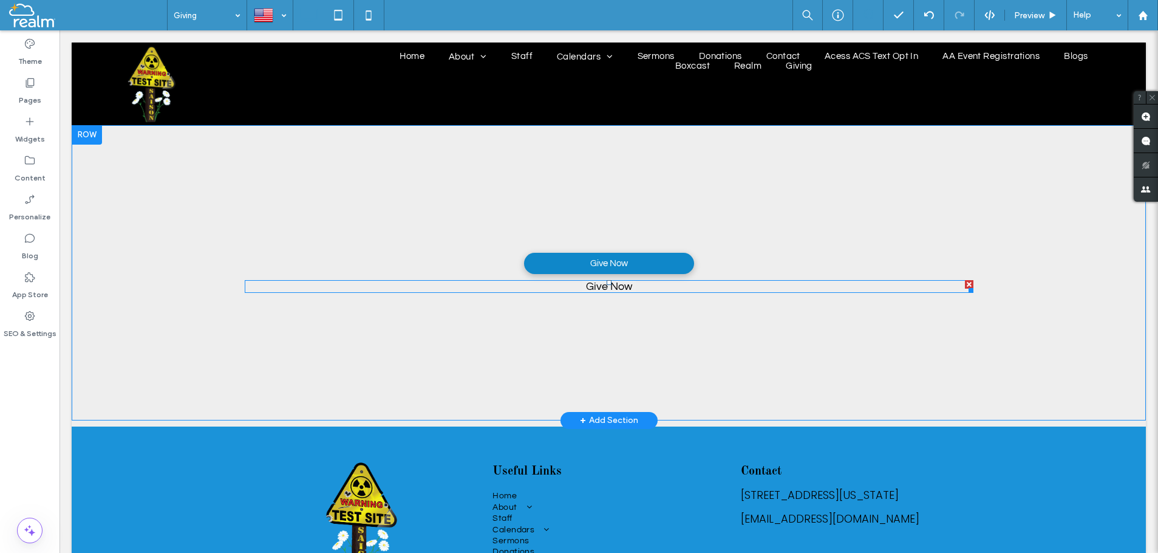
click at [599, 288] on span at bounding box center [609, 286] width 729 height 13
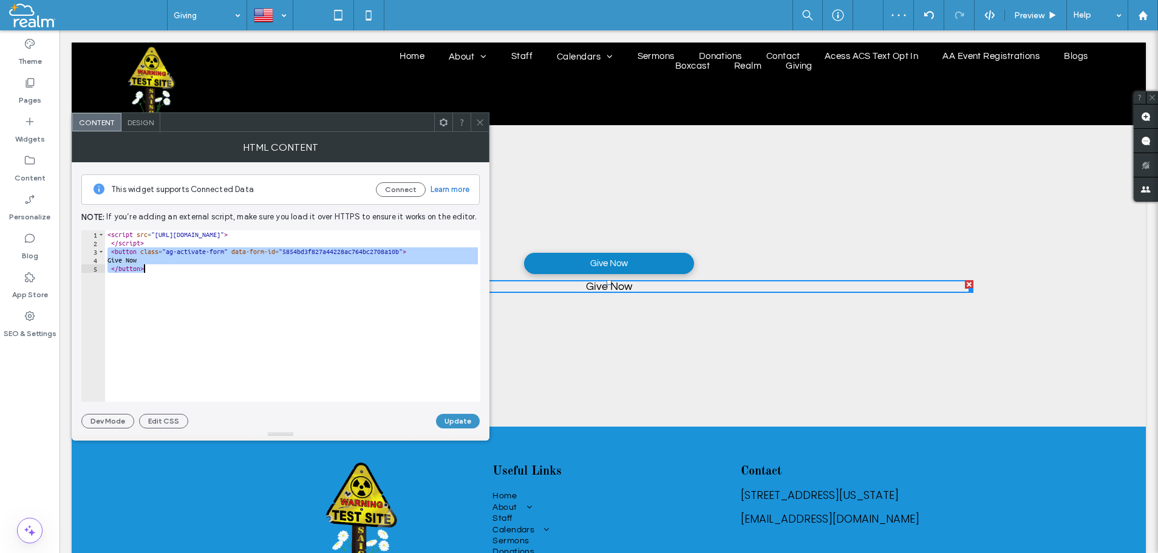
drag, startPoint x: 109, startPoint y: 251, endPoint x: 161, endPoint y: 270, distance: 55.5
click at [161, 270] on div "< script src = "[URL][DOMAIN_NAME]" > </ script > < button class = "ag-activate…" at bounding box center [292, 324] width 375 height 188
paste textarea "**********"
type textarea "**********"
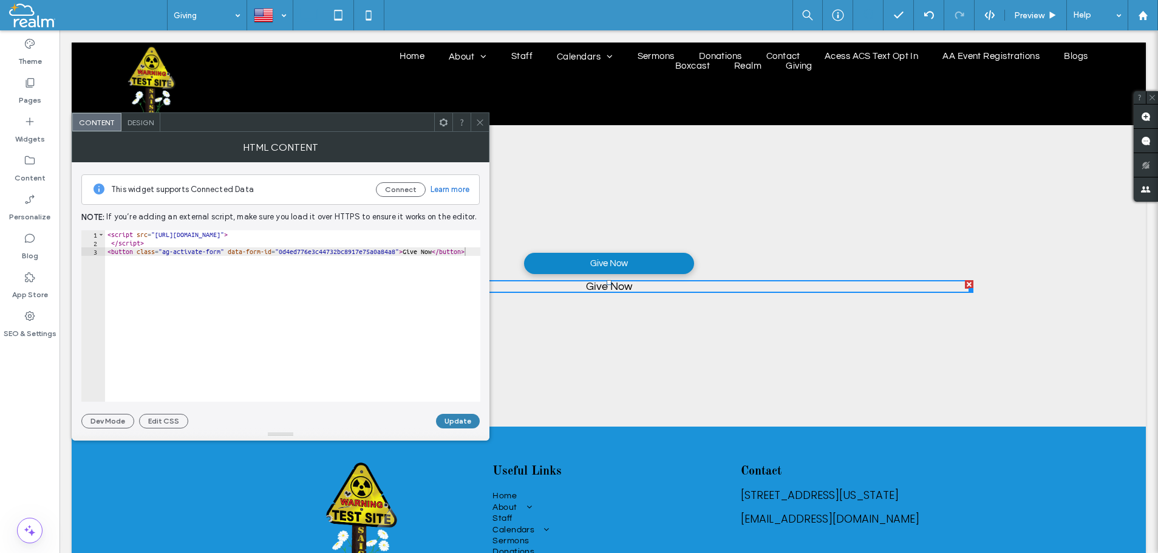
click at [452, 423] on button "Update" at bounding box center [458, 421] width 44 height 15
click at [481, 122] on icon at bounding box center [480, 122] width 9 height 9
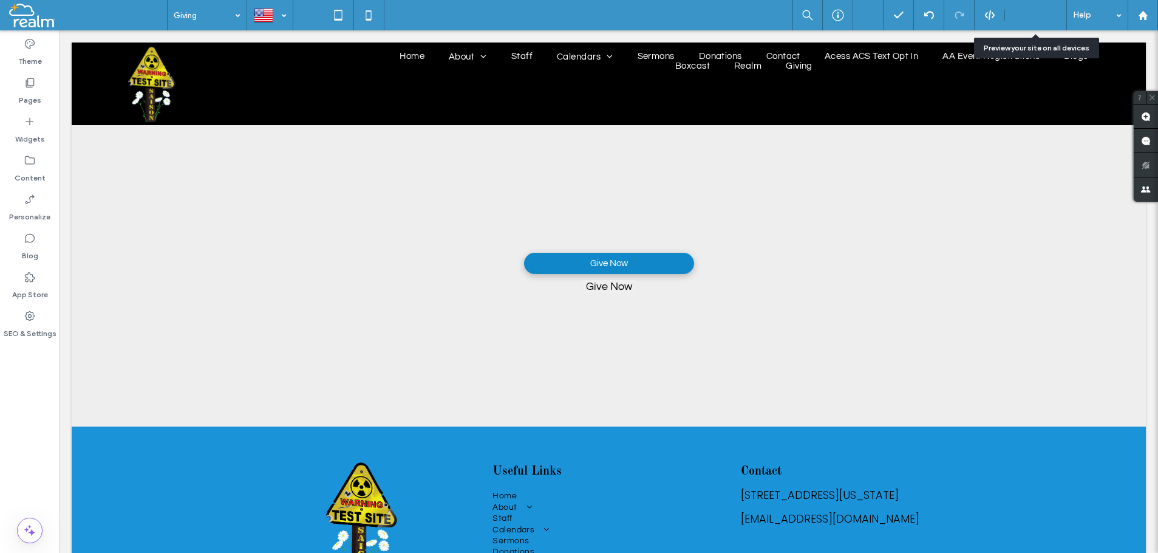
click at [1029, 13] on span "Preview" at bounding box center [1029, 15] width 30 height 10
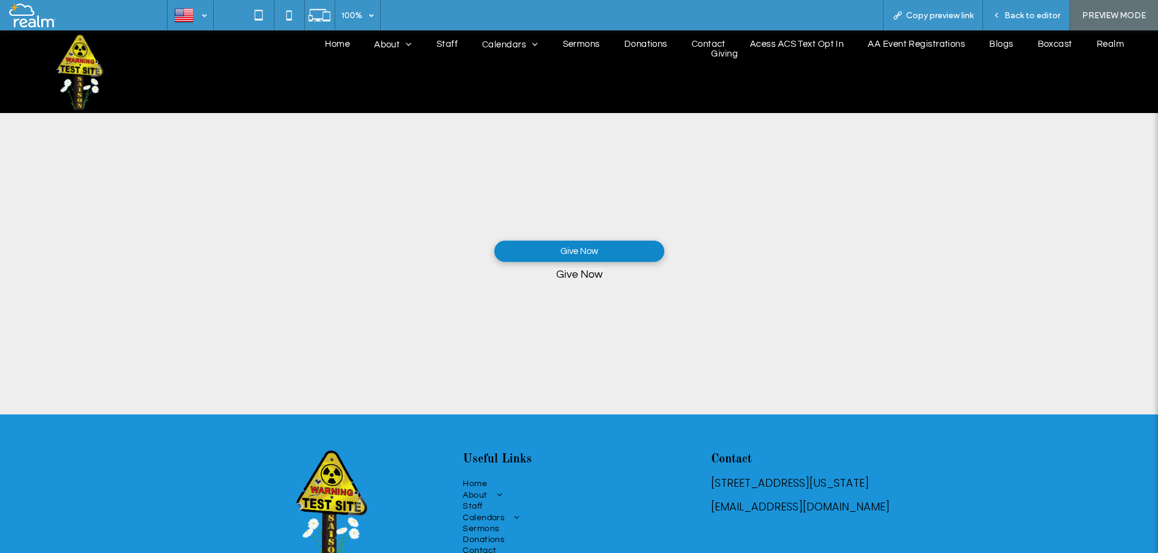
click at [576, 277] on button "Give Now" at bounding box center [579, 274] width 53 height 13
click at [1025, 20] on span "Back to editor" at bounding box center [1033, 15] width 56 height 10
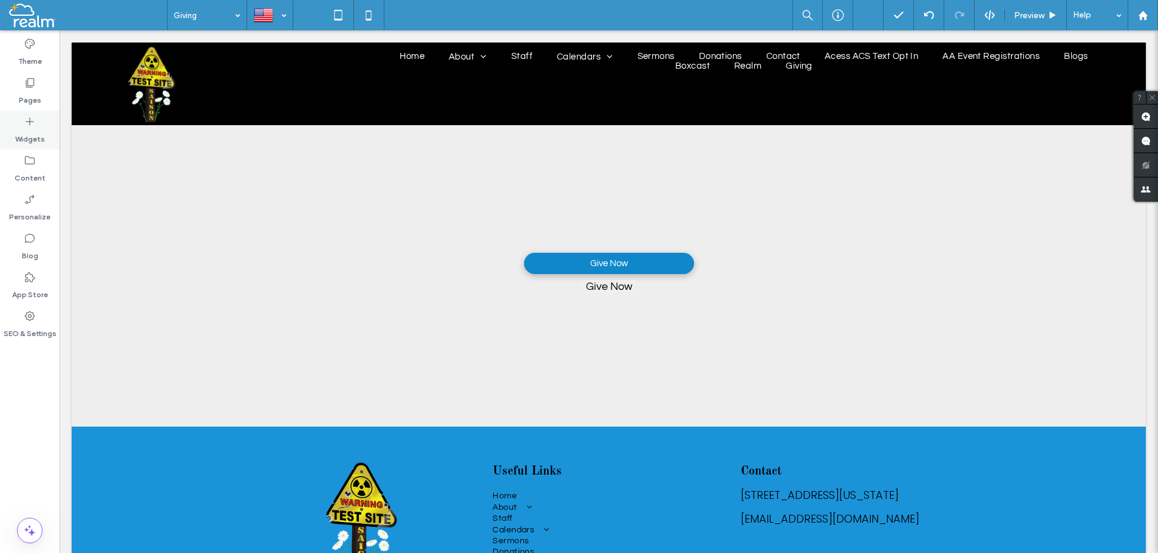
click at [31, 124] on icon at bounding box center [30, 121] width 12 height 12
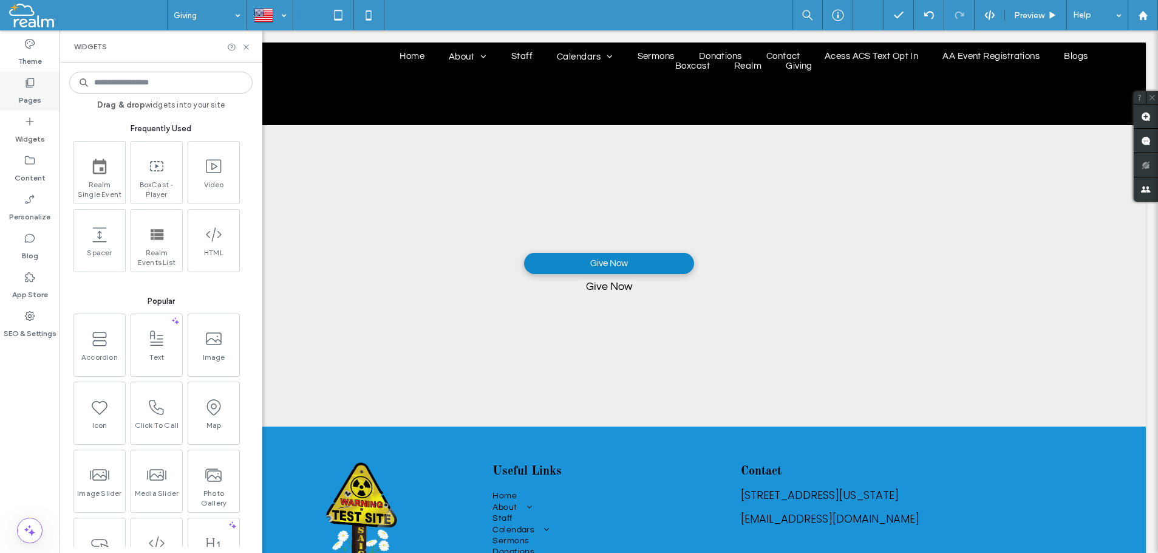
click at [26, 87] on icon at bounding box center [30, 83] width 12 height 12
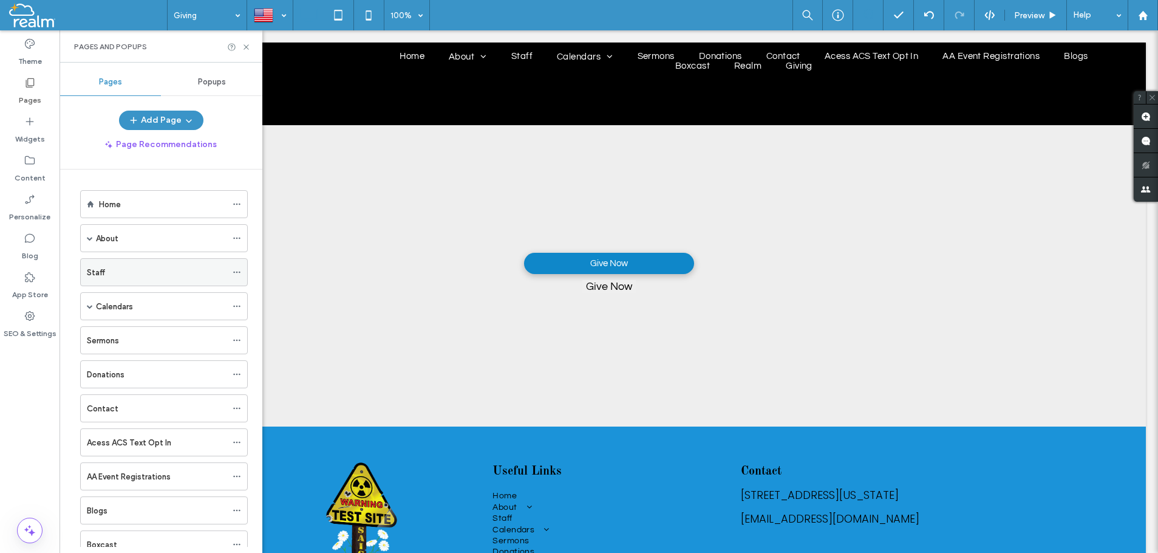
click at [128, 275] on div "Staff" at bounding box center [157, 272] width 140 height 13
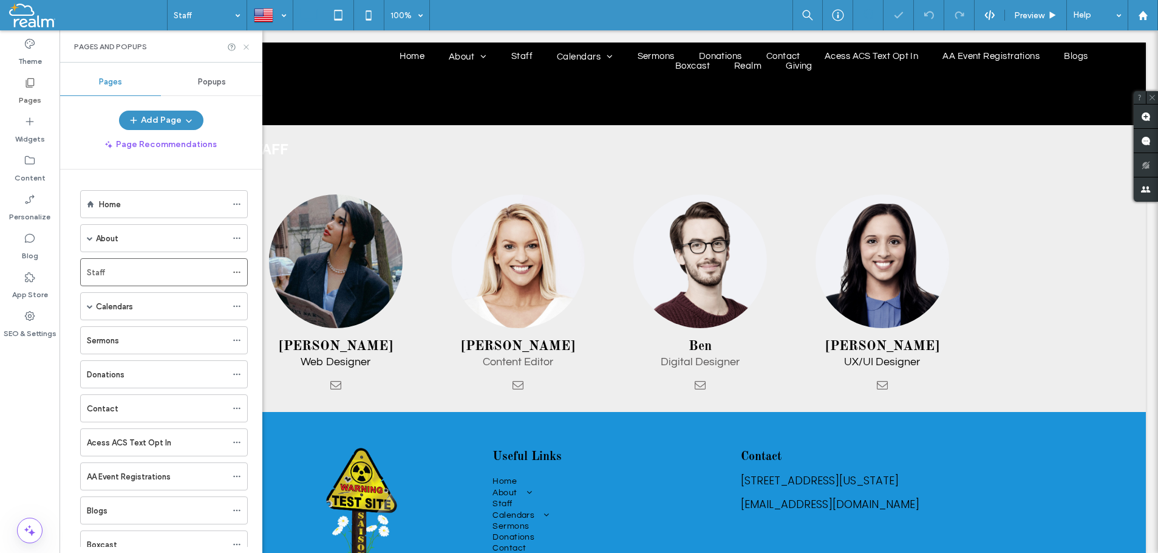
click at [247, 44] on icon at bounding box center [246, 47] width 9 height 9
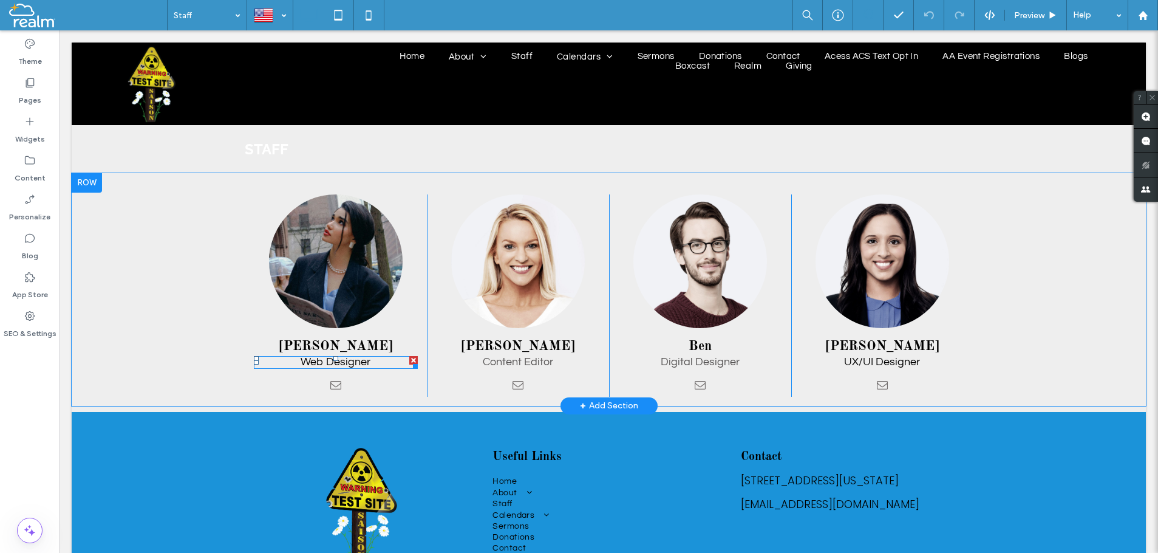
click at [374, 364] on p "Web Designer" at bounding box center [336, 362] width 164 height 12
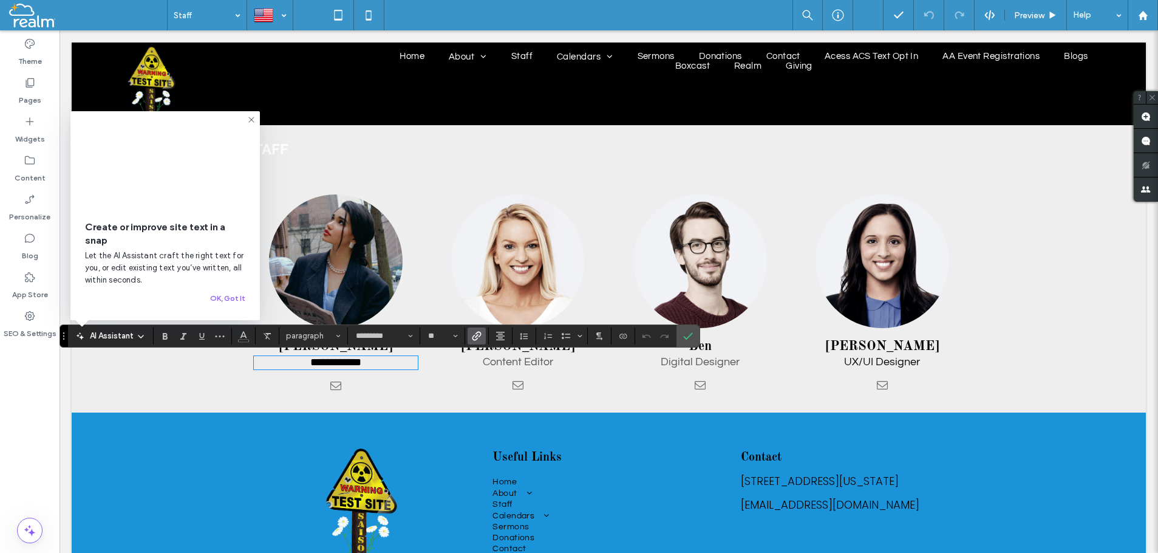
click at [476, 336] on use "Link" at bounding box center [477, 335] width 9 height 9
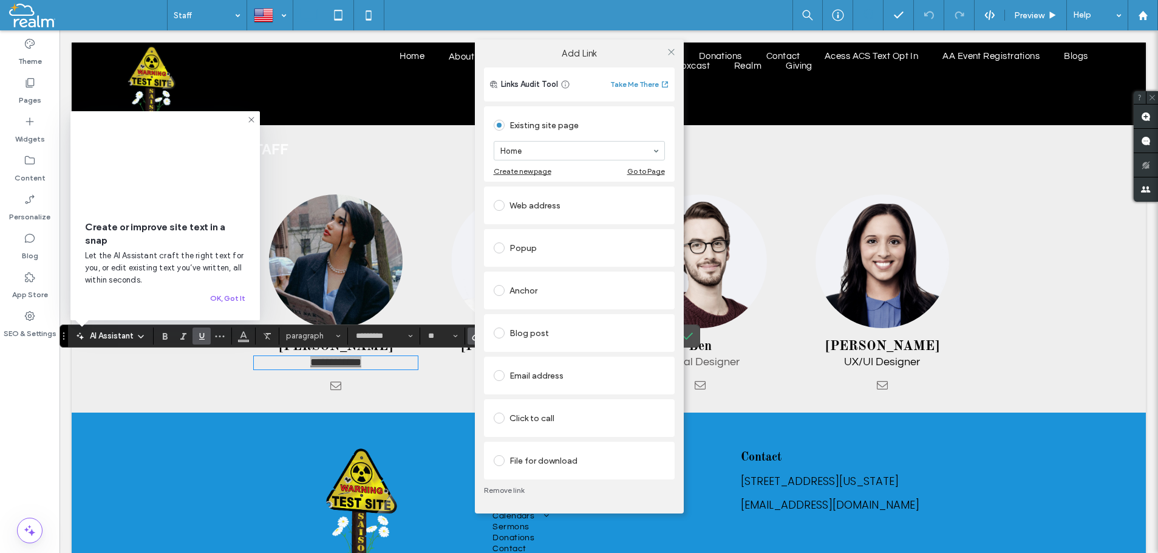
click at [500, 459] on span at bounding box center [499, 460] width 11 height 11
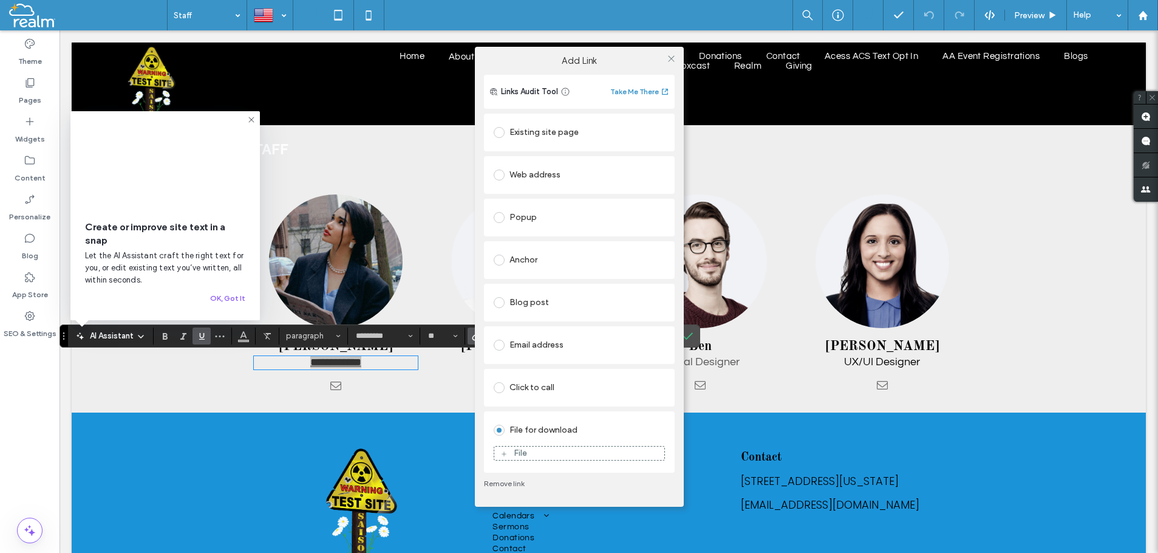
click at [508, 454] on div "File" at bounding box center [579, 453] width 170 height 11
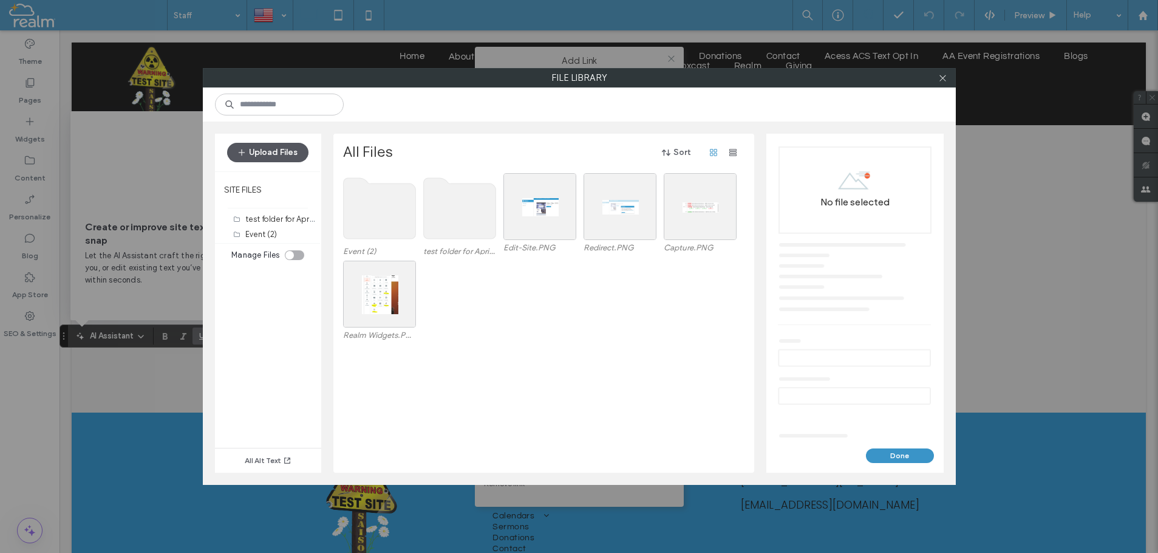
click at [264, 149] on button "Upload Files" at bounding box center [267, 152] width 81 height 19
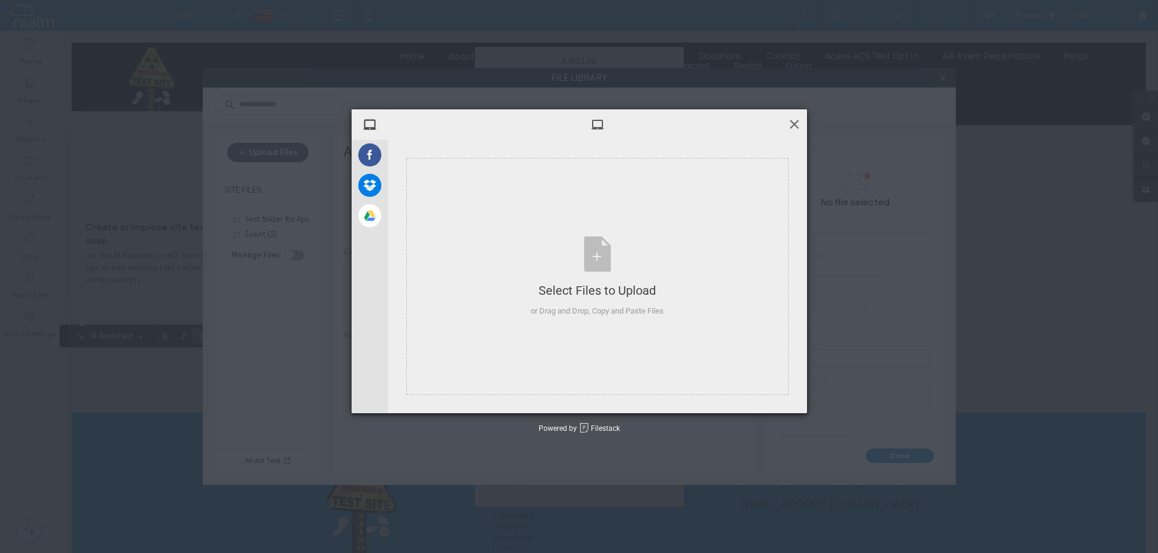
click at [793, 123] on span at bounding box center [794, 123] width 13 height 13
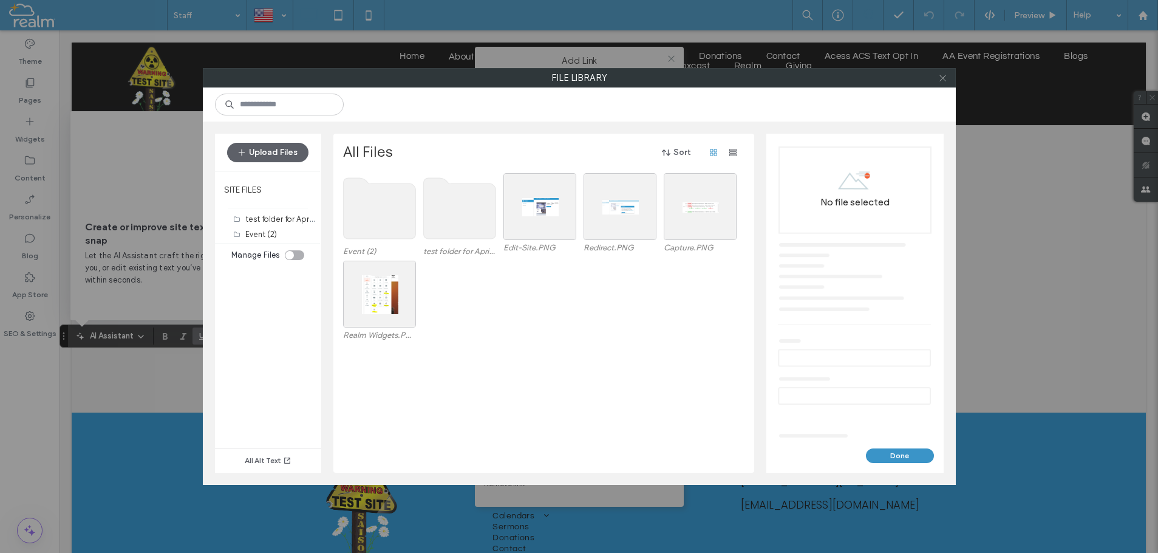
click at [940, 80] on icon at bounding box center [942, 77] width 9 height 9
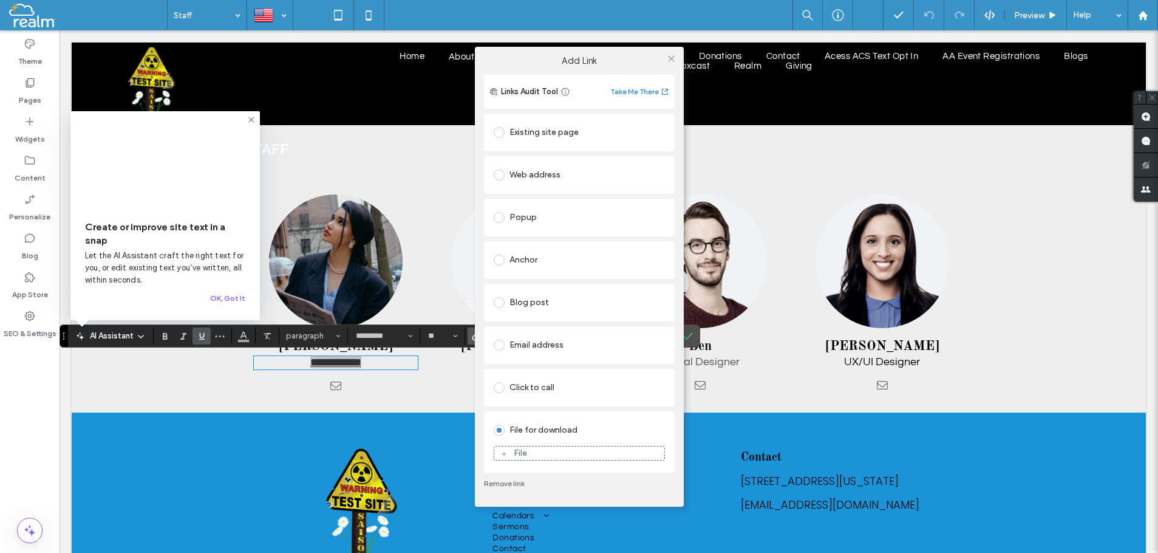
click at [1088, 16] on div "Add Link Links Audit Tool Take Me There Existing site page Home Create new page…" at bounding box center [579, 276] width 1158 height 553
click at [1116, 16] on div "Add Link Links Audit Tool Take Me There Existing site page Home Create new page…" at bounding box center [579, 276] width 1158 height 553
click at [796, 181] on div "Add Link Links Audit Tool Take Me There Existing site page Home Create new page…" at bounding box center [579, 276] width 1158 height 553
click at [667, 56] on icon at bounding box center [671, 58] width 9 height 9
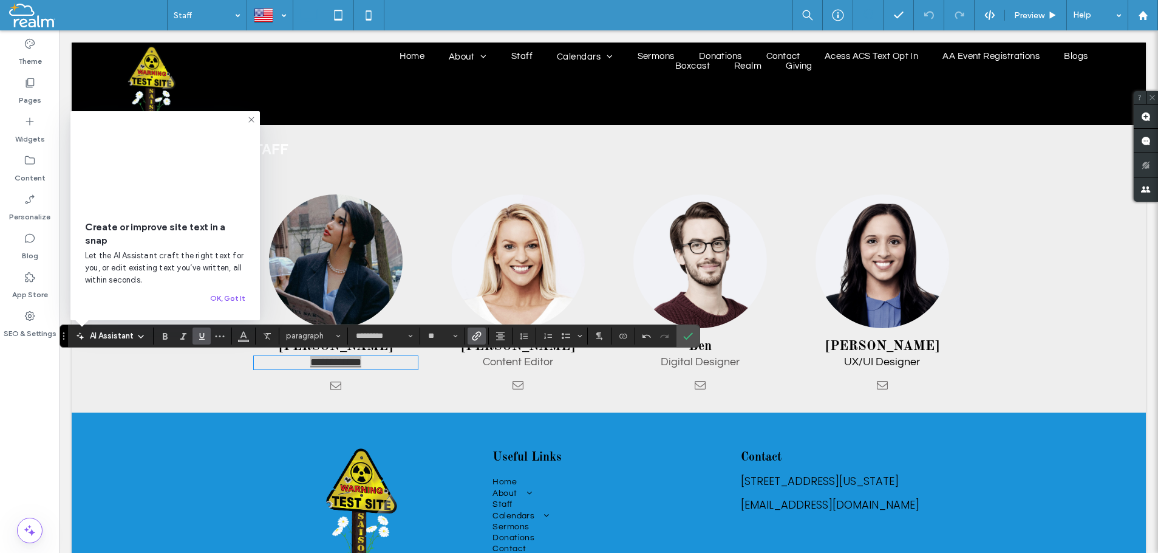
drag, startPoint x: 254, startPoint y: 115, endPoint x: 206, endPoint y: 93, distance: 52.7
click at [254, 115] on icon at bounding box center [252, 120] width 10 height 10
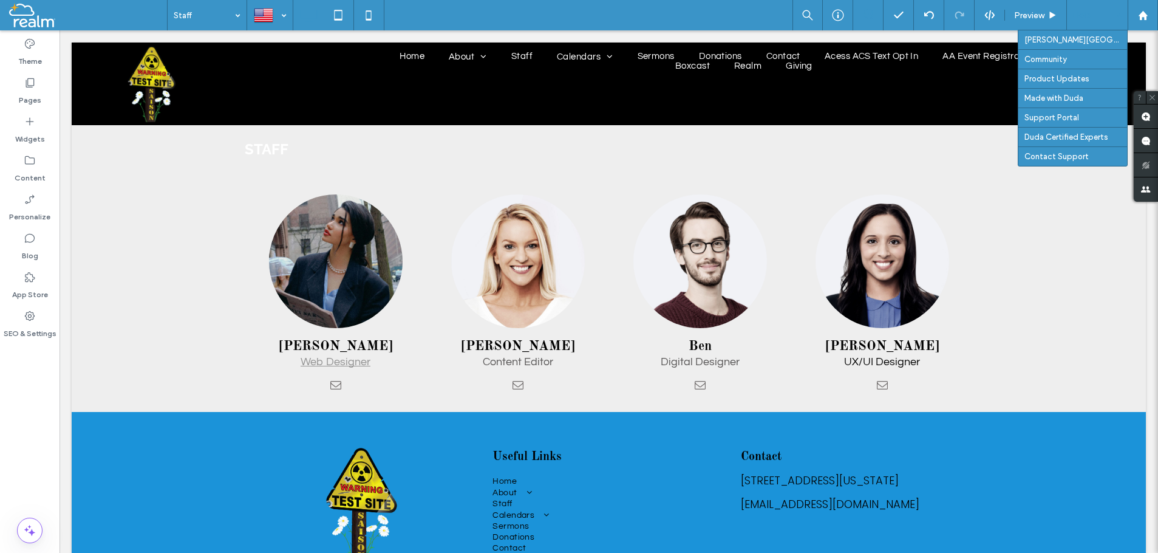
click at [1117, 17] on div at bounding box center [1097, 15] width 61 height 30
